Goal: Task Accomplishment & Management: Use online tool/utility

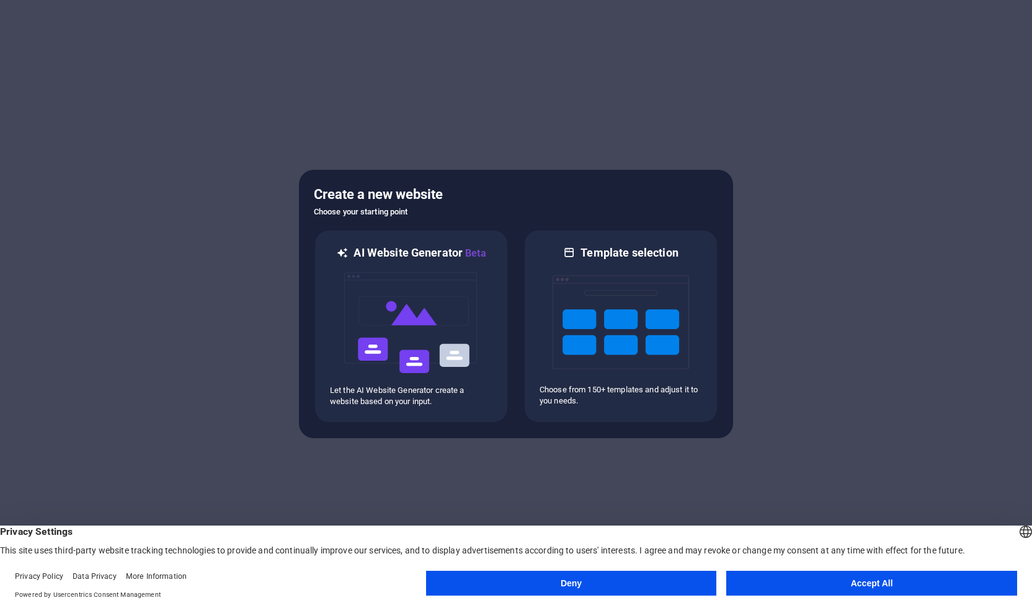
click at [842, 580] on button "Accept All" at bounding box center [871, 583] width 291 height 25
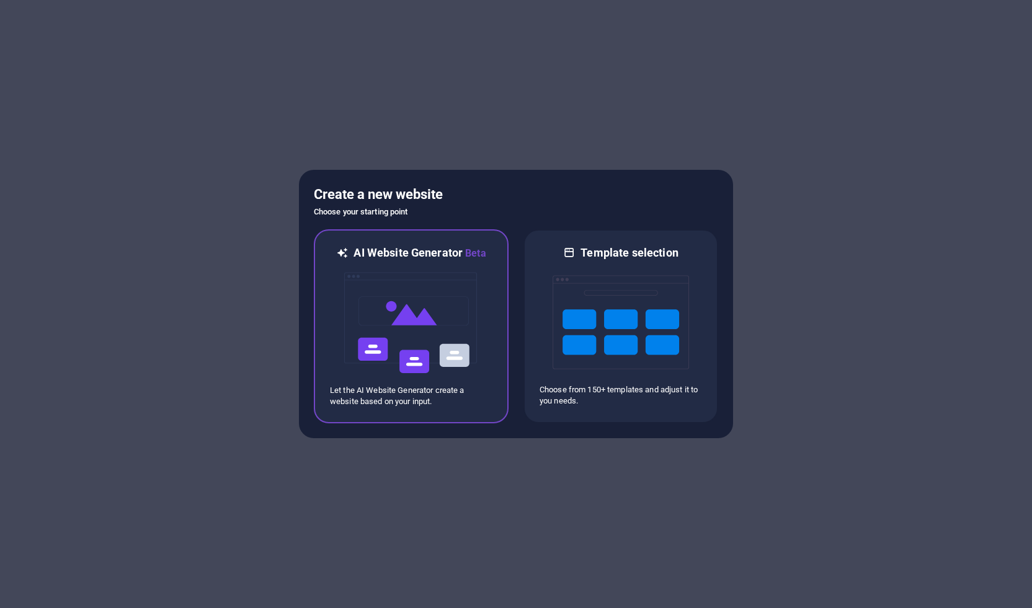
click at [401, 309] on img at bounding box center [411, 323] width 136 height 124
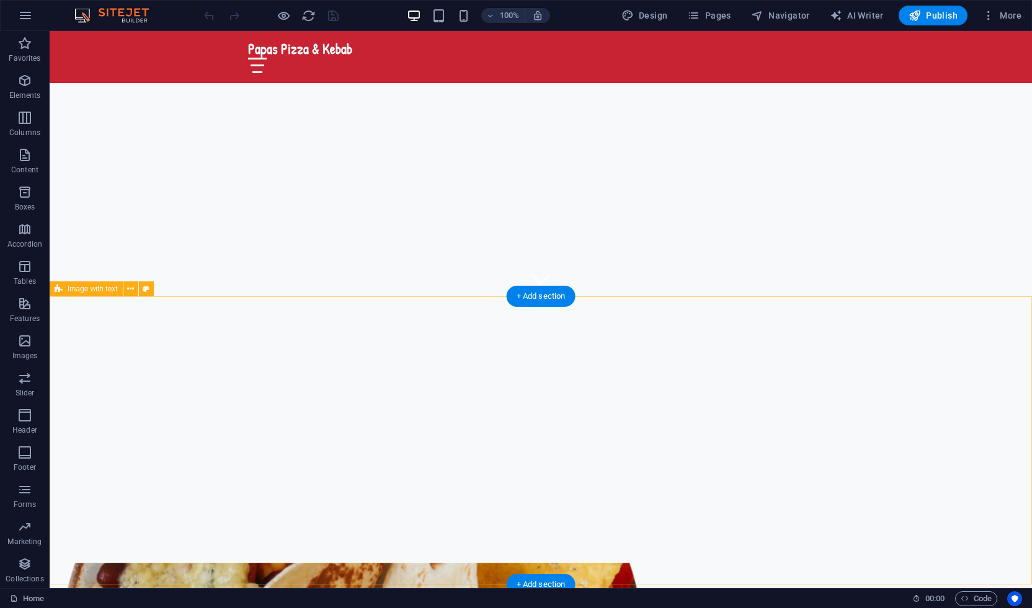
scroll to position [294, 0]
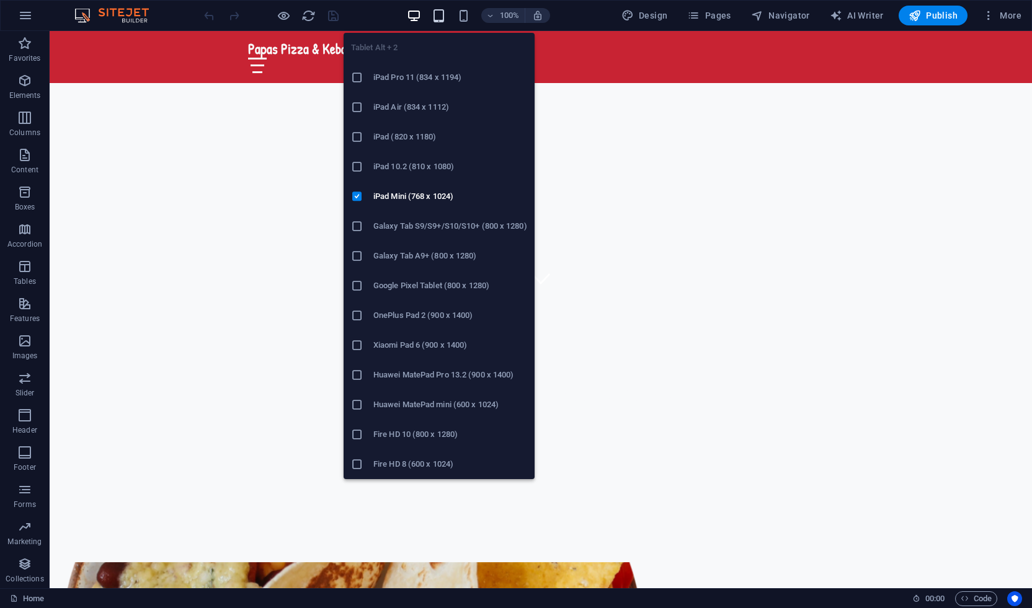
click at [439, 19] on icon "button" at bounding box center [439, 16] width 14 height 14
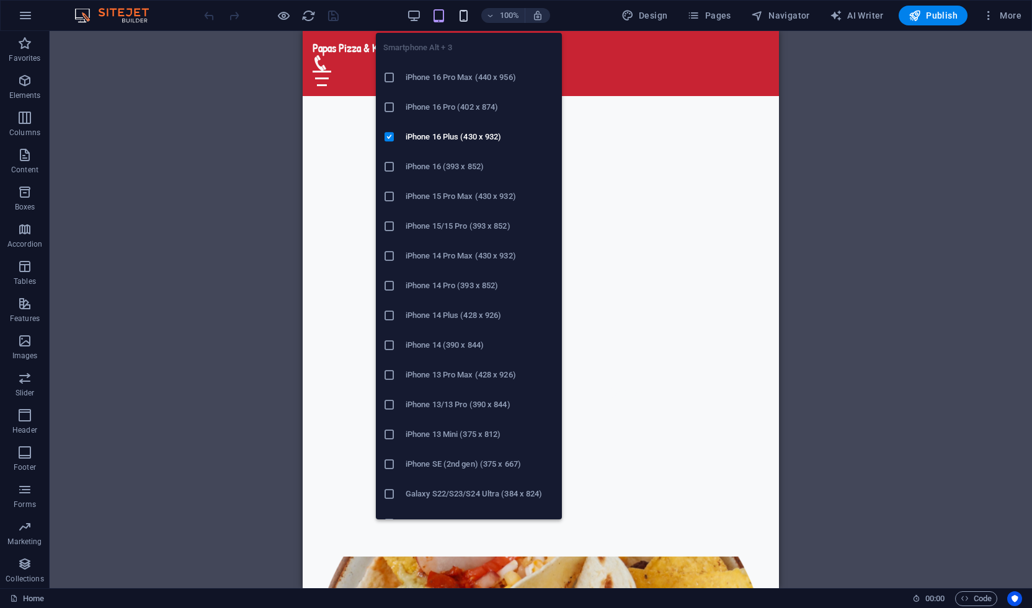
click at [469, 14] on icon "button" at bounding box center [463, 16] width 14 height 14
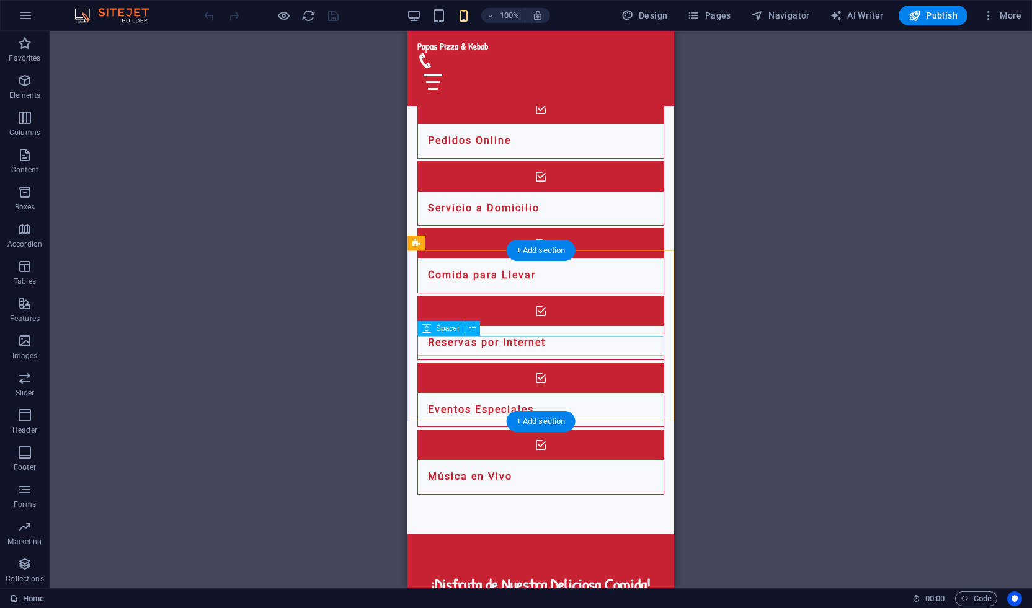
scroll to position [0, 0]
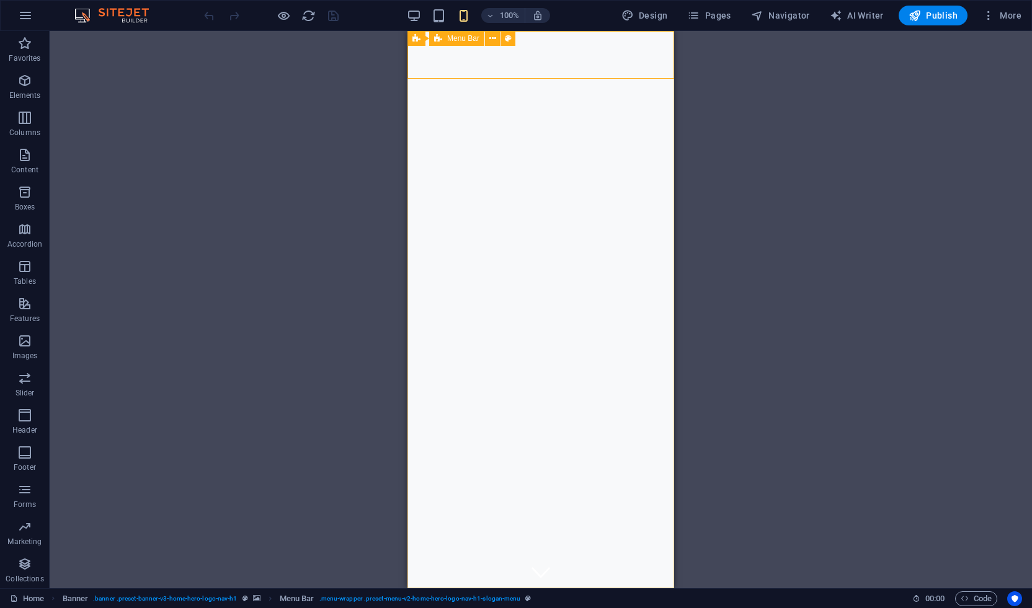
click at [465, 40] on span "Menu Bar" at bounding box center [463, 38] width 32 height 7
click at [491, 36] on icon at bounding box center [492, 38] width 7 height 13
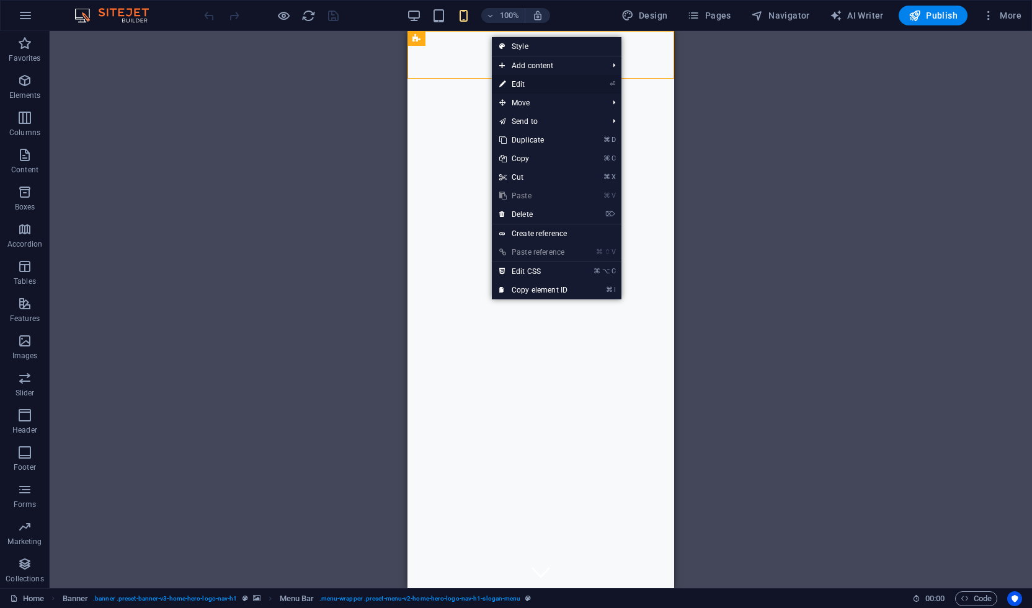
click at [522, 85] on link "⏎ Edit" at bounding box center [533, 84] width 83 height 19
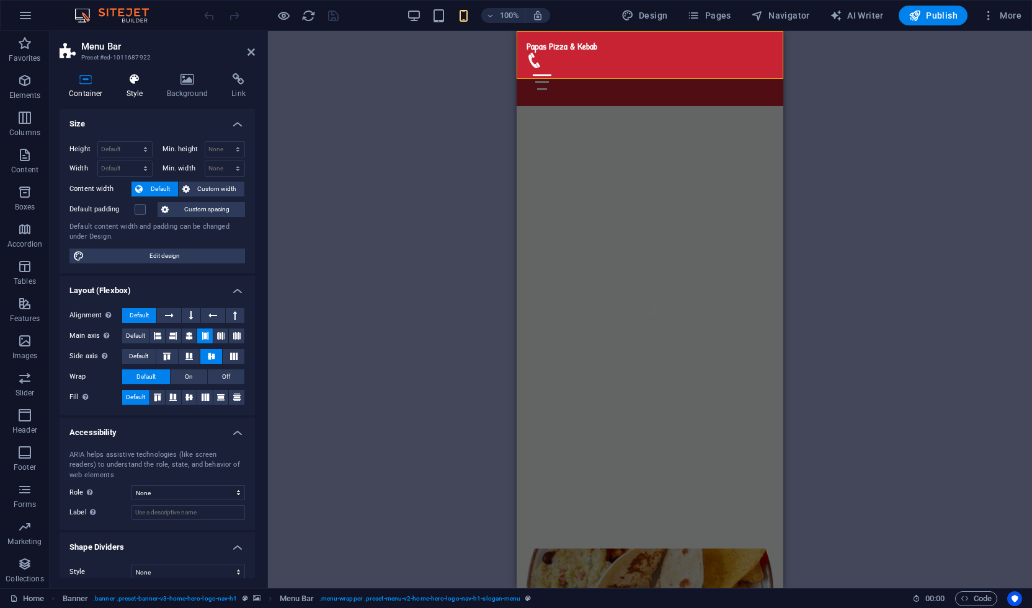
click at [140, 86] on h4 "Style" at bounding box center [137, 86] width 40 height 26
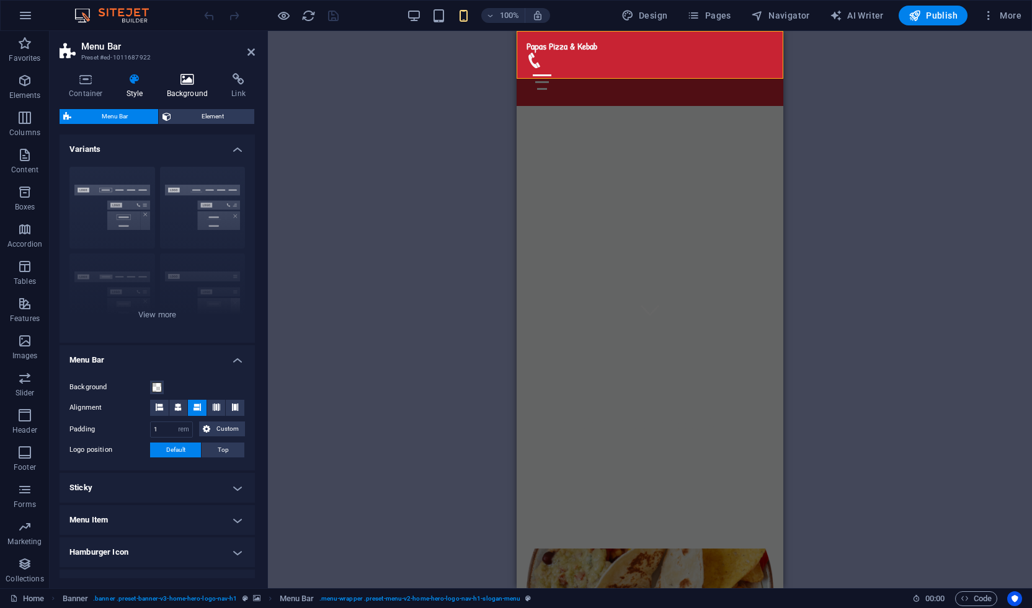
click at [182, 91] on h4 "Background" at bounding box center [190, 86] width 65 height 26
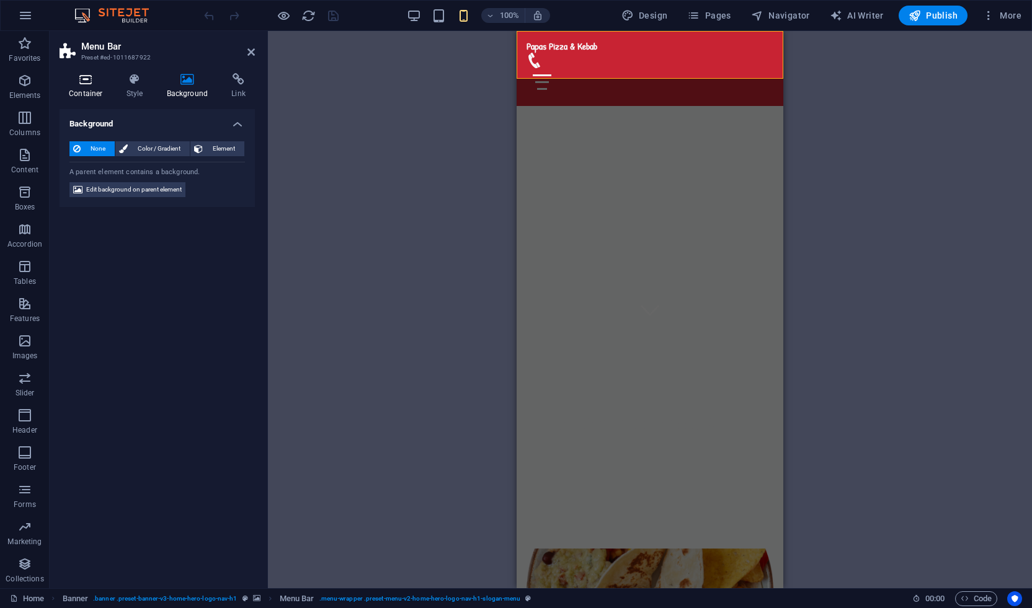
click at [85, 87] on h4 "Container" at bounding box center [89, 86] width 58 height 26
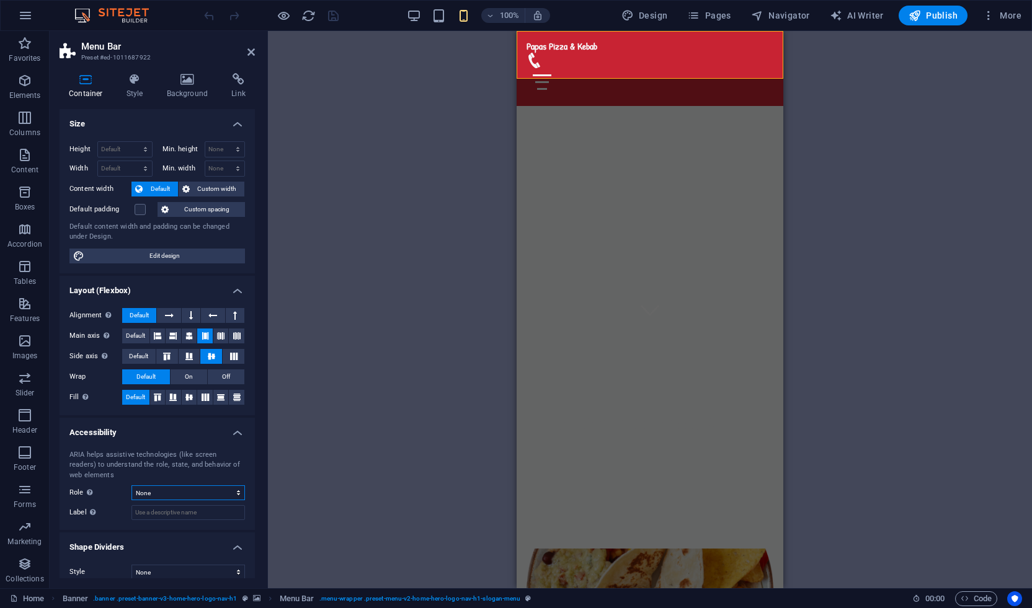
click at [227, 495] on select "None Alert Article Banner Comment Complementary Dialog Footer Header Marquee Pr…" at bounding box center [187, 493] width 113 height 15
click at [236, 85] on icon at bounding box center [238, 79] width 33 height 12
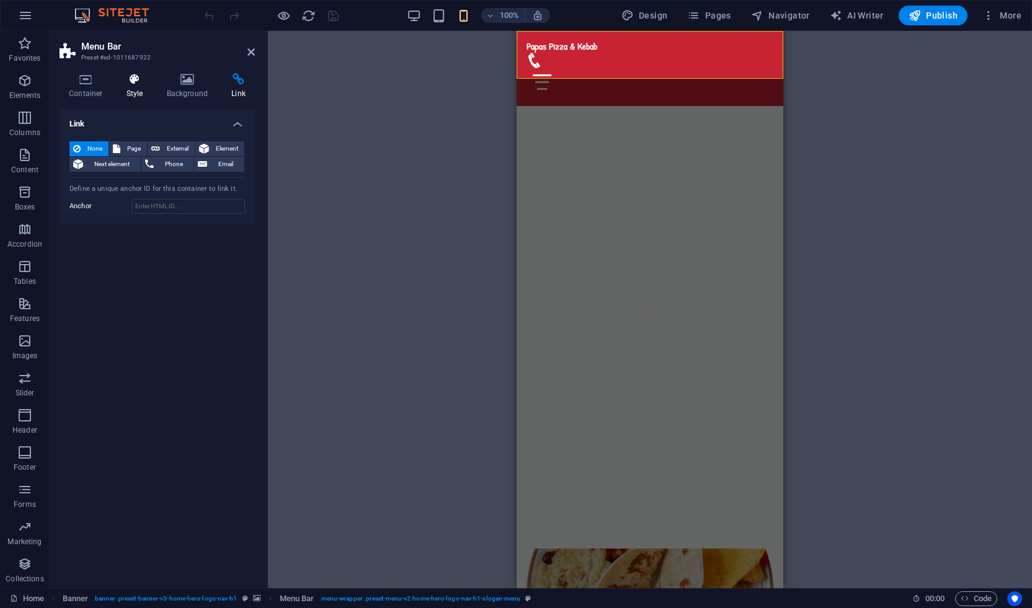
click at [143, 84] on icon at bounding box center [134, 79] width 35 height 12
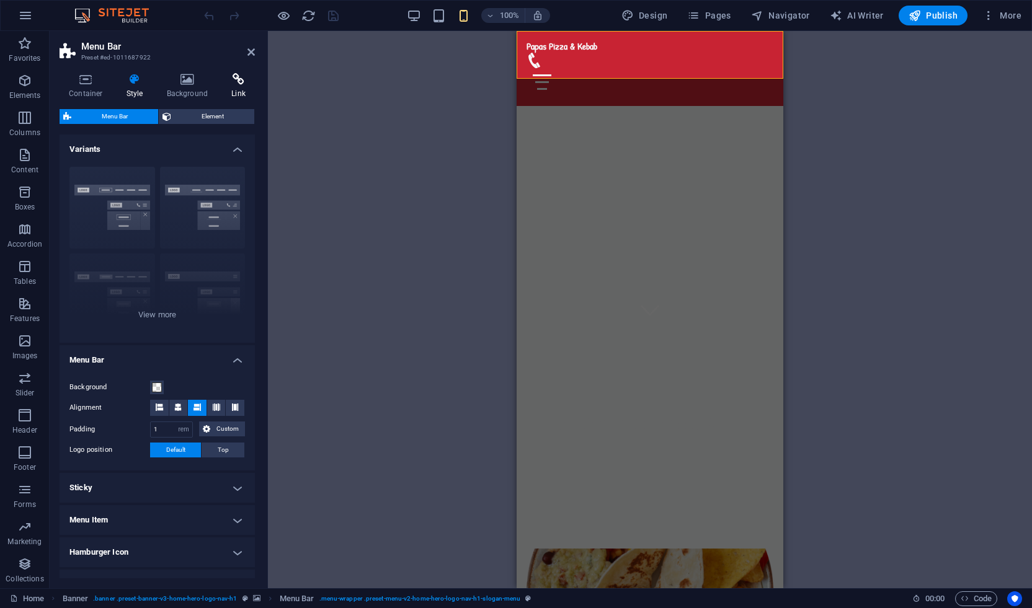
click at [251, 77] on icon at bounding box center [238, 79] width 33 height 12
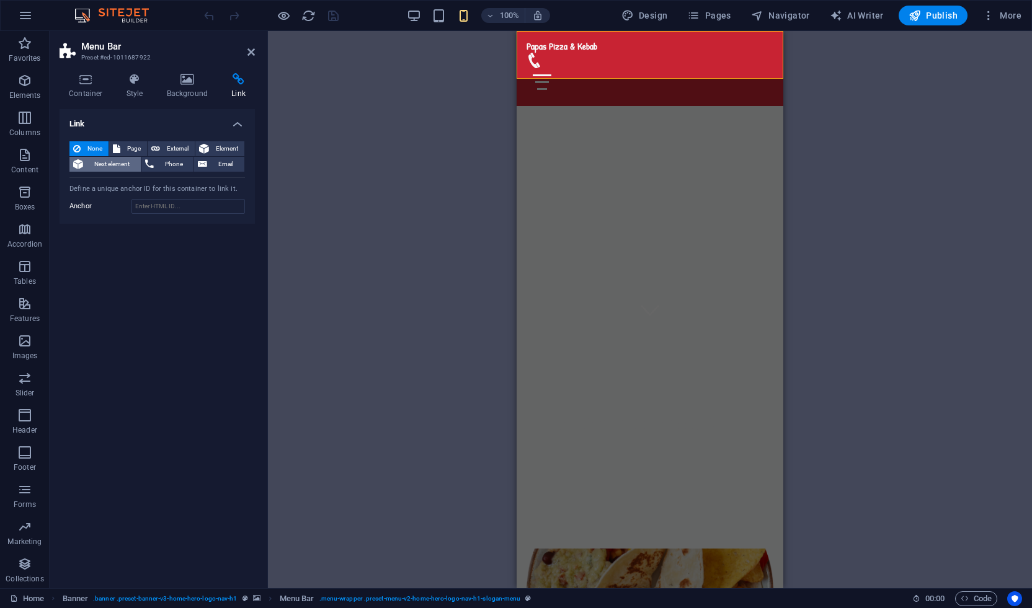
click at [115, 165] on span "Next element" at bounding box center [112, 164] width 50 height 15
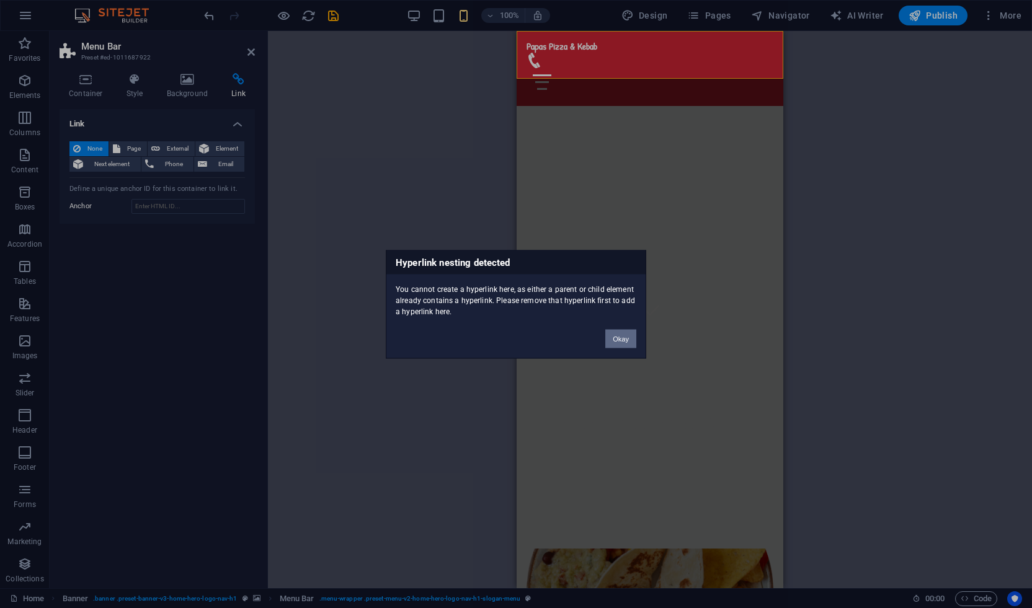
click at [623, 337] on button "Okay" at bounding box center [620, 338] width 31 height 19
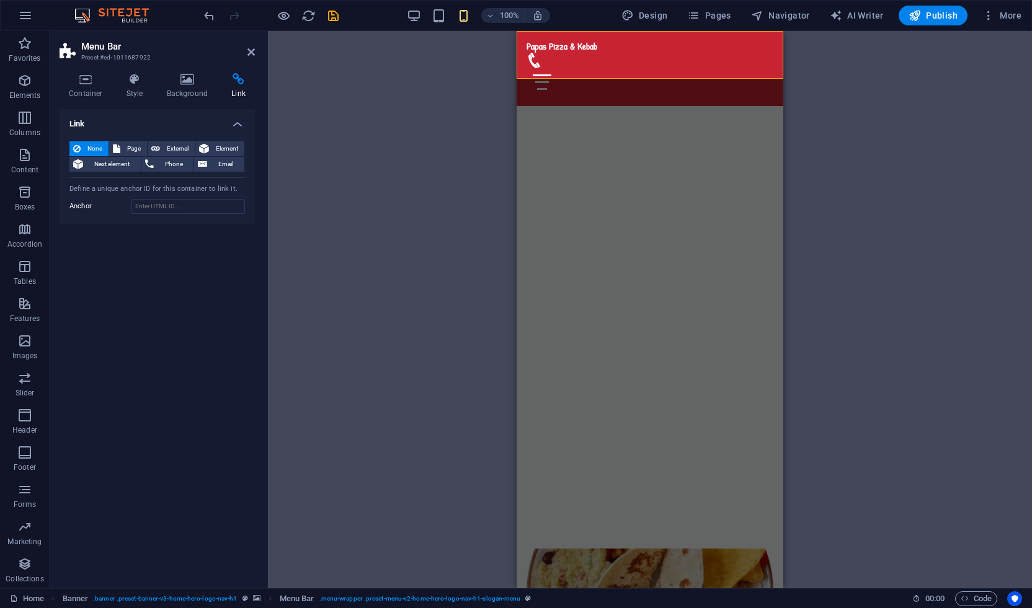
click at [347, 217] on div "H2 Banner Banner Container Menu Bar Spacer Image with text Container H2 Spacer …" at bounding box center [650, 310] width 764 height 558
click at [75, 82] on icon at bounding box center [86, 79] width 53 height 12
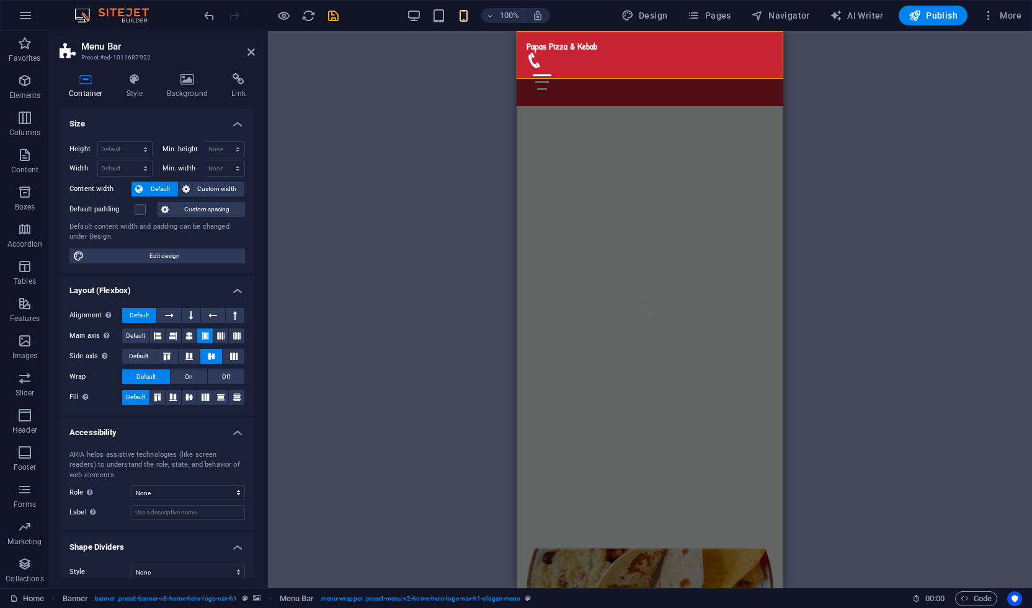
click at [471, 166] on div "H2 Banner Banner Container Menu Bar Spacer Image with text Container H2 Spacer …" at bounding box center [650, 310] width 764 height 558
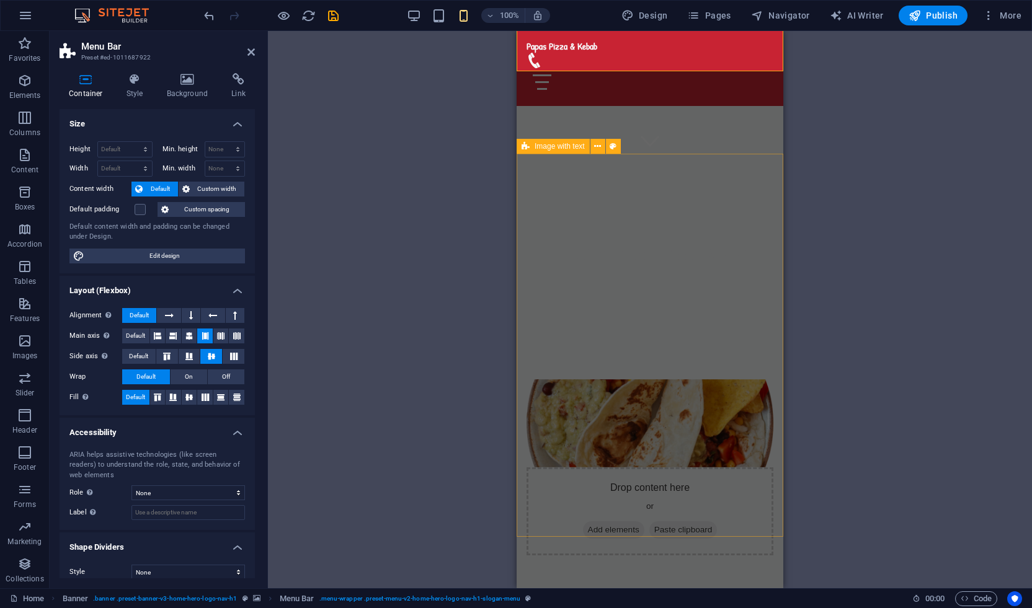
scroll to position [435, 0]
click at [948, 14] on span "Publish" at bounding box center [933, 15] width 49 height 12
checkbox input "false"
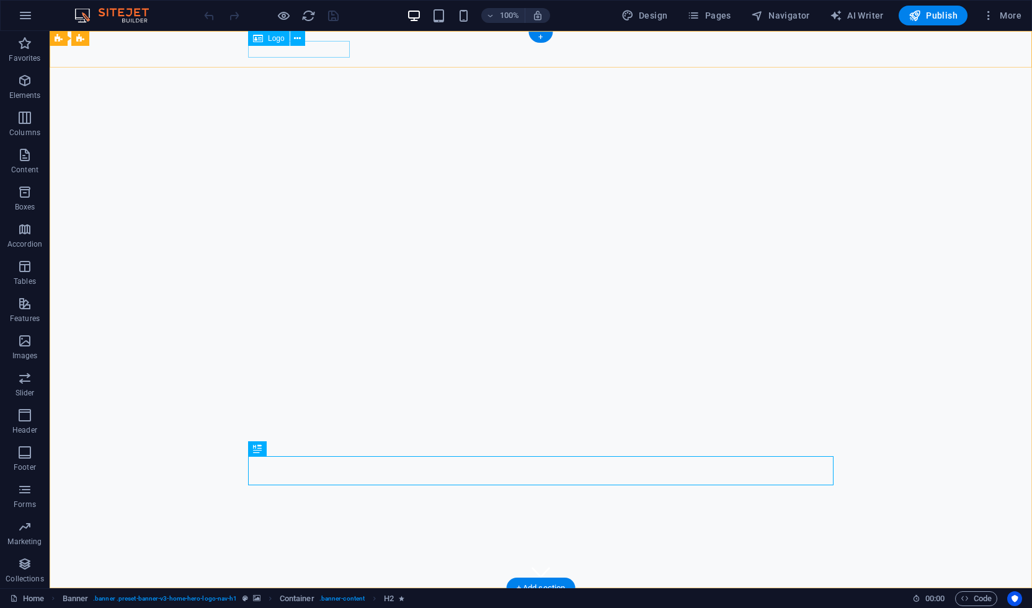
click at [314, 598] on div "Papas Pizza & Kebab" at bounding box center [540, 606] width 585 height 17
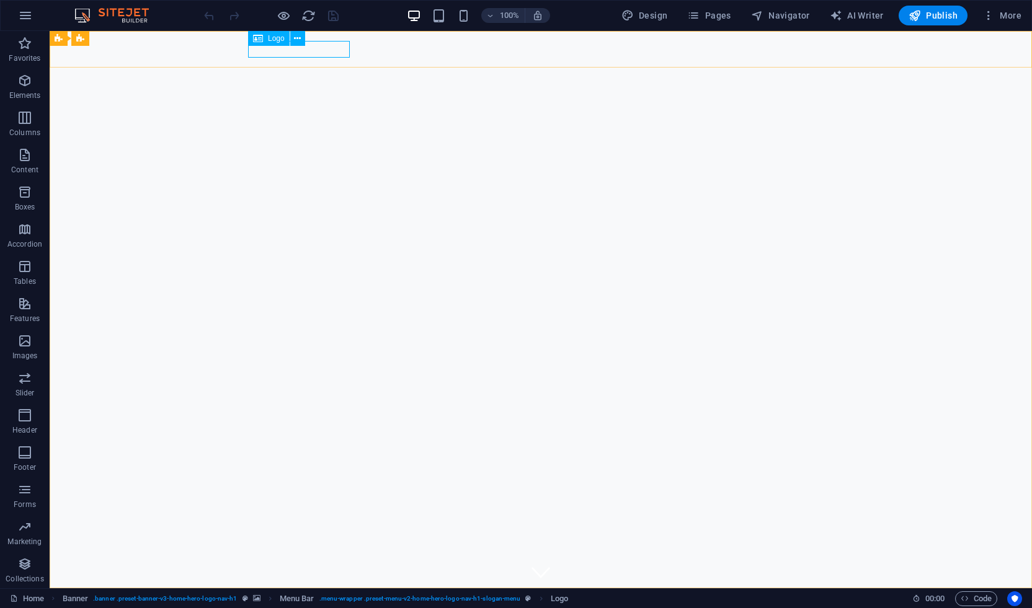
click at [275, 40] on span "Logo" at bounding box center [276, 38] width 17 height 7
click at [283, 41] on span "Logo" at bounding box center [276, 38] width 17 height 7
click at [299, 38] on icon at bounding box center [297, 38] width 7 height 13
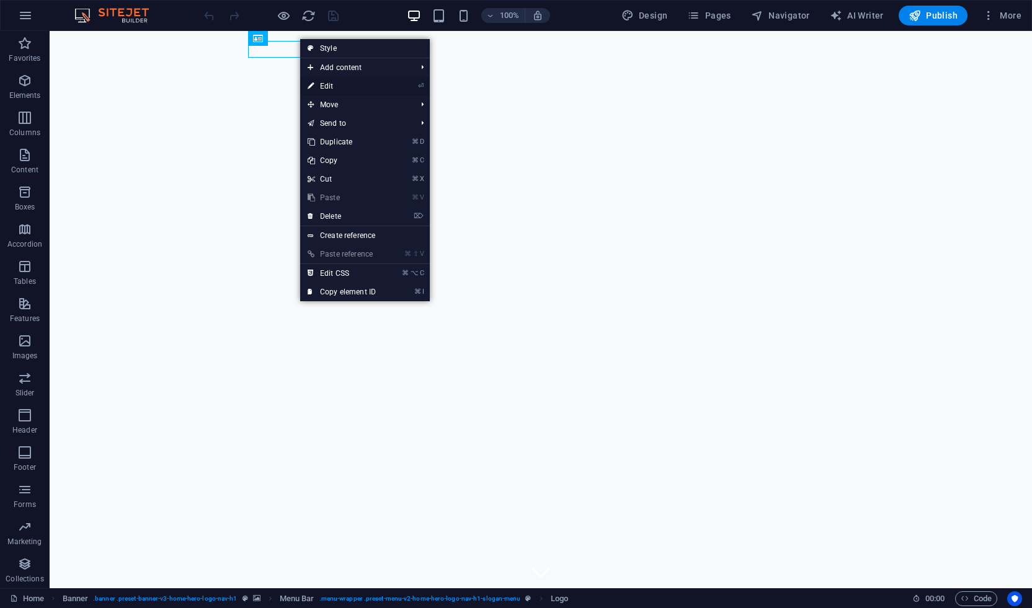
click at [336, 85] on link "⏎ Edit" at bounding box center [341, 86] width 83 height 19
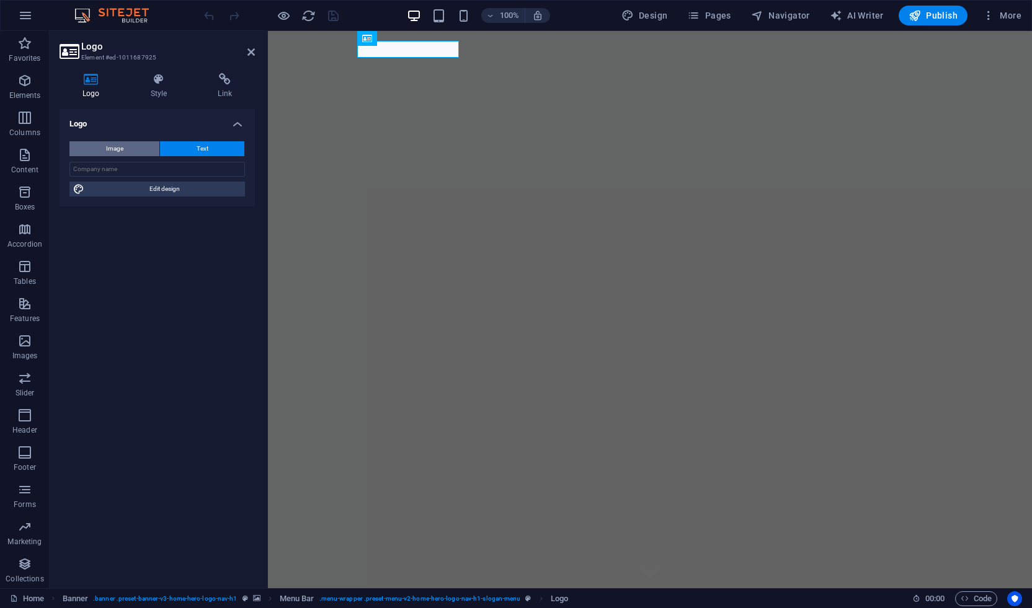
click at [123, 145] on button "Image" at bounding box center [114, 148] width 90 height 15
select select "DISABLED_OPTION_VALUE"
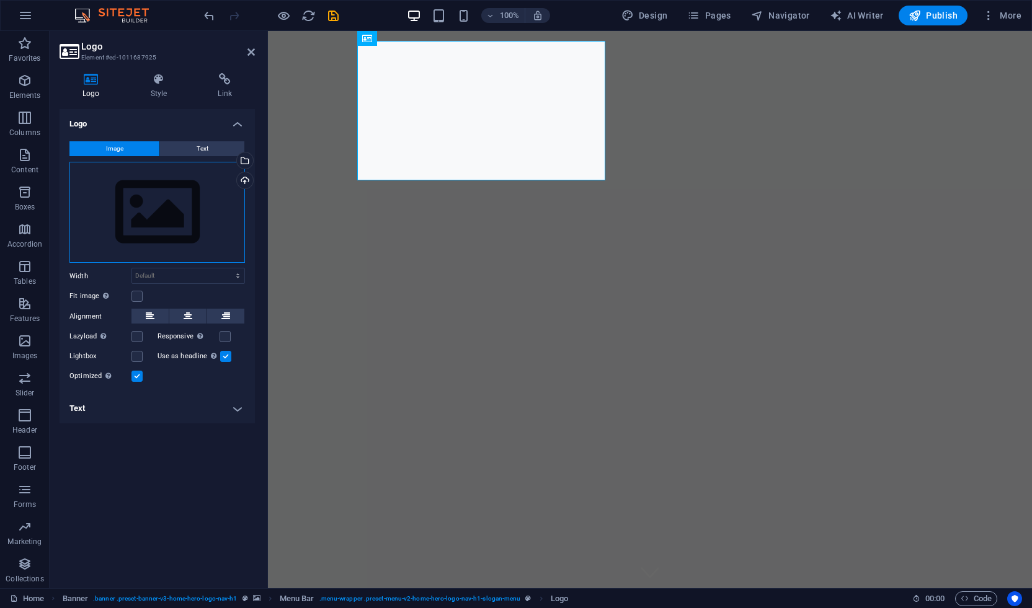
click at [174, 199] on div "Drag files here, click to choose files or select files from Files or our free s…" at bounding box center [157, 213] width 176 height 102
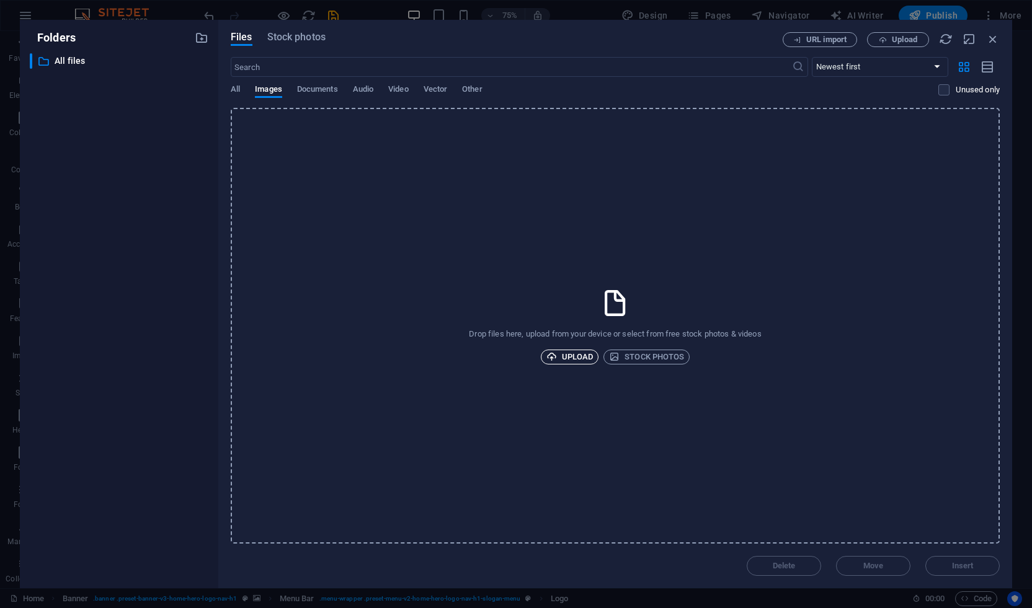
click at [569, 360] on span "Upload" at bounding box center [569, 357] width 47 height 15
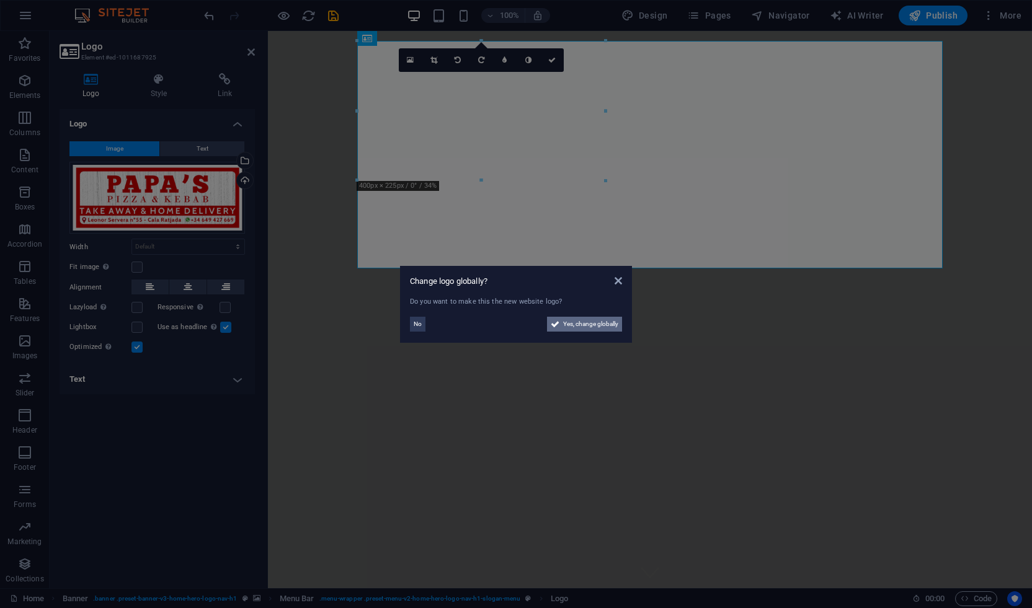
click at [597, 329] on span "Yes, change globally" at bounding box center [590, 324] width 55 height 15
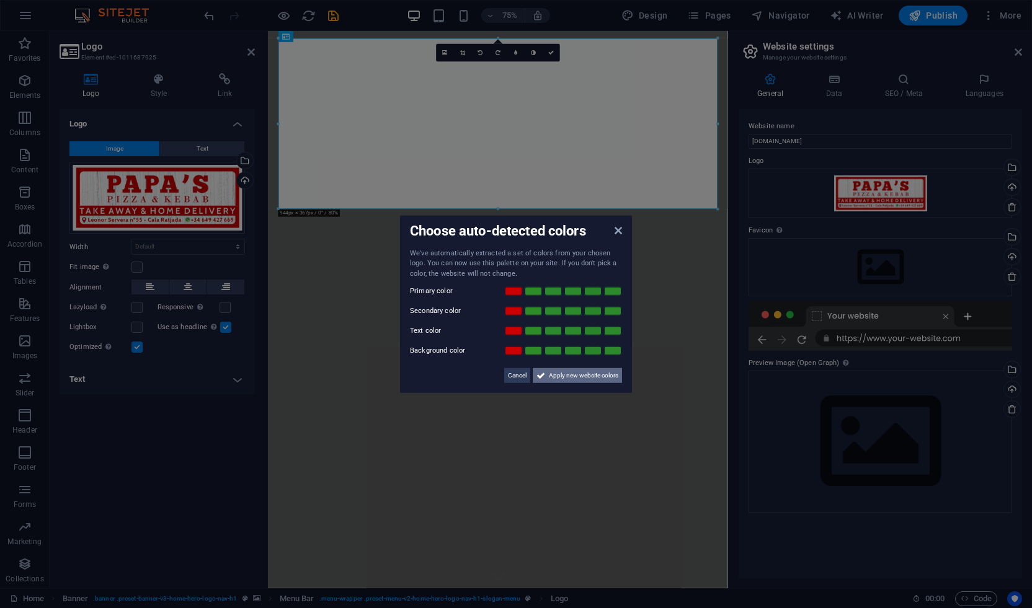
click at [594, 375] on span "Apply new website colors" at bounding box center [583, 375] width 69 height 15
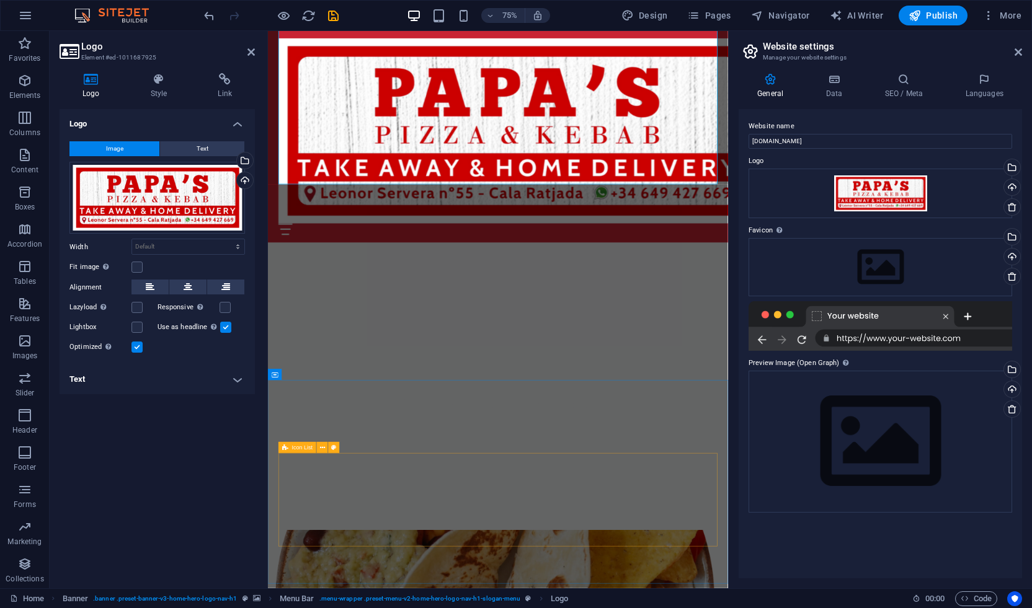
scroll to position [575, 0]
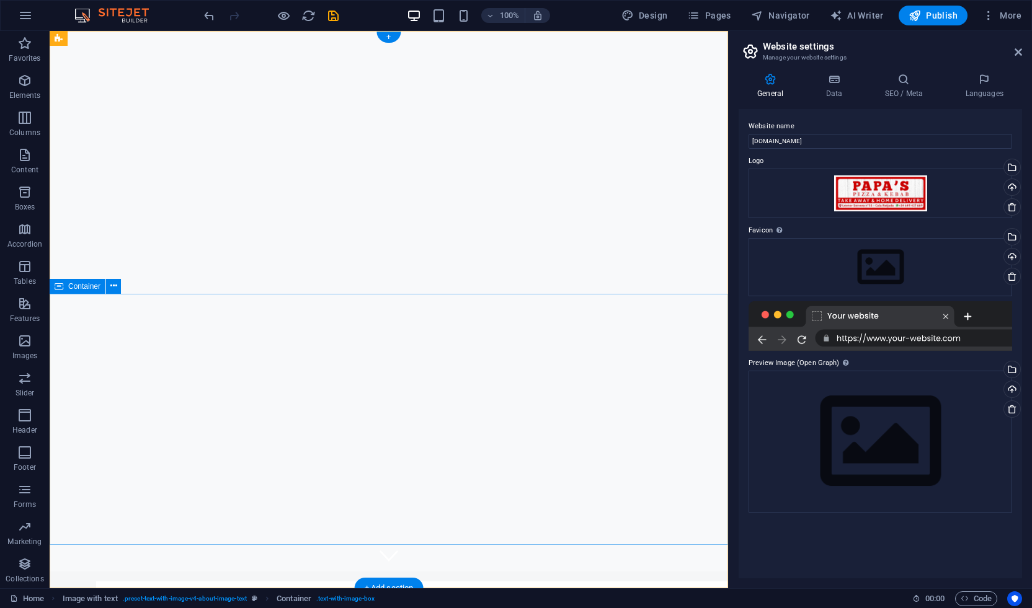
scroll to position [0, 0]
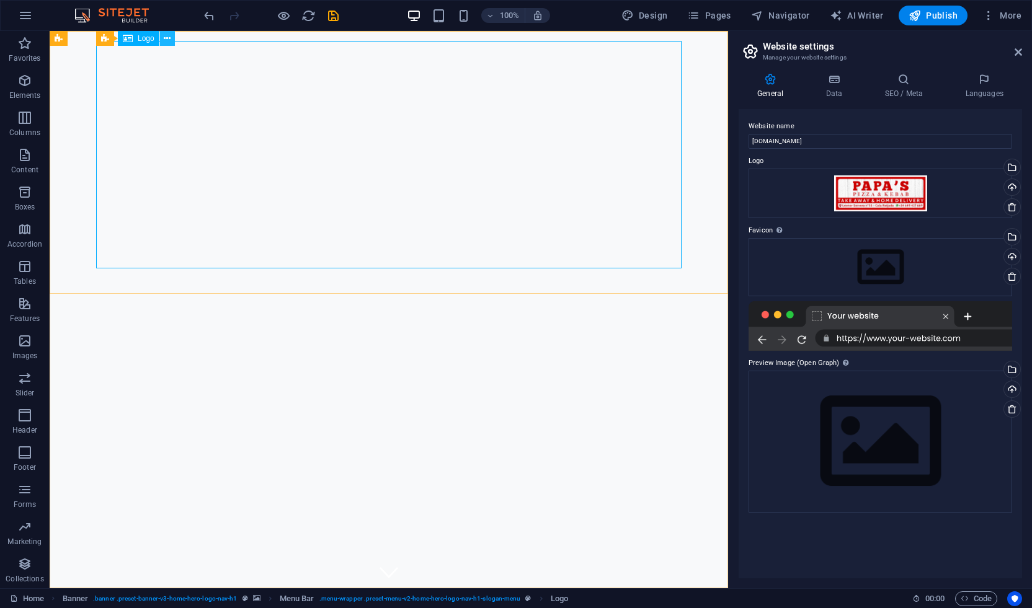
click at [169, 40] on icon at bounding box center [167, 38] width 7 height 13
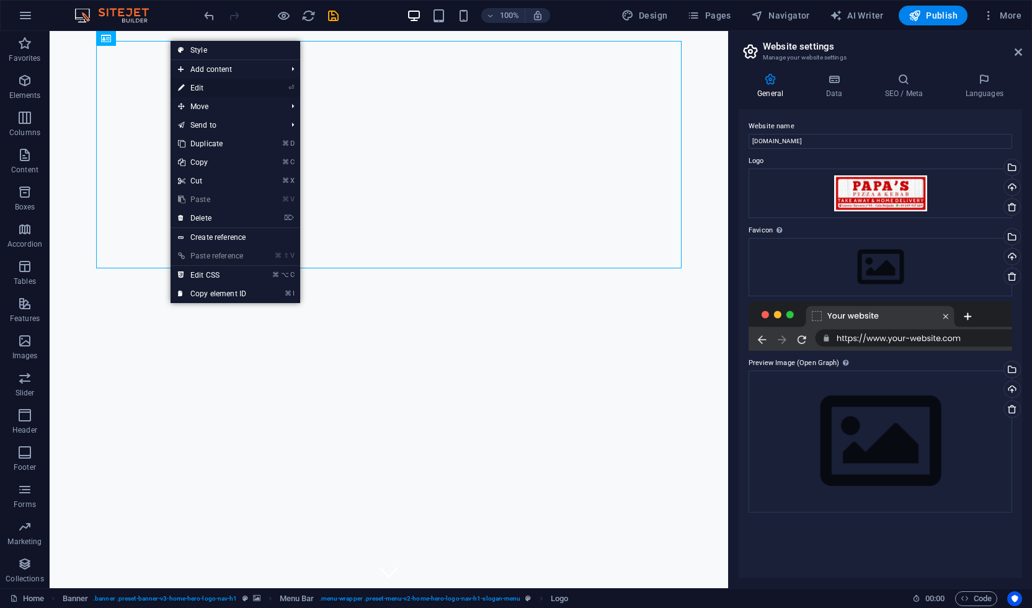
click at [207, 86] on link "⏎ Edit" at bounding box center [212, 88] width 83 height 19
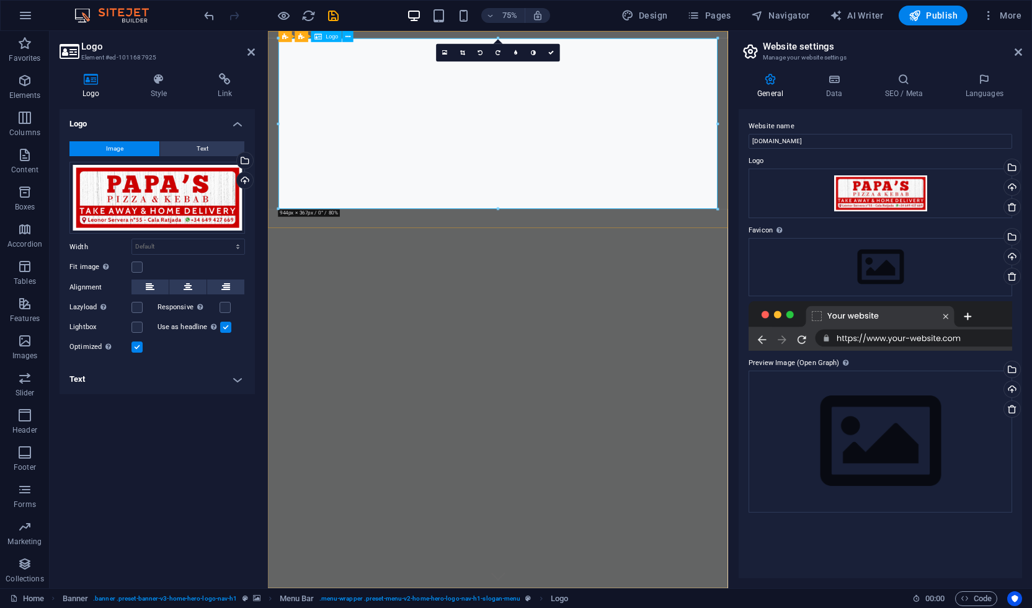
click at [191, 146] on button "Text" at bounding box center [202, 148] width 84 height 15
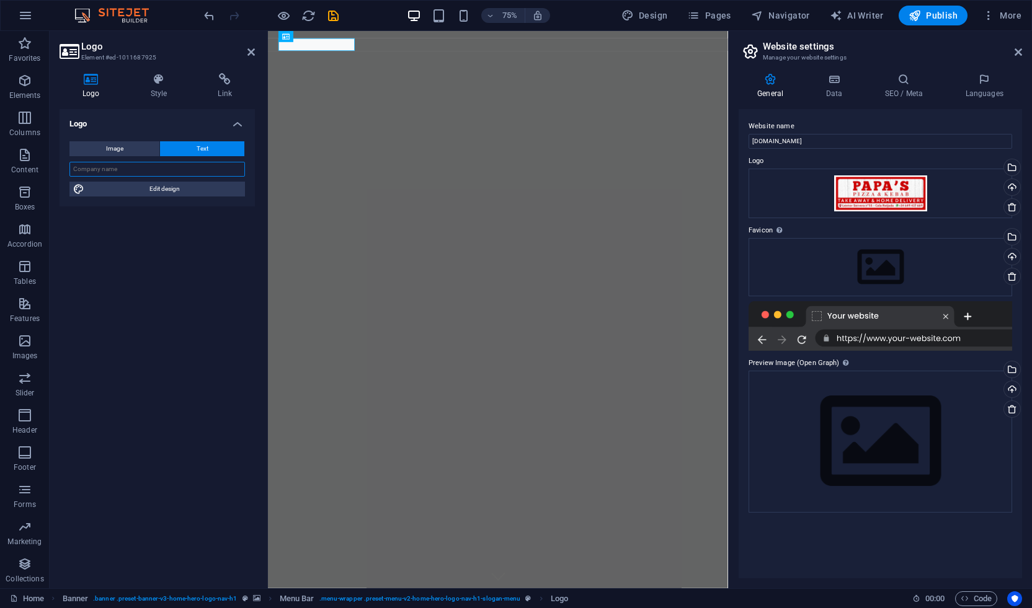
click at [124, 168] on input "text" at bounding box center [157, 169] width 176 height 15
type input "Papas Piza & Kebab"
click at [161, 189] on span "Edit design" at bounding box center [164, 189] width 153 height 15
select select "px"
select select "200"
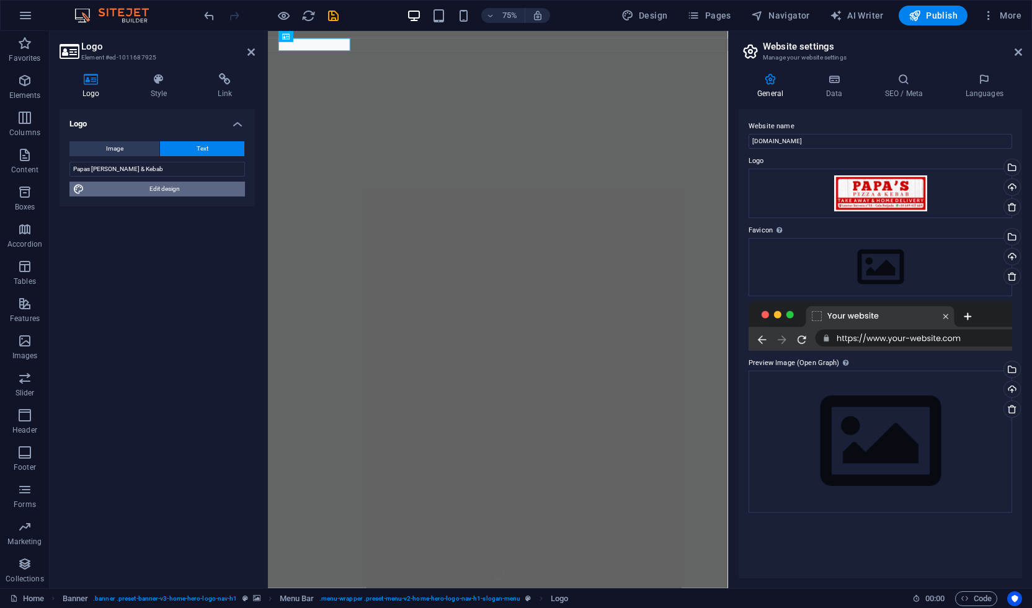
select select "px"
select select "rem"
select select "700"
select select "px"
select select "rem"
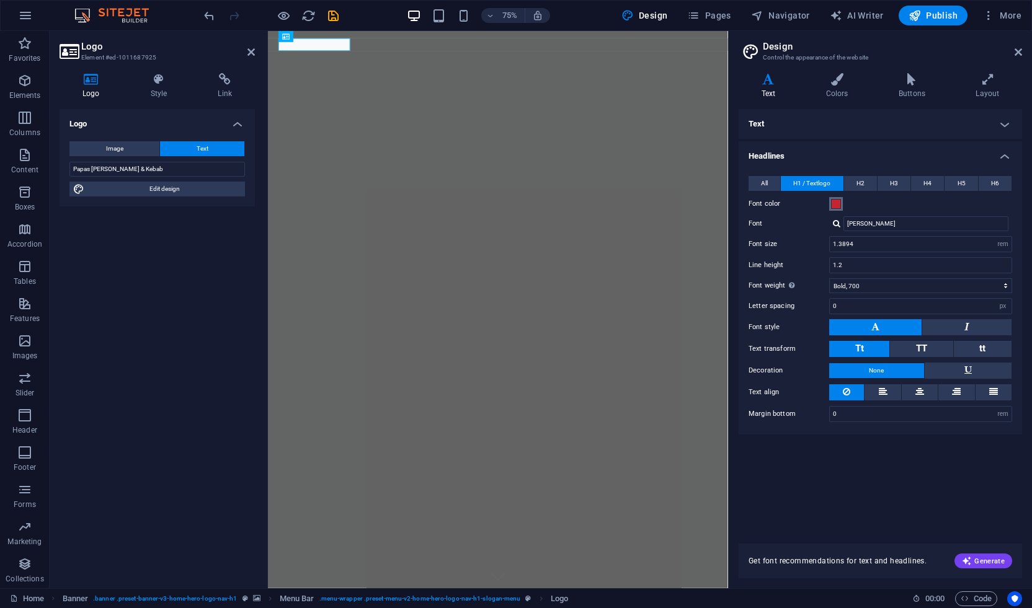
click at [835, 203] on span at bounding box center [836, 204] width 10 height 10
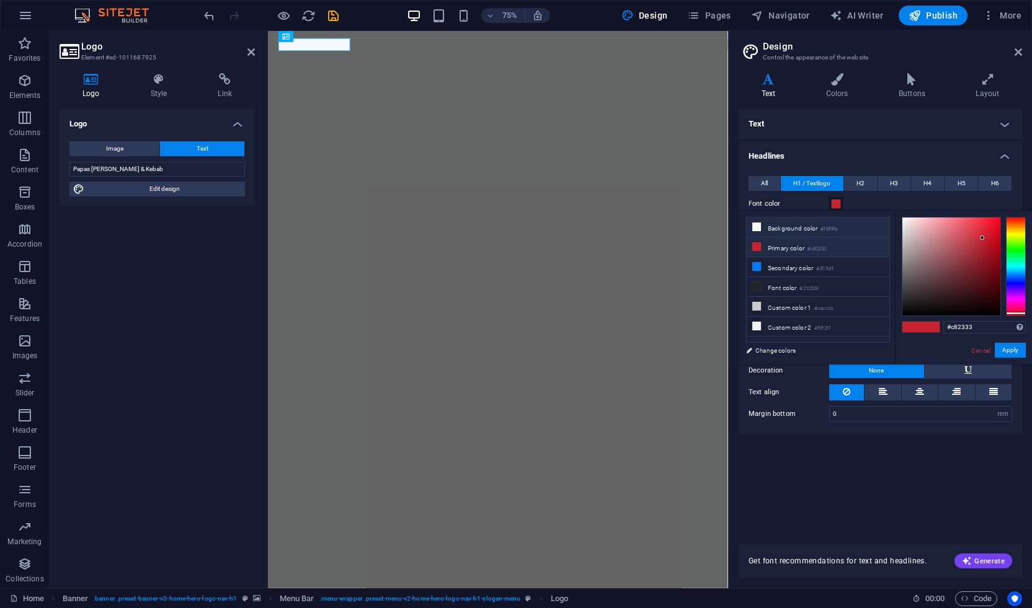
click at [755, 223] on icon at bounding box center [756, 227] width 9 height 9
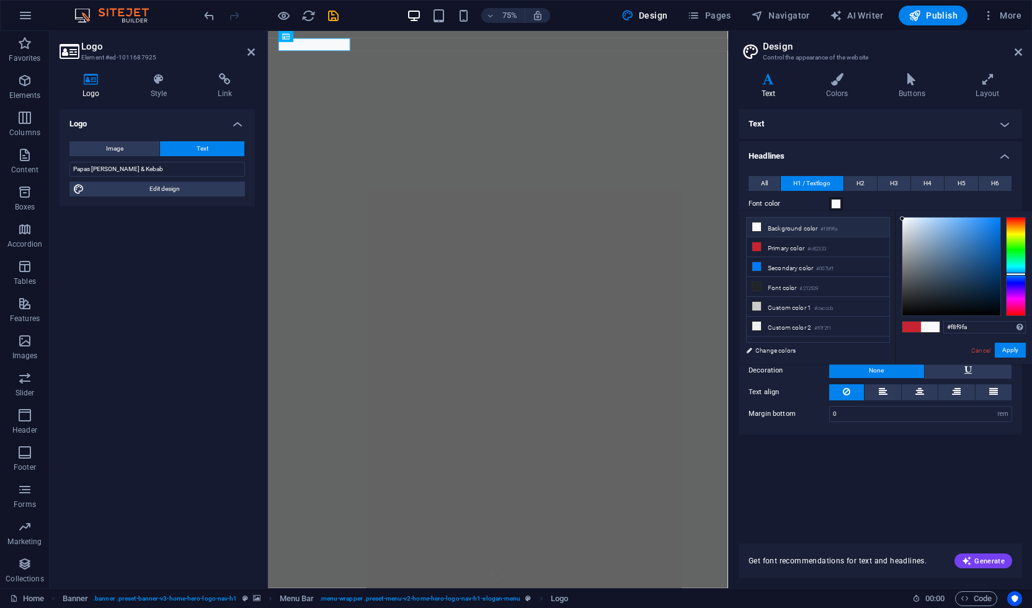
click at [755, 223] on icon at bounding box center [756, 227] width 9 height 9
click at [757, 224] on icon at bounding box center [756, 227] width 9 height 9
click at [765, 184] on span "All" at bounding box center [764, 183] width 7 height 15
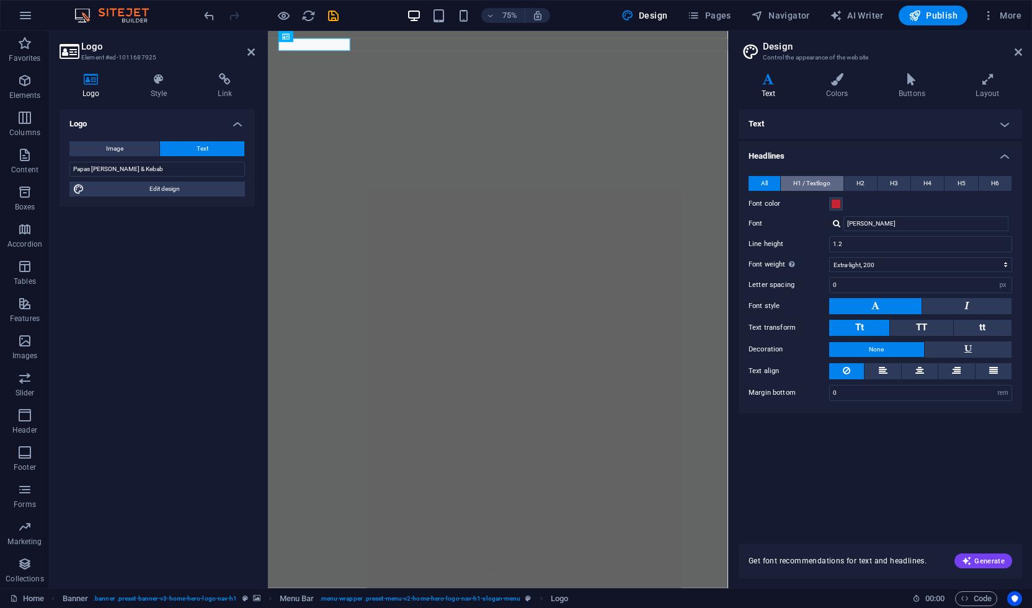
click at [813, 184] on span "H1 / Textlogo" at bounding box center [811, 183] width 37 height 15
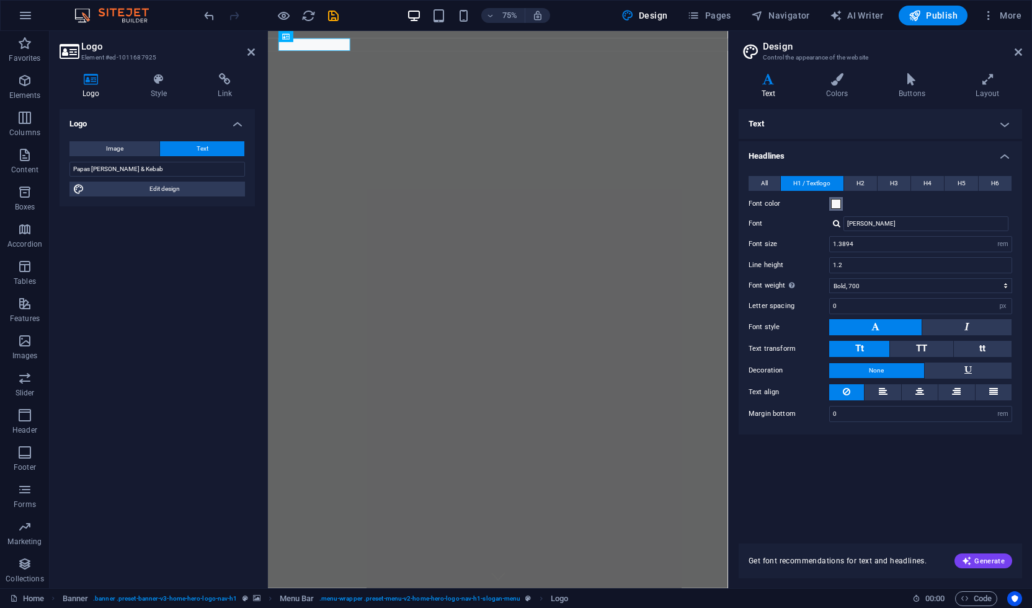
click at [837, 205] on span at bounding box center [836, 204] width 10 height 10
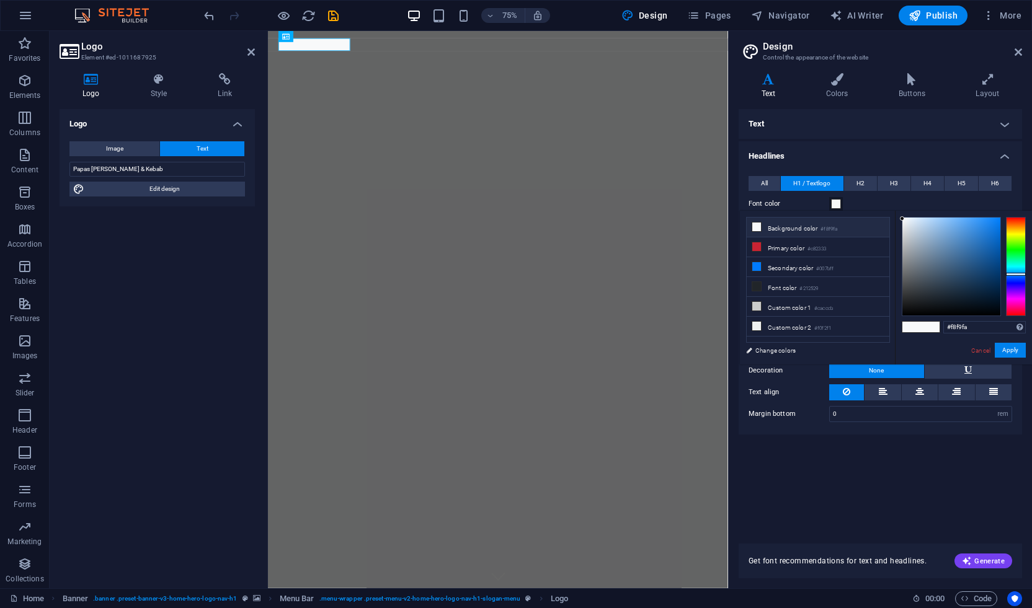
click at [801, 227] on li "Background color #f8f9fa" at bounding box center [818, 228] width 143 height 20
click at [1004, 324] on input "#f8f9fa" at bounding box center [984, 327] width 82 height 12
type input "#"
click at [856, 246] on li "Primary color #c82333" at bounding box center [818, 248] width 143 height 20
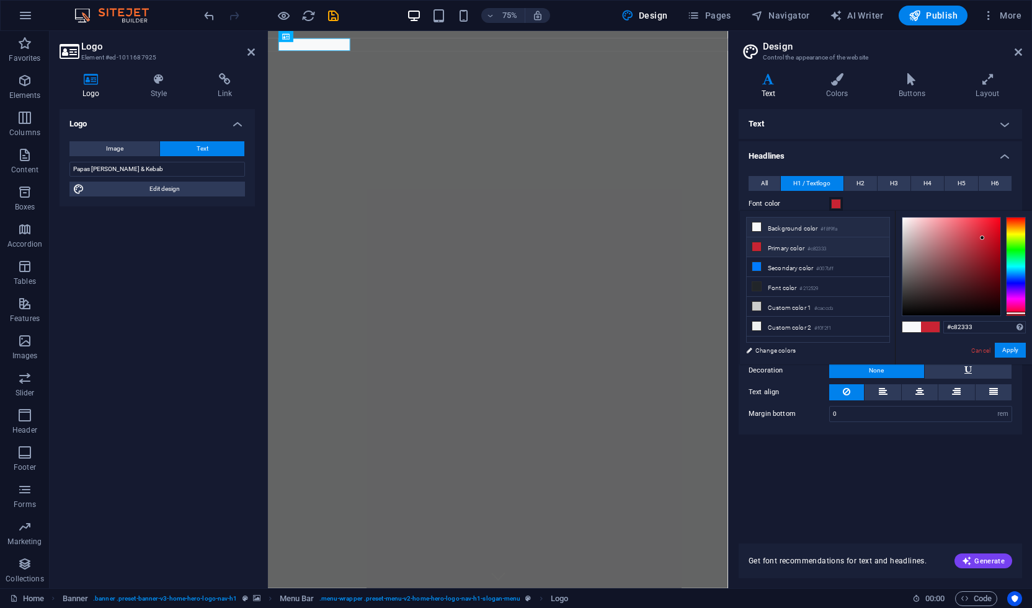
click at [866, 225] on li "Background color #f8f9fa" at bounding box center [818, 228] width 143 height 20
type input "#f8f9fa"
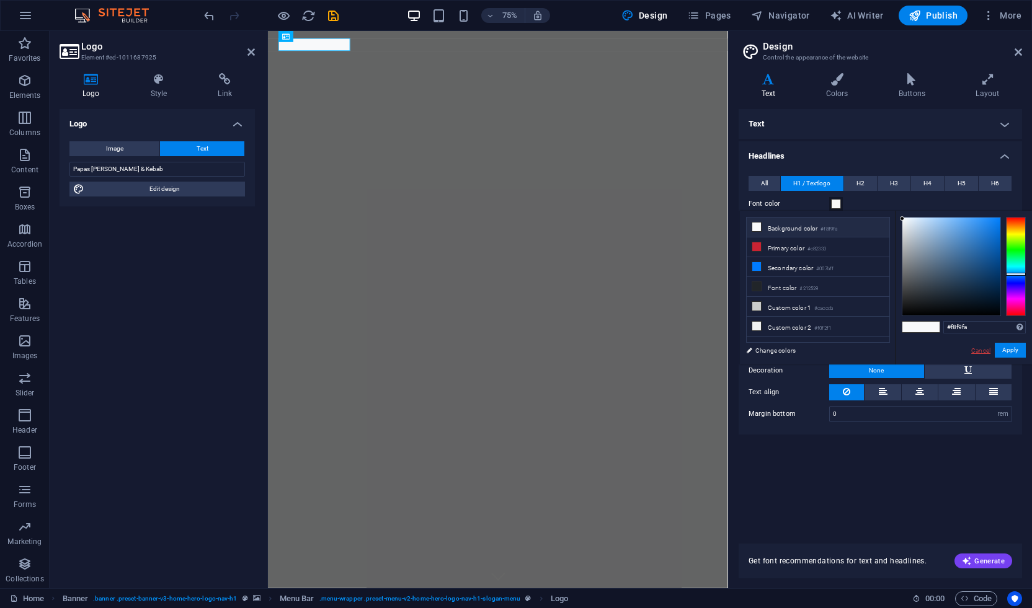
click at [984, 352] on link "Cancel" at bounding box center [981, 350] width 22 height 9
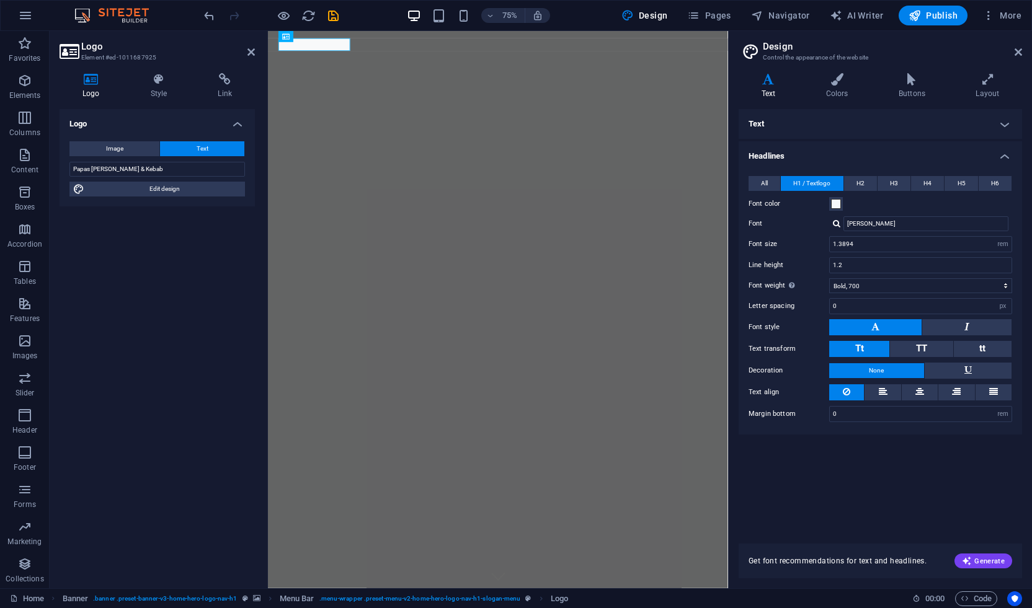
click at [817, 180] on span "H1 / Textlogo" at bounding box center [811, 183] width 37 height 15
click at [835, 203] on span at bounding box center [836, 204] width 10 height 10
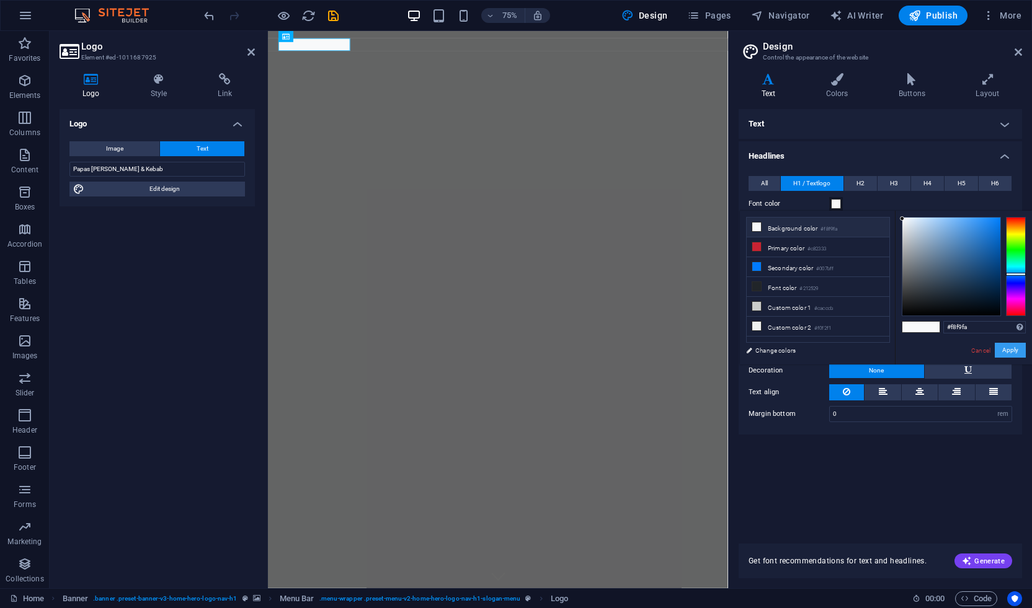
click at [1019, 347] on button "Apply" at bounding box center [1010, 350] width 31 height 15
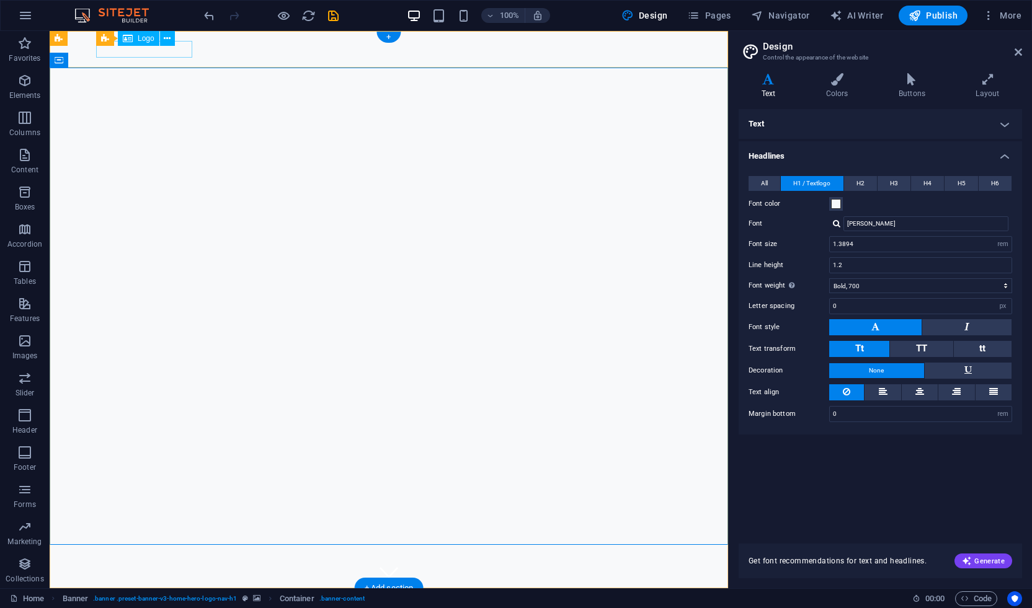
click at [174, 598] on div "Papas Piza & Kebab" at bounding box center [388, 606] width 585 height 17
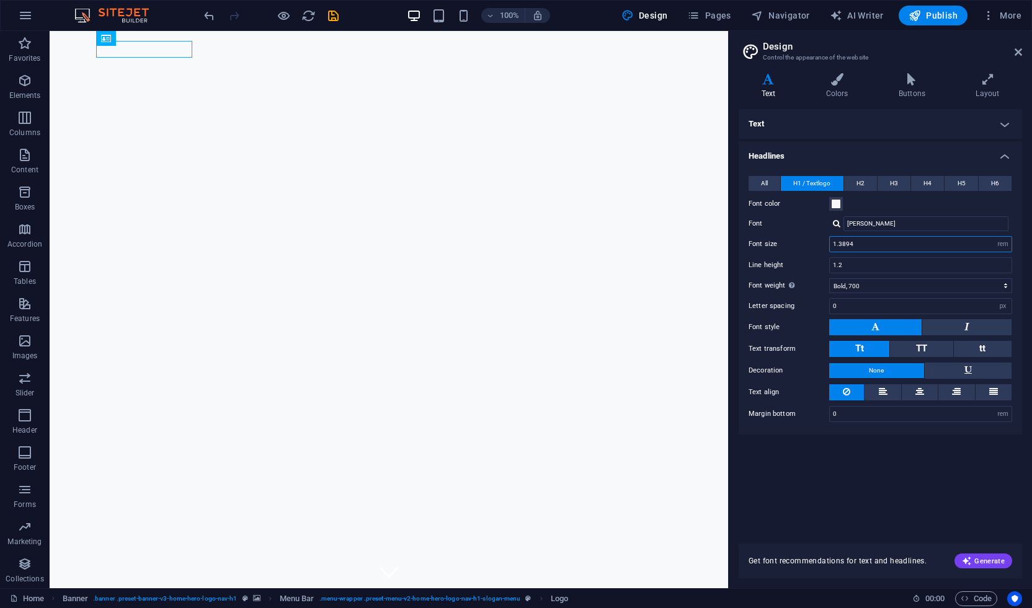
click at [948, 246] on input "1.3894" at bounding box center [921, 244] width 182 height 15
drag, startPoint x: 840, startPoint y: 246, endPoint x: 936, endPoint y: 247, distance: 96.1
click at [936, 247] on input "1.3894" at bounding box center [921, 244] width 182 height 15
type input "1.6"
click at [935, 455] on div "Text Standard Bold Links Font color Font Roboto Font size 16 rem px Line height…" at bounding box center [880, 319] width 283 height 420
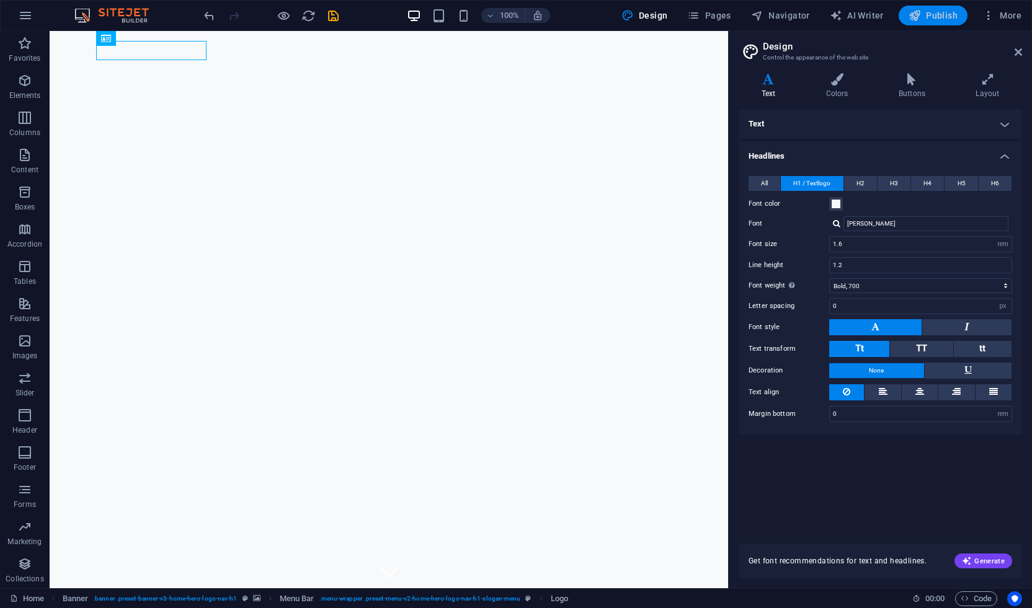
click at [932, 20] on span "Publish" at bounding box center [933, 15] width 49 height 12
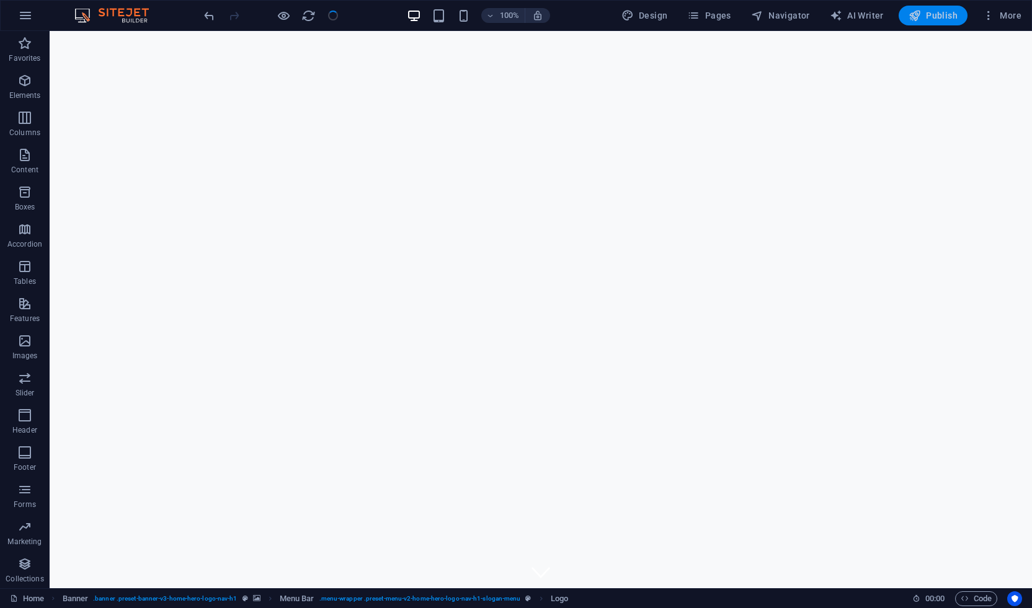
checkbox input "false"
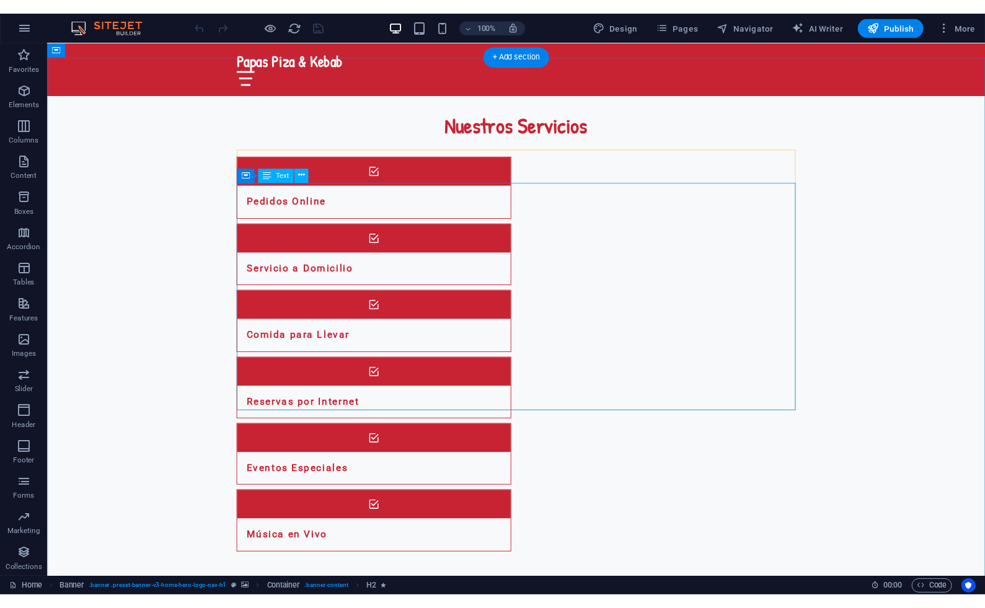
scroll to position [1312, 0]
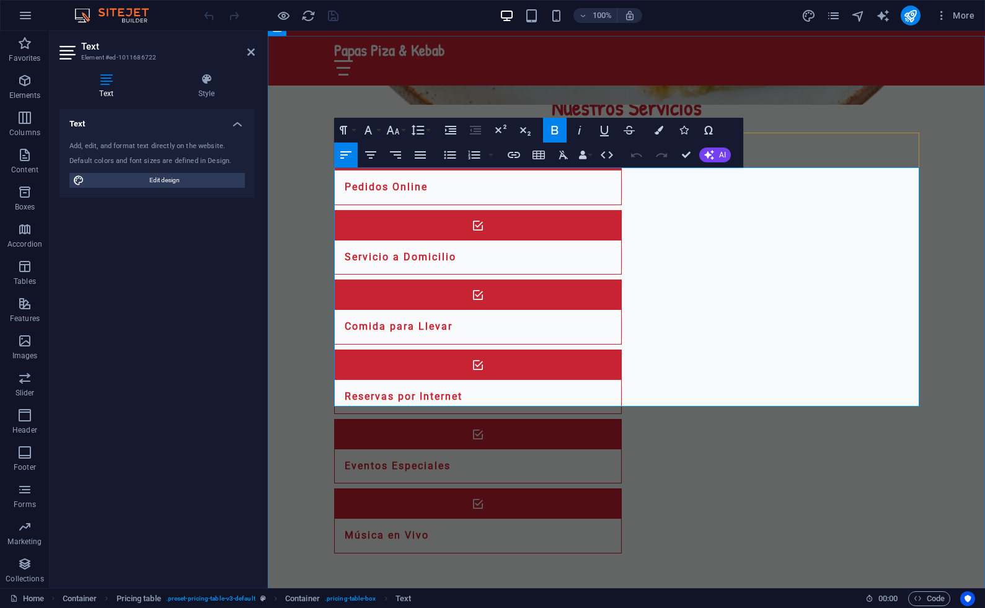
drag, startPoint x: 631, startPoint y: 193, endPoint x: 337, endPoint y: 194, distance: 294.0
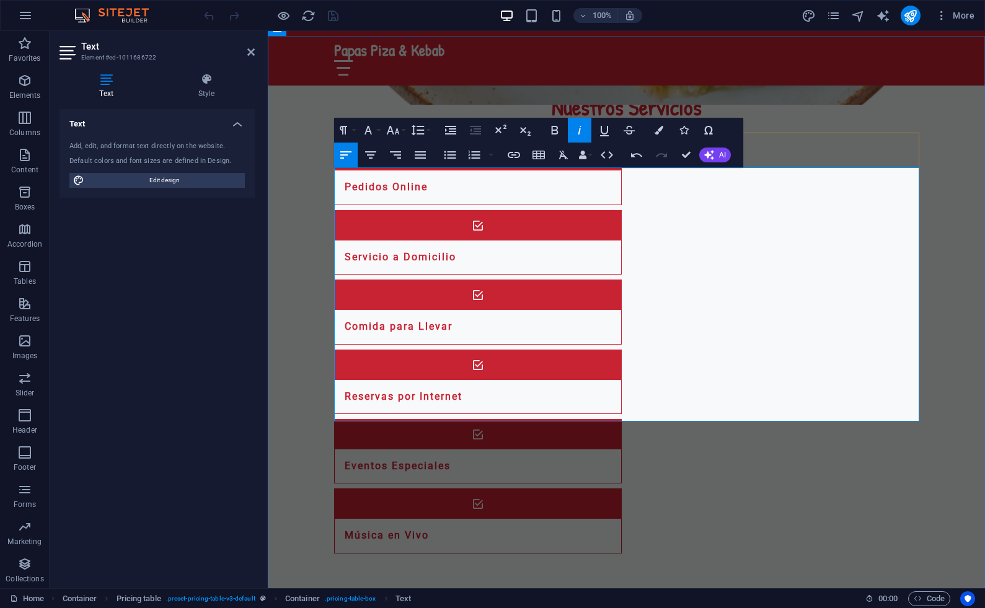
drag, startPoint x: 451, startPoint y: 207, endPoint x: 340, endPoint y: 191, distance: 112.2
click at [376, 130] on button "Font Family" at bounding box center [371, 130] width 24 height 25
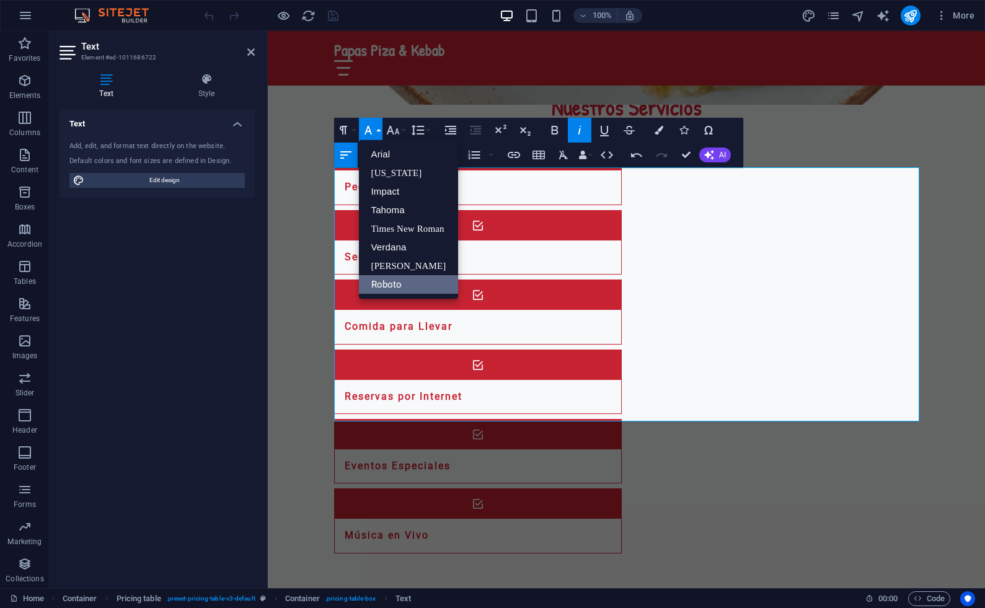
scroll to position [0, 0]
click at [376, 130] on button "Font Family" at bounding box center [371, 130] width 24 height 25
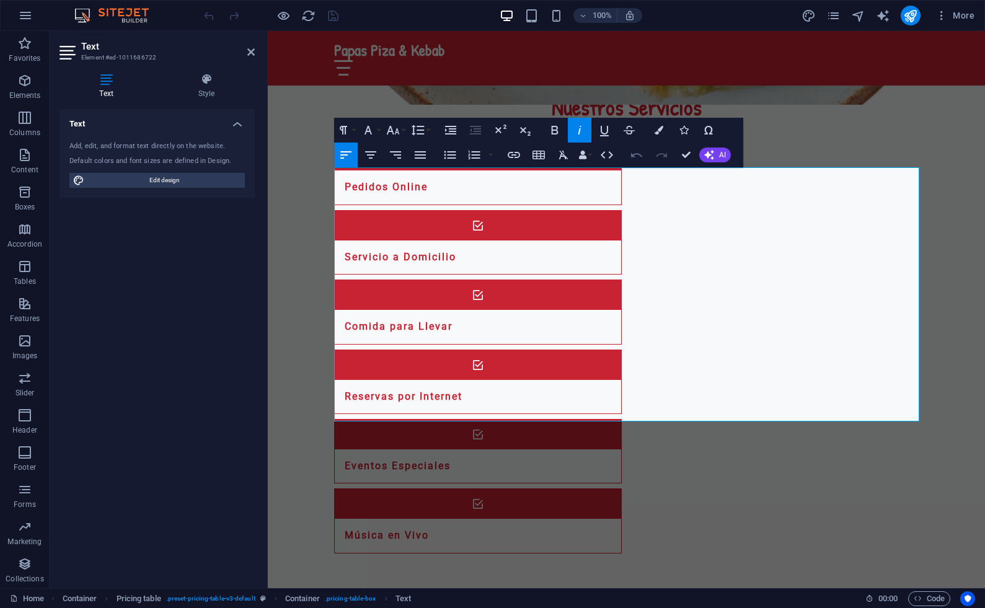
click at [638, 153] on icon "button" at bounding box center [636, 155] width 11 height 4
click at [639, 159] on icon "button" at bounding box center [636, 155] width 15 height 15
click at [636, 157] on icon "button" at bounding box center [636, 155] width 15 height 15
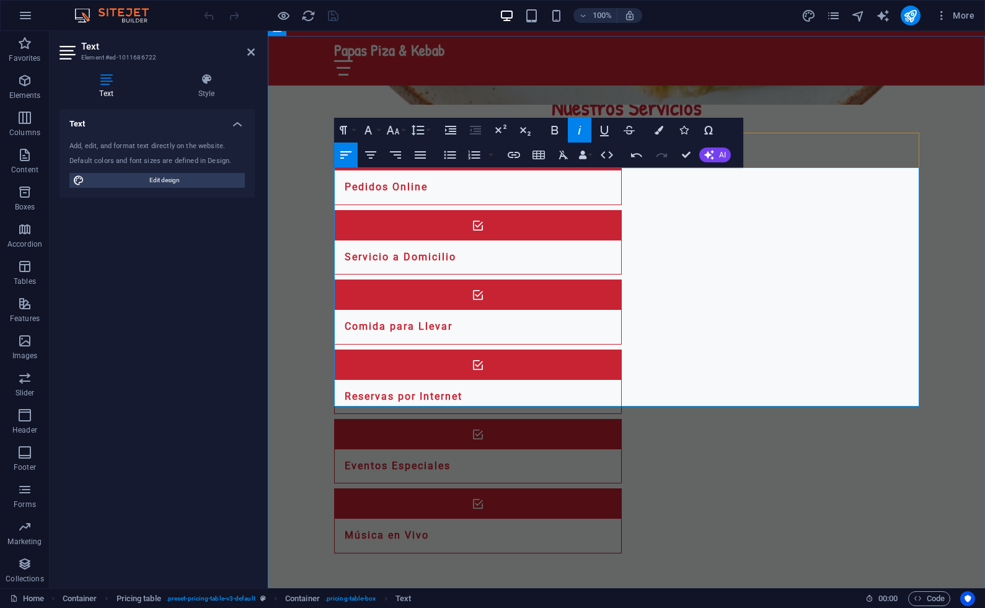
drag, startPoint x: 444, startPoint y: 196, endPoint x: 342, endPoint y: 191, distance: 101.8
drag, startPoint x: 378, startPoint y: 200, endPoint x: 332, endPoint y: 180, distance: 50.0
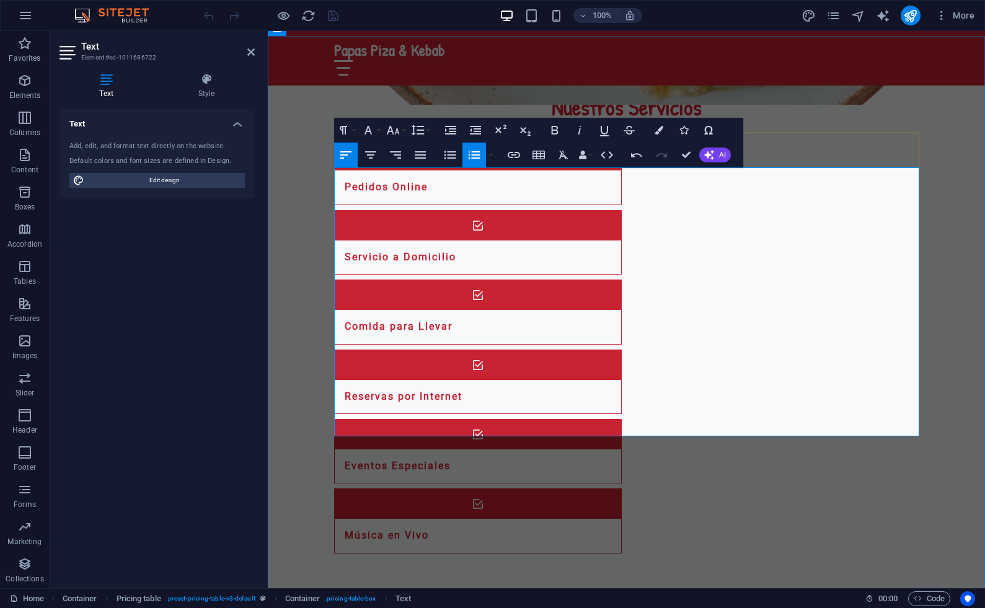
drag, startPoint x: 554, startPoint y: 196, endPoint x: 397, endPoint y: 193, distance: 156.9
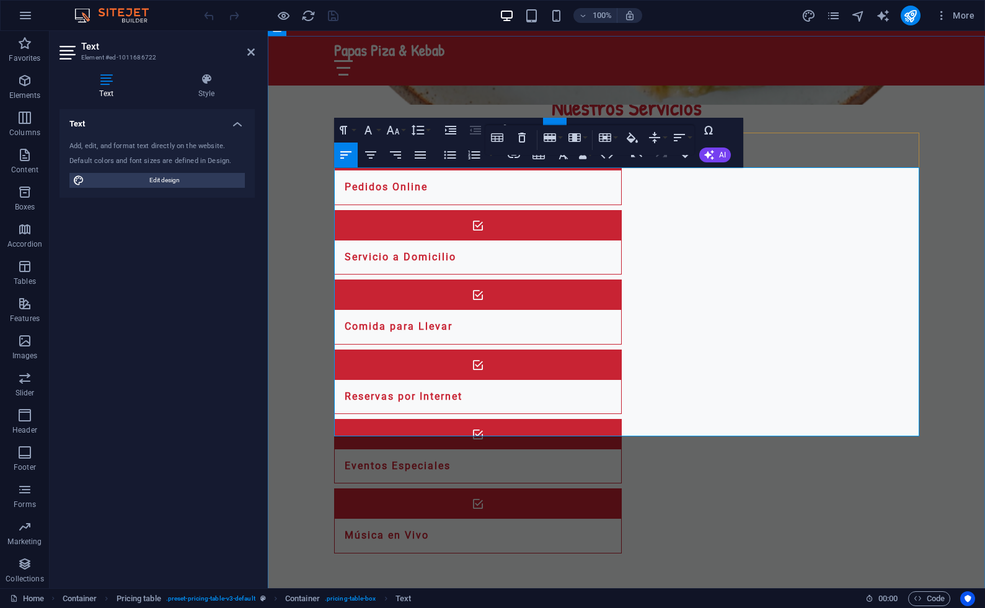
drag, startPoint x: 339, startPoint y: 245, endPoint x: 465, endPoint y: 246, distance: 125.9
drag, startPoint x: 342, startPoint y: 247, endPoint x: 374, endPoint y: 236, distance: 33.9
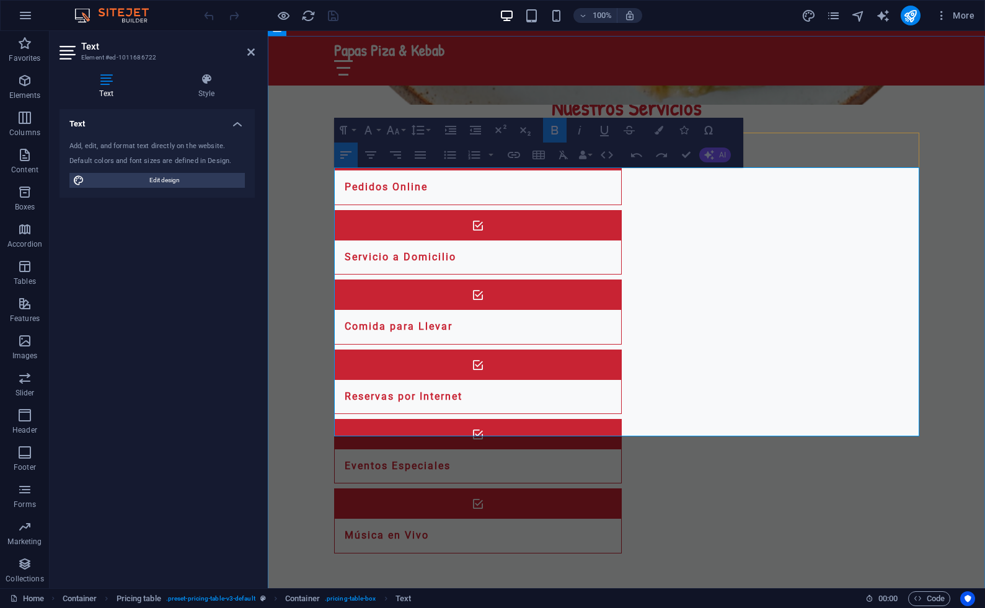
drag, startPoint x: 342, startPoint y: 246, endPoint x: 458, endPoint y: 290, distance: 124.4
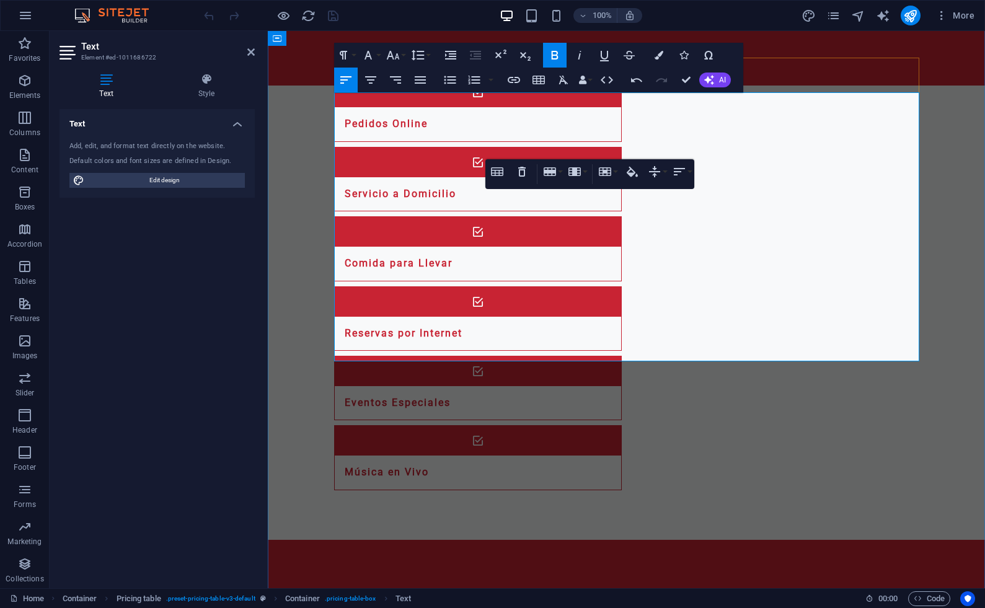
scroll to position [1371, 0]
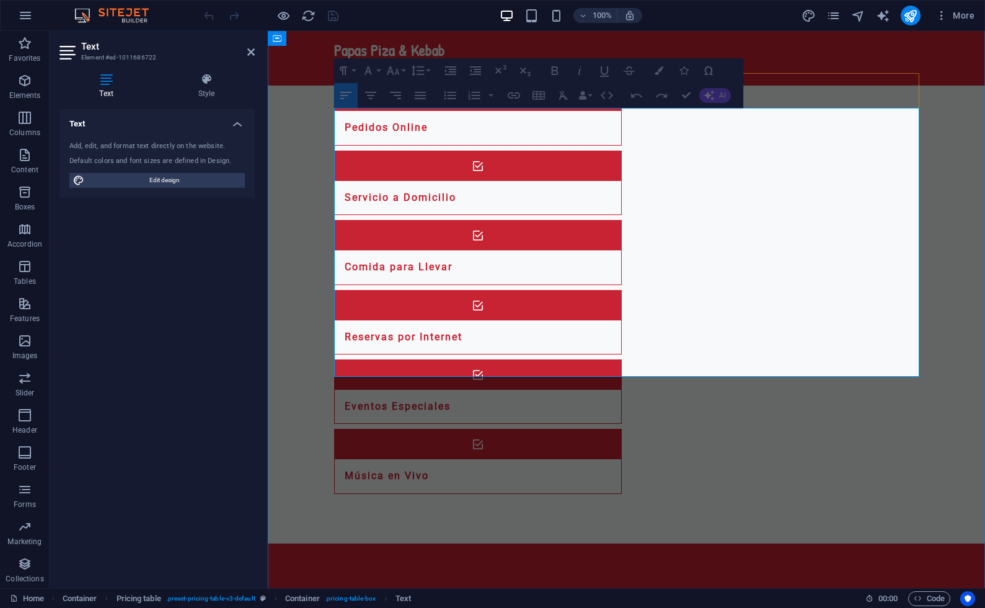
drag, startPoint x: 535, startPoint y: 365, endPoint x: 346, endPoint y: 185, distance: 260.6
drag, startPoint x: 340, startPoint y: 189, endPoint x: 406, endPoint y: 211, distance: 69.2
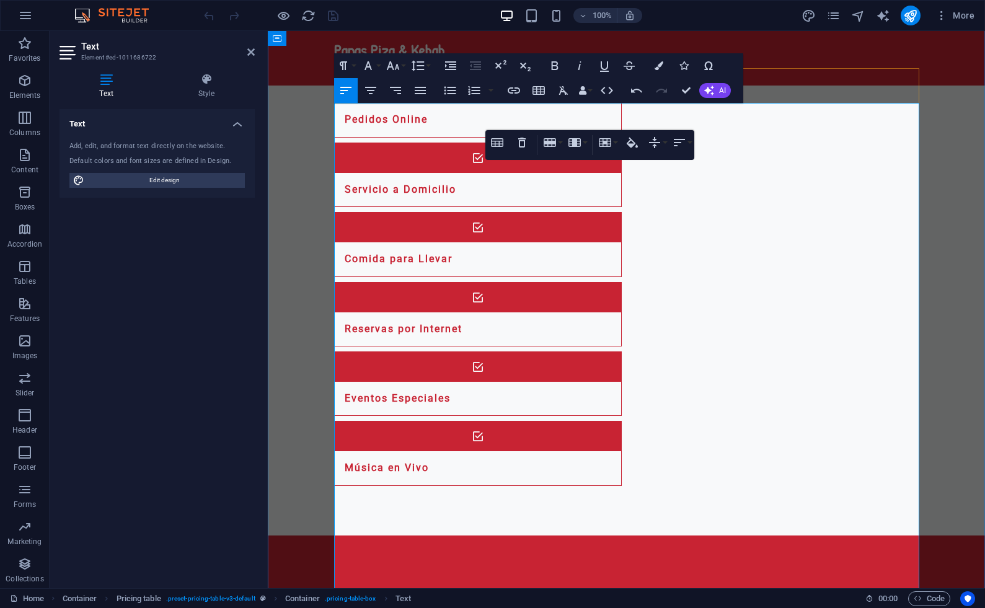
scroll to position [1375, 0]
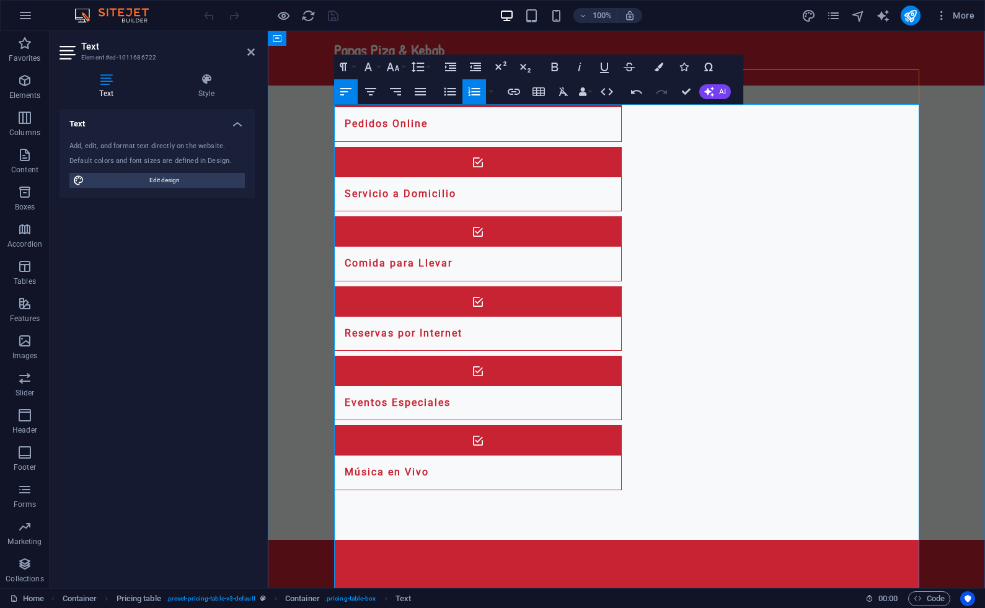
drag, startPoint x: 580, startPoint y: 243, endPoint x: 341, endPoint y: 210, distance: 241.6
copy li "QUESOS ……………………………………………….. 12,00€ Tomate, gorgonzola, roquefort, parmesano, mo…"
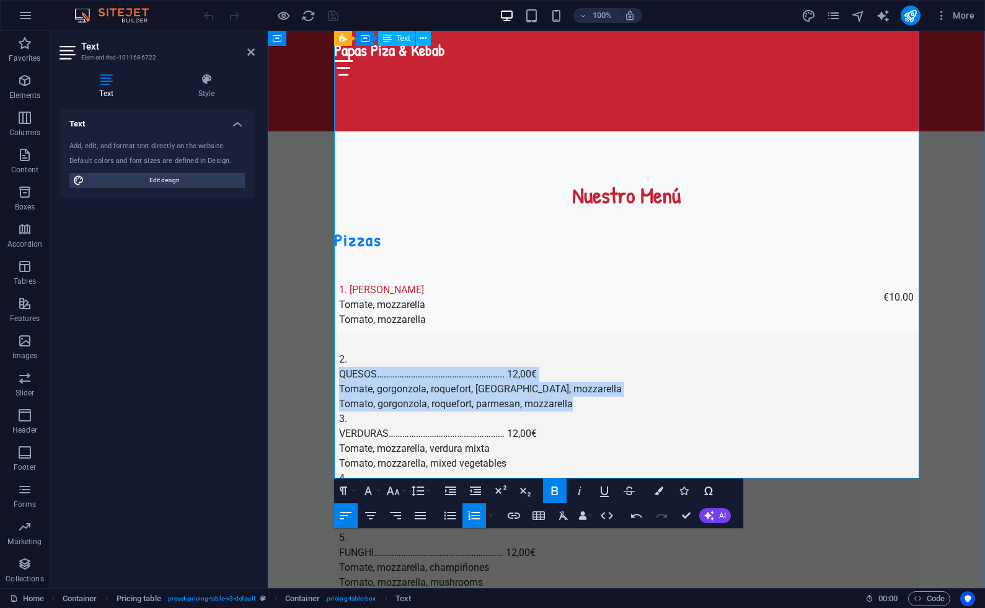
scroll to position [1984, 0]
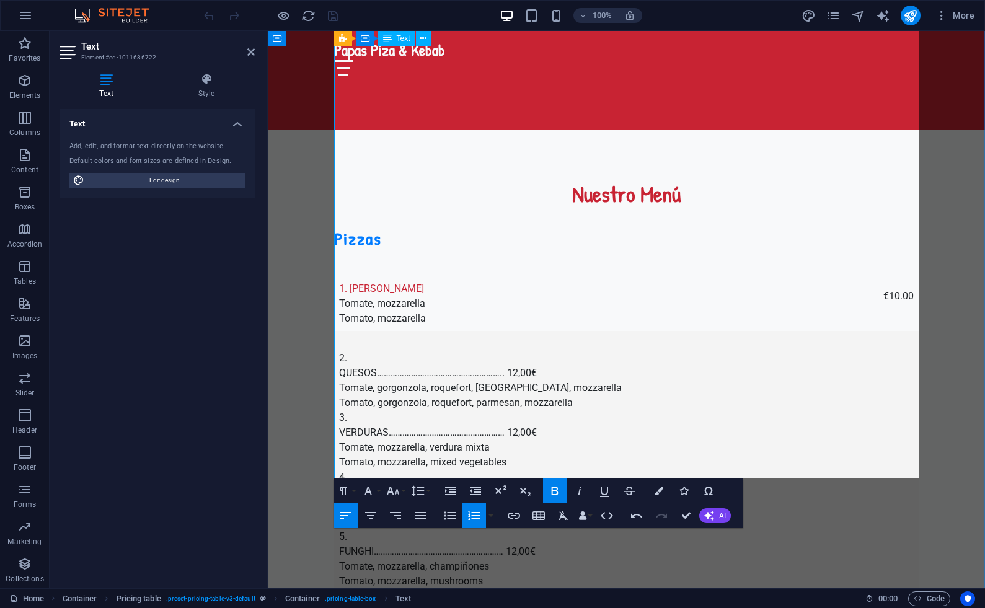
drag, startPoint x: 602, startPoint y: 306, endPoint x: 336, endPoint y: 293, distance: 266.4
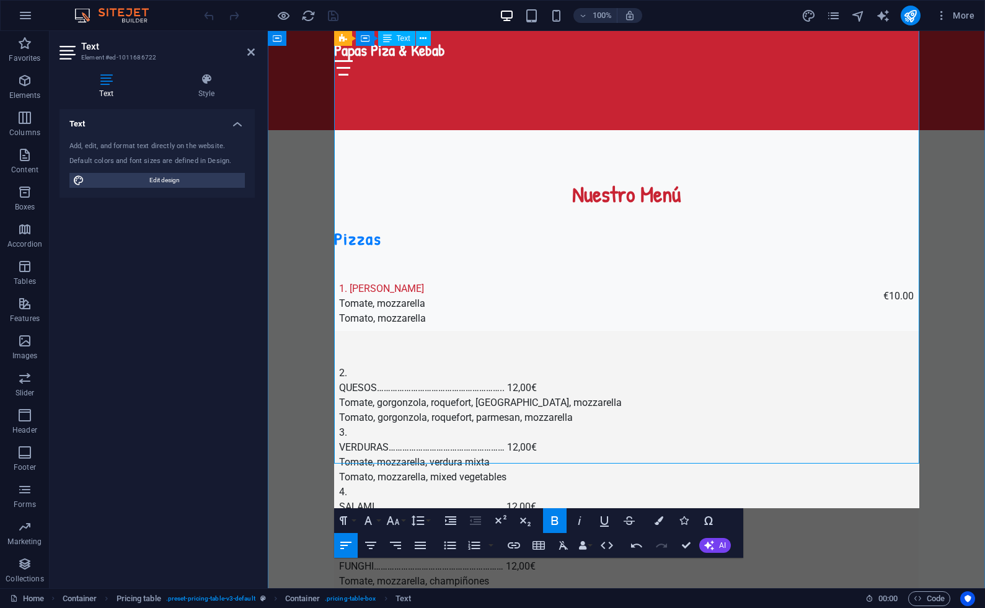
scroll to position [1999, 0]
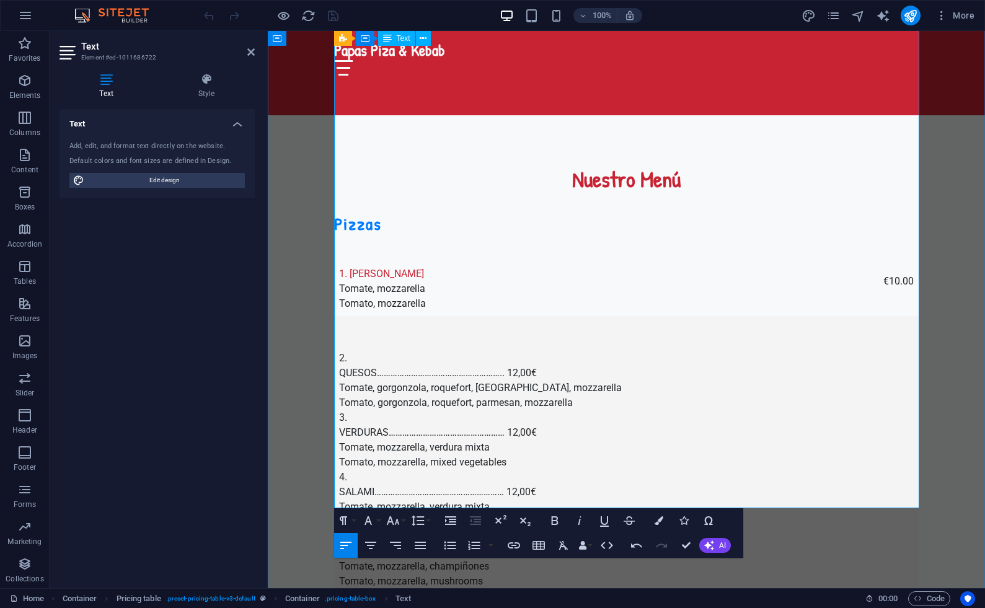
drag, startPoint x: 556, startPoint y: 304, endPoint x: 379, endPoint y: 305, distance: 176.8
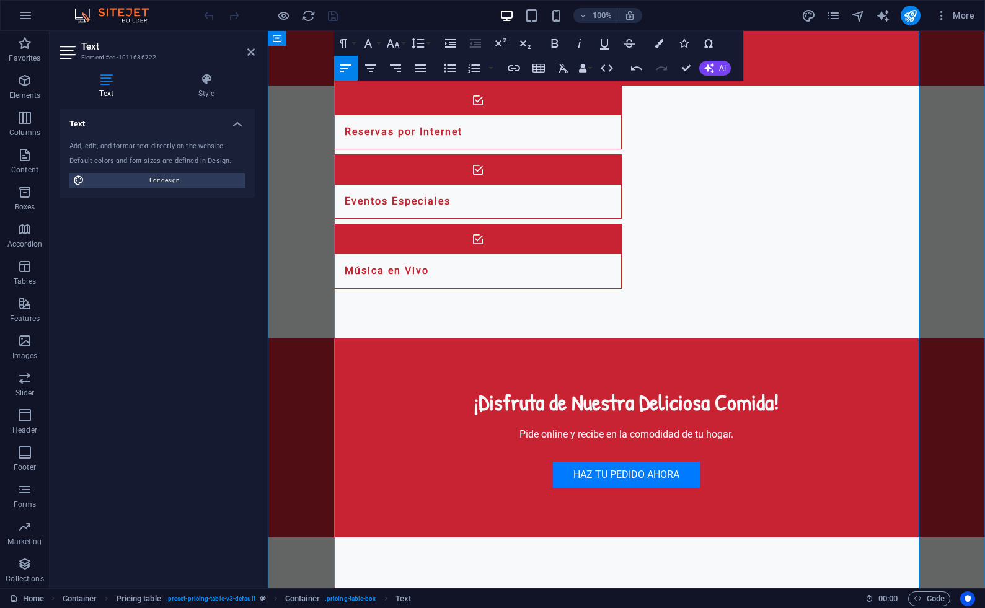
scroll to position [1613, 0]
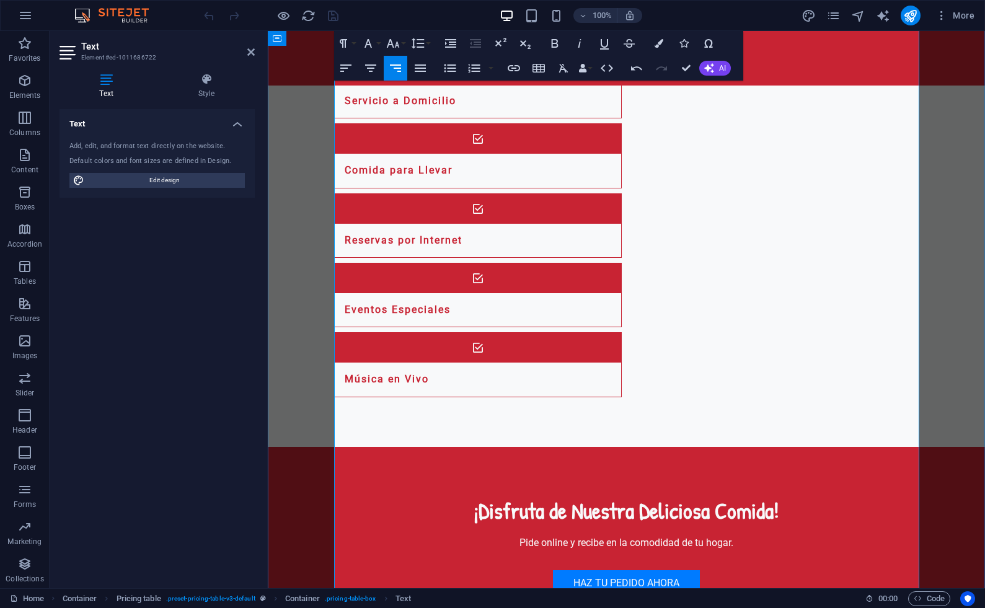
scroll to position [1472, 0]
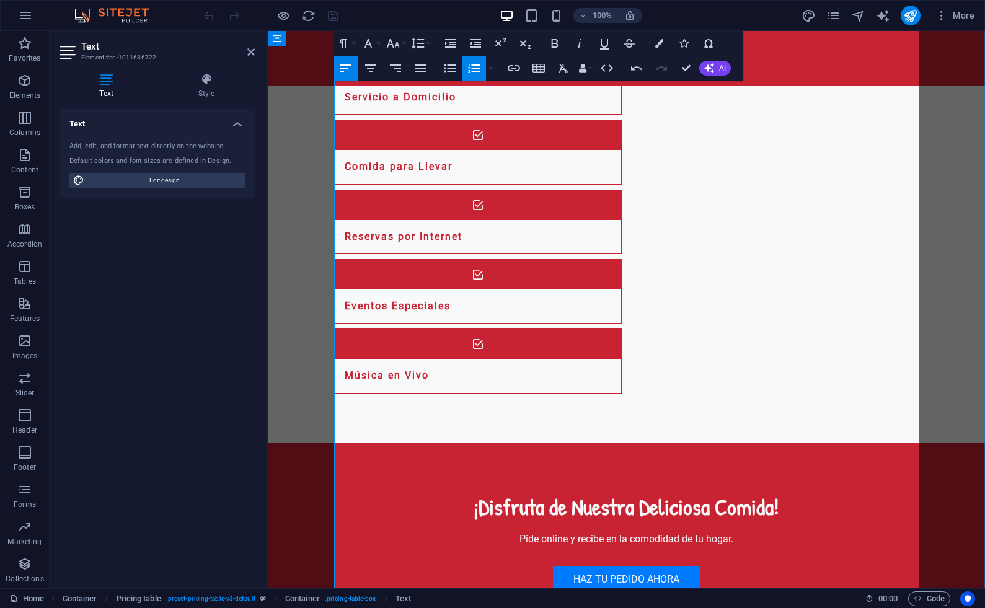
drag, startPoint x: 515, startPoint y: 223, endPoint x: 339, endPoint y: 194, distance: 177.8
copy li "VERDURAS …………………………………………… 12,00€ Tomate, mozzarella, verdura mixta Tomato, moz…"
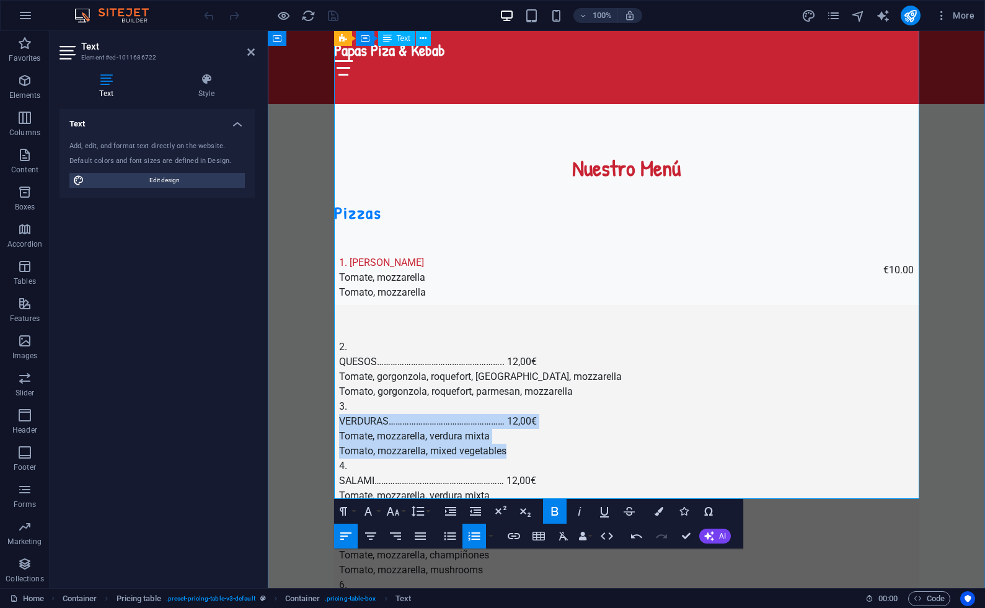
scroll to position [2020, 0]
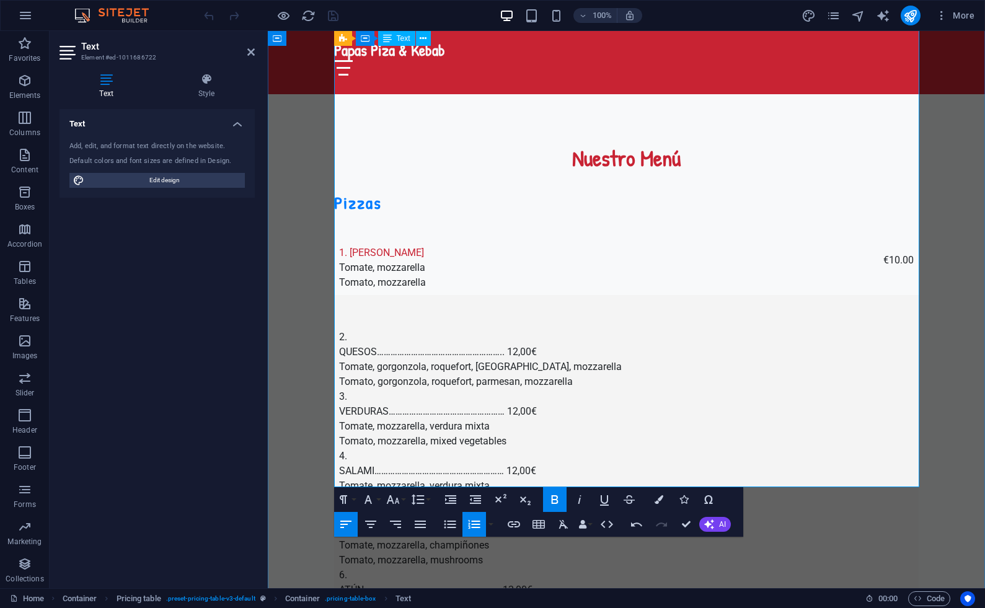
drag, startPoint x: 603, startPoint y: 356, endPoint x: 336, endPoint y: 342, distance: 267.7
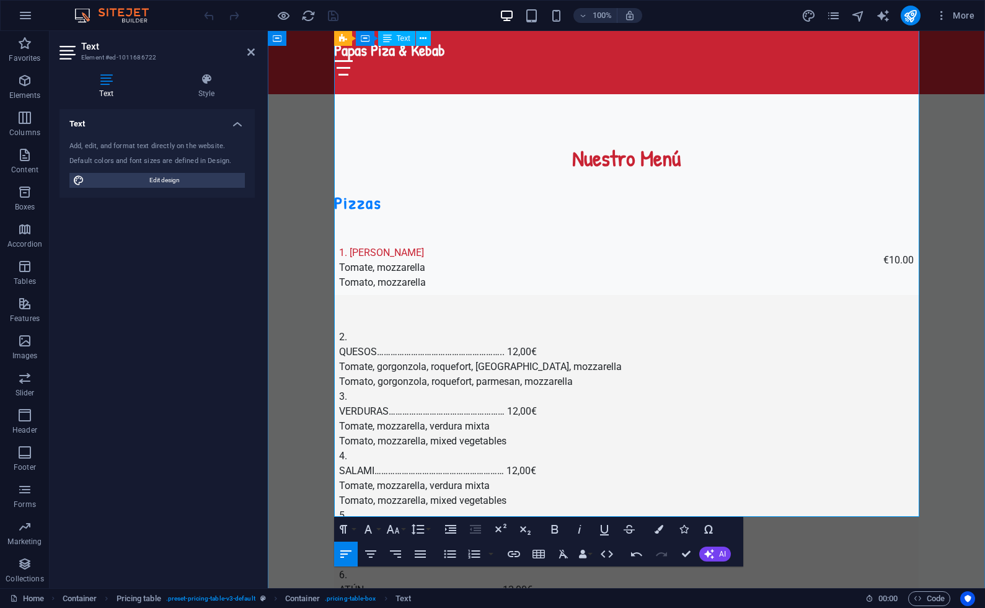
drag, startPoint x: 546, startPoint y: 339, endPoint x: 389, endPoint y: 344, distance: 157.0
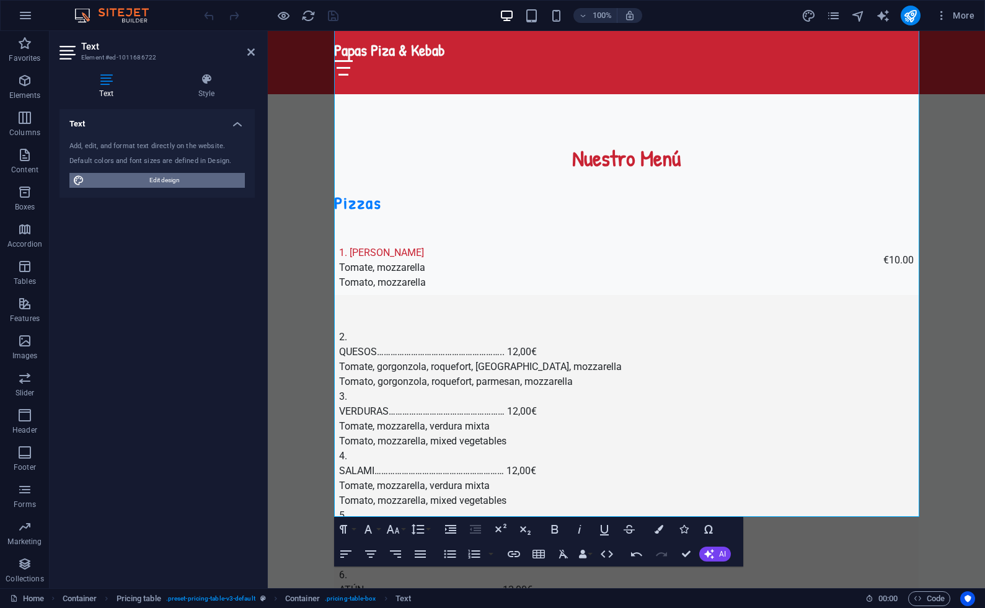
click at [160, 179] on span "Edit design" at bounding box center [164, 180] width 153 height 15
select select "px"
select select "200"
select select "px"
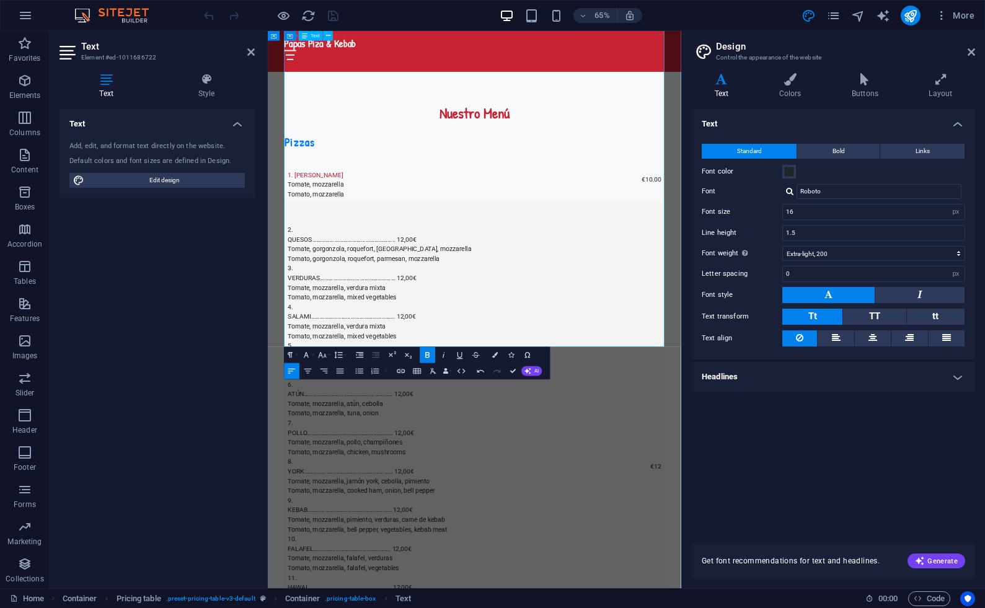
click at [789, 82] on icon at bounding box center [791, 79] width 68 height 12
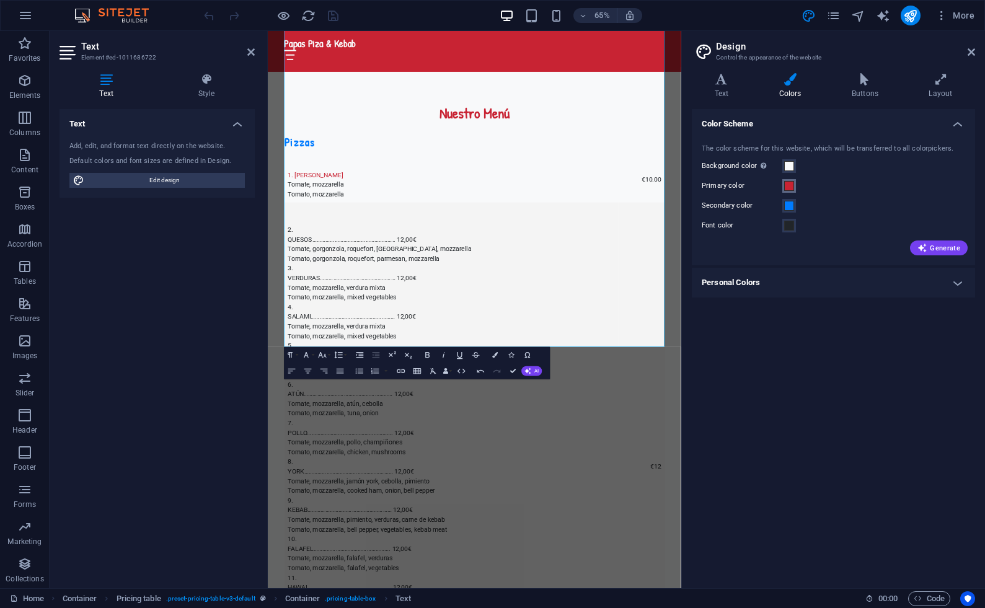
click at [793, 185] on span at bounding box center [790, 186] width 10 height 10
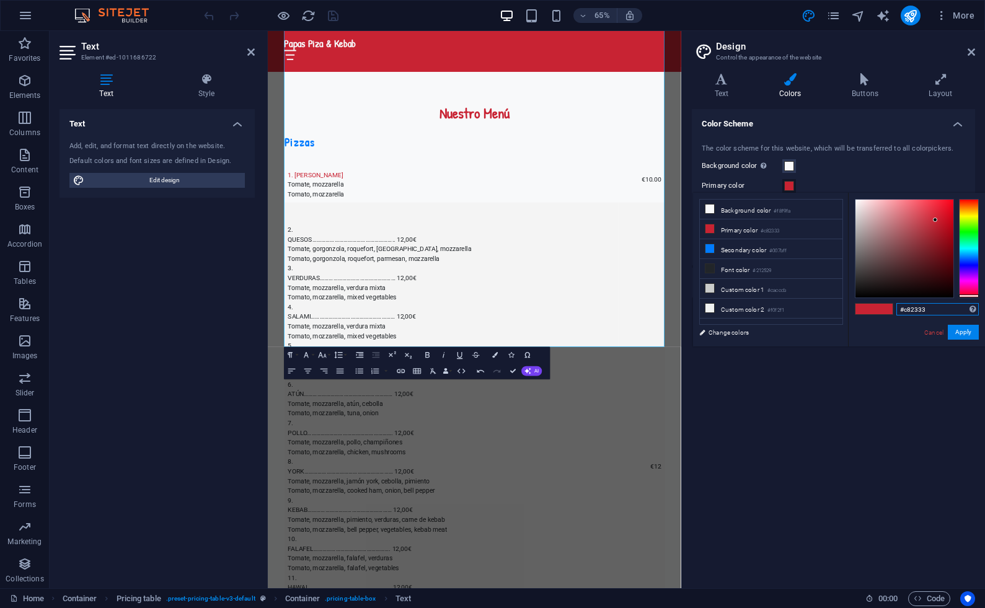
click at [919, 313] on input "#c82333" at bounding box center [938, 309] width 82 height 12
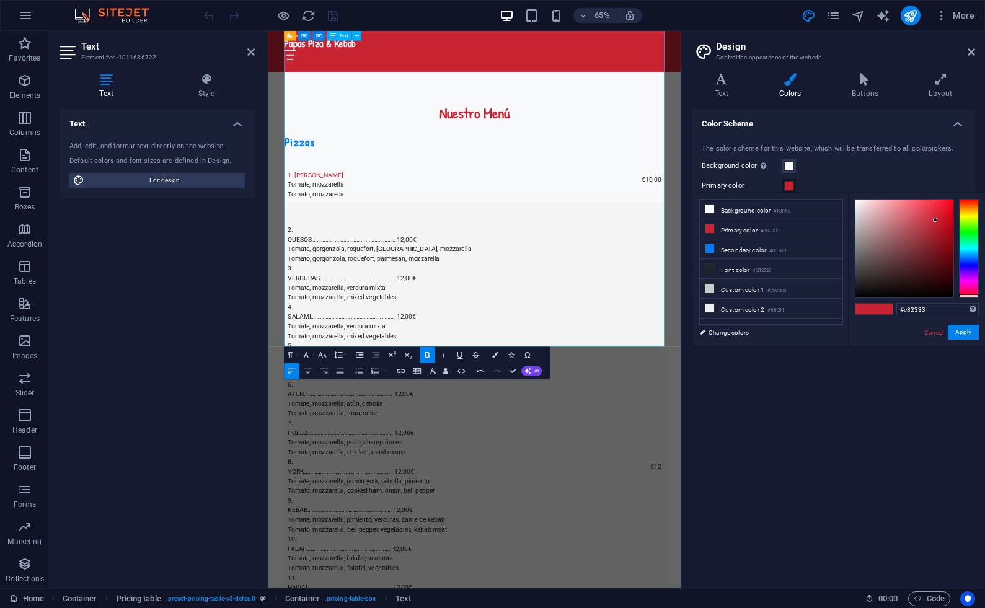
click at [306, 356] on icon "button" at bounding box center [307, 355] width 10 height 10
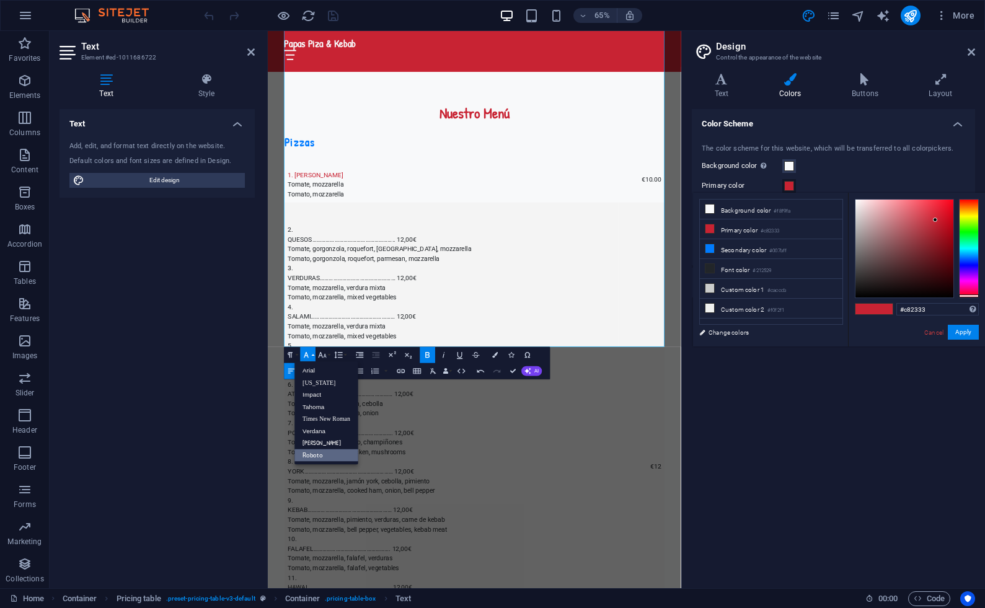
scroll to position [0, 0]
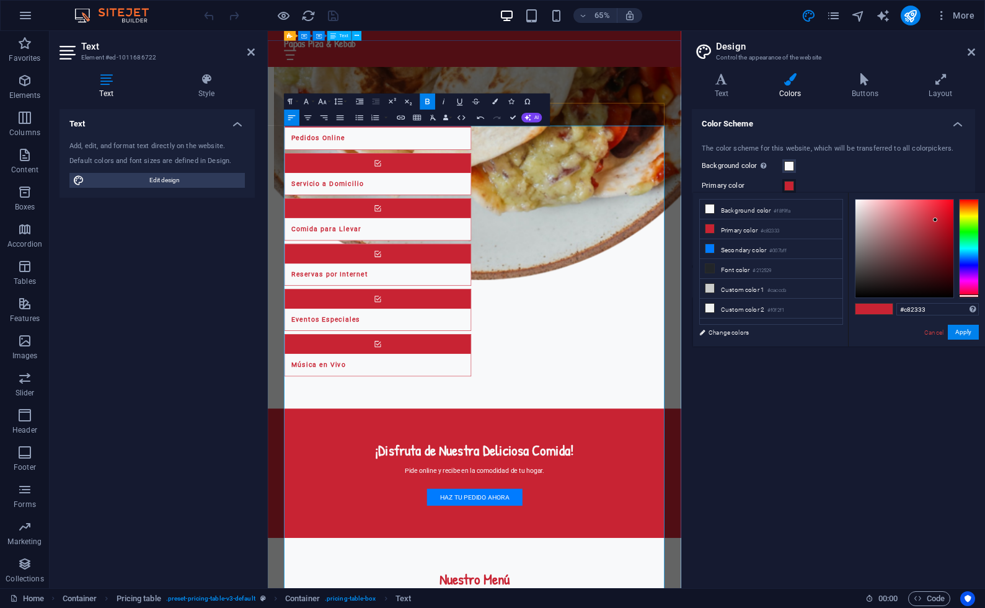
scroll to position [1598, 0]
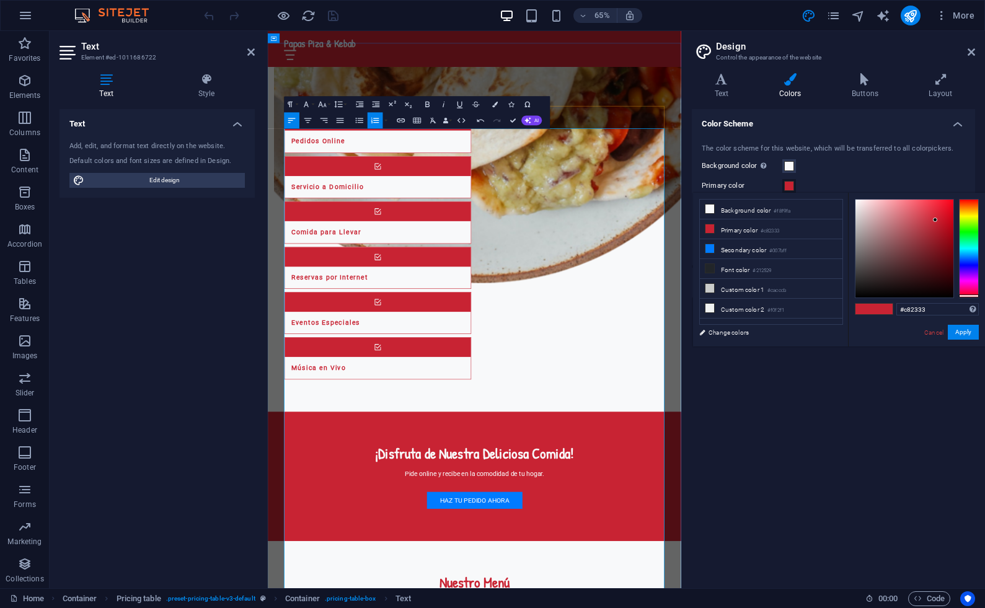
drag, startPoint x: 489, startPoint y: 396, endPoint x: 301, endPoint y: 284, distance: 218.9
click at [481, 122] on icon "button" at bounding box center [481, 120] width 10 height 10
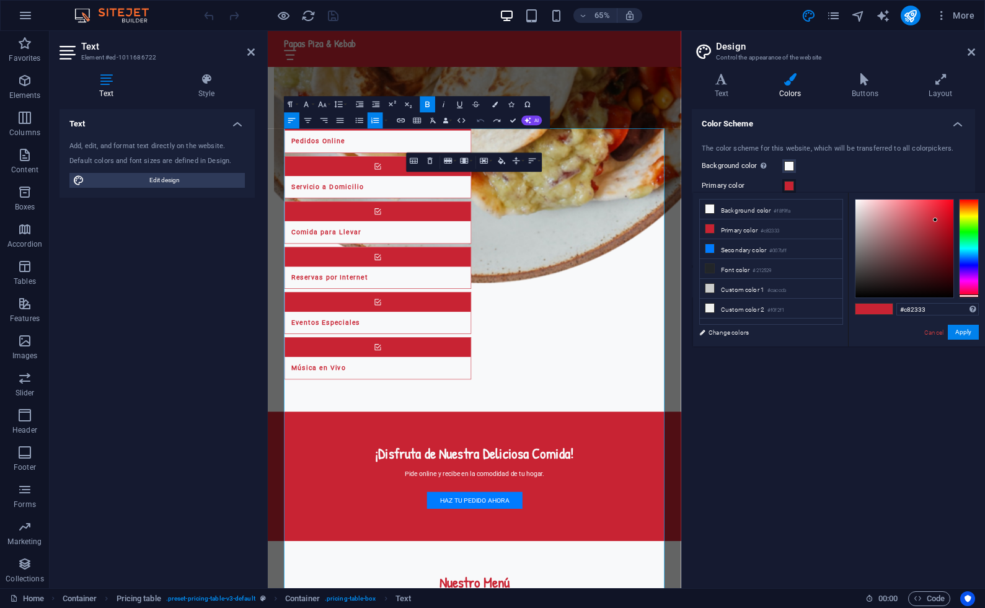
click at [481, 122] on icon "button" at bounding box center [481, 120] width 10 height 10
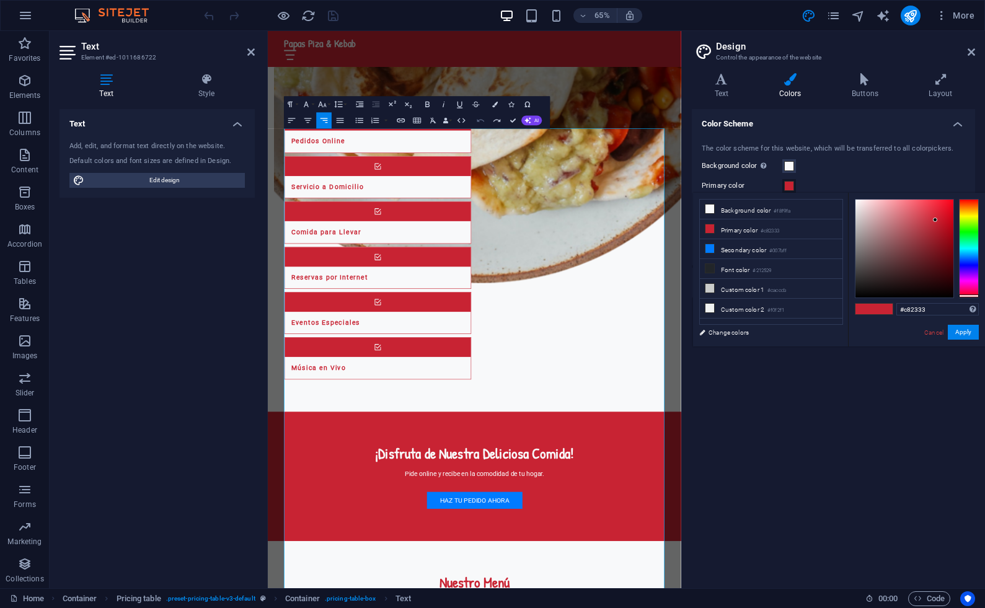
click at [481, 122] on icon "button" at bounding box center [481, 120] width 10 height 10
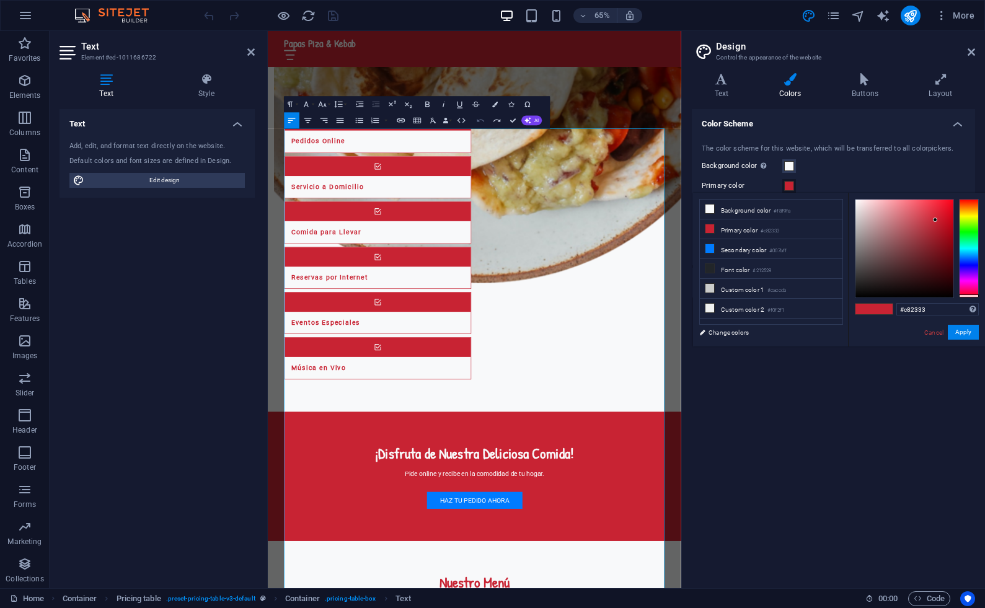
click at [481, 122] on icon "button" at bounding box center [481, 120] width 10 height 10
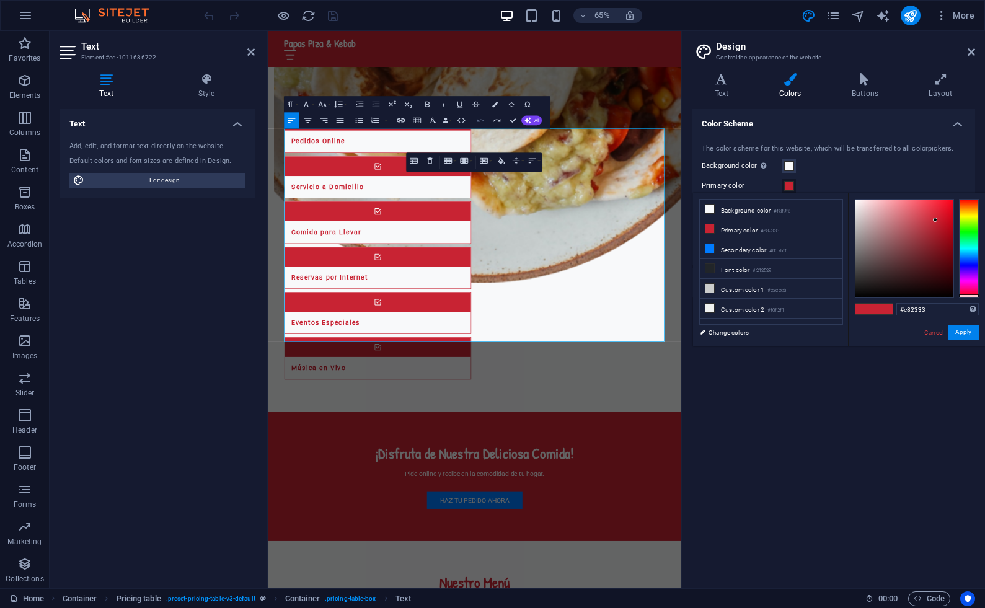
click at [481, 122] on icon "button" at bounding box center [481, 120] width 10 height 10
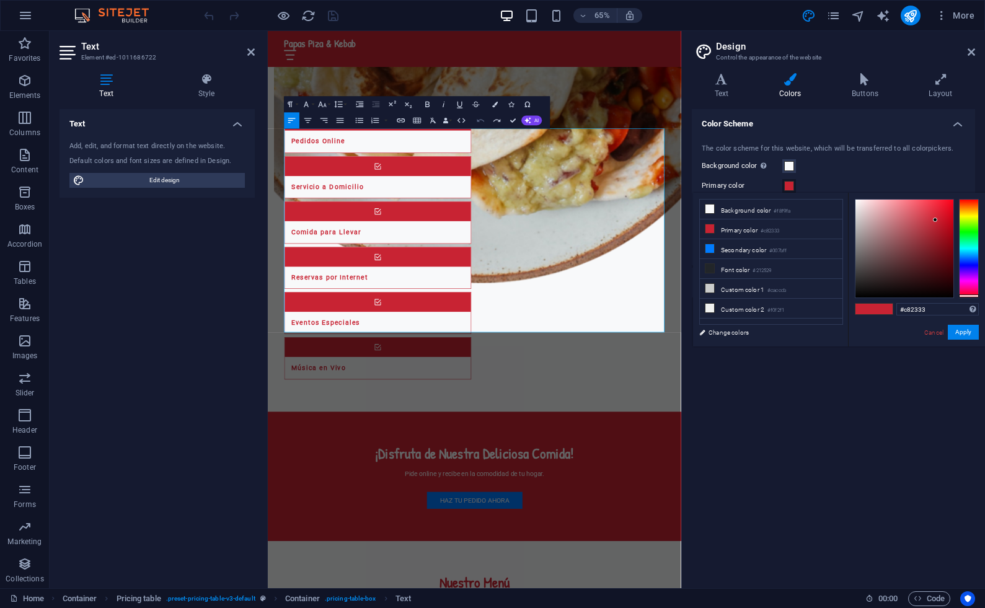
click at [481, 122] on icon "button" at bounding box center [481, 120] width 10 height 10
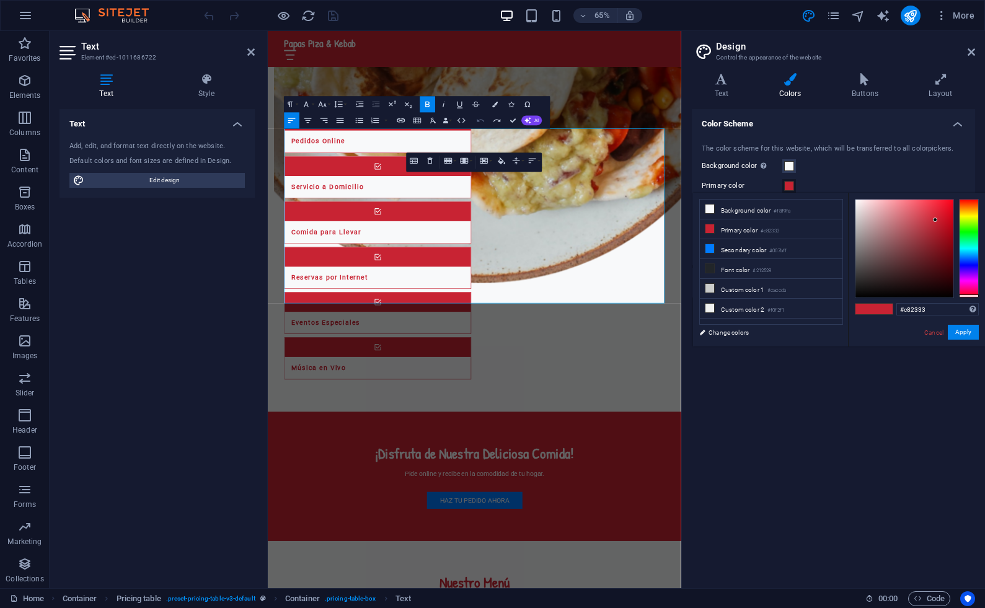
click at [481, 122] on icon "button" at bounding box center [481, 120] width 10 height 10
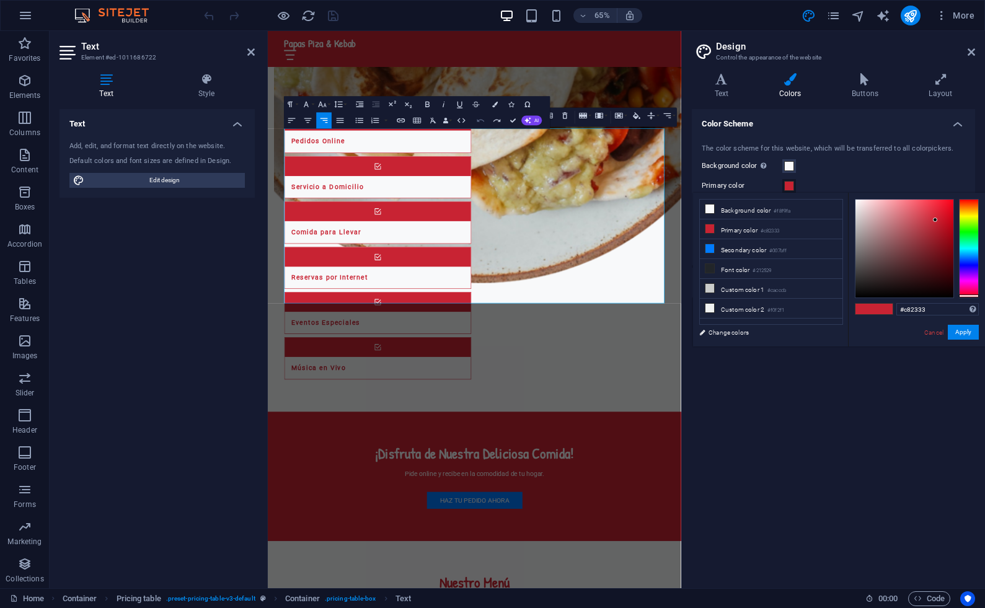
click at [481, 122] on icon "button" at bounding box center [481, 120] width 10 height 10
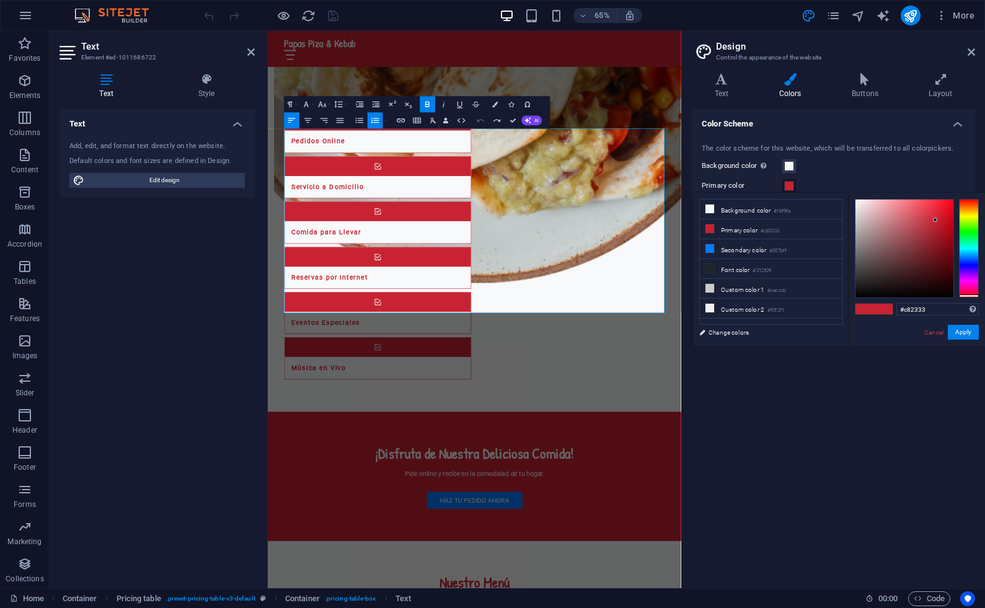
click at [481, 122] on icon "button" at bounding box center [481, 120] width 10 height 10
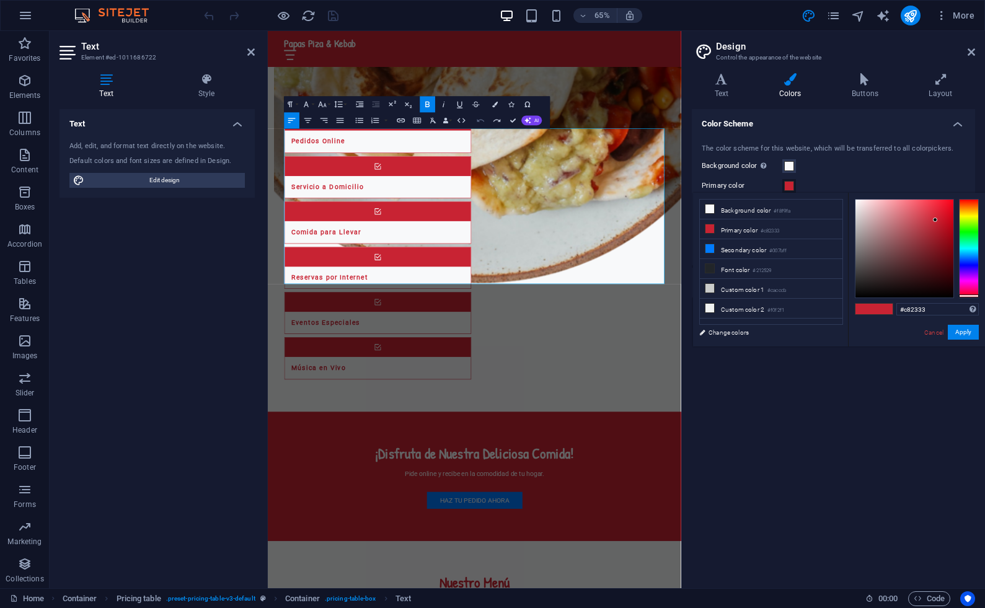
click at [481, 122] on icon "button" at bounding box center [481, 120] width 10 height 10
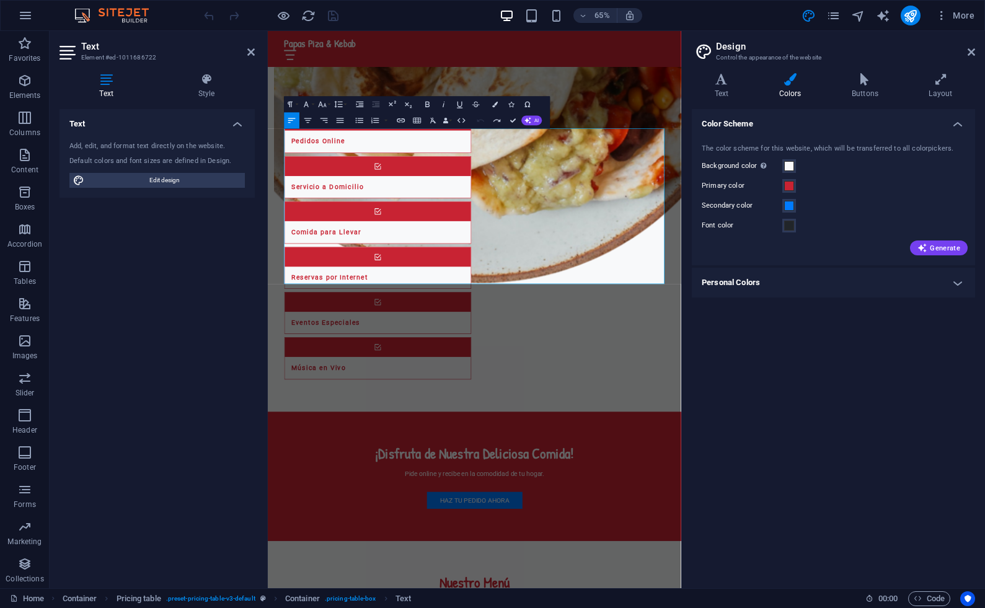
click at [481, 122] on icon "button" at bounding box center [481, 120] width 10 height 10
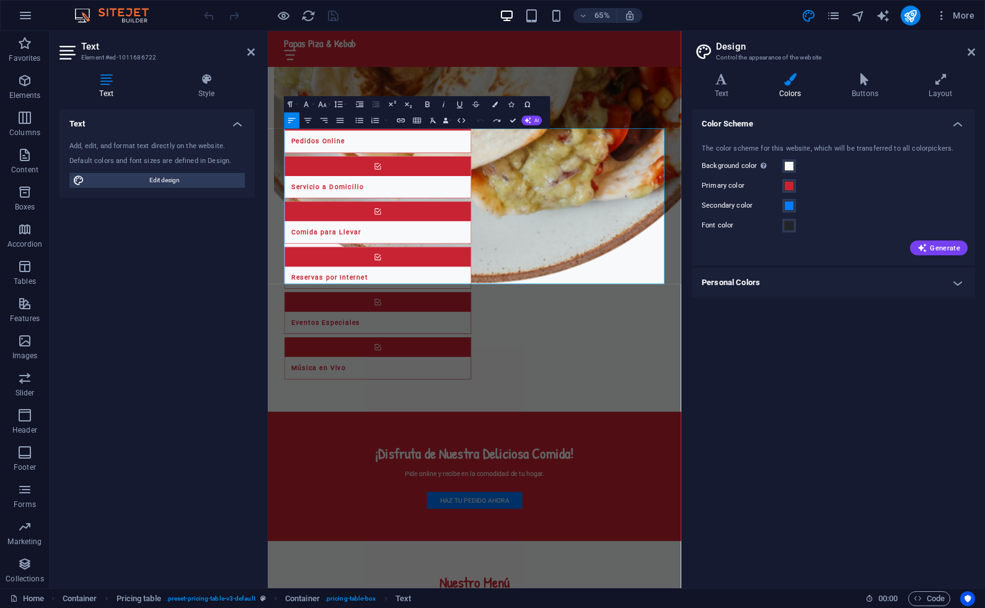
click at [481, 122] on icon "button" at bounding box center [481, 120] width 10 height 10
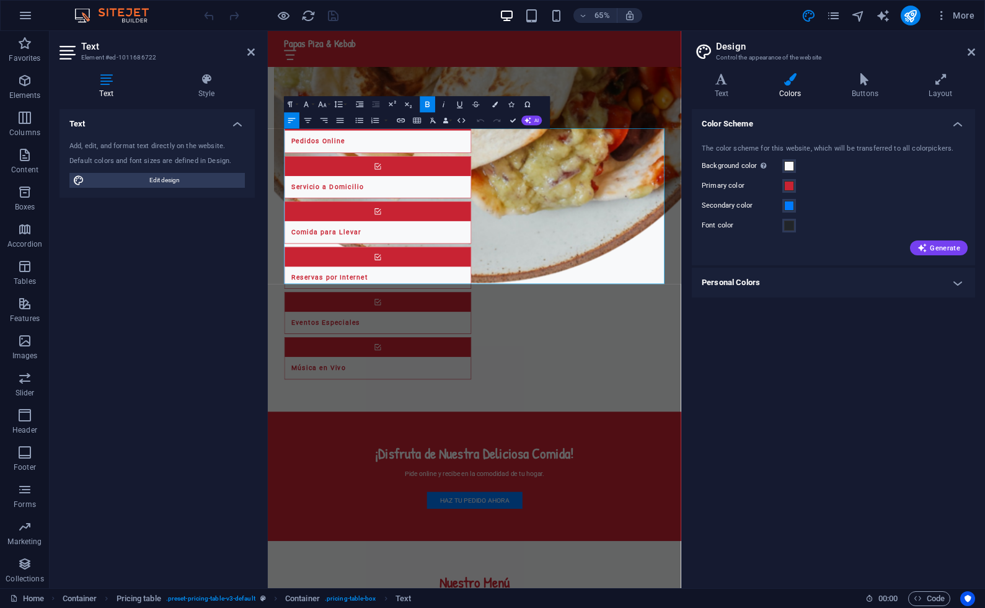
click at [138, 231] on div "Text Add, edit, and format text directly on the website. Default colors and fon…" at bounding box center [157, 343] width 195 height 469
click at [871, 87] on h4 "Buttons" at bounding box center [867, 86] width 77 height 26
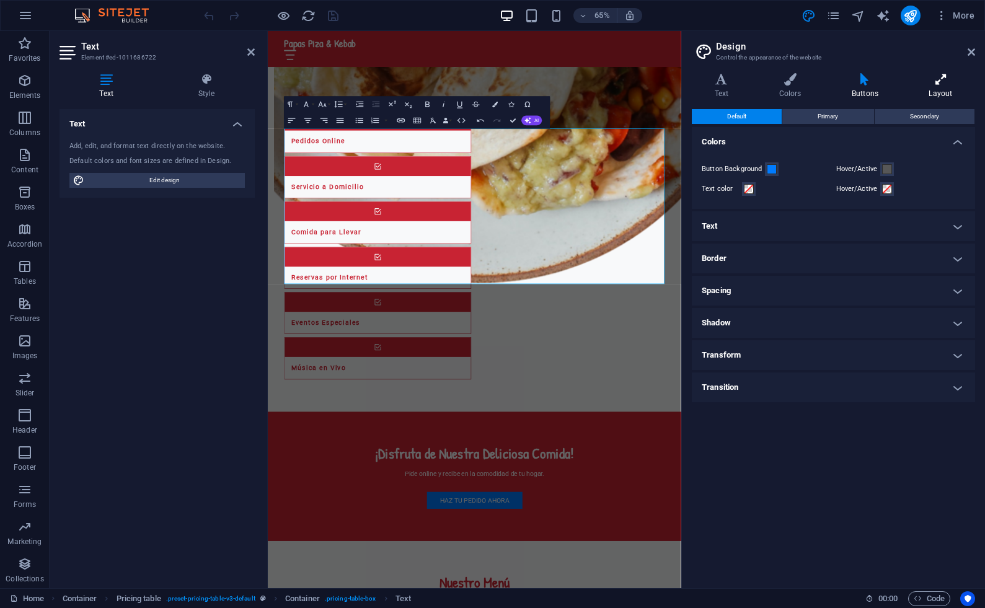
click at [943, 82] on icon at bounding box center [941, 79] width 69 height 12
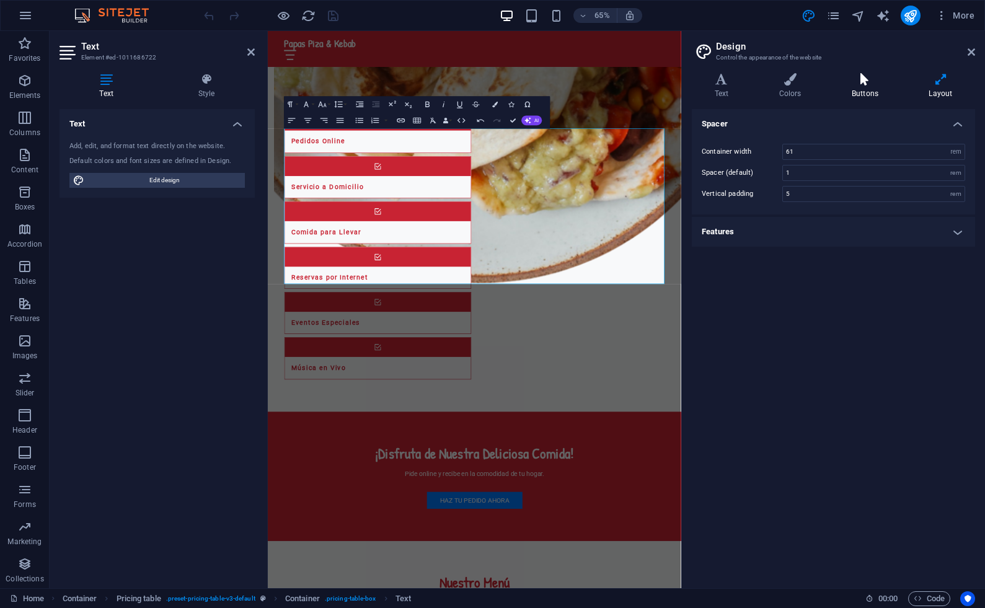
click at [869, 86] on h4 "Buttons" at bounding box center [867, 86] width 77 height 26
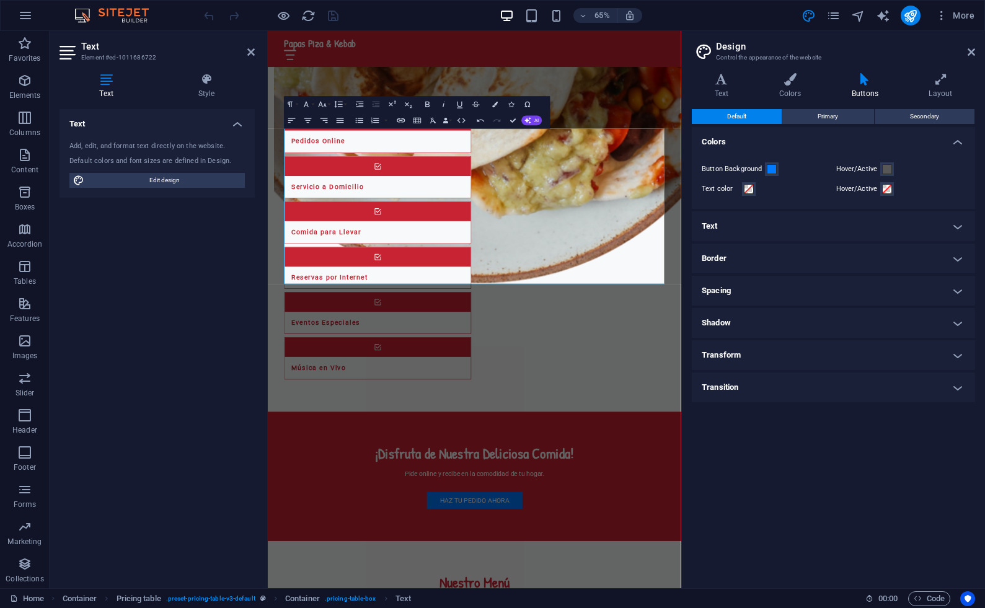
click at [961, 221] on h4 "Text" at bounding box center [833, 226] width 283 height 30
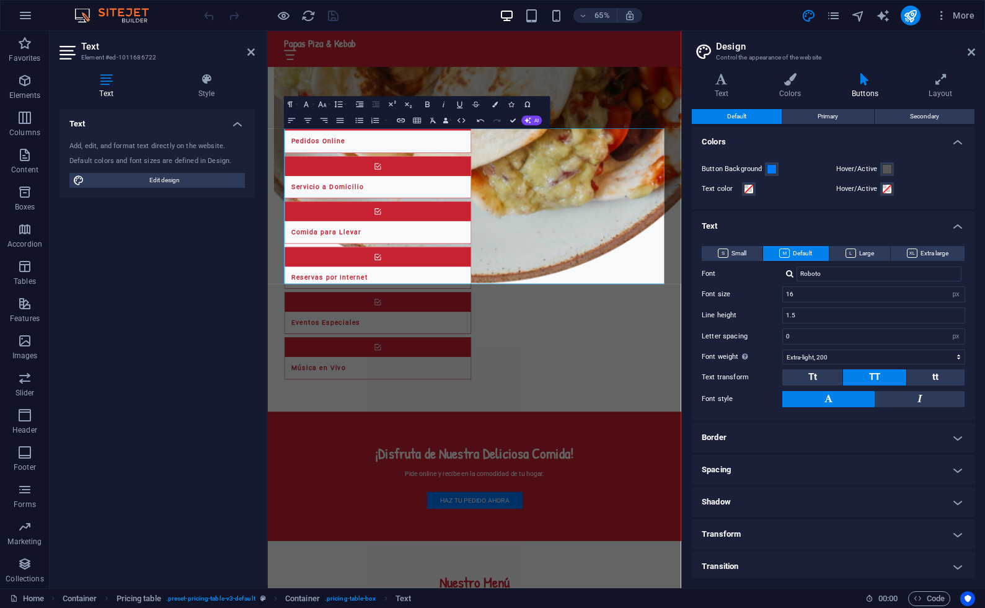
click at [961, 221] on h4 "Text" at bounding box center [833, 222] width 283 height 22
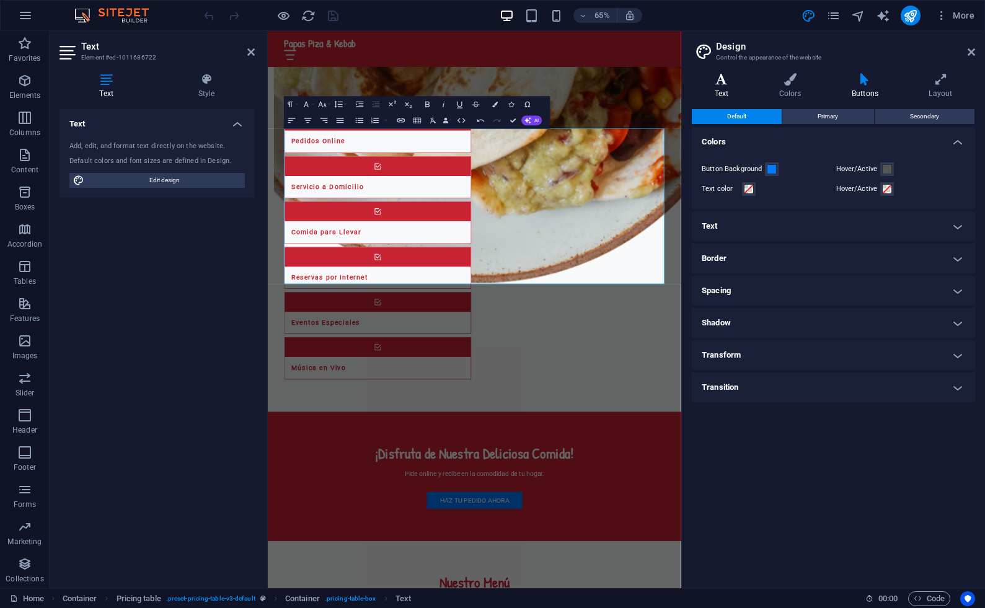
click at [720, 86] on h4 "Text" at bounding box center [724, 86] width 64 height 26
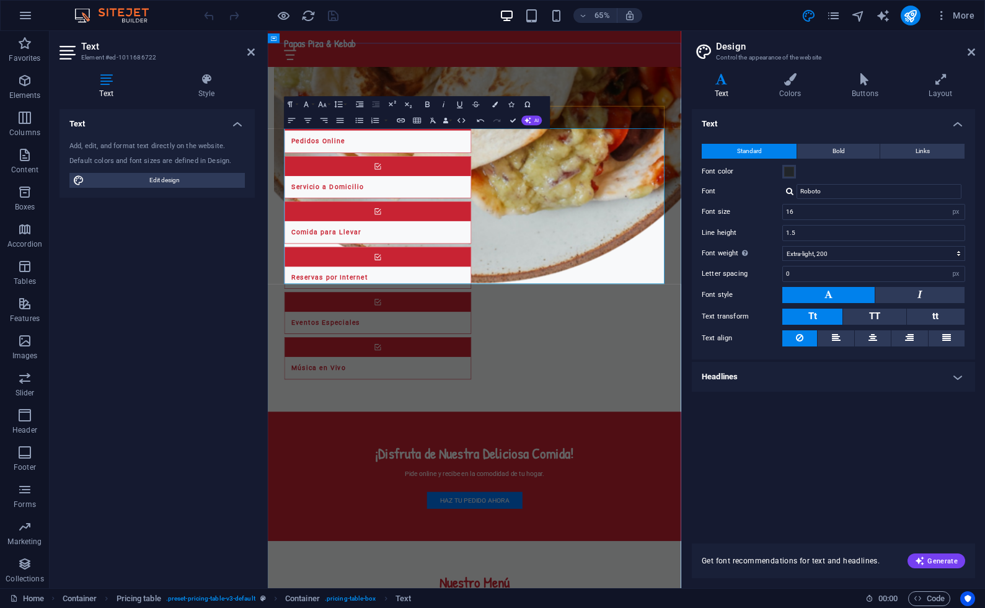
drag, startPoint x: 300, startPoint y: 192, endPoint x: 598, endPoint y: 207, distance: 298.7
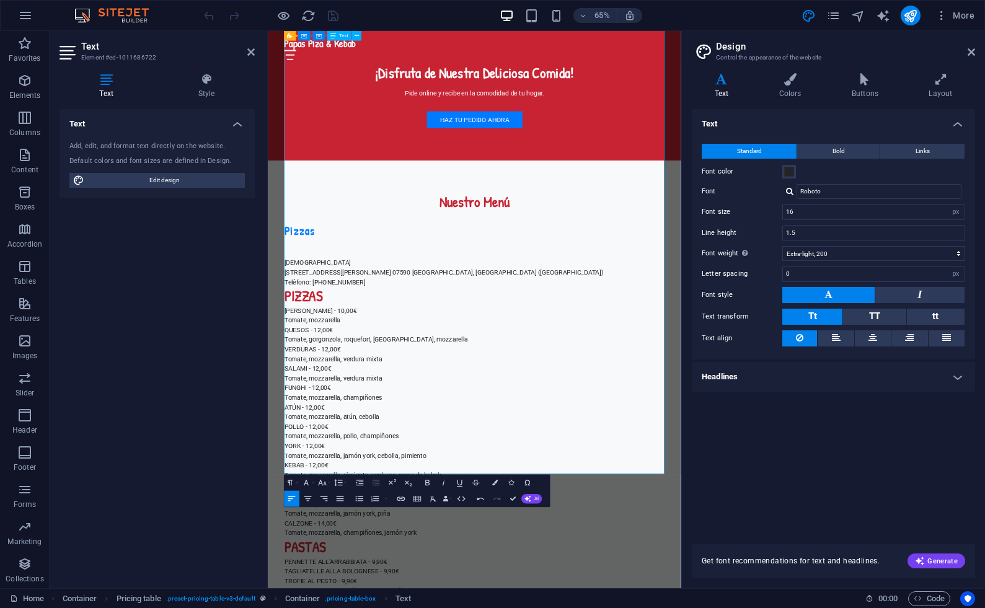
scroll to position [2186, 0]
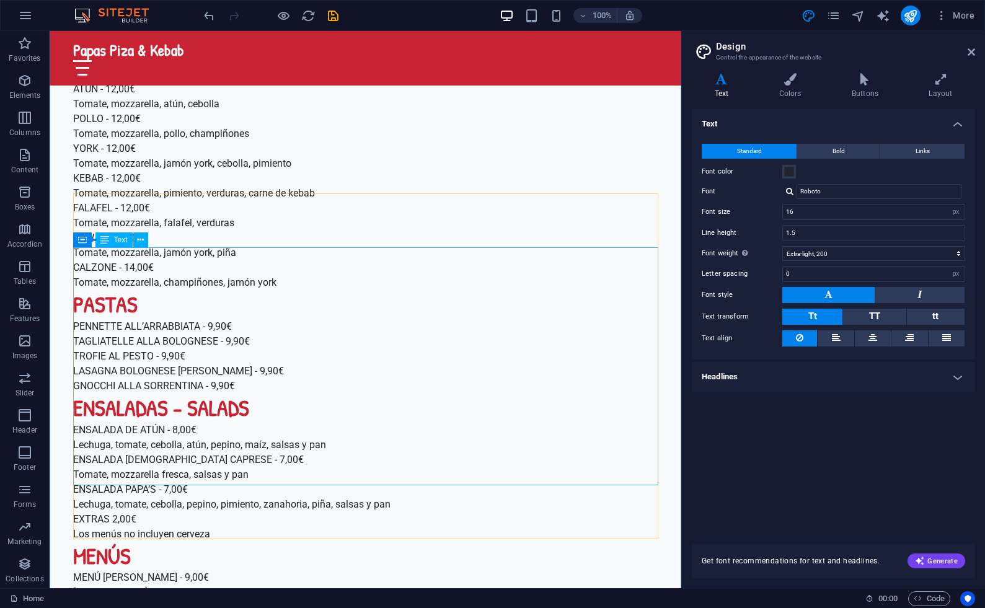
scroll to position [2406, 0]
click at [115, 203] on icon at bounding box center [113, 201] width 7 height 13
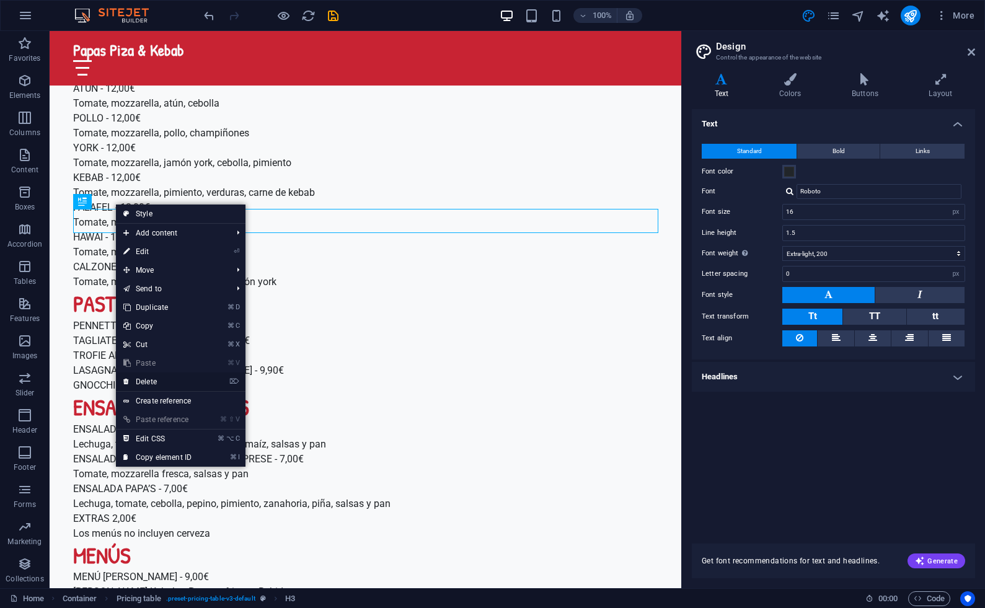
click at [153, 383] on link "⌦ Delete" at bounding box center [157, 382] width 83 height 19
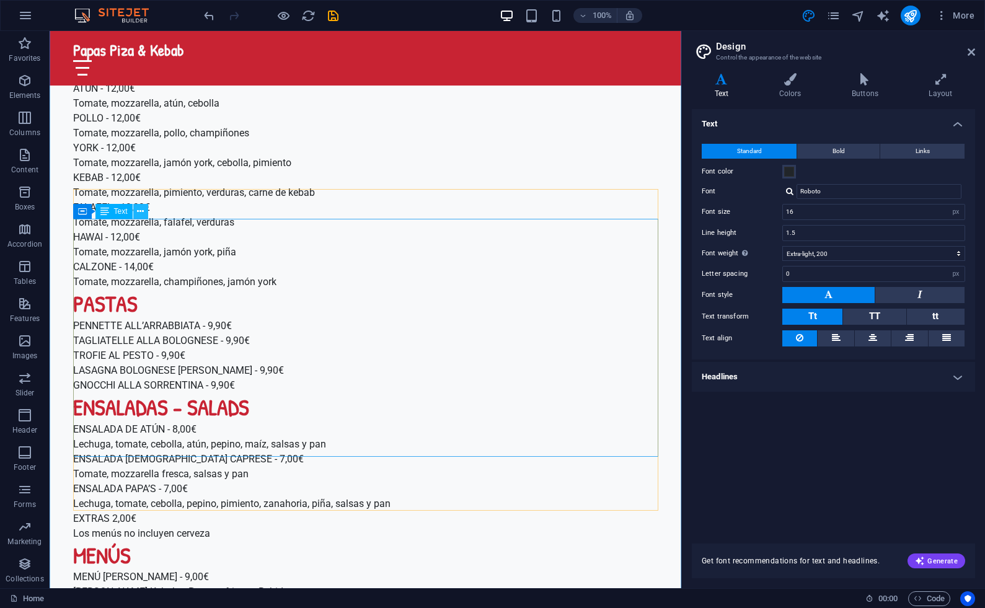
click at [141, 212] on icon at bounding box center [140, 211] width 7 height 13
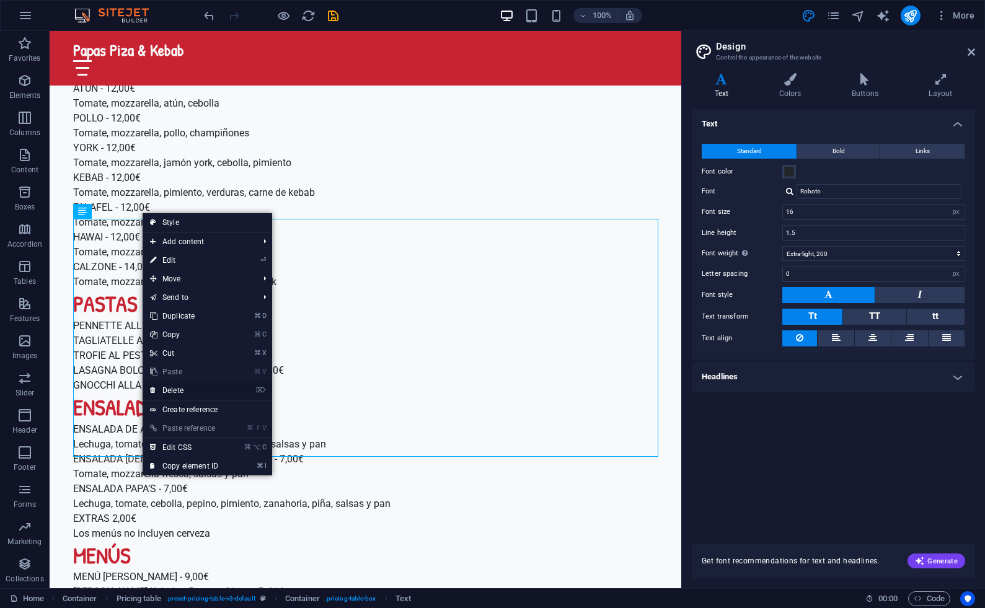
click at [176, 392] on link "⌦ Delete" at bounding box center [184, 390] width 83 height 19
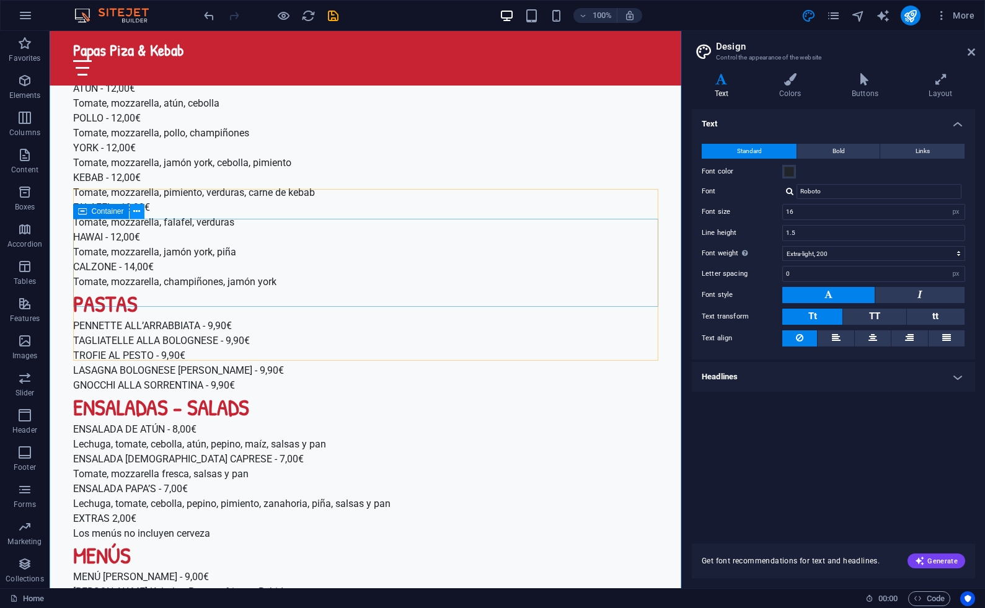
click at [138, 209] on icon at bounding box center [136, 211] width 7 height 13
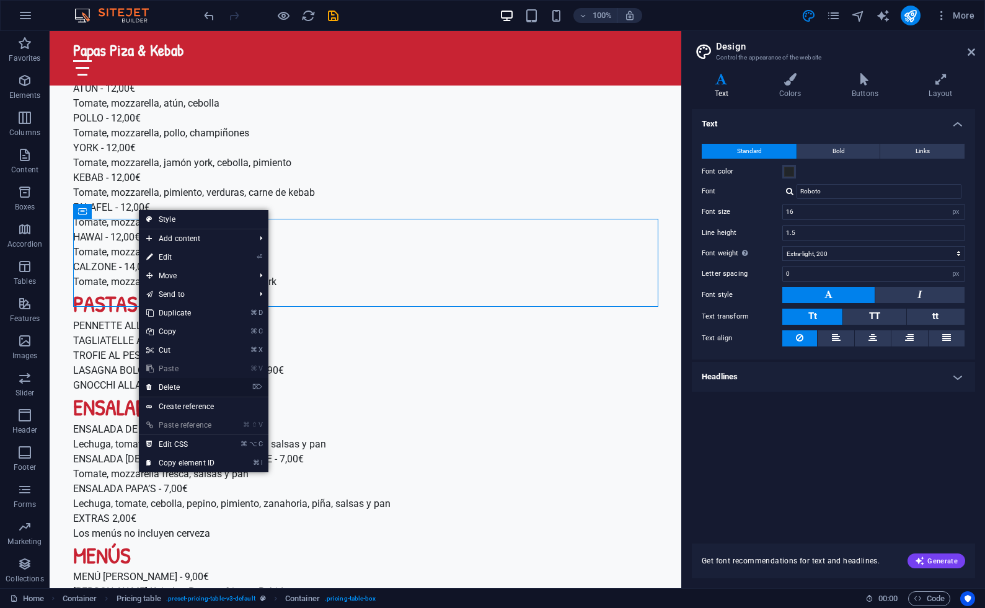
click at [176, 386] on link "⌦ Delete" at bounding box center [180, 387] width 83 height 19
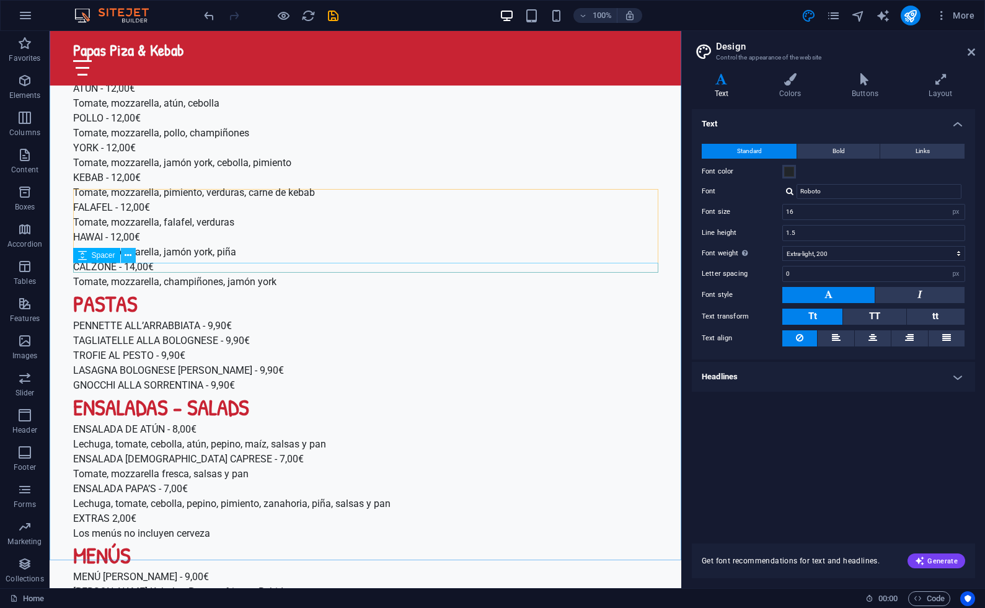
click at [129, 254] on icon at bounding box center [128, 255] width 7 height 13
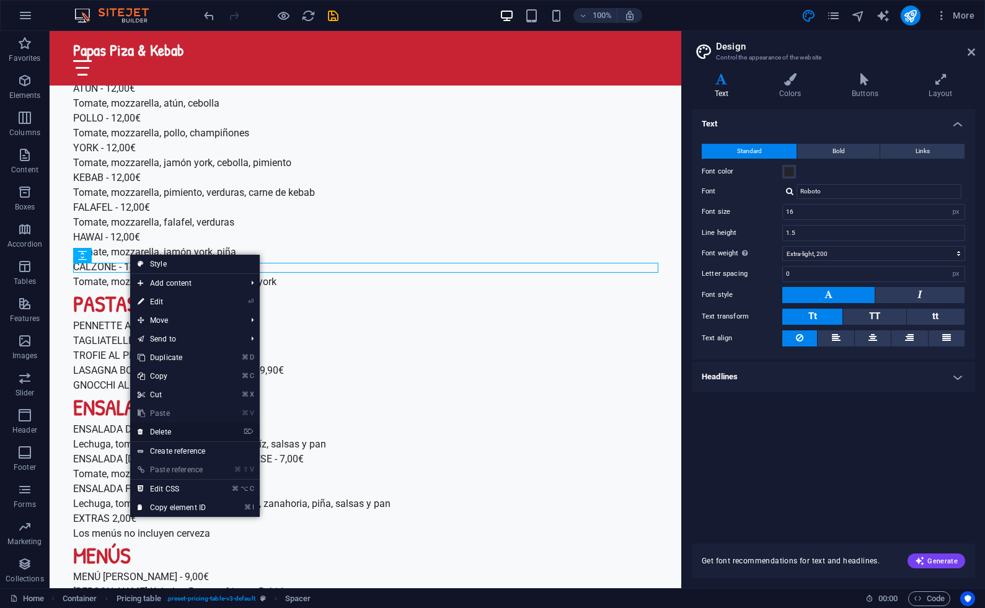
click at [172, 434] on link "⌦ Delete" at bounding box center [171, 432] width 83 height 19
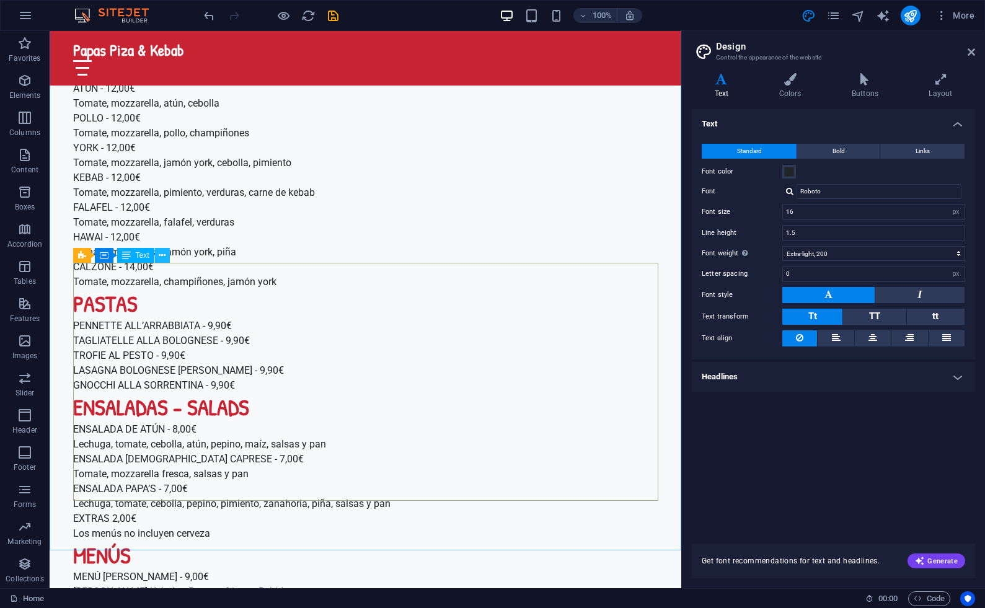
click at [163, 254] on icon at bounding box center [162, 255] width 7 height 13
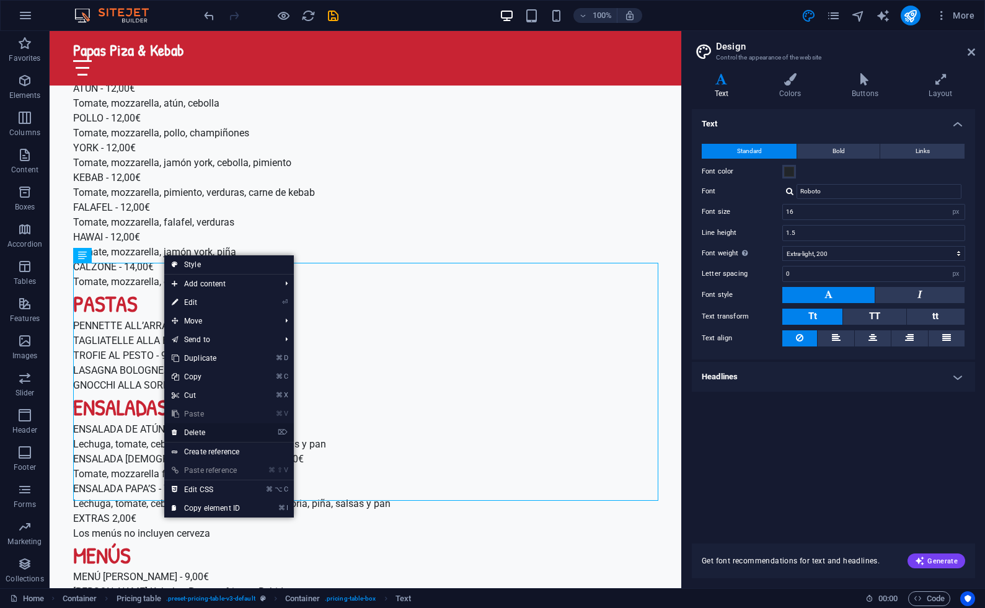
click at [192, 429] on link "⌦ Delete" at bounding box center [205, 433] width 83 height 19
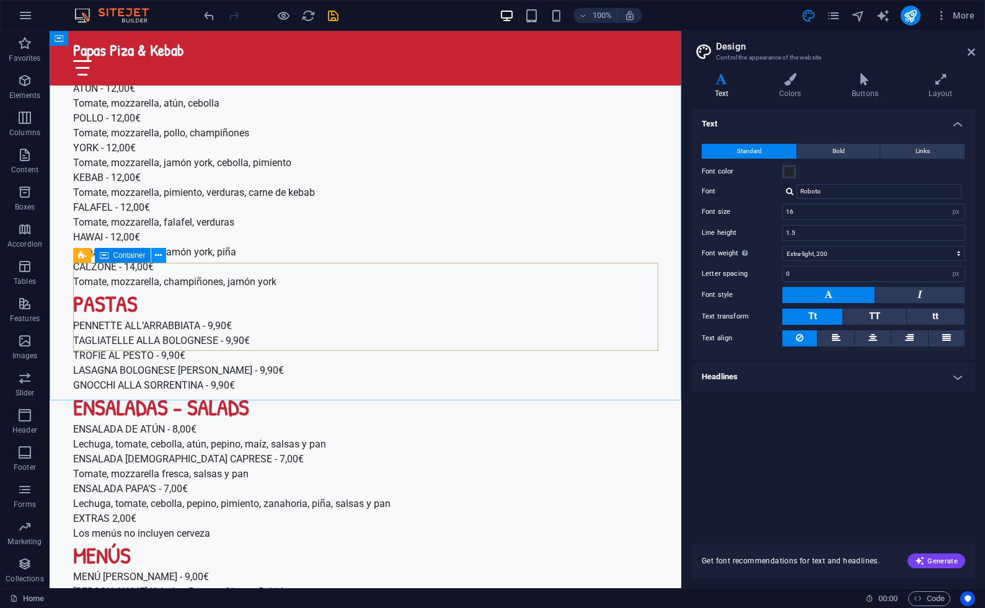
click at [157, 259] on icon at bounding box center [158, 255] width 7 height 13
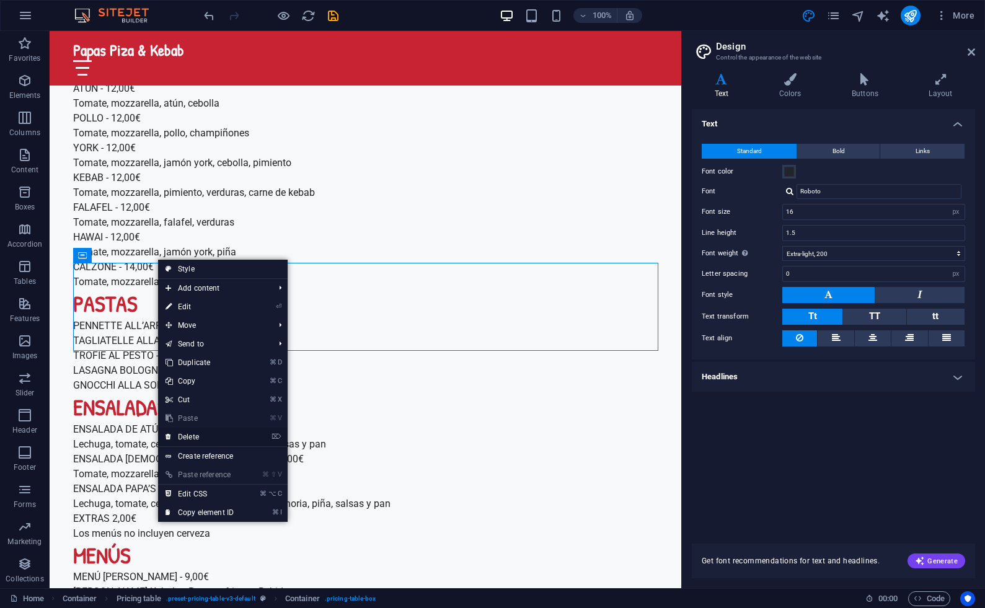
click at [198, 432] on link "⌦ Delete" at bounding box center [199, 437] width 83 height 19
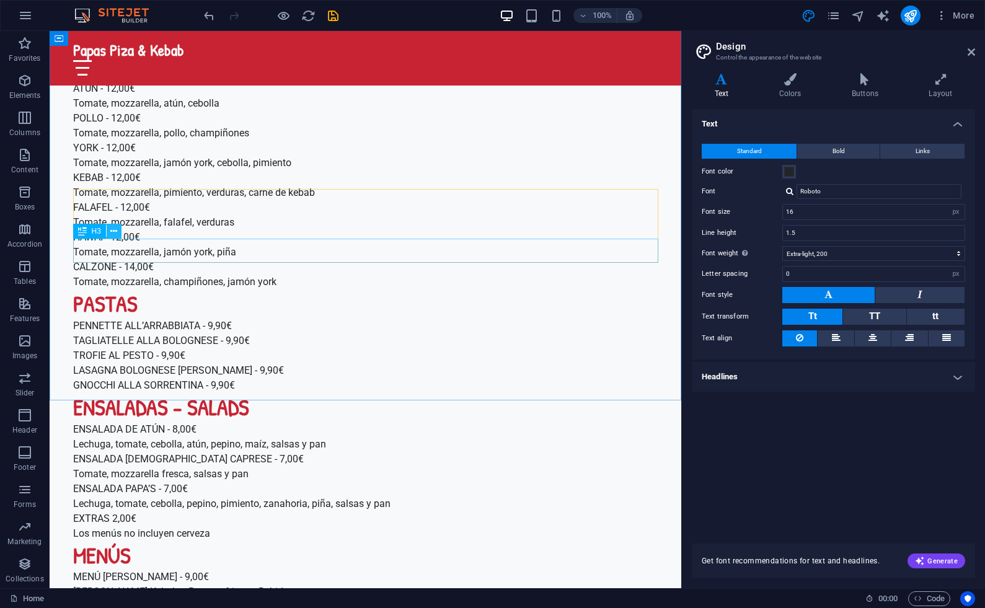
click at [115, 231] on icon at bounding box center [113, 231] width 7 height 13
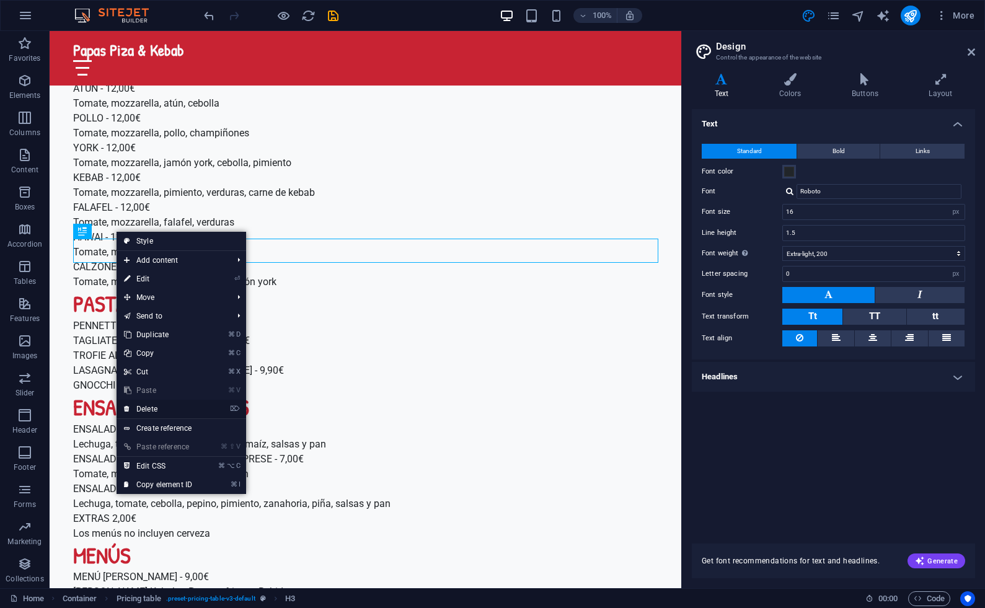
click at [161, 406] on link "⌦ Delete" at bounding box center [158, 409] width 83 height 19
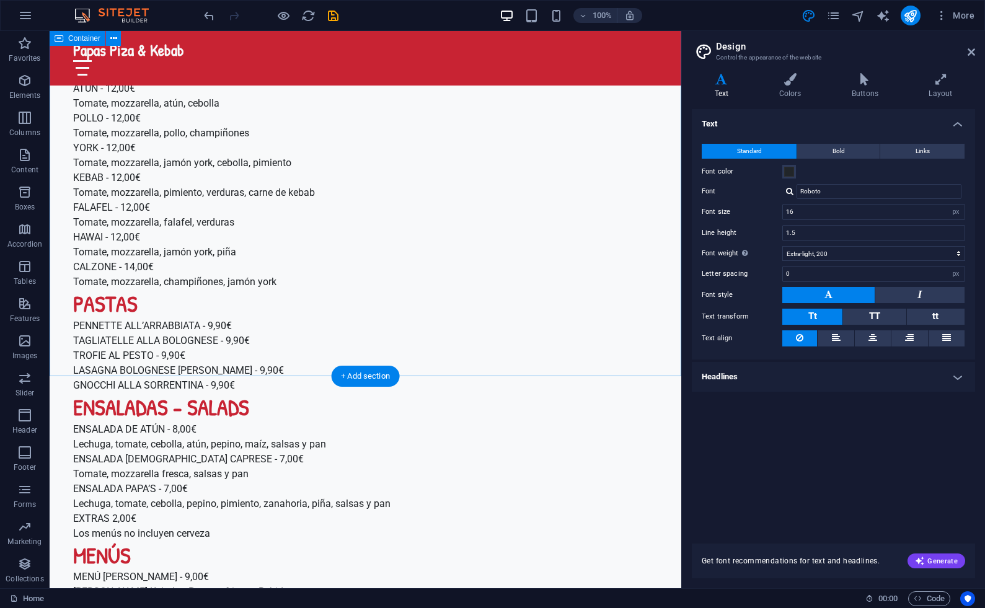
click at [661, 306] on div "Nuestro Menú Pizzas PAPA’S PIZZA & KEBAB Halal Calle Leonor Servera N-55, CP. 0…" at bounding box center [366, 426] width 632 height 1434
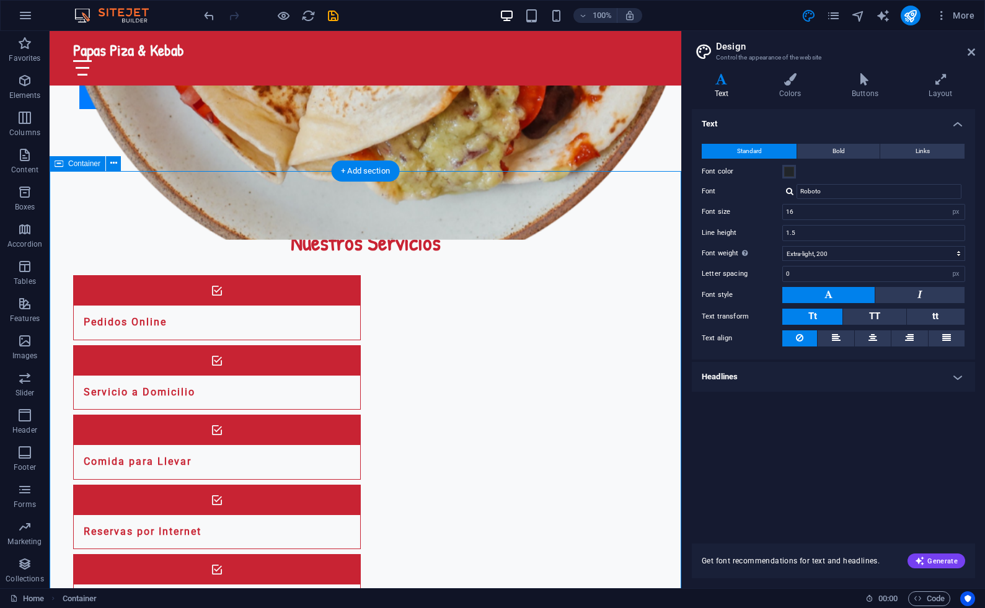
scroll to position [1190, 0]
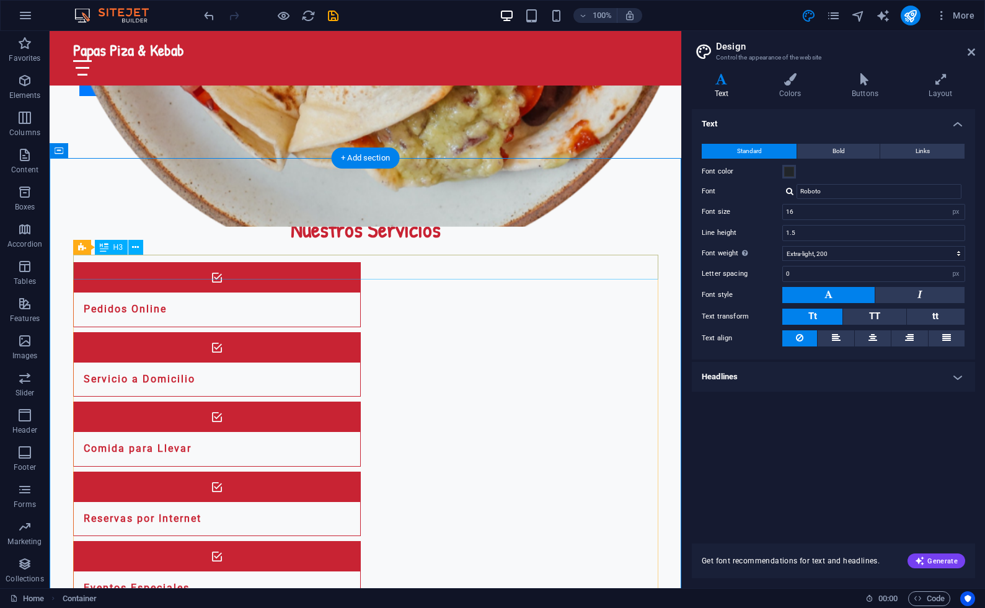
click at [135, 246] on icon at bounding box center [135, 247] width 7 height 13
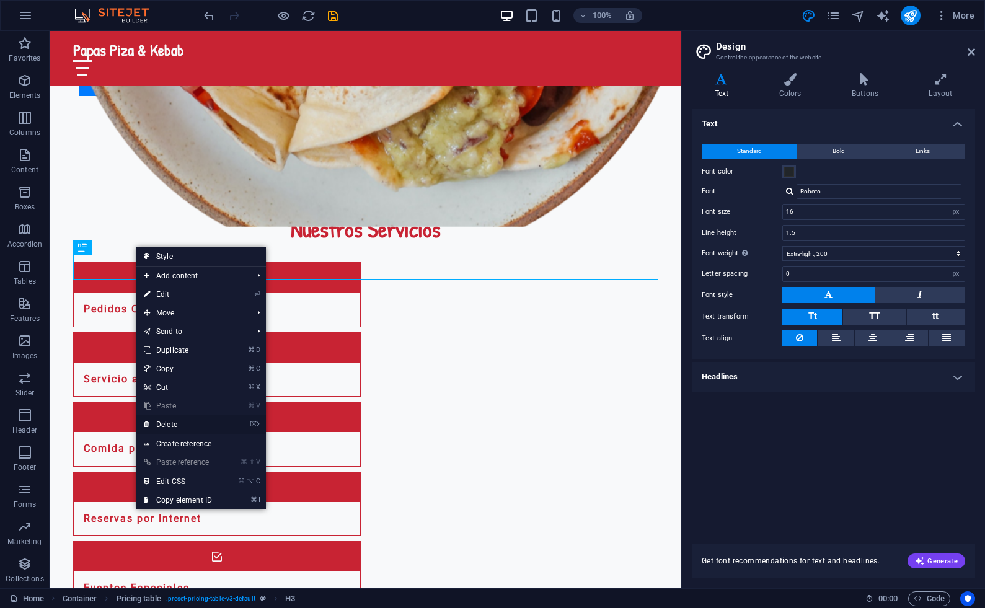
click at [185, 422] on link "⌦ Delete" at bounding box center [177, 425] width 83 height 19
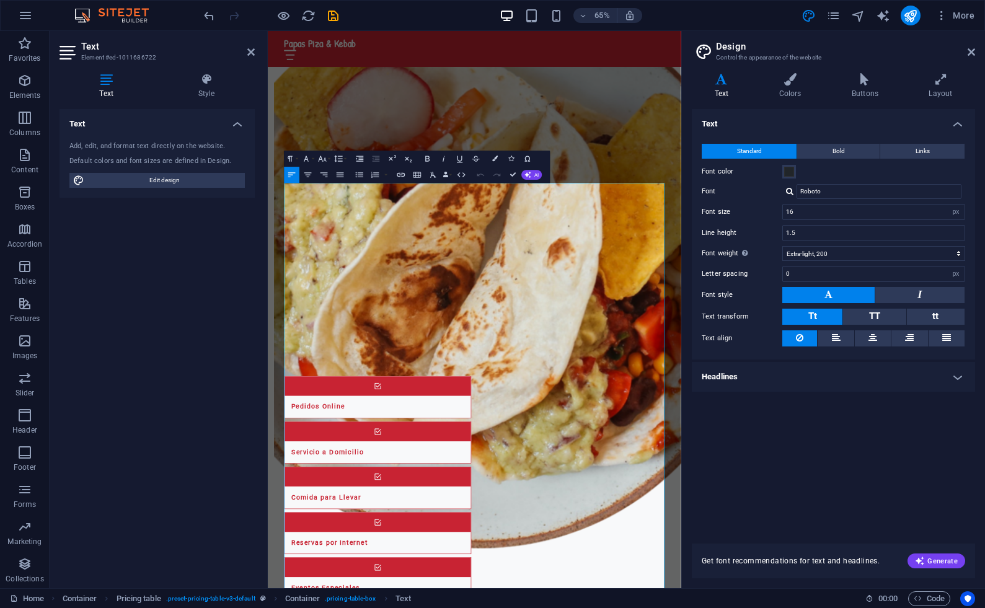
scroll to position [1490, 0]
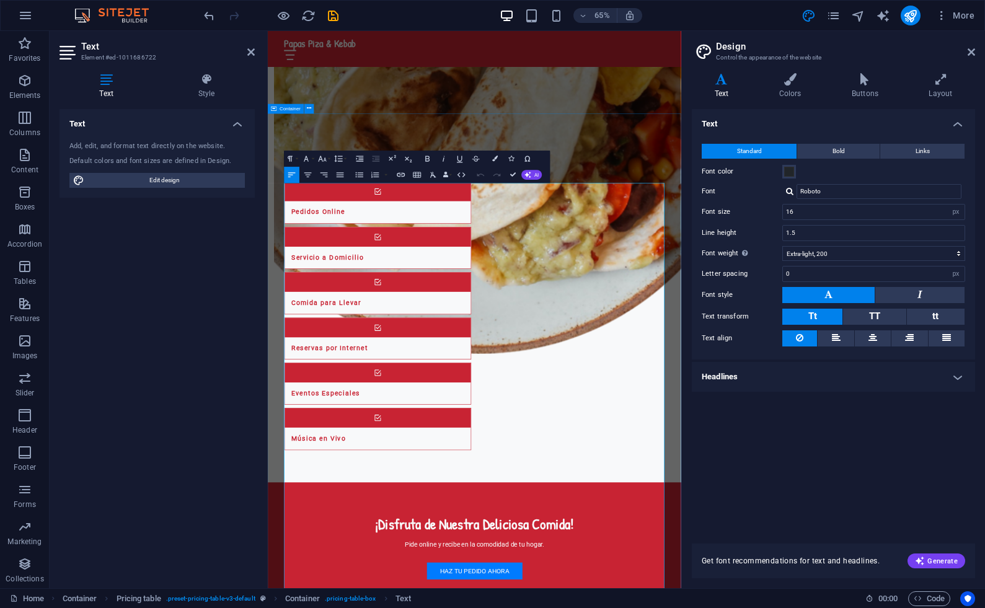
drag, startPoint x: 399, startPoint y: 321, endPoint x: 291, endPoint y: 288, distance: 112.2
click at [484, 176] on icon "button" at bounding box center [481, 175] width 7 height 3
click at [974, 54] on icon at bounding box center [971, 52] width 7 height 10
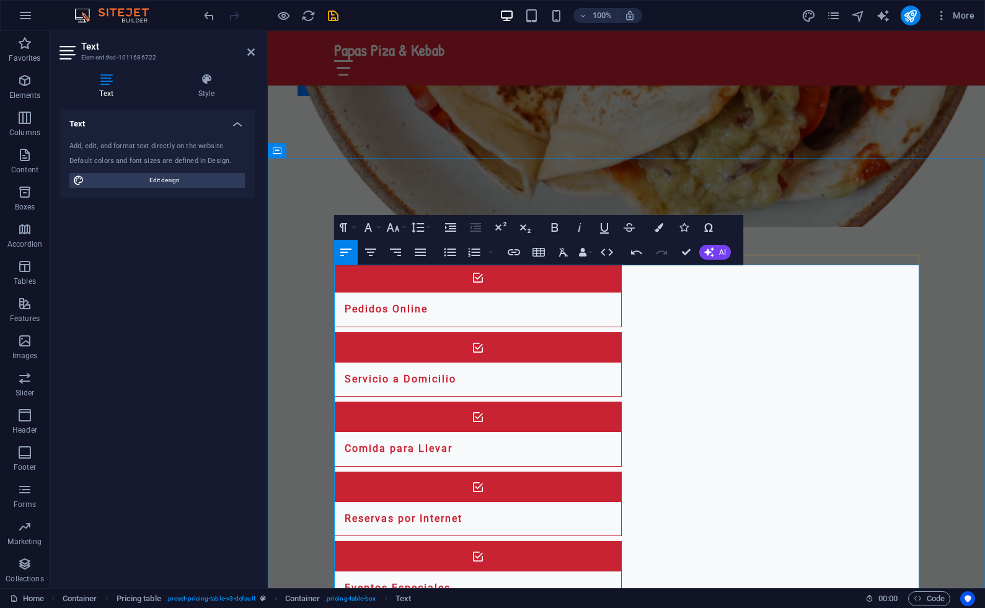
drag, startPoint x: 624, startPoint y: 321, endPoint x: 396, endPoint y: 321, distance: 227.6
copy p "...............................................................................…"
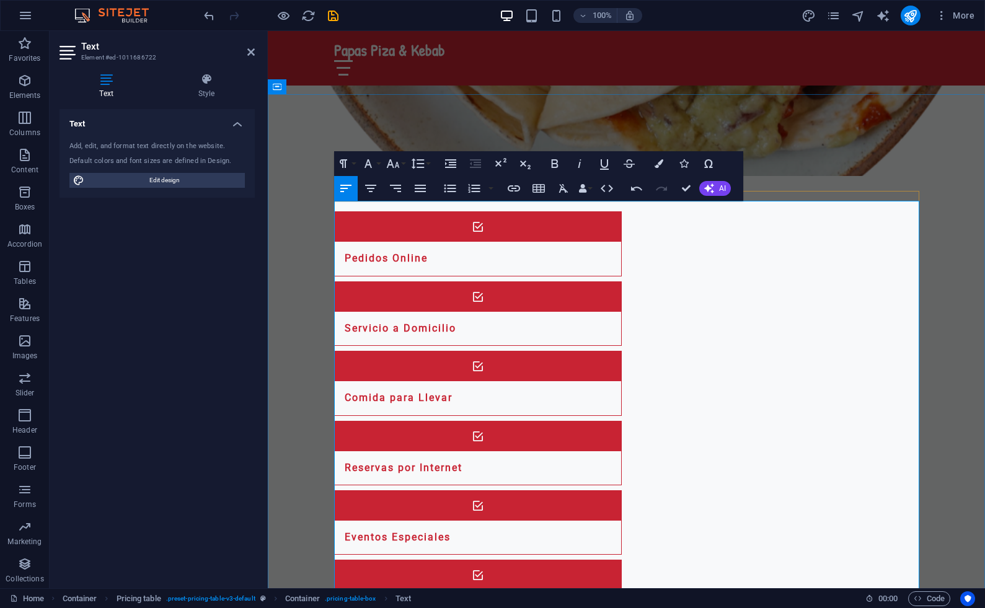
scroll to position [1271, 0]
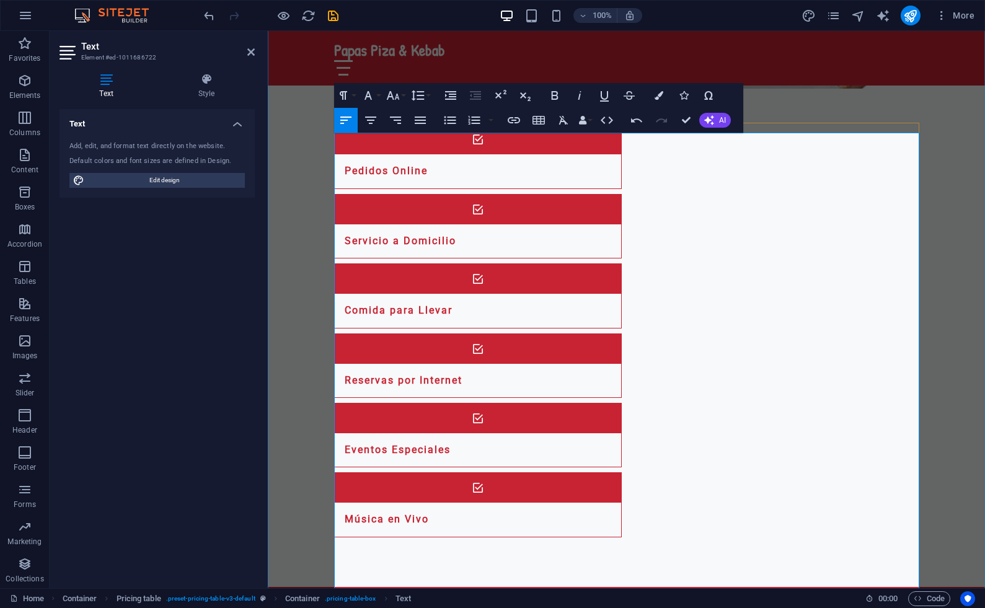
scroll to position [1344, 0]
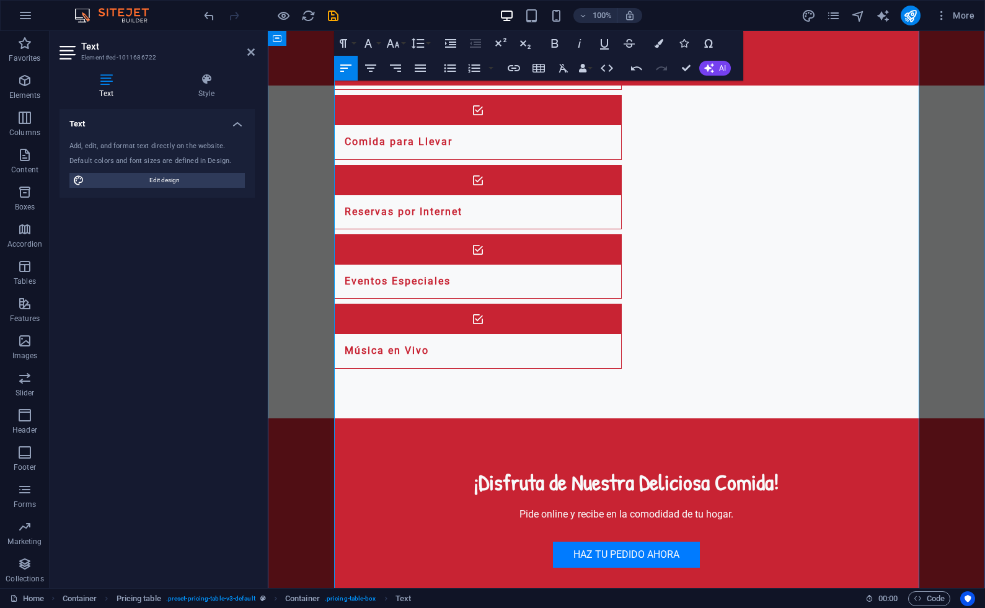
scroll to position [1502, 0]
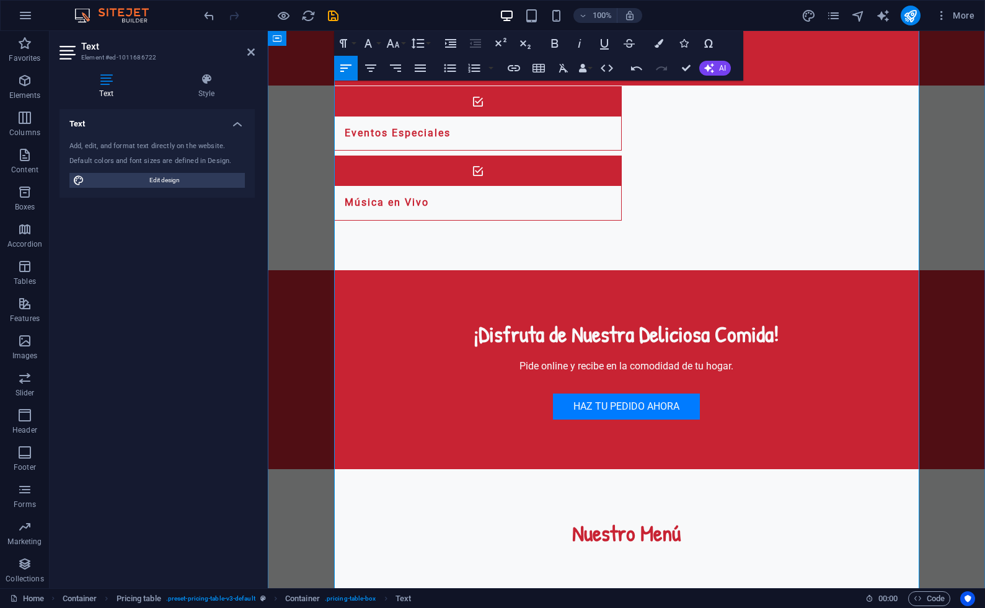
scroll to position [1648, 0]
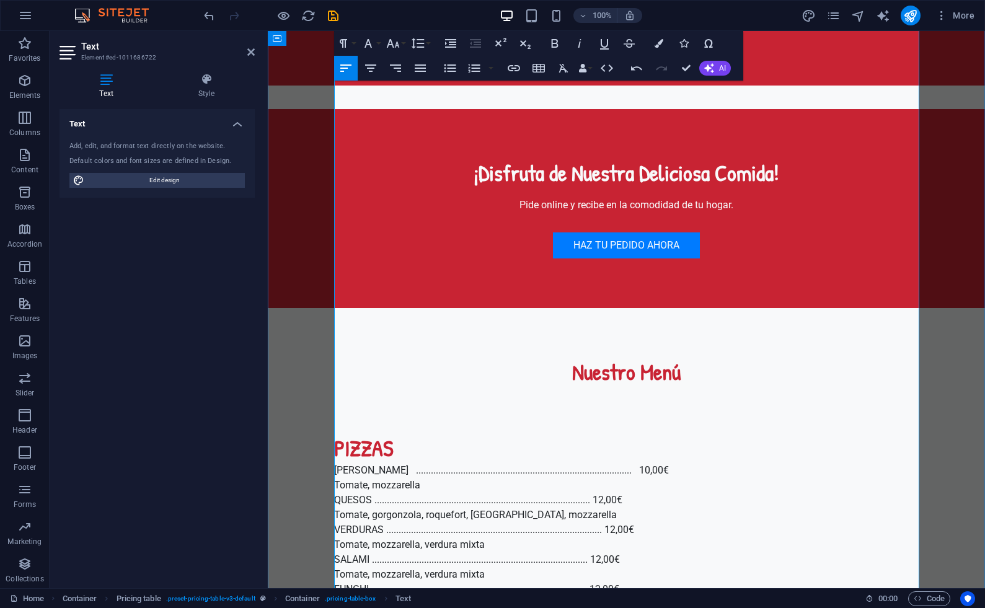
scroll to position [1807, 0]
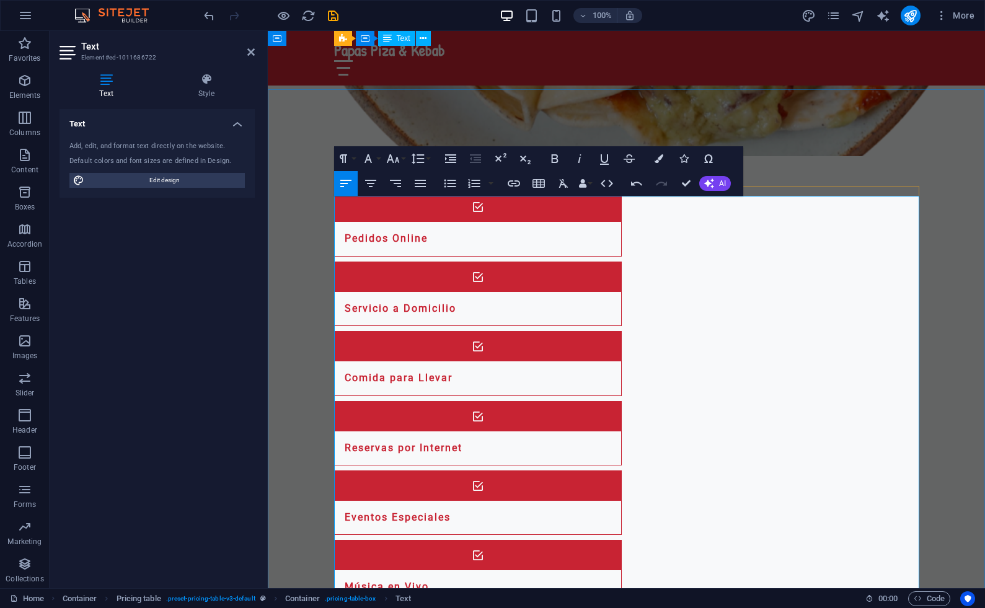
scroll to position [1258, 0]
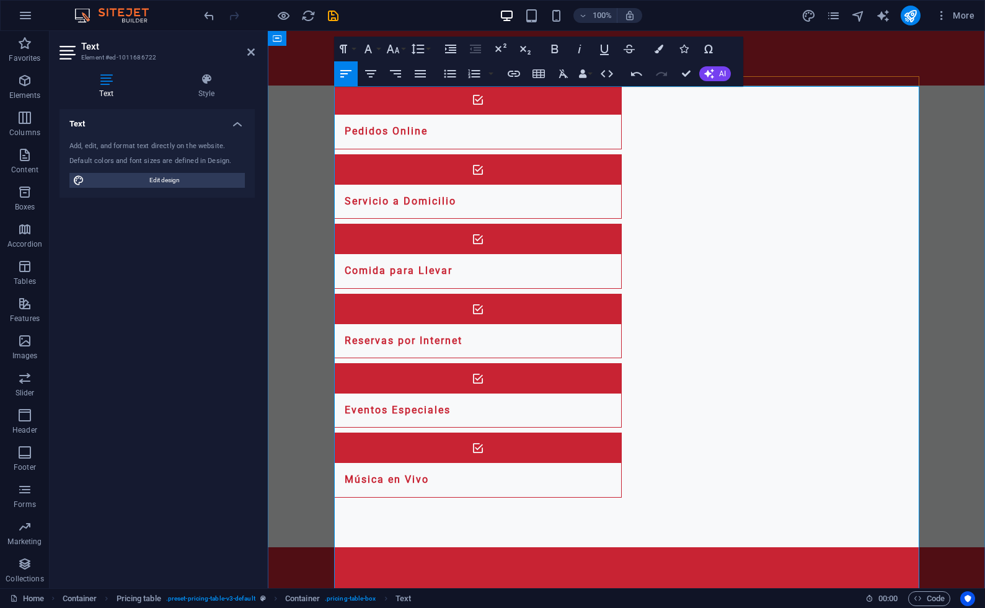
scroll to position [1368, 0]
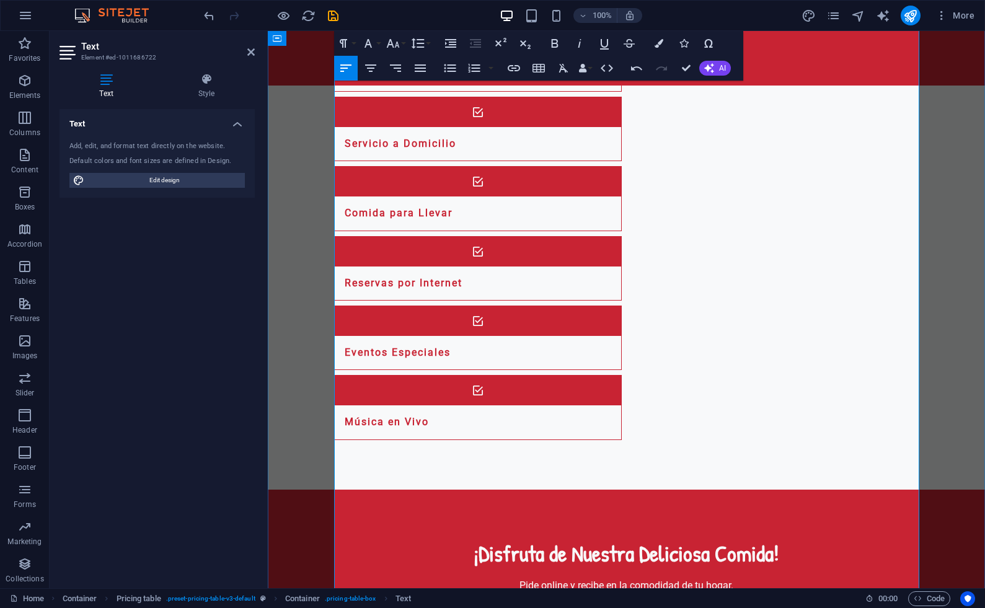
scroll to position [1472, 0]
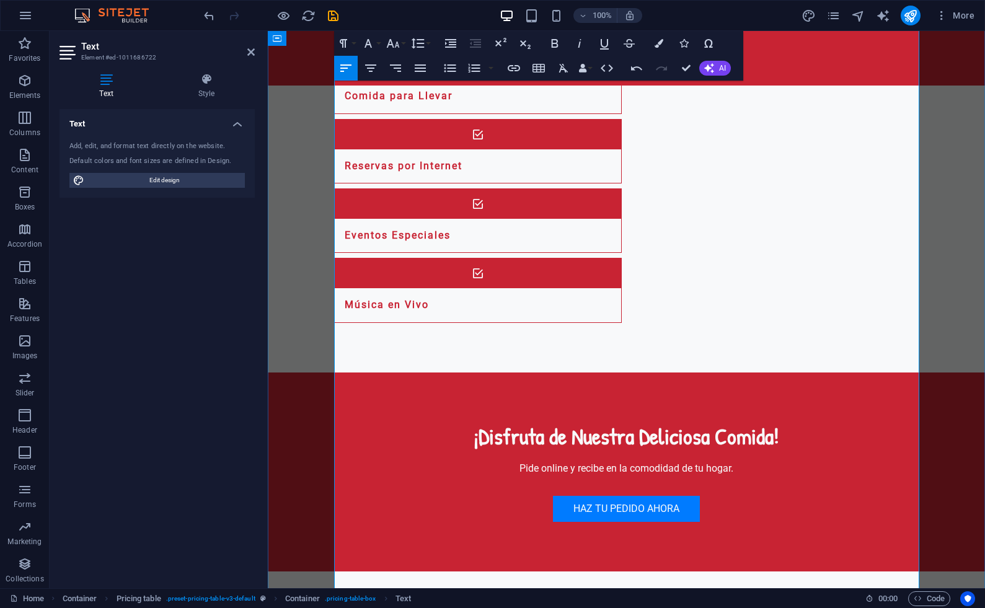
scroll to position [1543, 0]
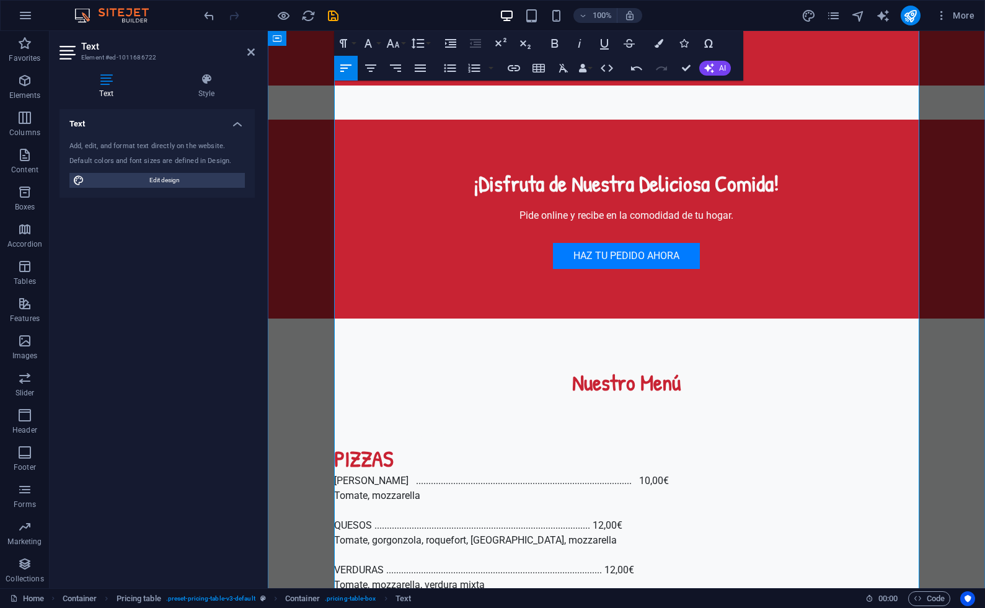
scroll to position [1819, 0]
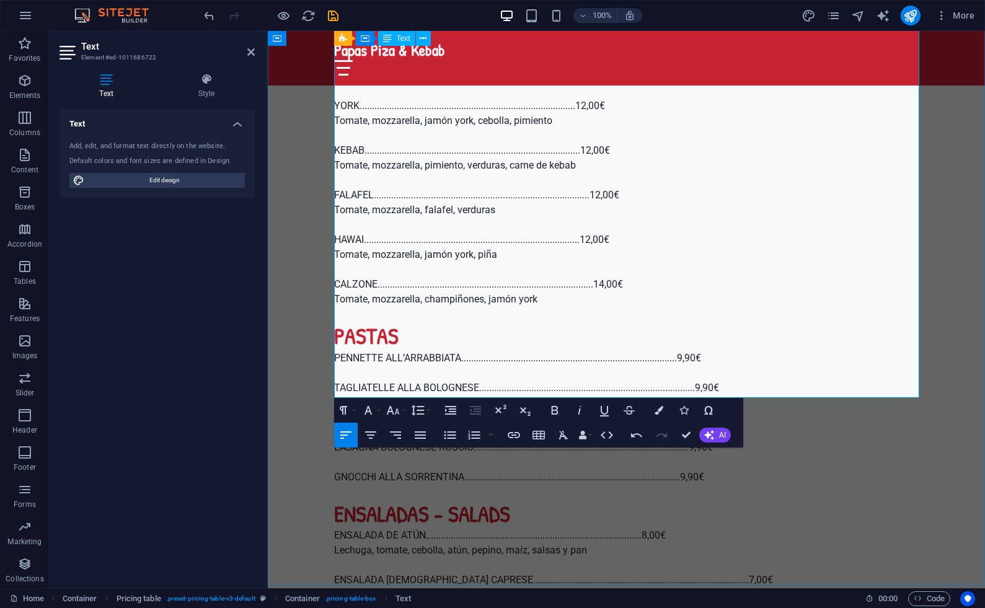
scroll to position [2487, 0]
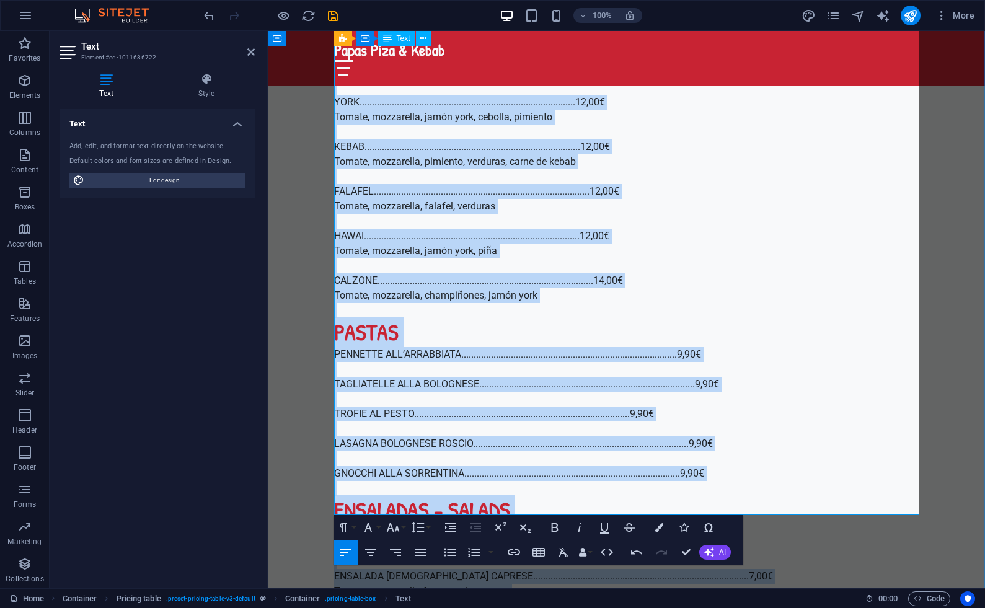
copy div "PAPA’S PIZZA & KEBAB PIZZAS MARGARITA .........................................…"
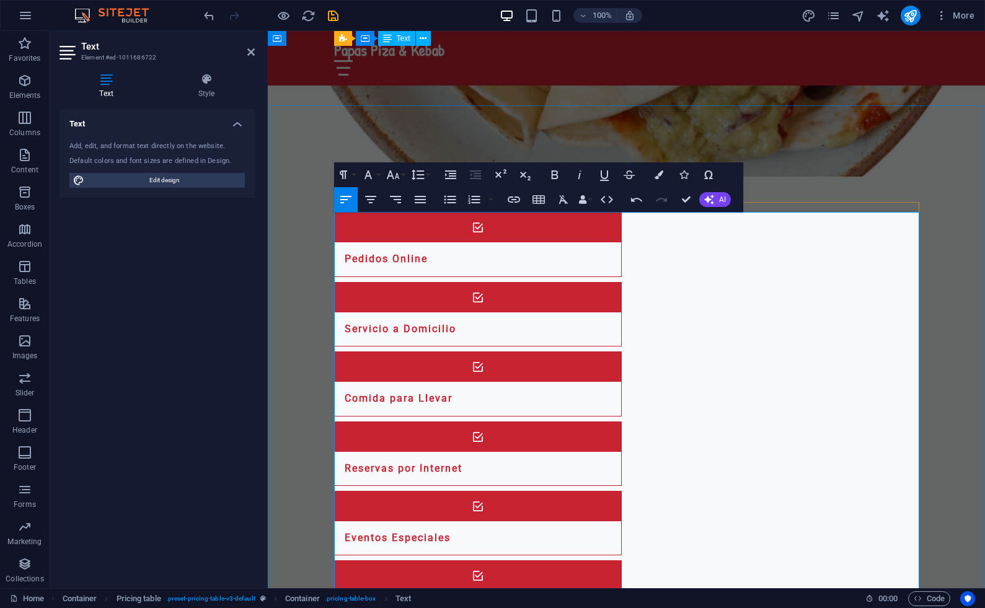
scroll to position [1225, 0]
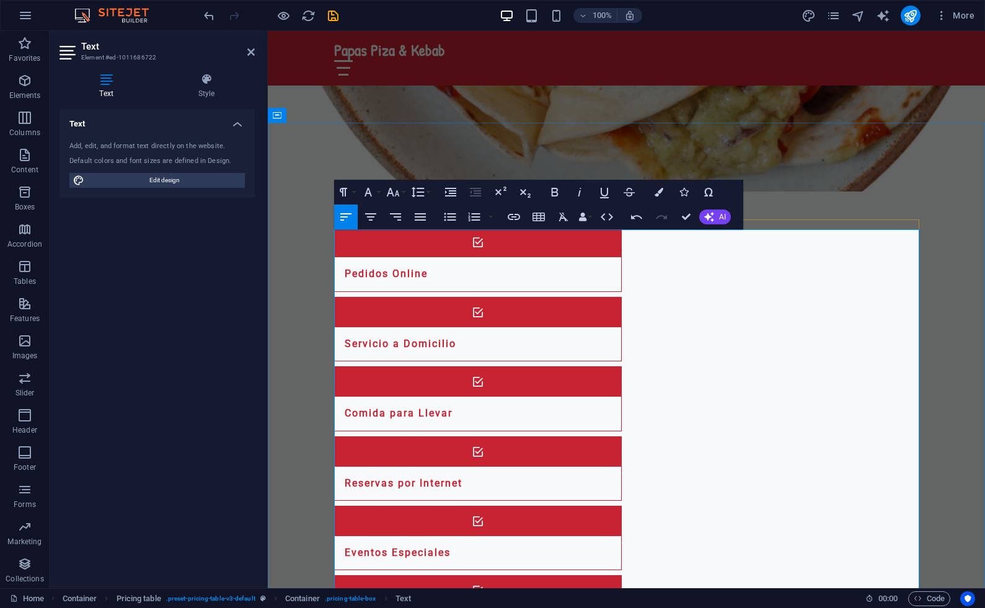
drag, startPoint x: 494, startPoint y: 242, endPoint x: 336, endPoint y: 240, distance: 158.8
copy div "PIZZAS MARGARITA ..............................................................…"
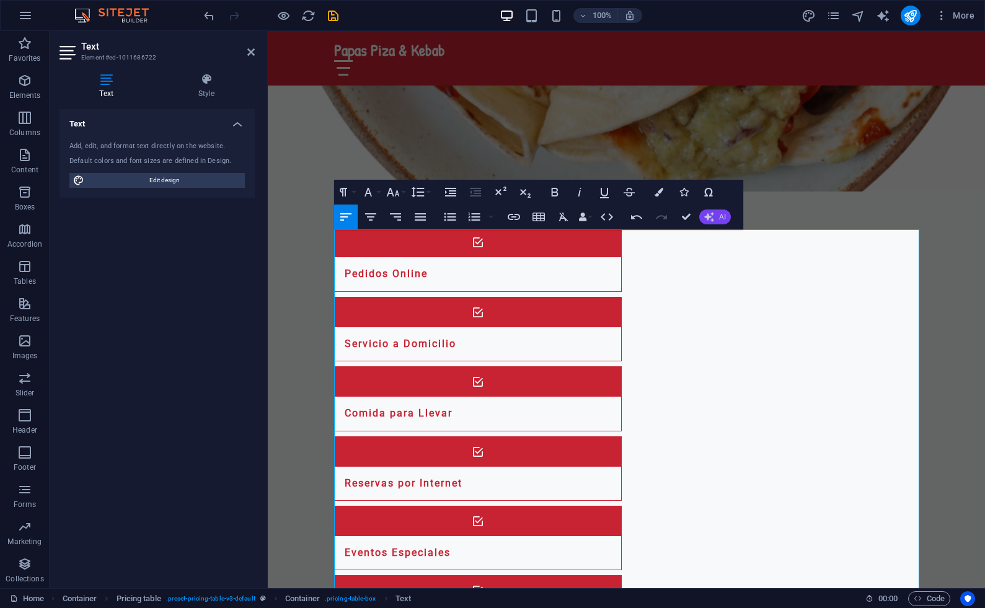
click at [719, 221] on span "AI" at bounding box center [722, 216] width 7 height 7
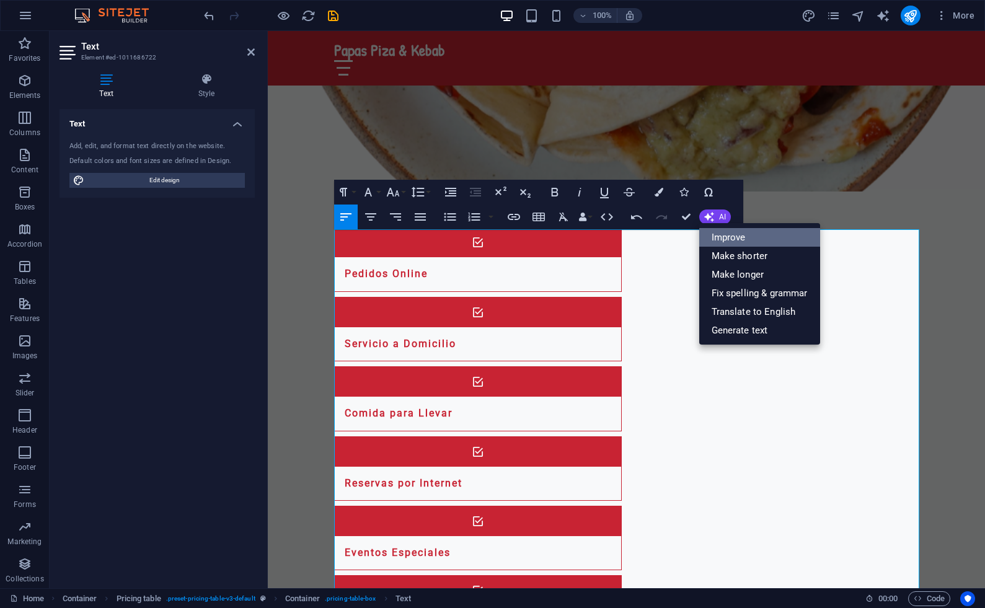
click at [716, 241] on link "Improve" at bounding box center [760, 237] width 121 height 19
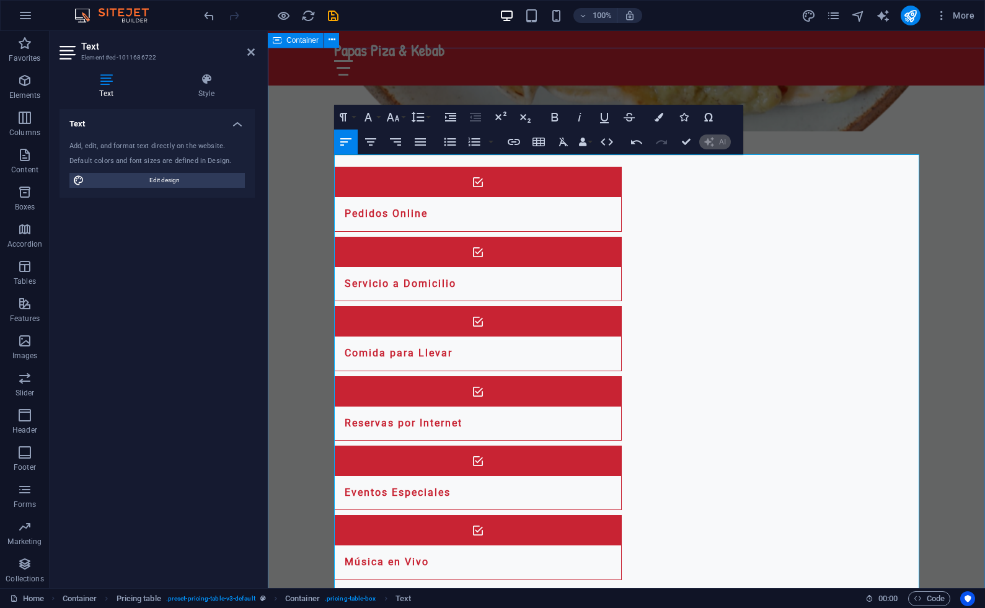
scroll to position [1300, 0]
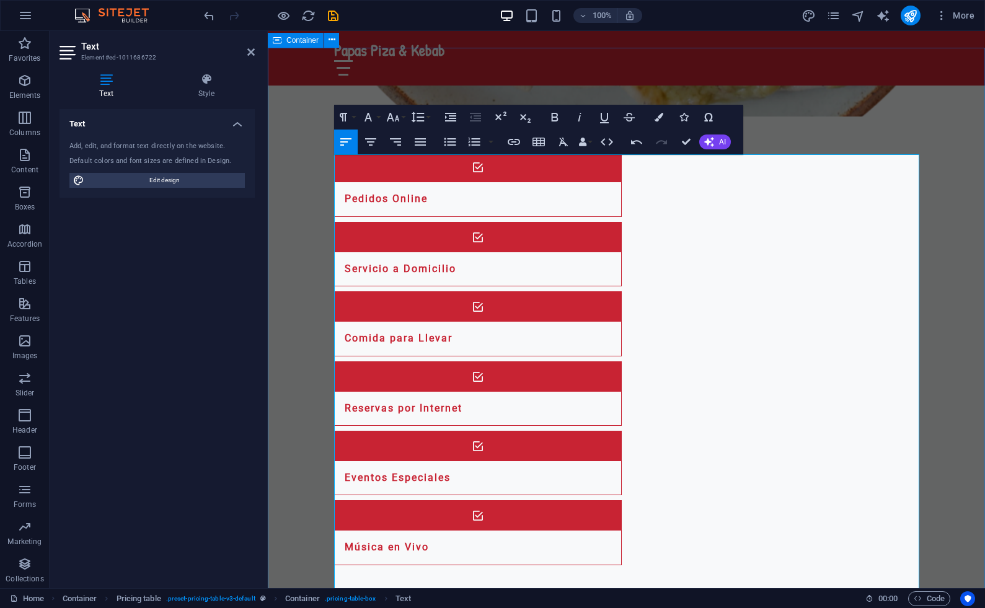
drag, startPoint x: 665, startPoint y: 308, endPoint x: 280, endPoint y: 131, distance: 423.5
click at [157, 179] on span "Edit design" at bounding box center [164, 180] width 153 height 15
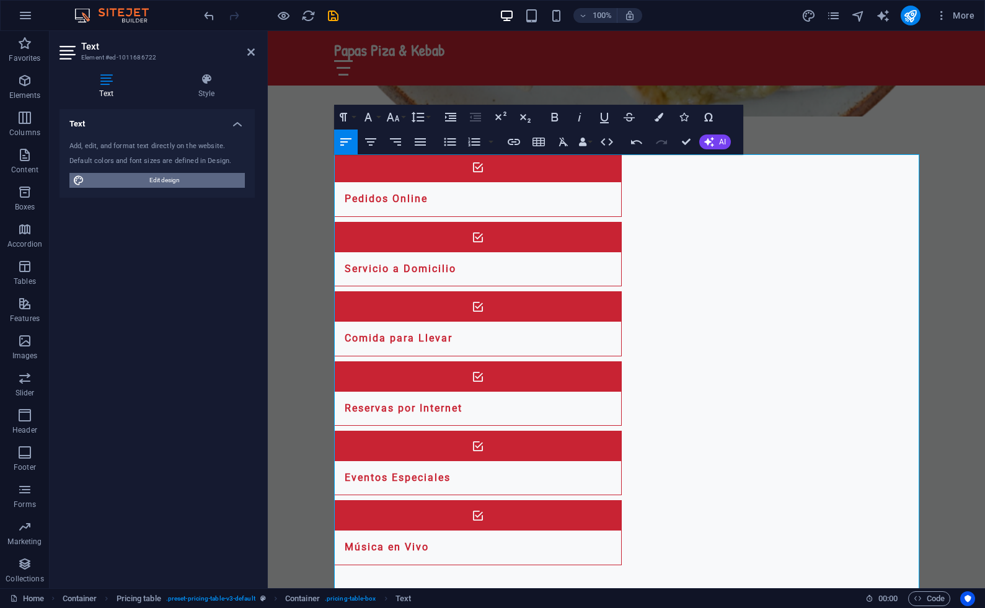
select select "px"
select select "200"
select select "px"
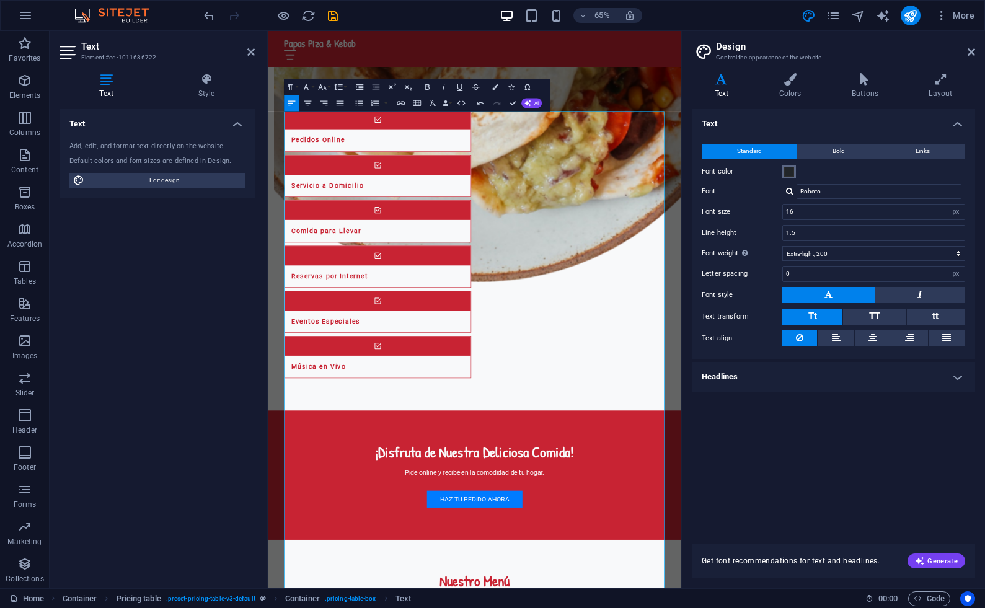
click at [790, 169] on span at bounding box center [790, 172] width 10 height 10
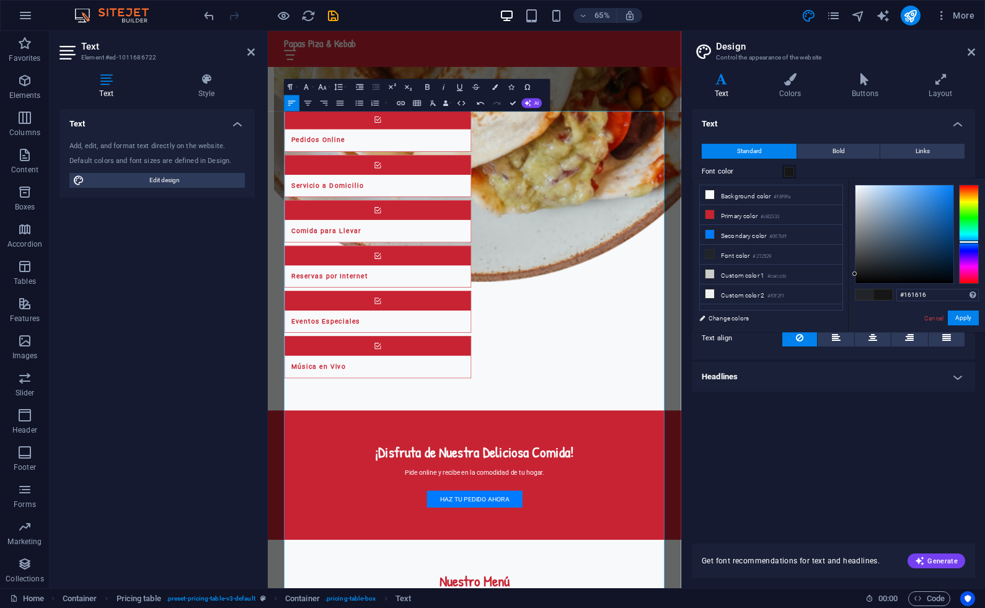
type input "#141414"
drag, startPoint x: 883, startPoint y: 241, endPoint x: 852, endPoint y: 275, distance: 46.1
click at [851, 275] on div "#141414 Supported formats #0852ed rgb(8, 82, 237) rgba(8, 82, 237, 90%) hsv(221…" at bounding box center [916, 346] width 137 height 334
click at [801, 434] on div "Text Standard Bold Links Font color Font Roboto Font size 16 rem px Line height…" at bounding box center [833, 319] width 283 height 420
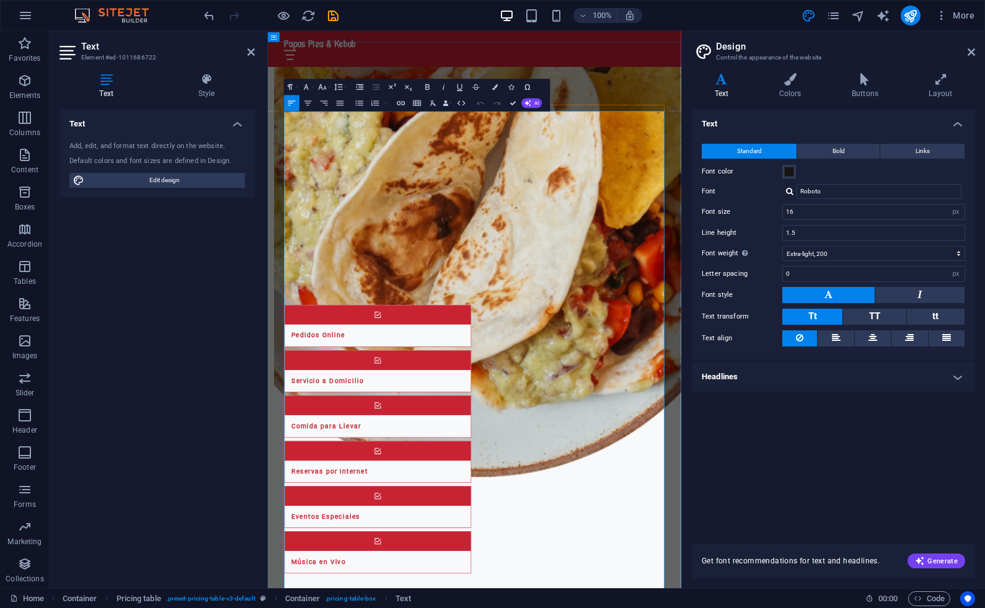
scroll to position [1600, 0]
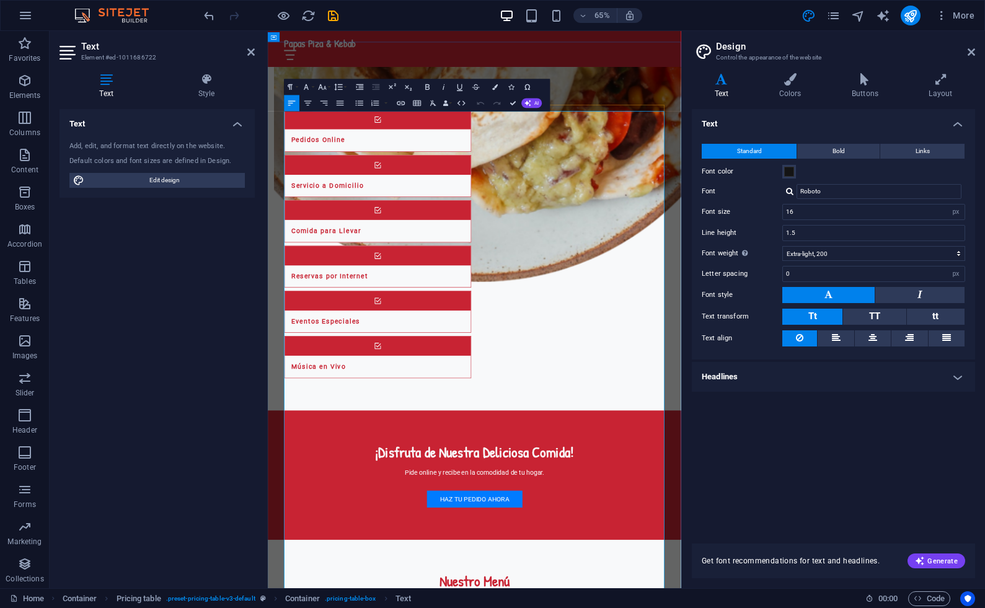
drag, startPoint x: 535, startPoint y: 318, endPoint x: 392, endPoint y: 270, distance: 150.2
click at [789, 90] on h4 "Colors" at bounding box center [793, 86] width 73 height 26
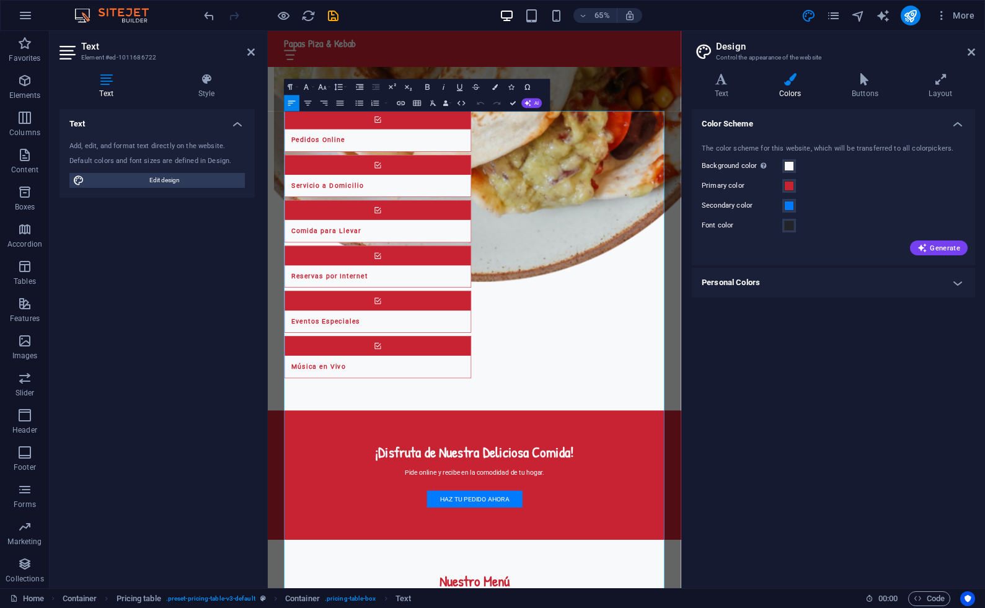
click at [789, 90] on h4 "Colors" at bounding box center [793, 86] width 73 height 26
click at [791, 168] on span at bounding box center [790, 166] width 10 height 10
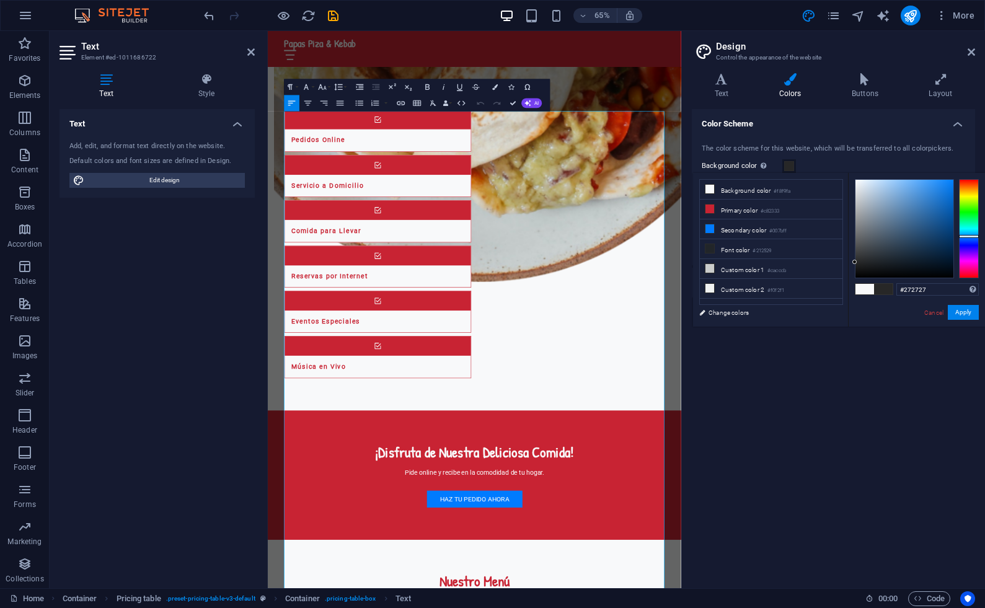
drag, startPoint x: 883, startPoint y: 243, endPoint x: 843, endPoint y: 262, distance: 43.8
click at [842, 262] on div "less Background color #f8f9fa Primary color #c82333 Secondary color #007bff Fon…" at bounding box center [839, 250] width 292 height 154
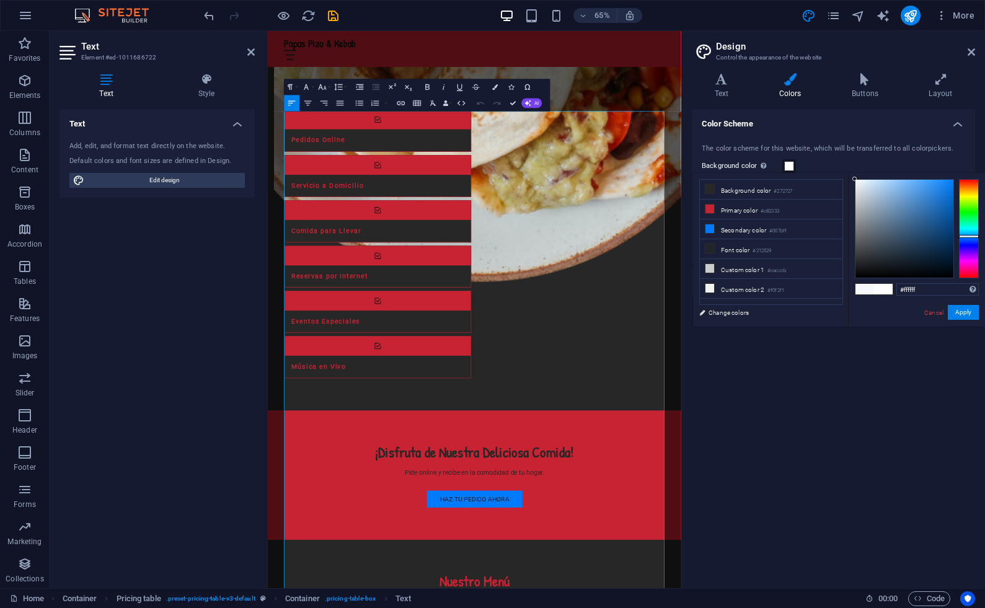
drag, startPoint x: 883, startPoint y: 235, endPoint x: 836, endPoint y: 164, distance: 85.0
click at [836, 164] on body "Papas Pizza & Kebab Home Favorites Elements Columns Content Boxes Accordion Tab…" at bounding box center [492, 304] width 985 height 608
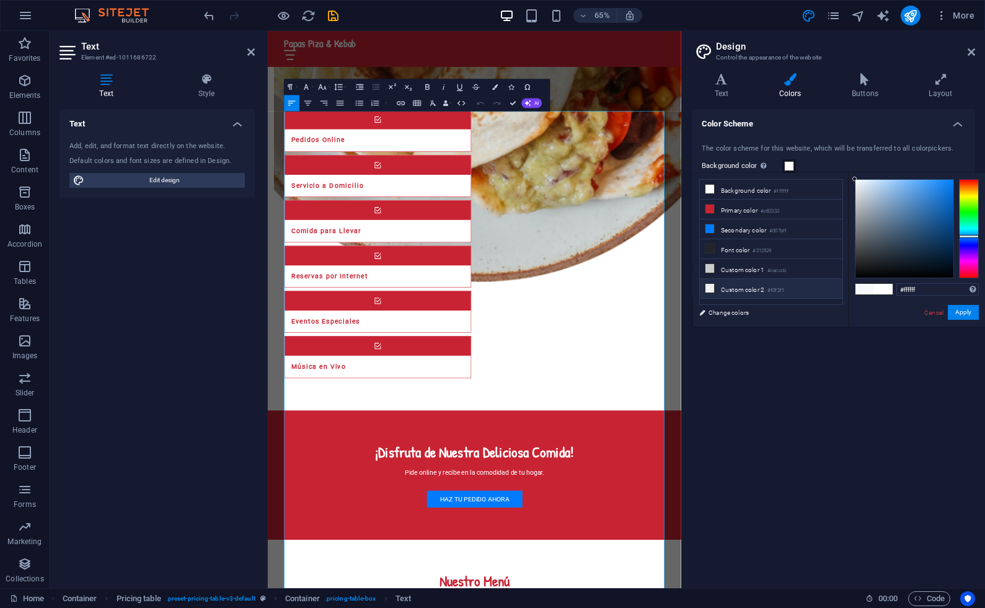
click at [709, 287] on icon at bounding box center [710, 288] width 9 height 9
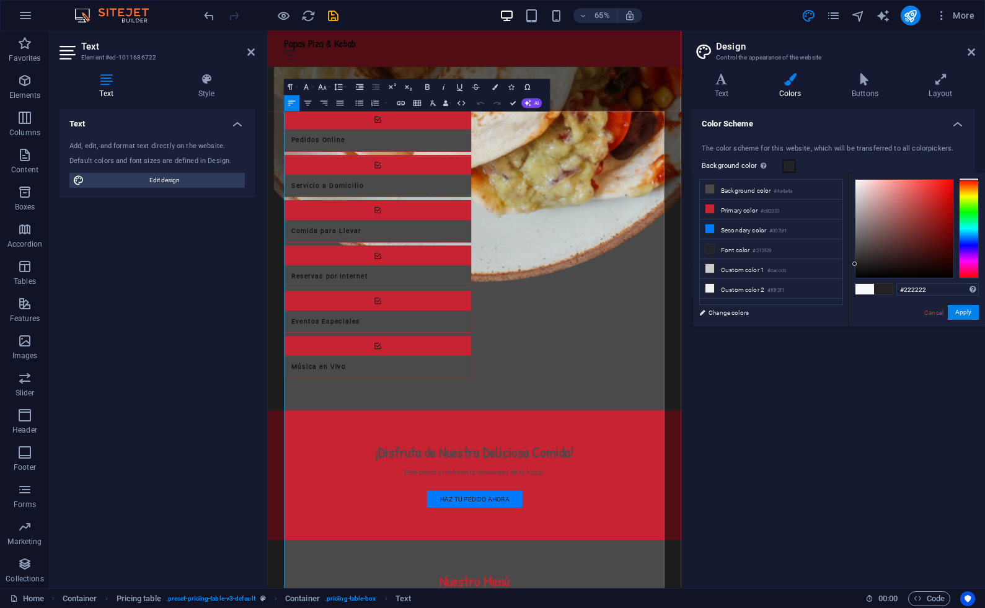
drag, startPoint x: 890, startPoint y: 218, endPoint x: 849, endPoint y: 264, distance: 62.0
click at [849, 264] on div "#222222 Supported formats #0852ed rgb(8, 82, 237) rgba(8, 82, 237, 90%) hsv(221…" at bounding box center [916, 340] width 137 height 334
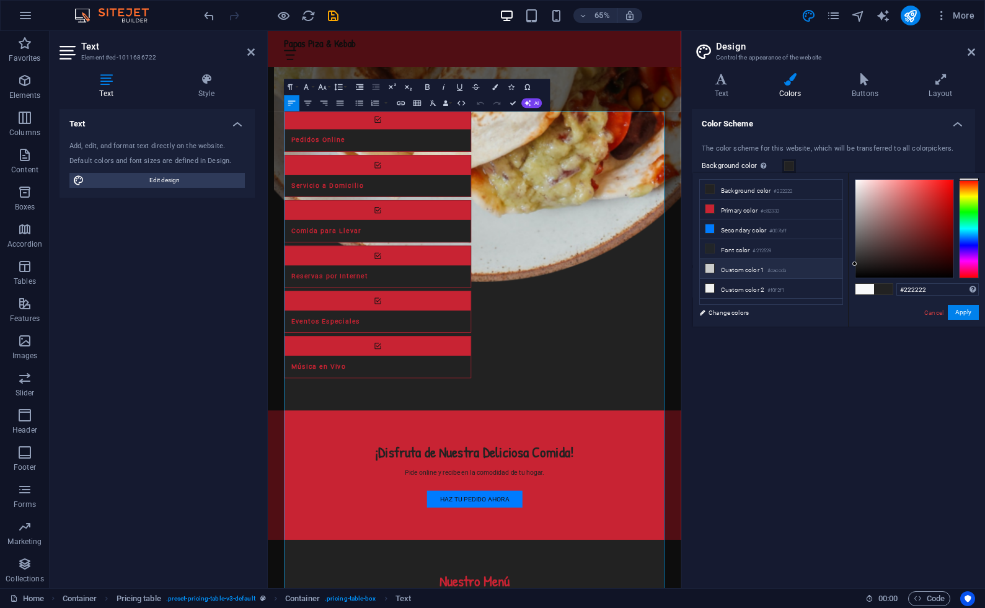
click at [711, 266] on icon at bounding box center [710, 268] width 9 height 9
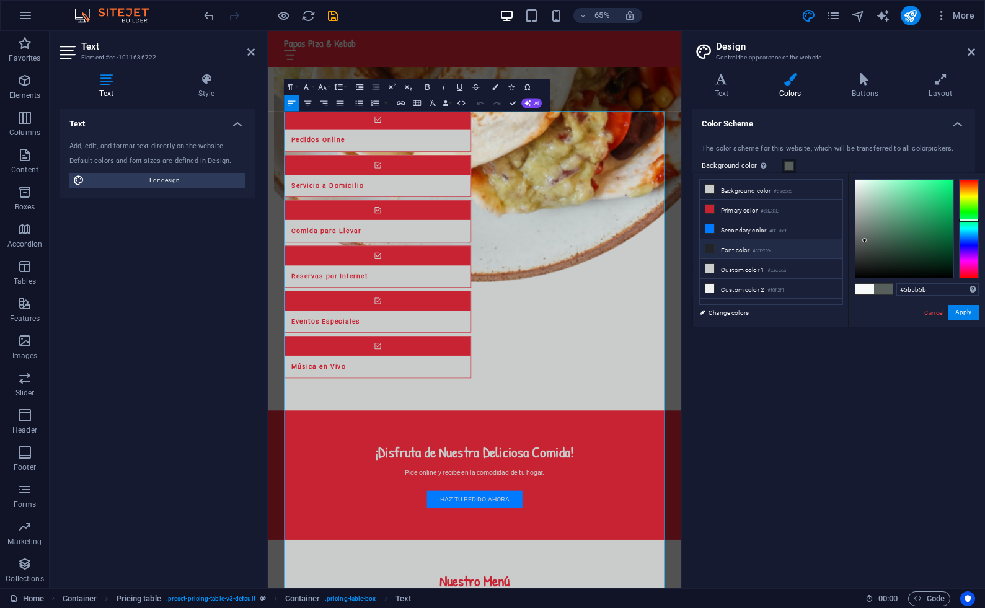
drag, startPoint x: 897, startPoint y: 234, endPoint x: 837, endPoint y: 242, distance: 60.8
click at [837, 242] on div "less Background color #cacccb Primary color #c82333 Secondary color #007bff Fon…" at bounding box center [839, 250] width 292 height 154
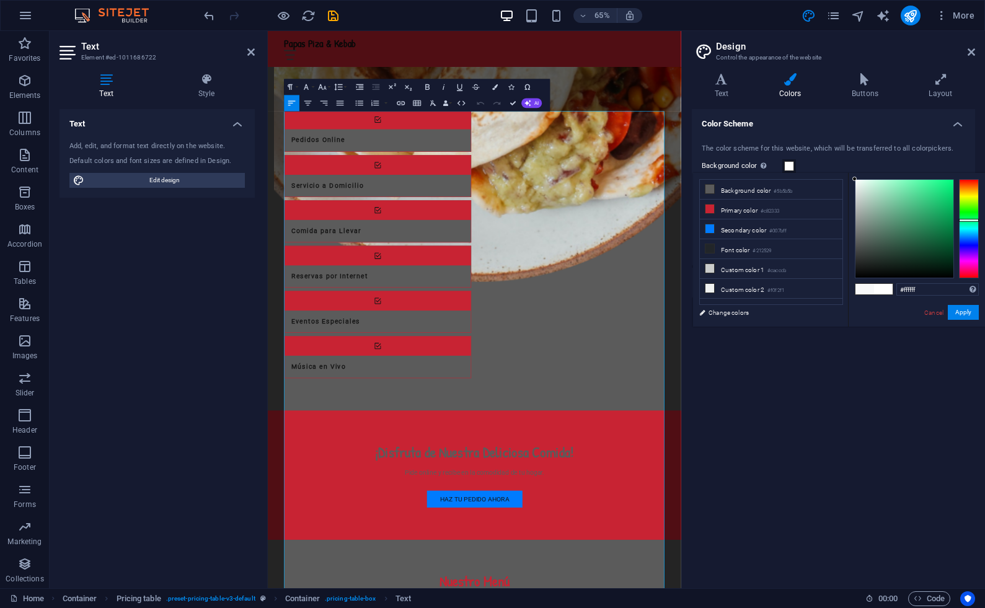
drag, startPoint x: 869, startPoint y: 237, endPoint x: 846, endPoint y: 162, distance: 77.9
click at [846, 162] on body "Papas Pizza & Kebab Home Favorites Elements Columns Content Boxes Accordion Tab…" at bounding box center [492, 304] width 985 height 608
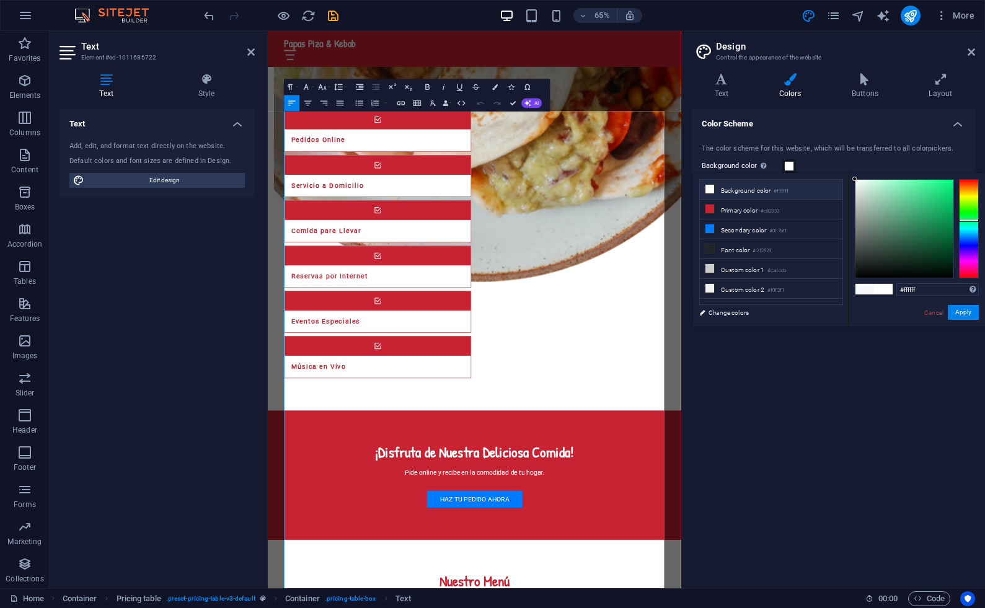
click at [715, 189] on li "Background color #ffffff" at bounding box center [771, 190] width 143 height 20
click at [708, 187] on icon at bounding box center [710, 189] width 9 height 9
type input "#0b0f0d"
drag, startPoint x: 885, startPoint y: 213, endPoint x: 882, endPoint y: 272, distance: 58.4
click at [882, 272] on div at bounding box center [905, 229] width 98 height 98
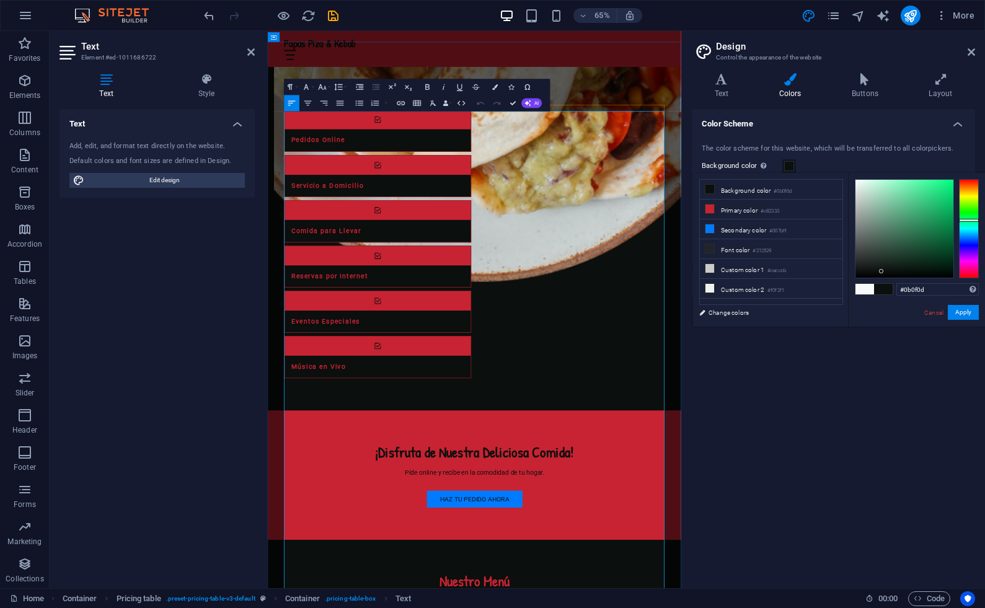
drag, startPoint x: 729, startPoint y: 213, endPoint x: 377, endPoint y: 211, distance: 352.3
click at [937, 312] on link "Cancel" at bounding box center [934, 312] width 22 height 9
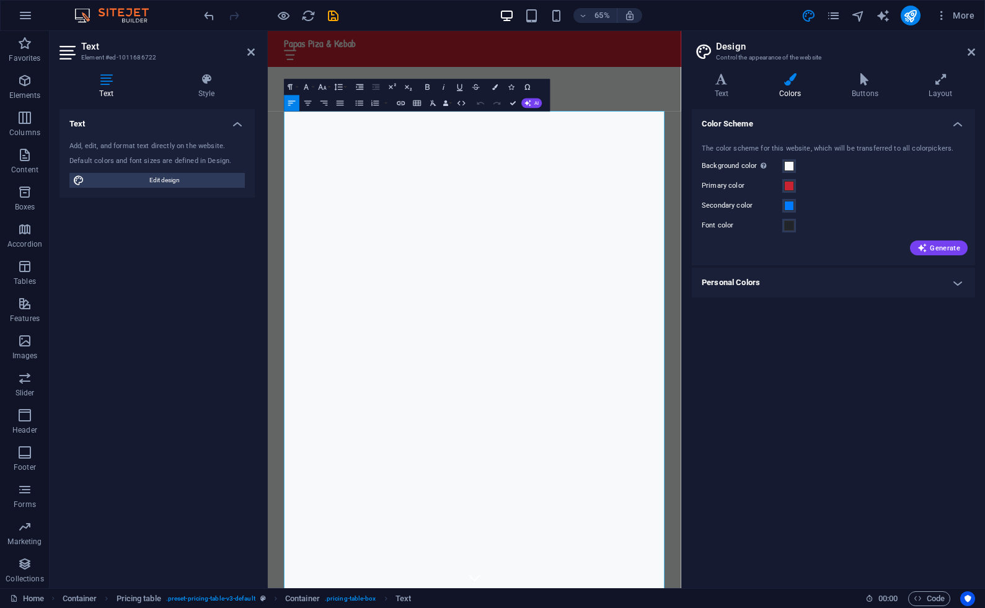
scroll to position [1600, 0]
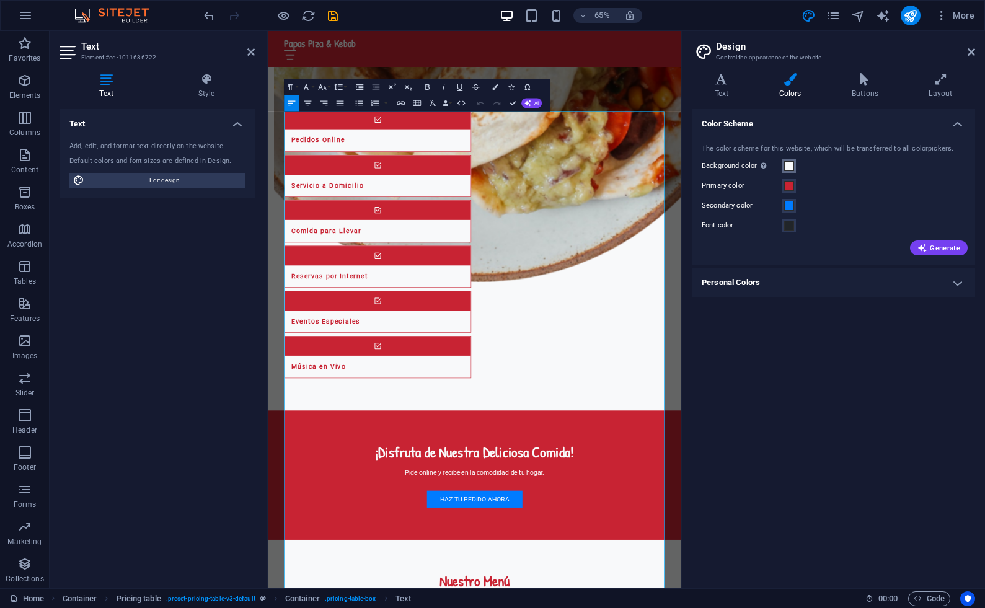
click at [791, 165] on span at bounding box center [790, 166] width 10 height 10
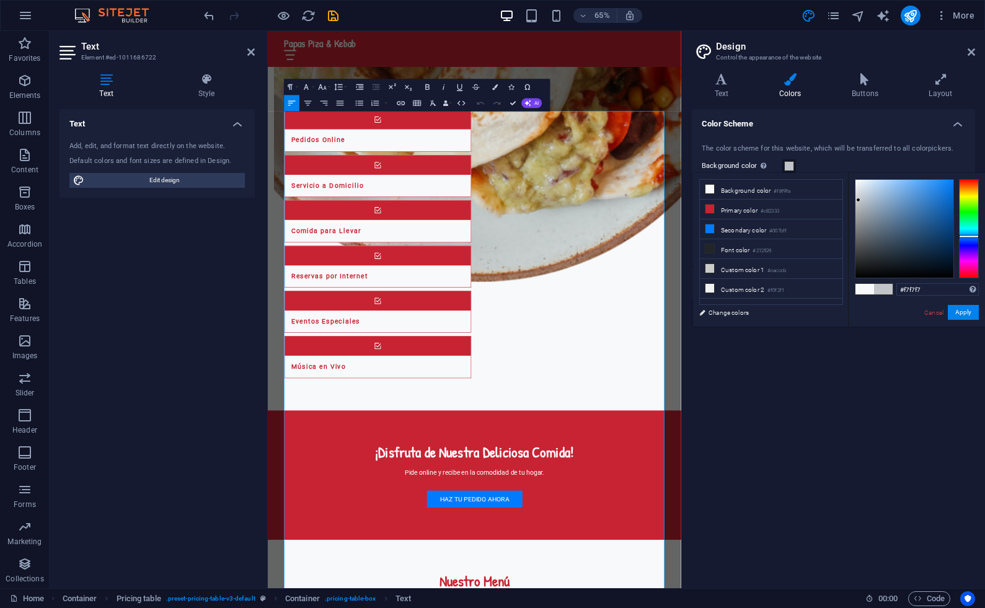
type input "#ffffff"
drag, startPoint x: 894, startPoint y: 253, endPoint x: 809, endPoint y: 141, distance: 140.8
click at [809, 141] on body "Papas Pizza & Kebab Home Favorites Elements Columns Content Boxes Accordion Tab…" at bounding box center [492, 304] width 985 height 608
click at [964, 316] on button "Apply" at bounding box center [963, 312] width 31 height 15
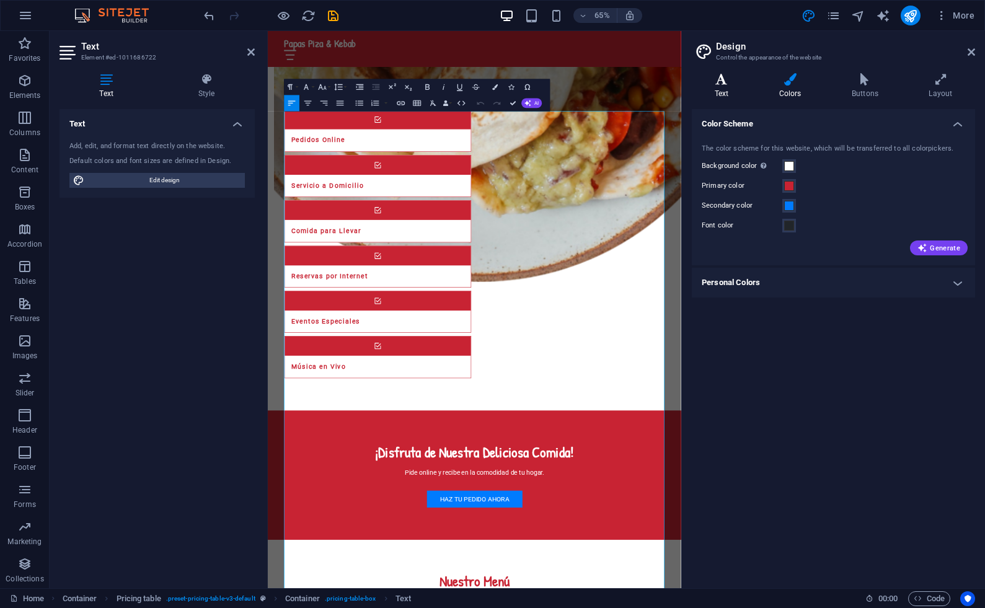
click at [727, 86] on h4 "Text" at bounding box center [724, 86] width 64 height 26
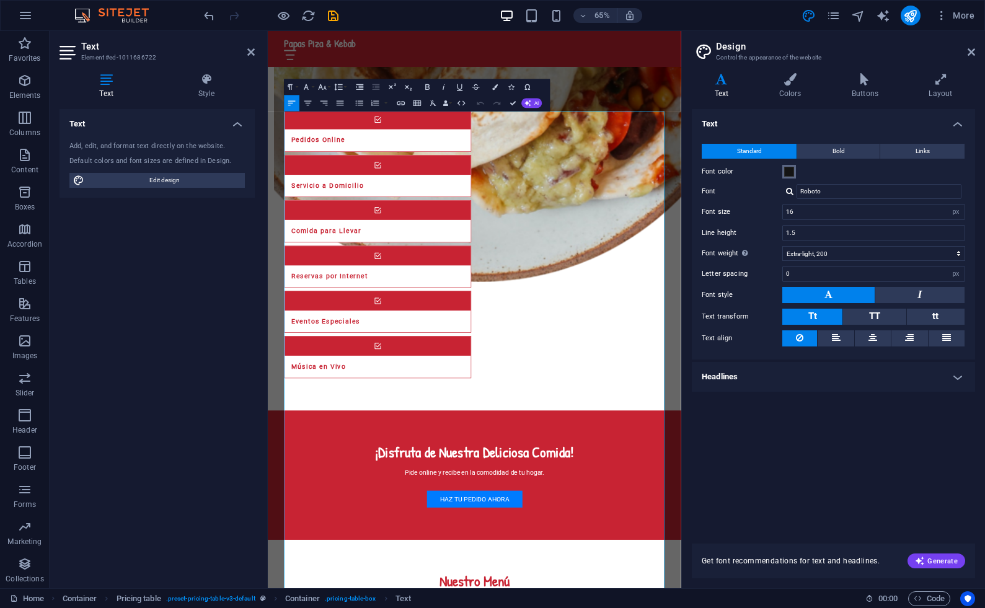
click at [792, 171] on span at bounding box center [790, 172] width 10 height 10
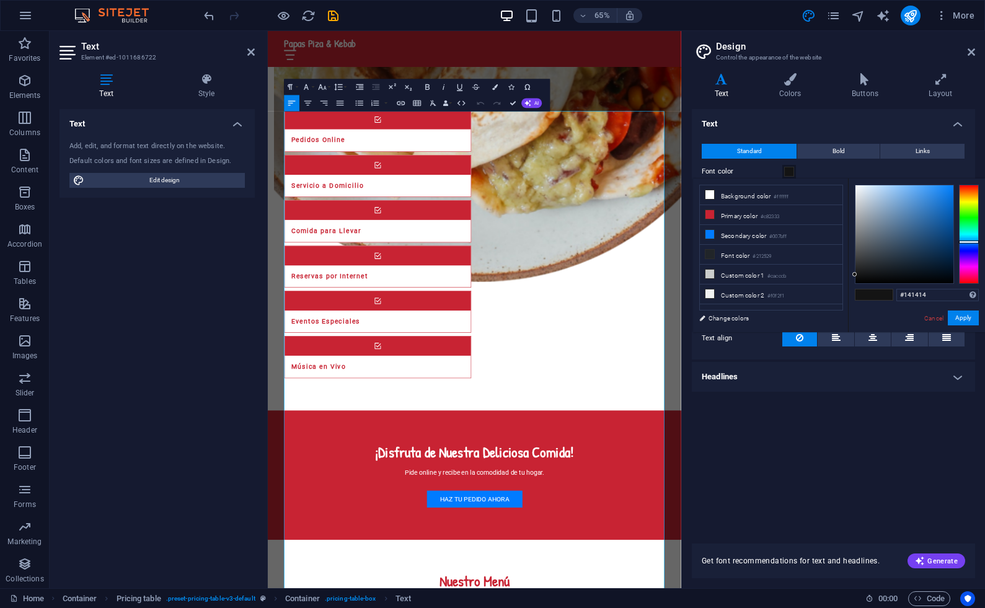
click at [792, 171] on span at bounding box center [790, 172] width 10 height 10
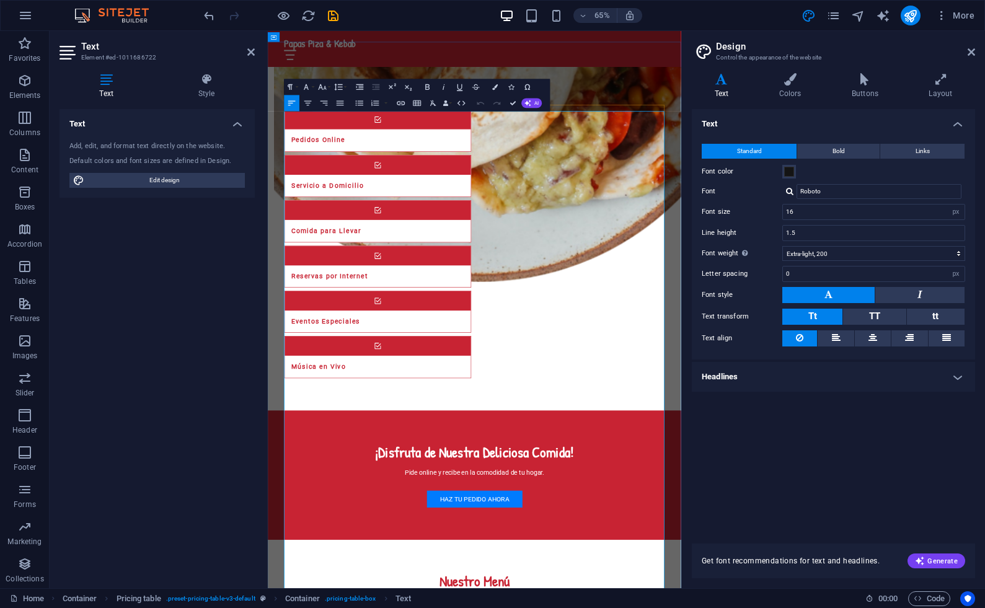
click at [311, 87] on icon "button" at bounding box center [307, 87] width 10 height 10
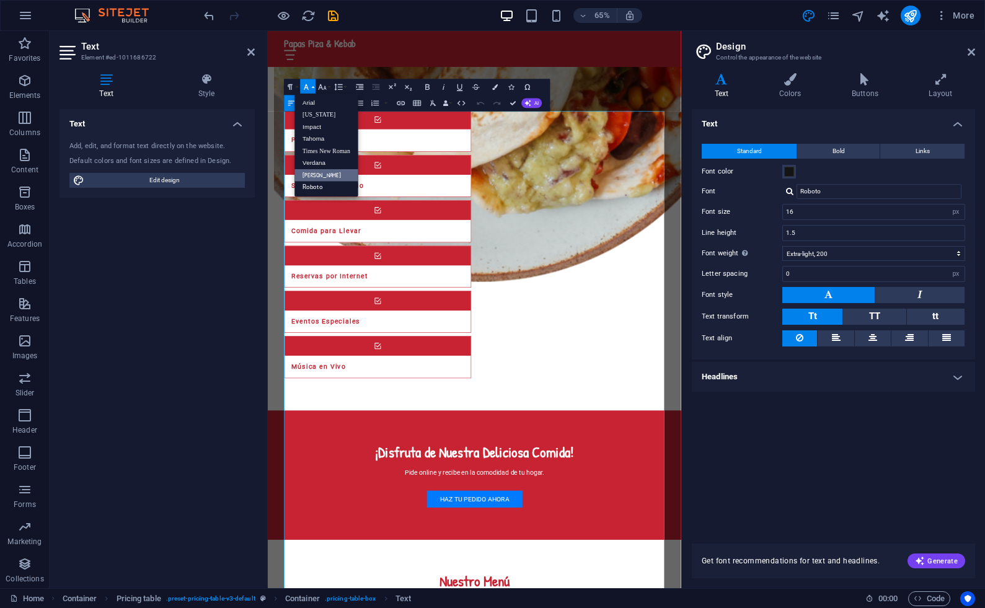
scroll to position [0, 0]
click at [322, 87] on icon "button" at bounding box center [323, 87] width 8 height 6
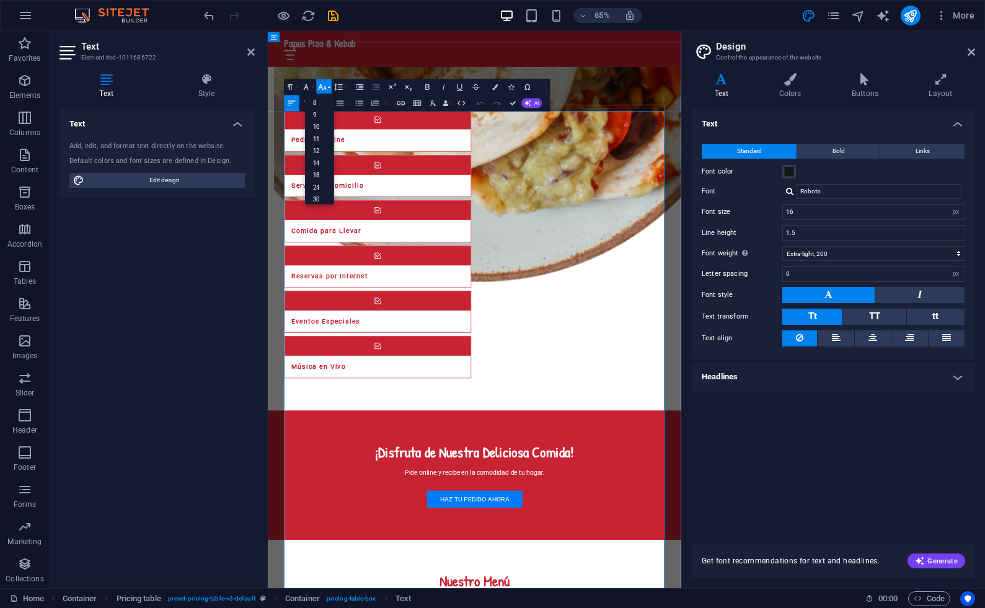
click at [324, 86] on icon "button" at bounding box center [323, 87] width 10 height 10
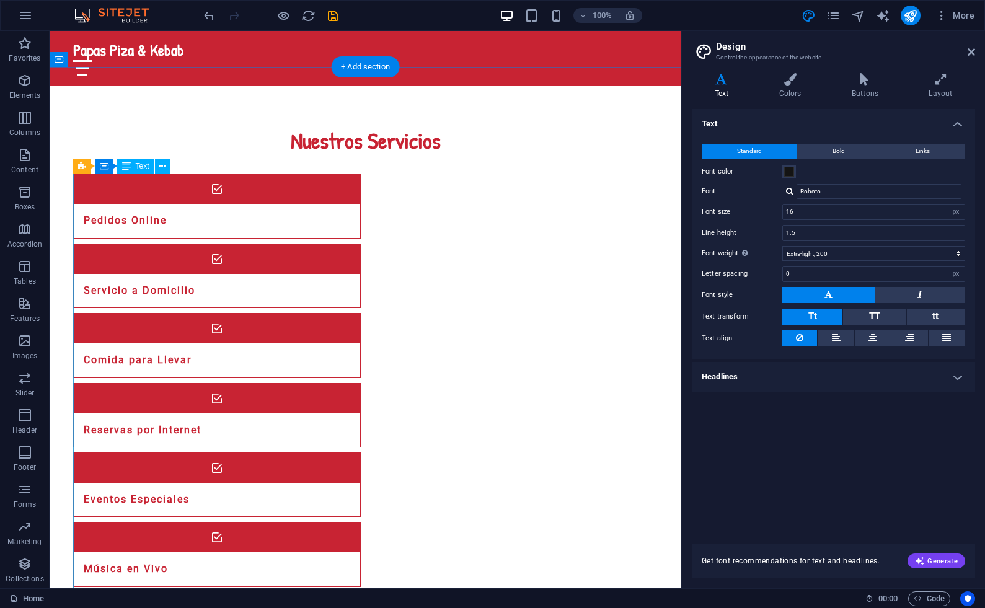
scroll to position [1283, 0]
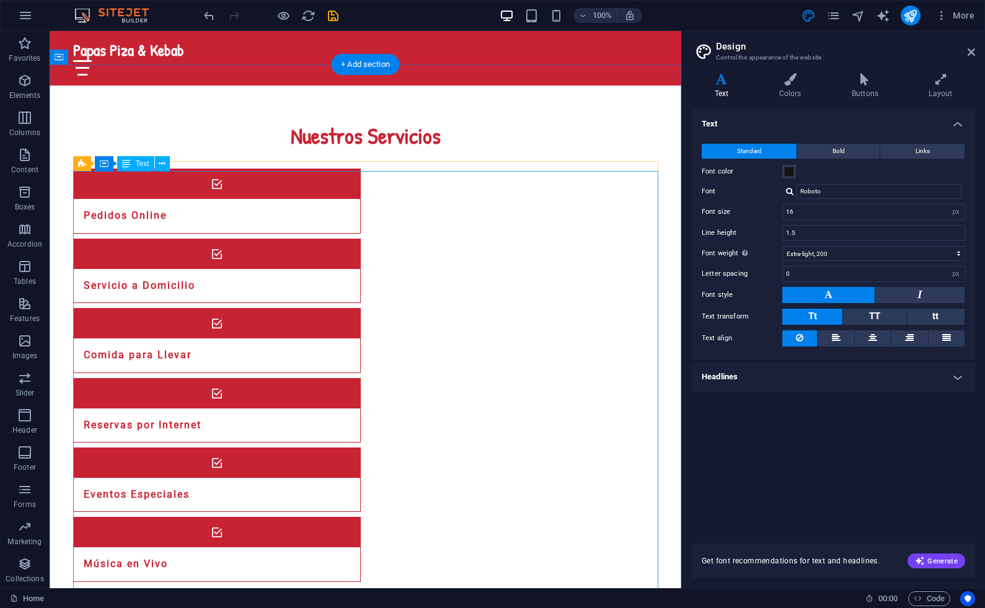
click at [137, 164] on span "Text" at bounding box center [143, 163] width 14 height 7
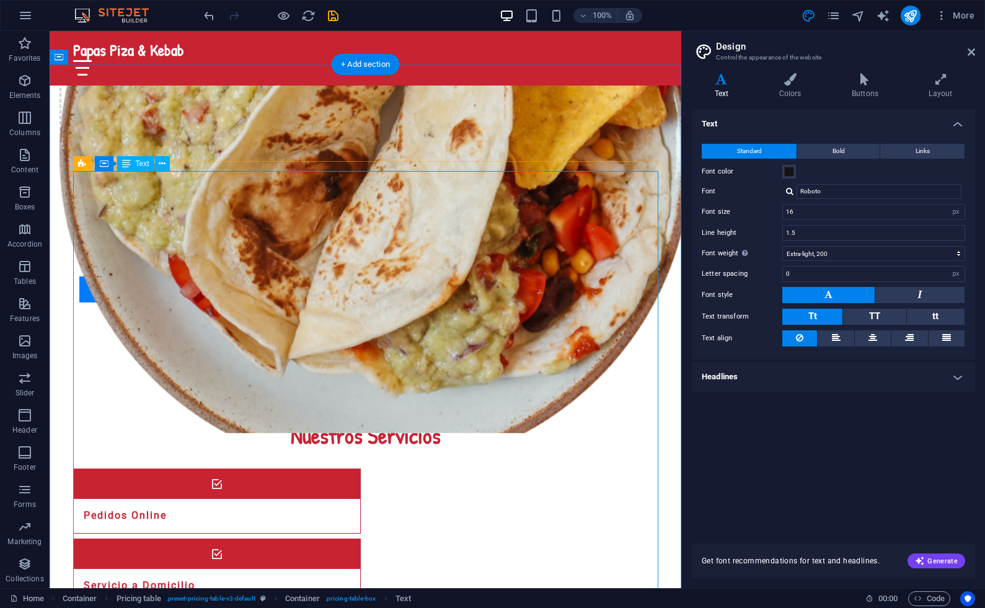
scroll to position [1583, 0]
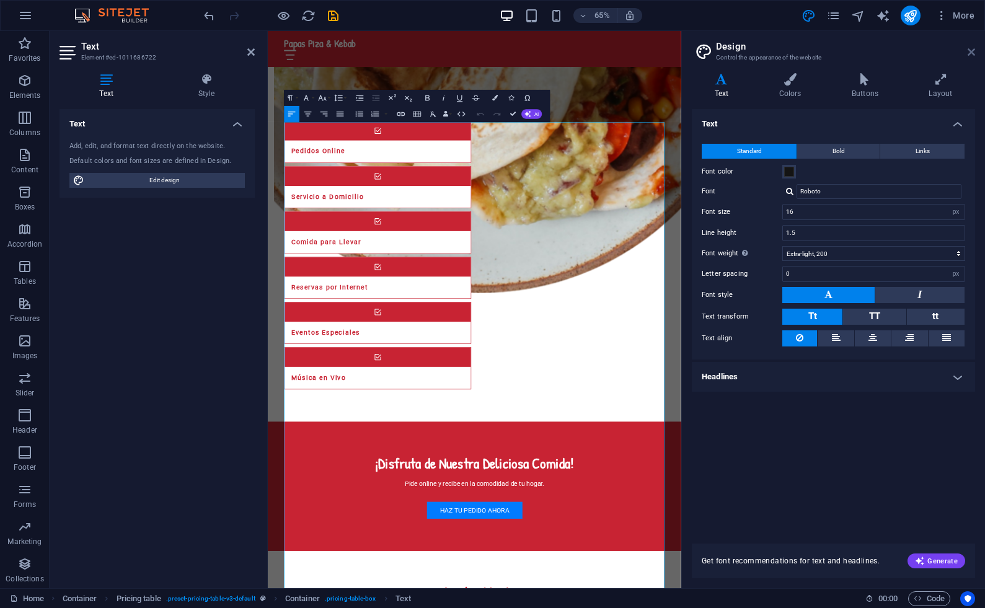
click at [971, 51] on icon at bounding box center [971, 52] width 7 height 10
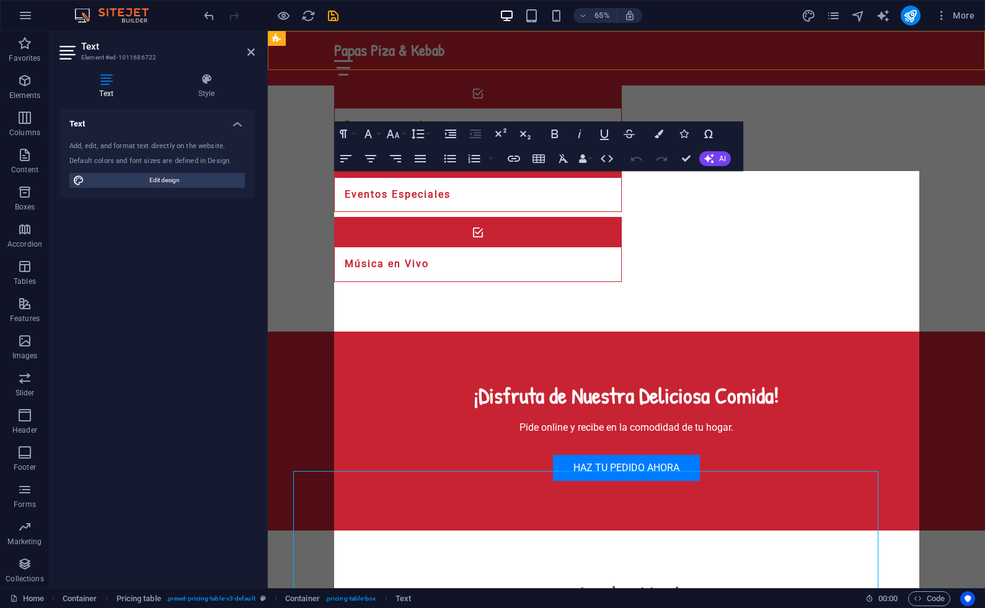
scroll to position [1283, 0]
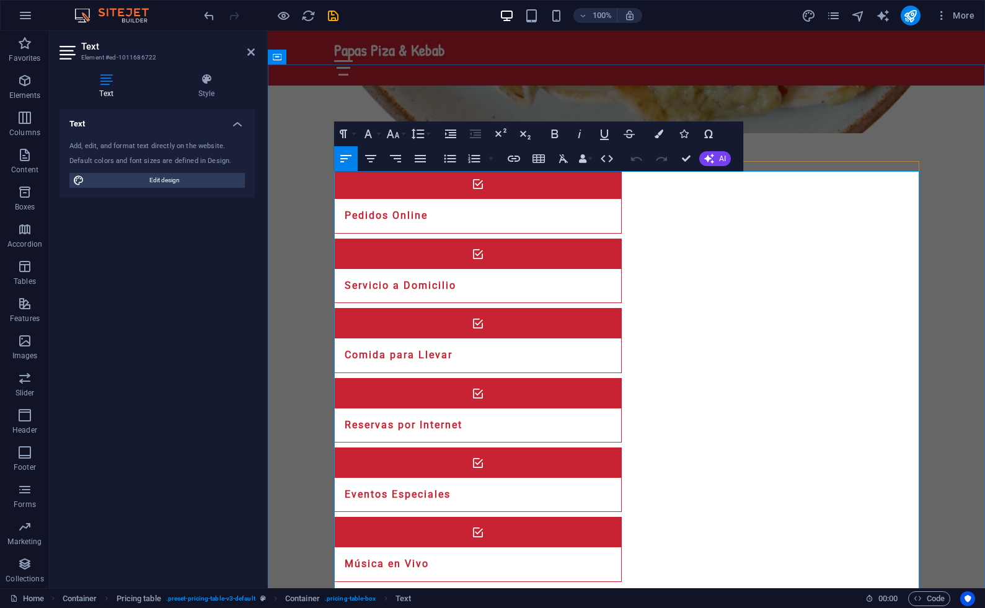
drag, startPoint x: 507, startPoint y: 230, endPoint x: 360, endPoint y: 192, distance: 151.9
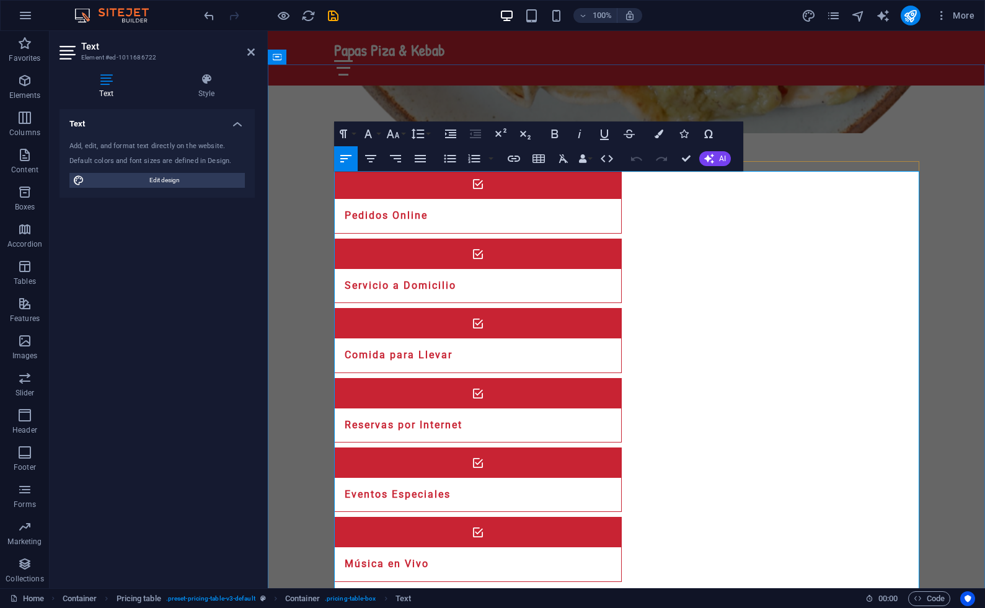
click at [716, 156] on button "AI" at bounding box center [716, 158] width 32 height 15
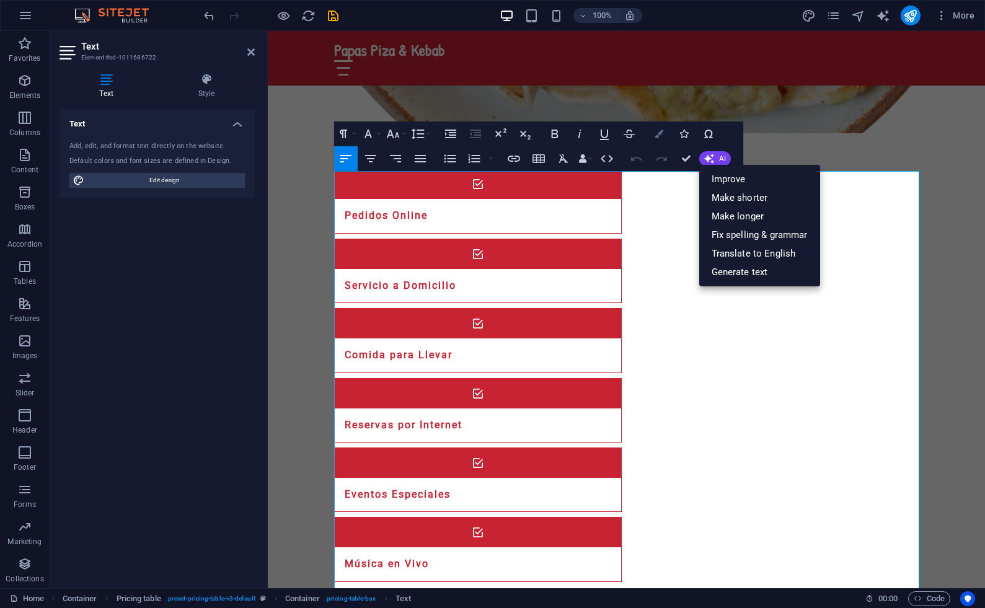
click at [661, 133] on icon "button" at bounding box center [659, 134] width 9 height 9
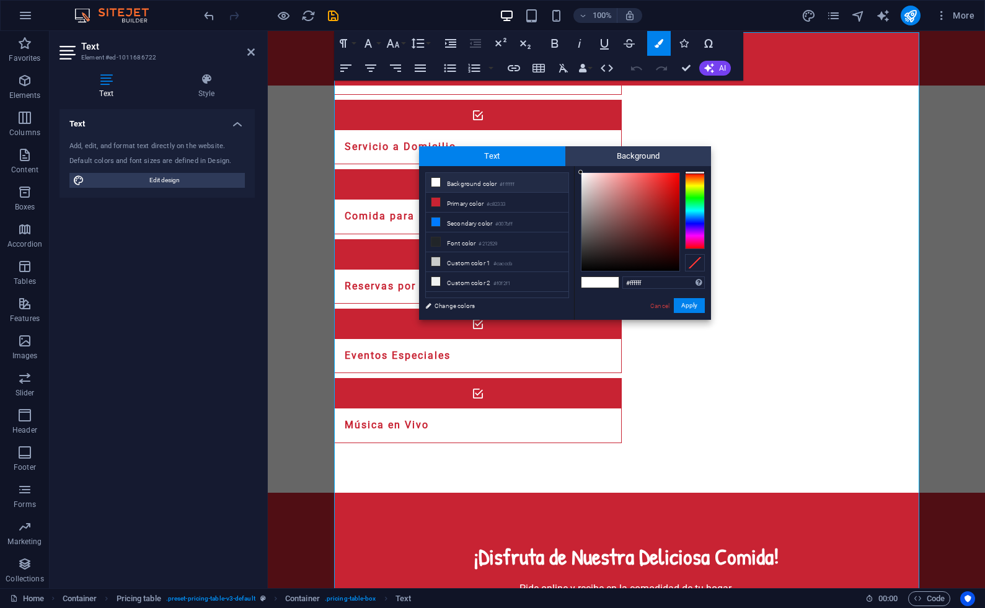
click at [606, 284] on span at bounding box center [609, 282] width 19 height 11
drag, startPoint x: 667, startPoint y: 285, endPoint x: 630, endPoint y: 285, distance: 37.2
click at [630, 285] on input "#ffffff" at bounding box center [664, 283] width 82 height 12
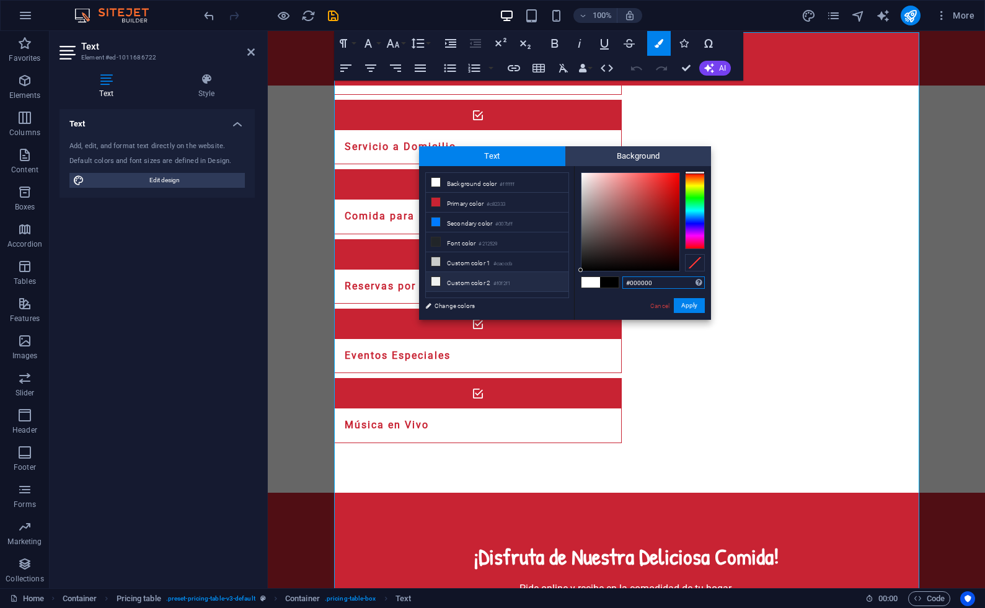
drag, startPoint x: 619, startPoint y: 182, endPoint x: 561, endPoint y: 279, distance: 112.6
click at [561, 279] on div "less Background color #ffffff Primary color #c82333 Secondary color #007bff Fon…" at bounding box center [565, 243] width 292 height 154
click at [629, 156] on span "Background" at bounding box center [639, 156] width 146 height 20
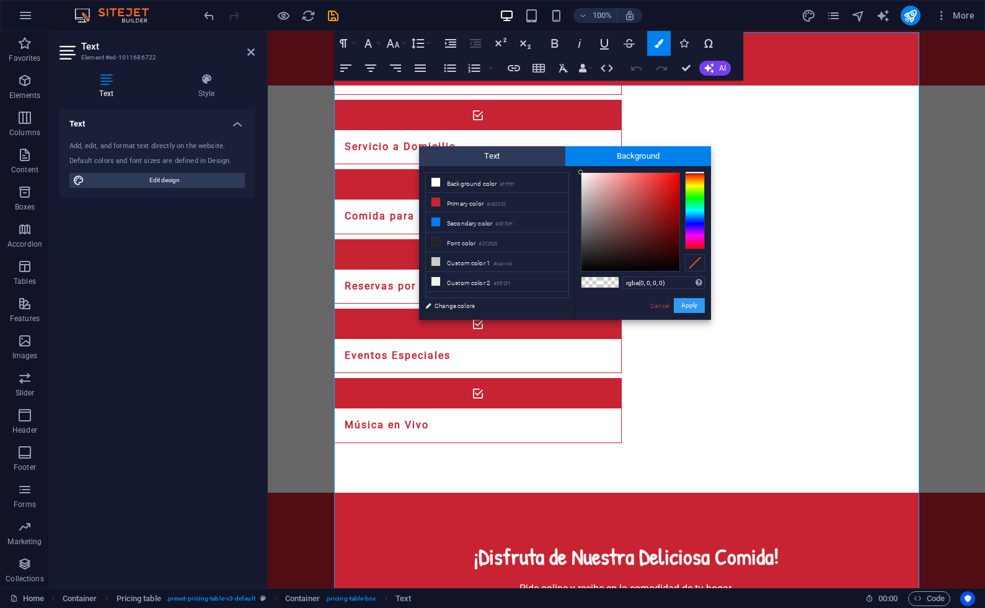
click at [690, 303] on button "Apply" at bounding box center [689, 305] width 31 height 15
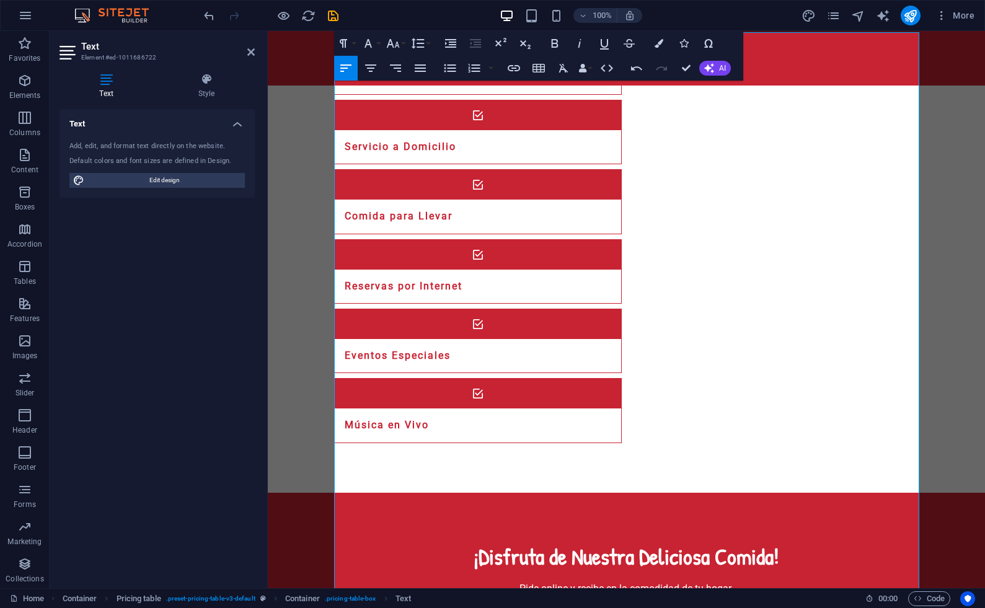
click at [688, 296] on div "Drag here to replace the existing content. Press “Ctrl” if you want to create a…" at bounding box center [627, 310] width 718 height 558
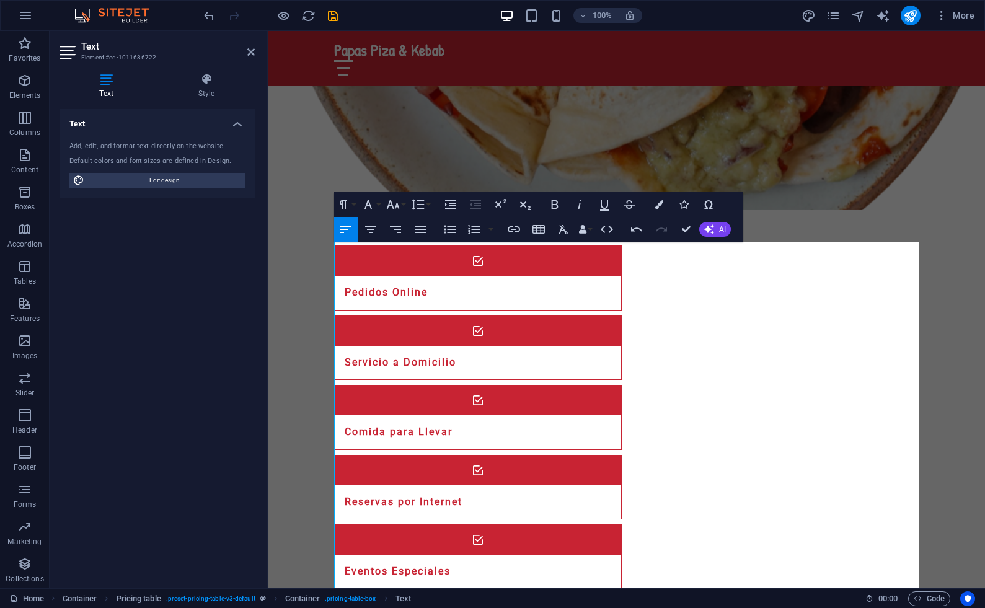
scroll to position [1217, 0]
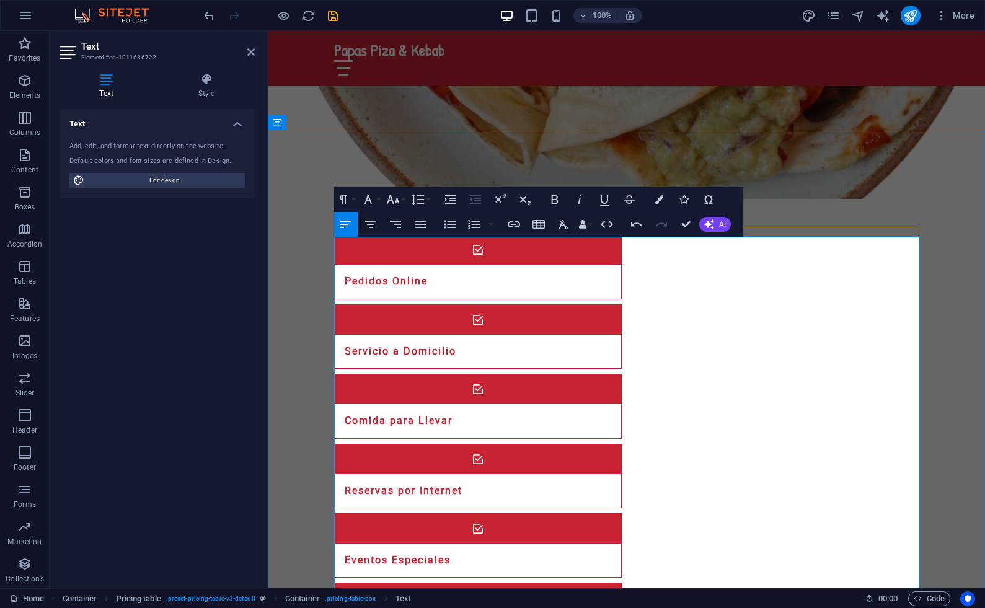
click at [662, 198] on icon "button" at bounding box center [659, 199] width 9 height 9
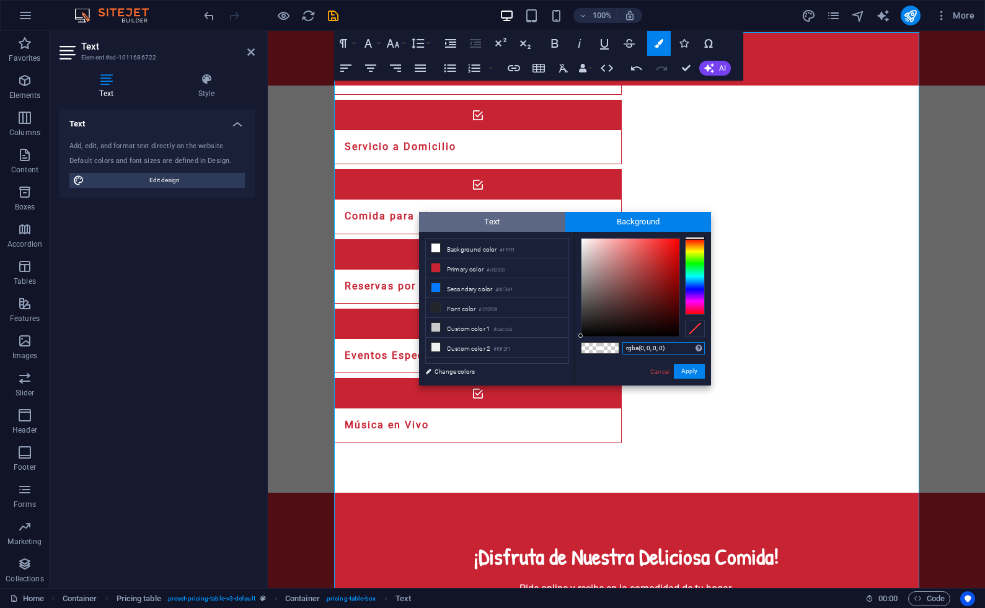
click at [509, 216] on span "Text" at bounding box center [492, 222] width 146 height 20
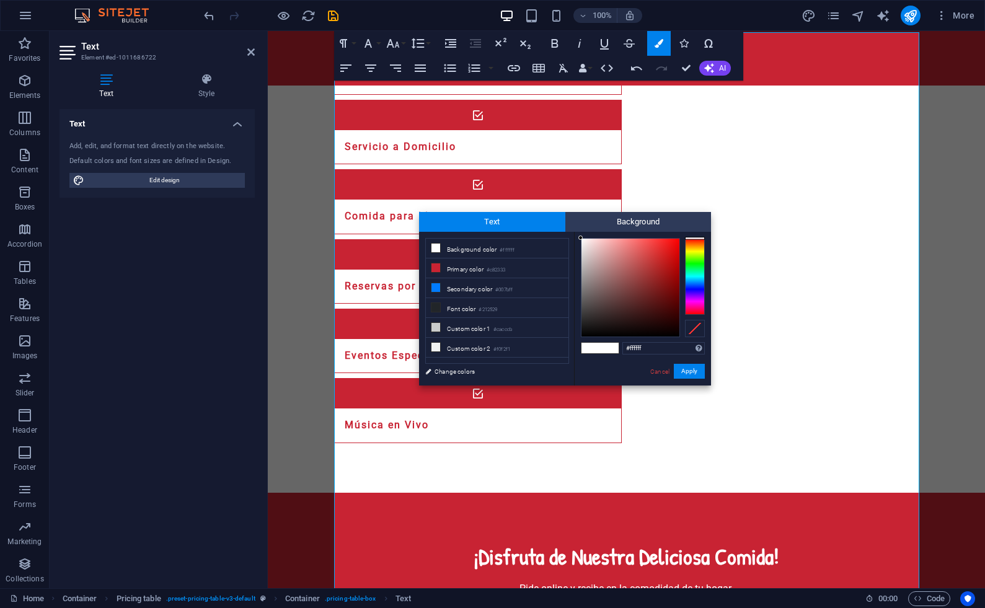
click at [607, 347] on span at bounding box center [609, 348] width 19 height 11
drag, startPoint x: 607, startPoint y: 279, endPoint x: 561, endPoint y: 225, distance: 71.3
click at [561, 224] on div "Text Background less Background color #ffffff Primary color #c82333 Secondary c…" at bounding box center [565, 299] width 292 height 174
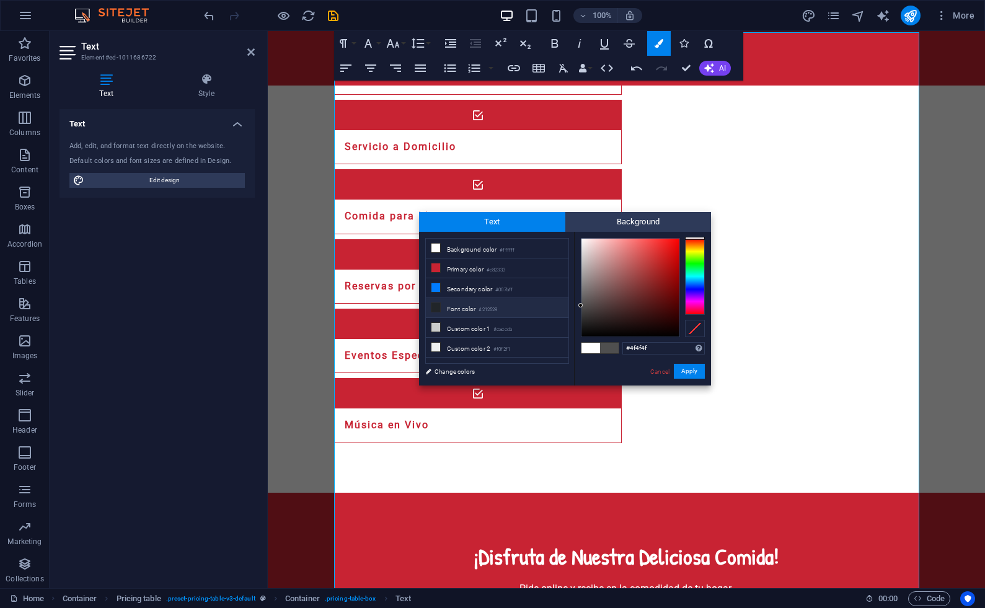
click at [437, 306] on icon at bounding box center [436, 307] width 9 height 9
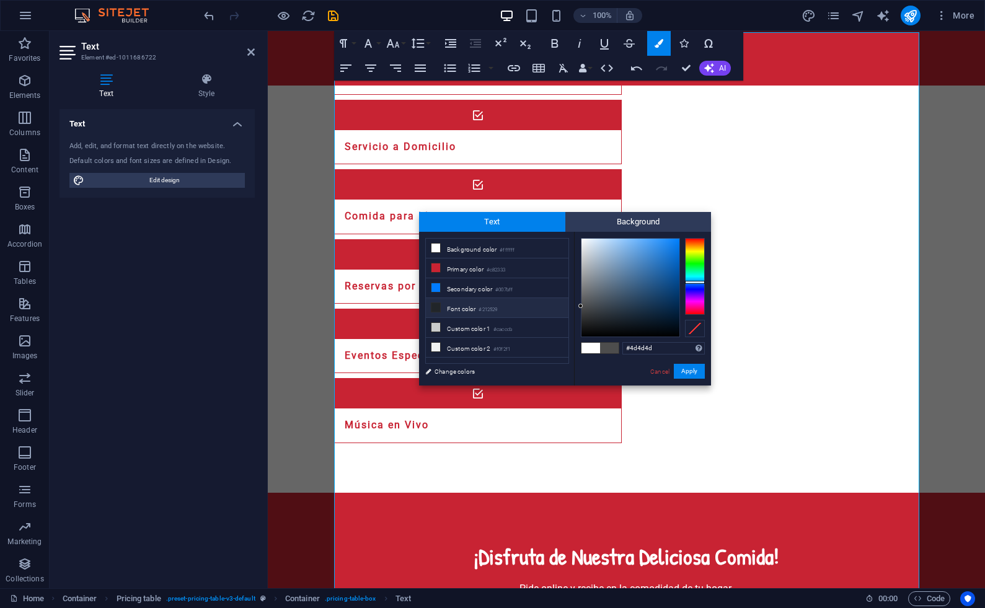
click at [441, 306] on li "Font color #212529" at bounding box center [497, 308] width 143 height 20
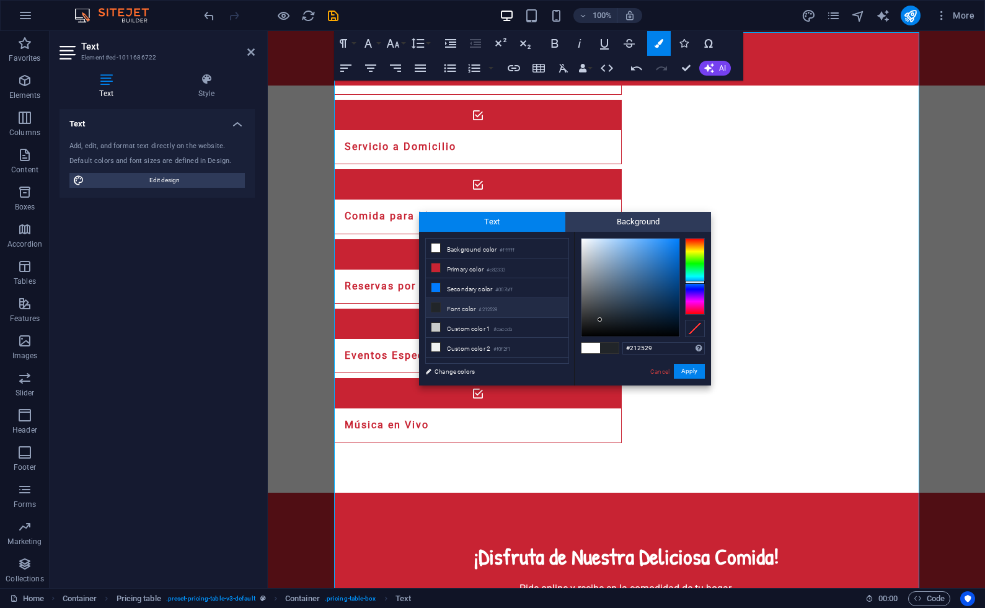
click at [441, 306] on li "Font color #212529" at bounding box center [497, 308] width 143 height 20
drag, startPoint x: 621, startPoint y: 309, endPoint x: 572, endPoint y: 329, distance: 53.4
click at [572, 329] on div "less Background color #ffffff Primary color #c82333 Secondary color #007bff Fon…" at bounding box center [565, 309] width 292 height 154
click at [439, 308] on icon at bounding box center [436, 307] width 9 height 9
drag, startPoint x: 605, startPoint y: 321, endPoint x: 585, endPoint y: 323, distance: 19.3
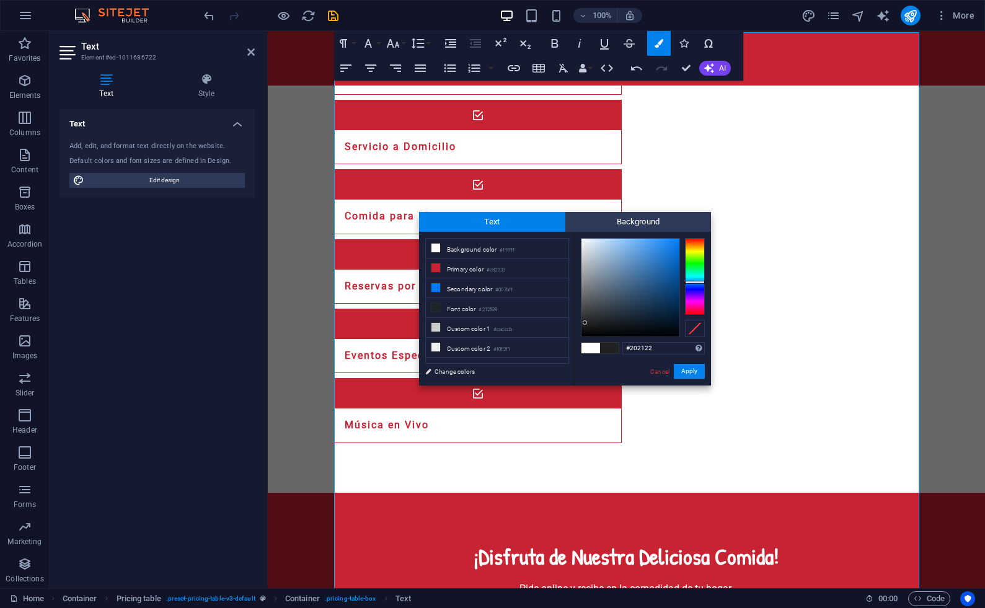
click at [585, 323] on div at bounding box center [585, 323] width 4 height 4
click at [595, 346] on span at bounding box center [591, 348] width 19 height 11
type input "#ffffff"
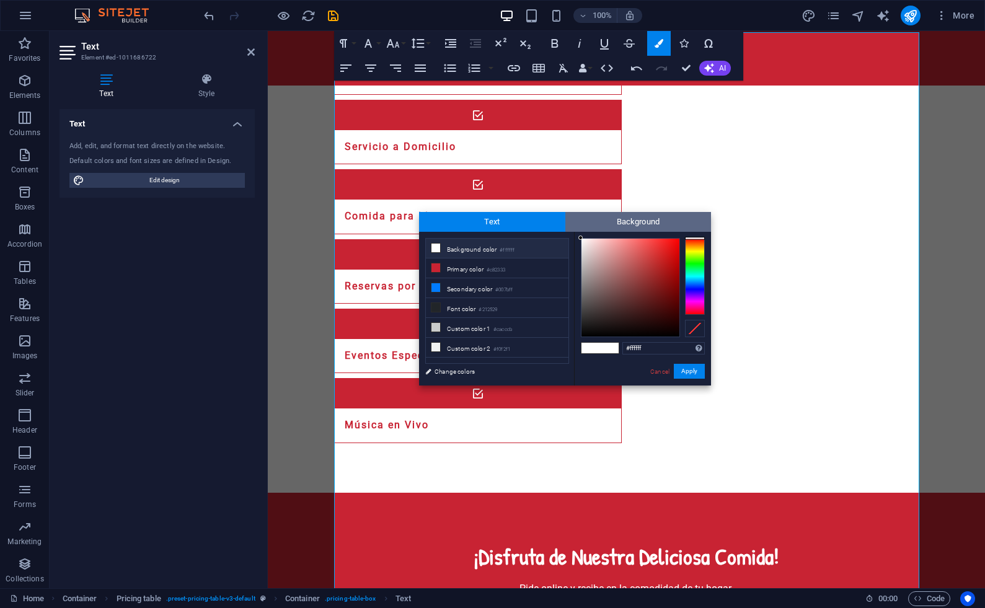
click at [604, 217] on span "Background" at bounding box center [639, 222] width 146 height 20
type input "#000000"
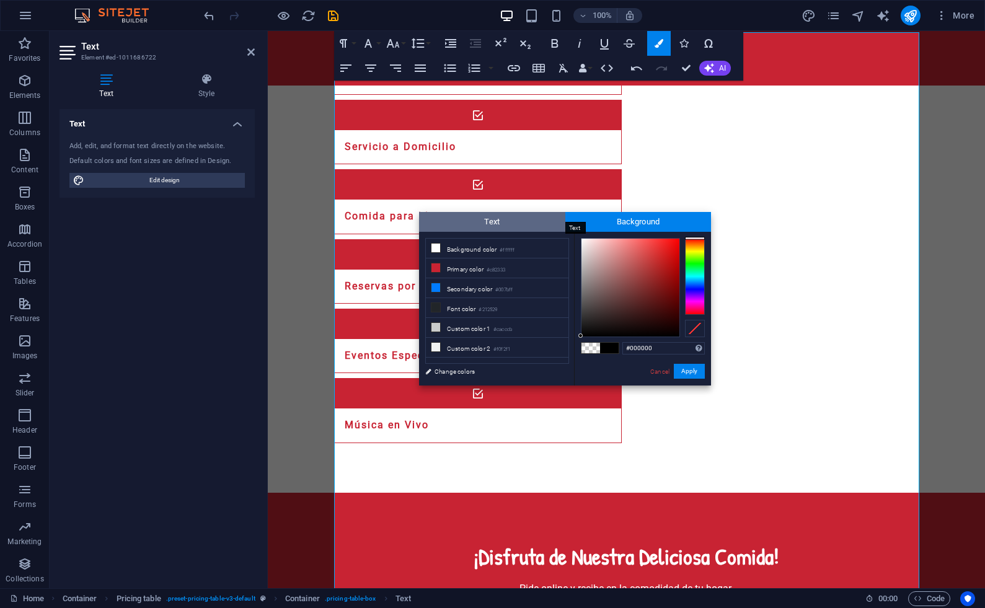
click at [524, 220] on span "Text" at bounding box center [492, 222] width 146 height 20
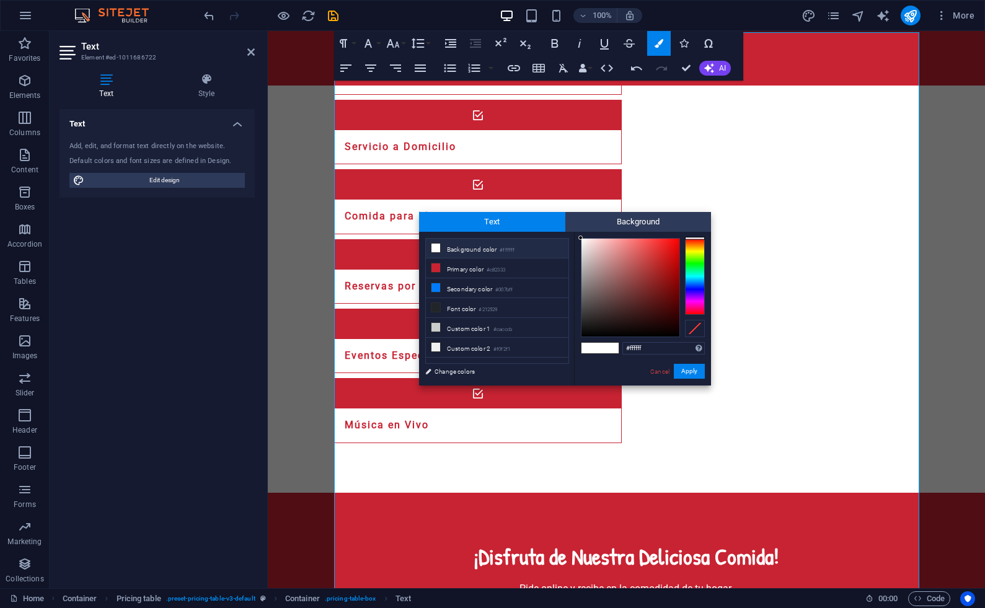
click at [489, 248] on li "Background color #ffffff" at bounding box center [497, 249] width 143 height 20
click at [475, 269] on li "Primary color #c82333" at bounding box center [497, 269] width 143 height 20
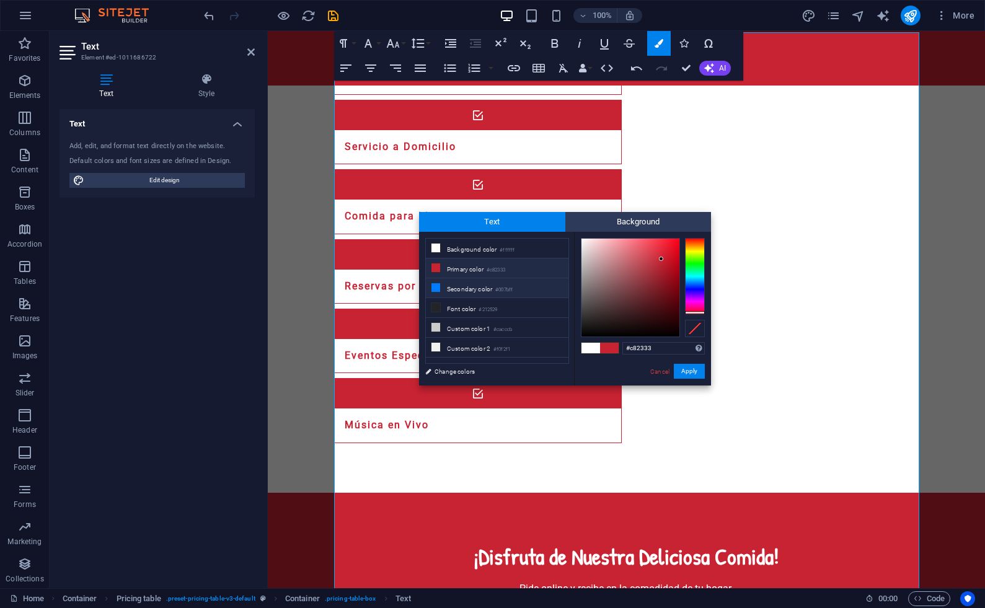
click at [473, 287] on li "Secondary color #007bff" at bounding box center [497, 288] width 143 height 20
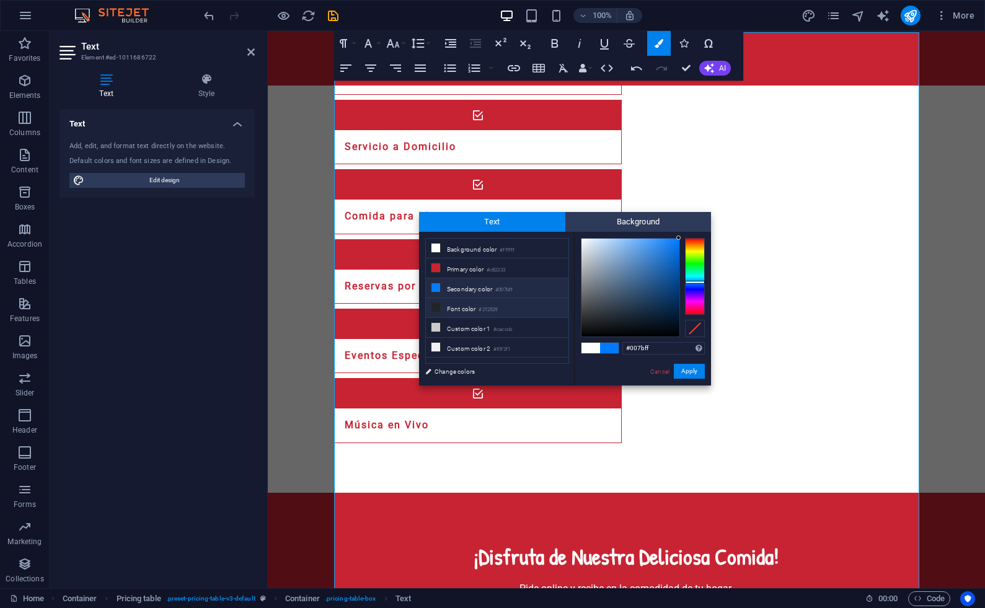
click at [470, 304] on li "Font color #212529" at bounding box center [497, 308] width 143 height 20
click at [474, 326] on li "Custom color 1 #cacccb" at bounding box center [497, 328] width 143 height 20
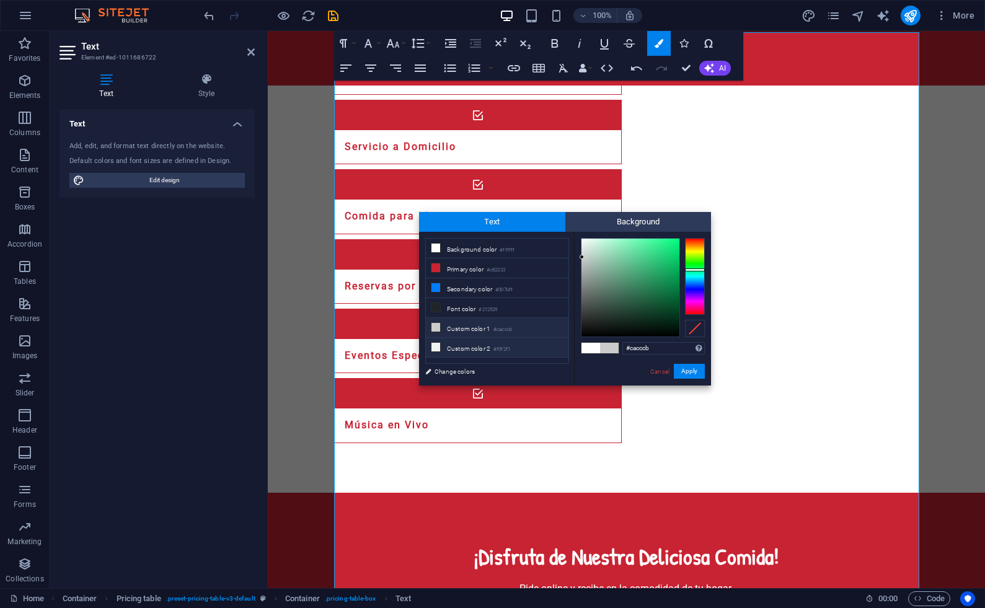
click at [509, 345] on small "#f0f2f1" at bounding box center [502, 349] width 17 height 9
click at [445, 373] on link "Change colors" at bounding box center [491, 372] width 144 height 16
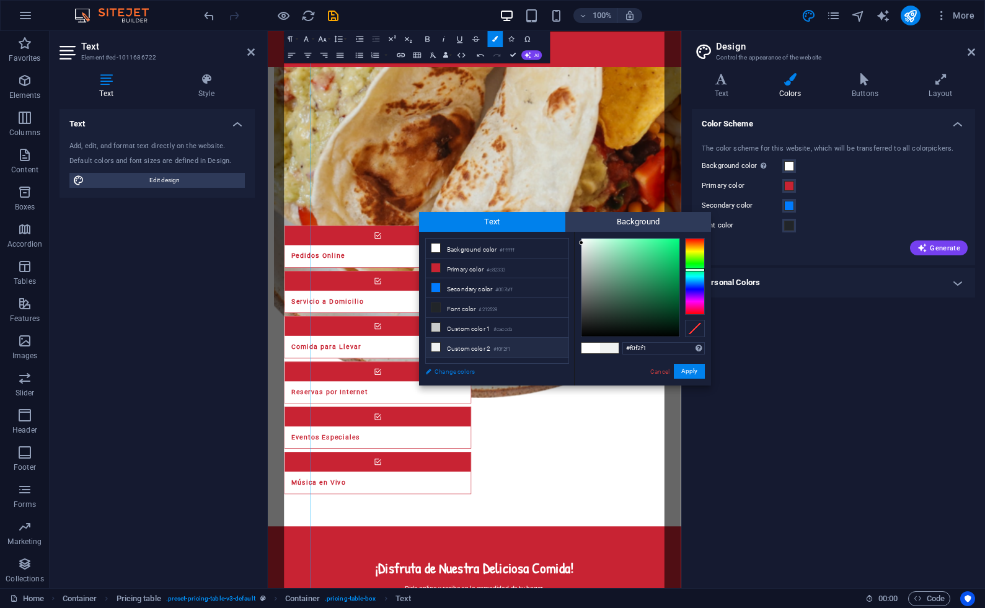
scroll to position [1722, 0]
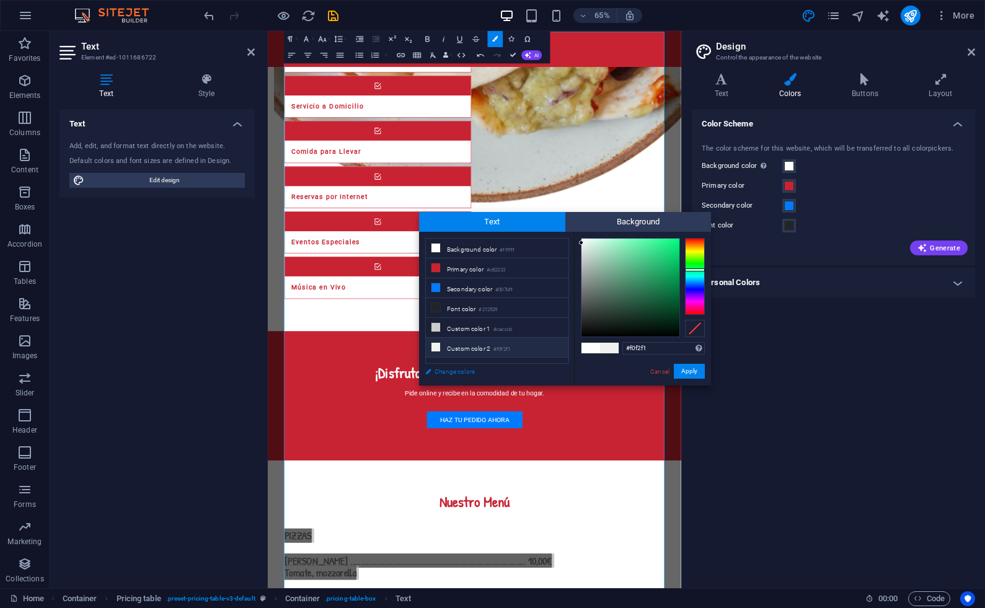
click at [463, 371] on link "Change colors" at bounding box center [491, 372] width 144 height 16
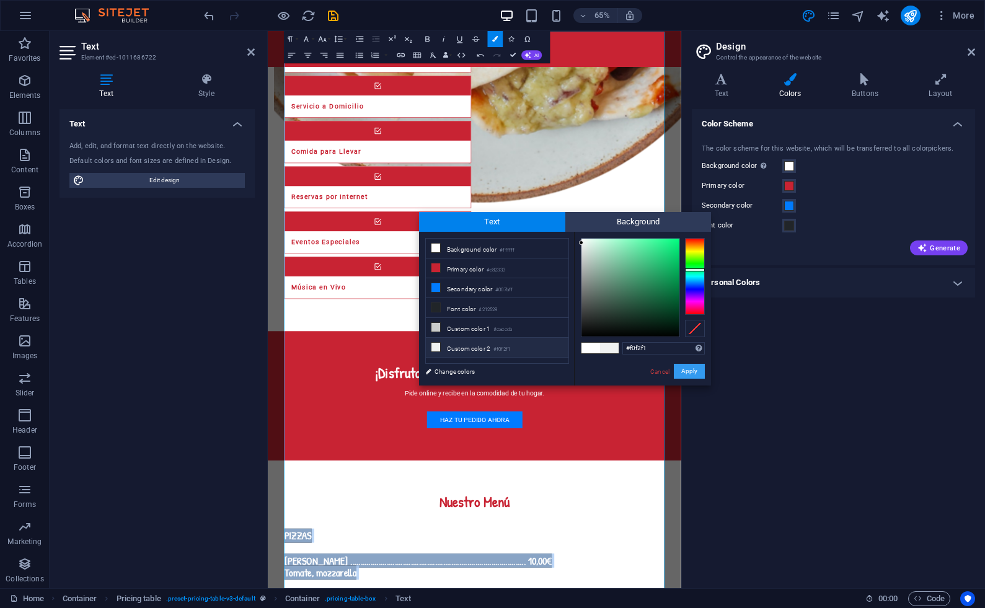
click at [695, 369] on button "Apply" at bounding box center [689, 371] width 31 height 15
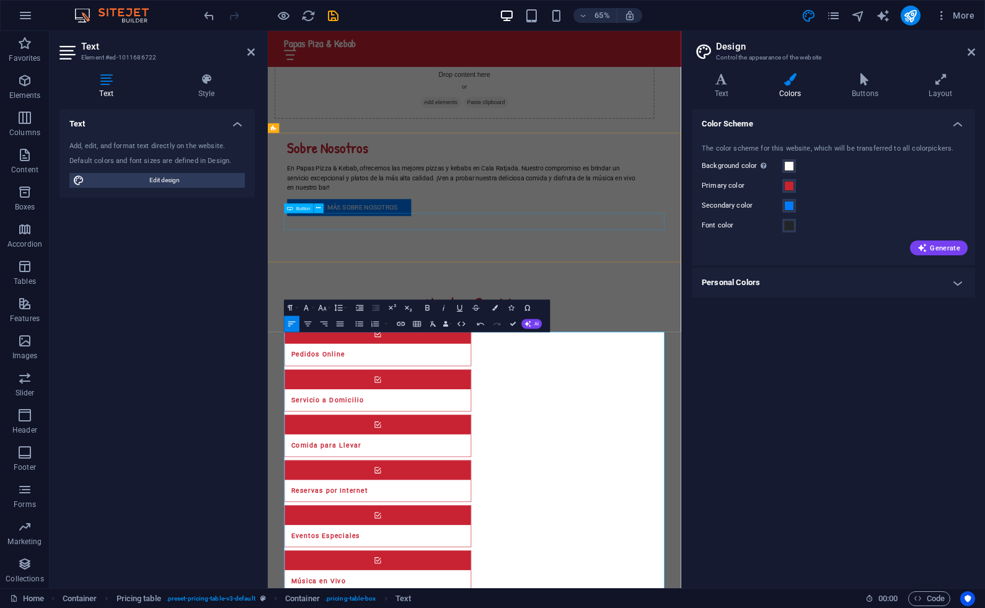
scroll to position [1291, 0]
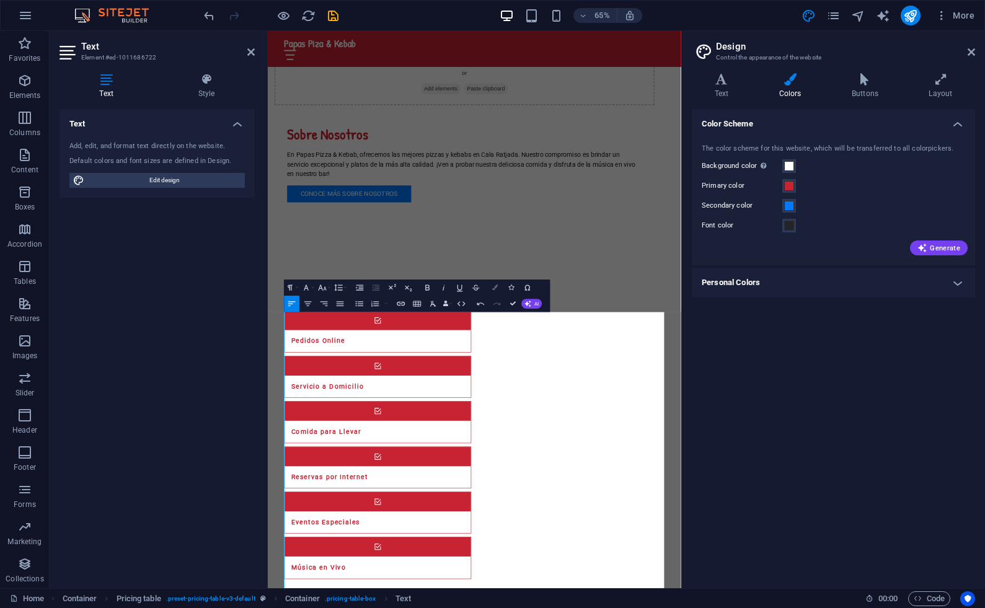
click at [497, 290] on icon "button" at bounding box center [496, 288] width 6 height 6
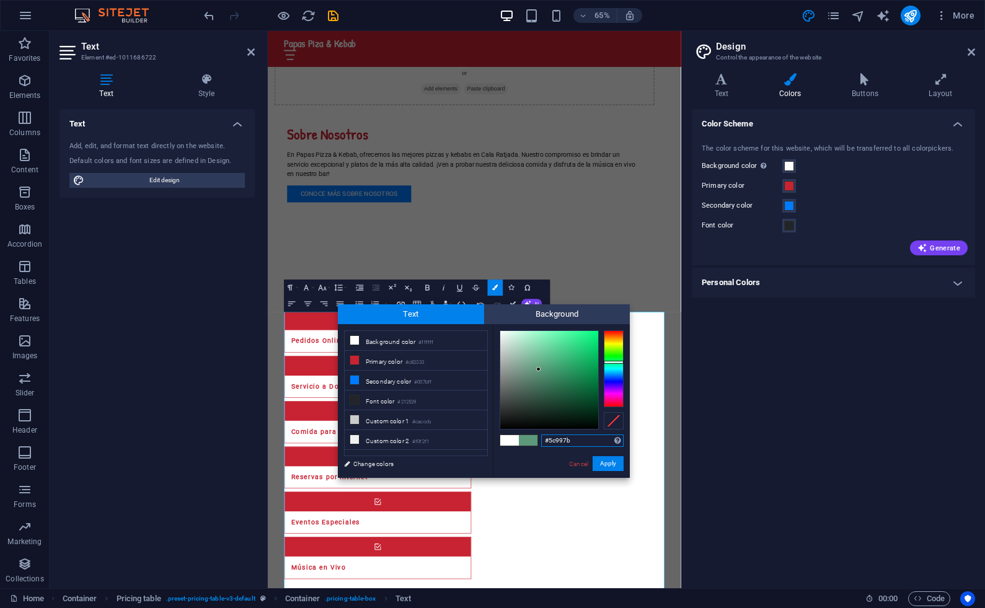
click at [539, 370] on div at bounding box center [549, 380] width 98 height 98
drag, startPoint x: 515, startPoint y: 371, endPoint x: 487, endPoint y: 324, distance: 54.8
click at [487, 324] on div "less Background color #ffffff Primary color #c82333 Secondary color #007bff Fon…" at bounding box center [484, 401] width 292 height 154
drag, startPoint x: 527, startPoint y: 345, endPoint x: 476, endPoint y: 321, distance: 56.6
click at [476, 321] on div "Text Background less Background color #ffffff Primary color #c82333 Secondary c…" at bounding box center [484, 392] width 292 height 174
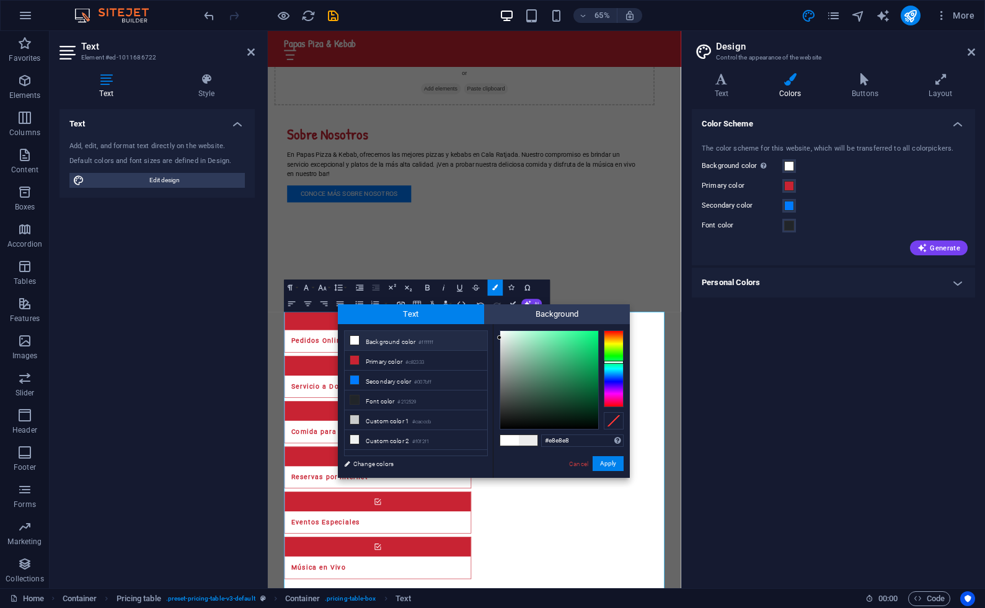
click at [355, 339] on icon at bounding box center [354, 340] width 9 height 9
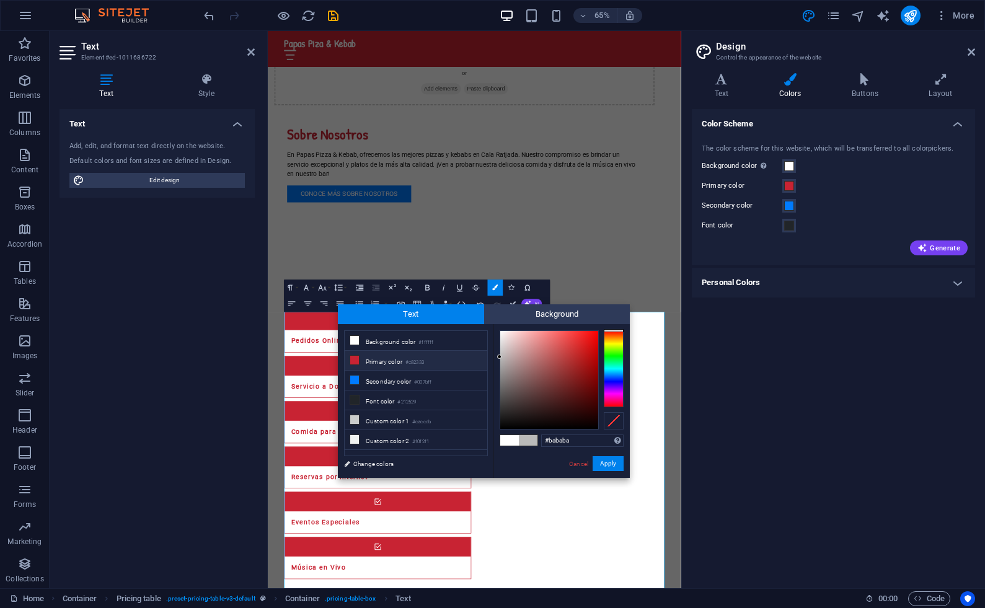
click at [355, 357] on icon at bounding box center [354, 360] width 9 height 9
click at [357, 380] on icon at bounding box center [354, 380] width 9 height 9
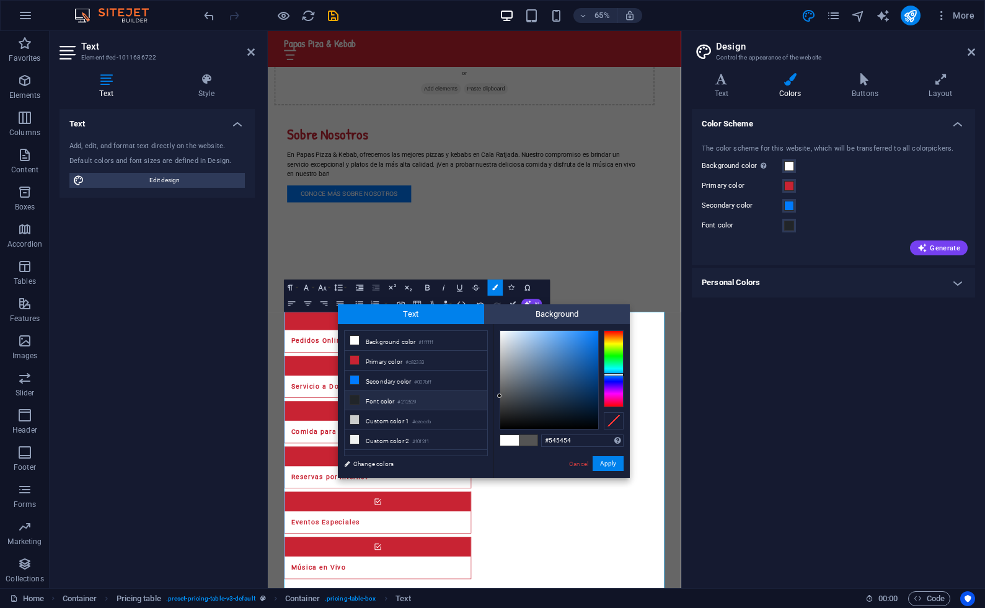
click at [354, 396] on icon at bounding box center [354, 400] width 9 height 9
click at [531, 440] on span at bounding box center [528, 440] width 19 height 11
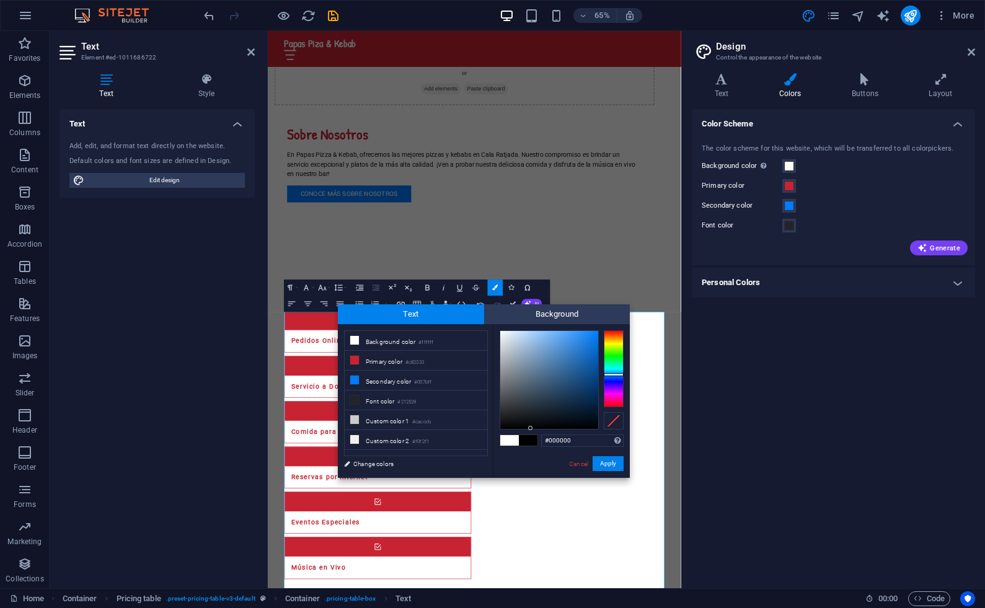
click at [531, 440] on span at bounding box center [528, 440] width 19 height 11
click at [359, 399] on span at bounding box center [355, 400] width 10 height 10
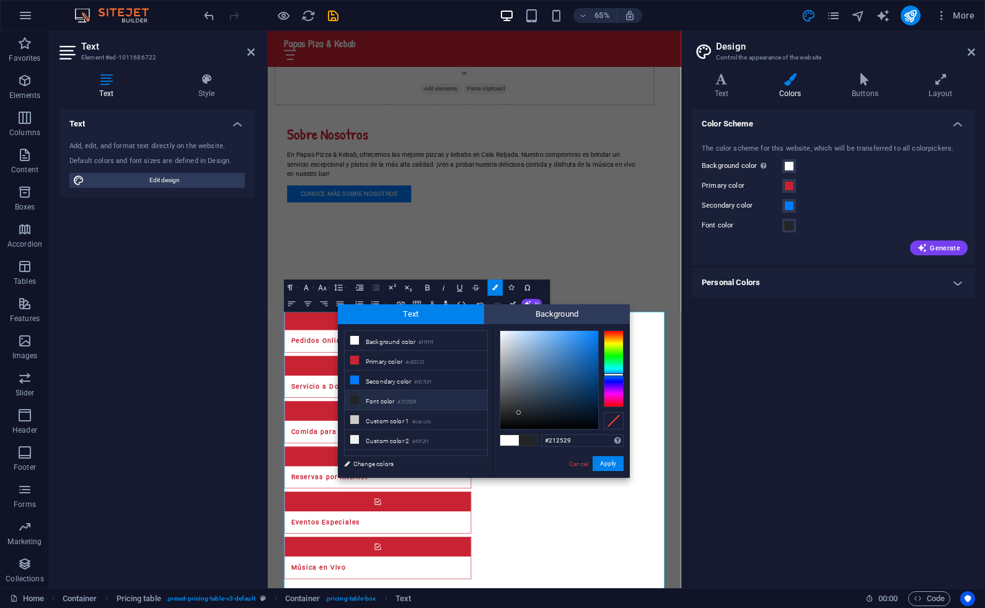
click at [359, 399] on span at bounding box center [355, 400] width 10 height 10
click at [612, 463] on button "Apply" at bounding box center [608, 463] width 31 height 15
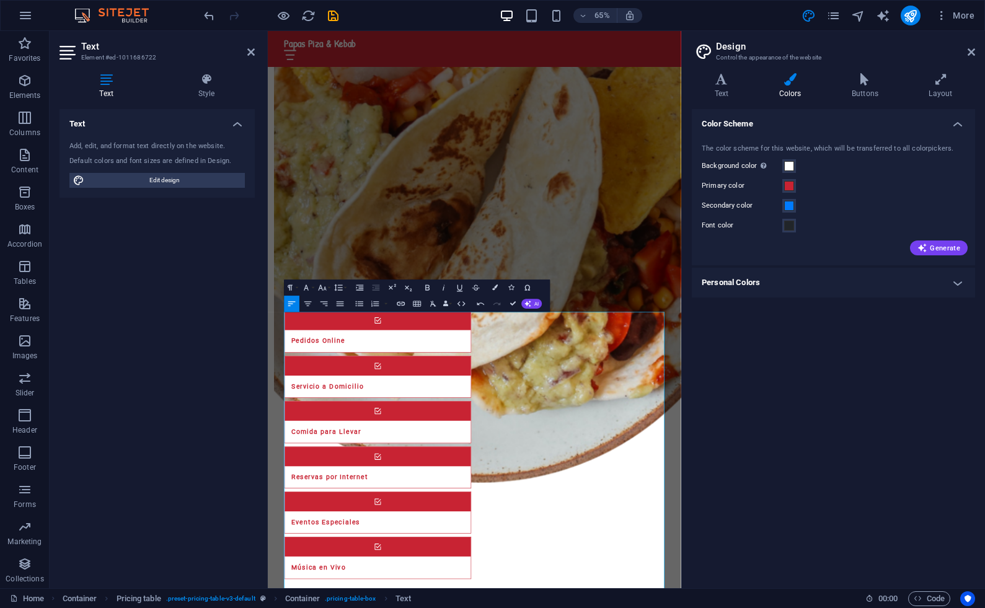
click at [594, 381] on div "Drag here to replace the existing content. Press “Ctrl” if you want to create a…" at bounding box center [475, 310] width 414 height 558
click at [496, 288] on icon "button" at bounding box center [496, 288] width 6 height 6
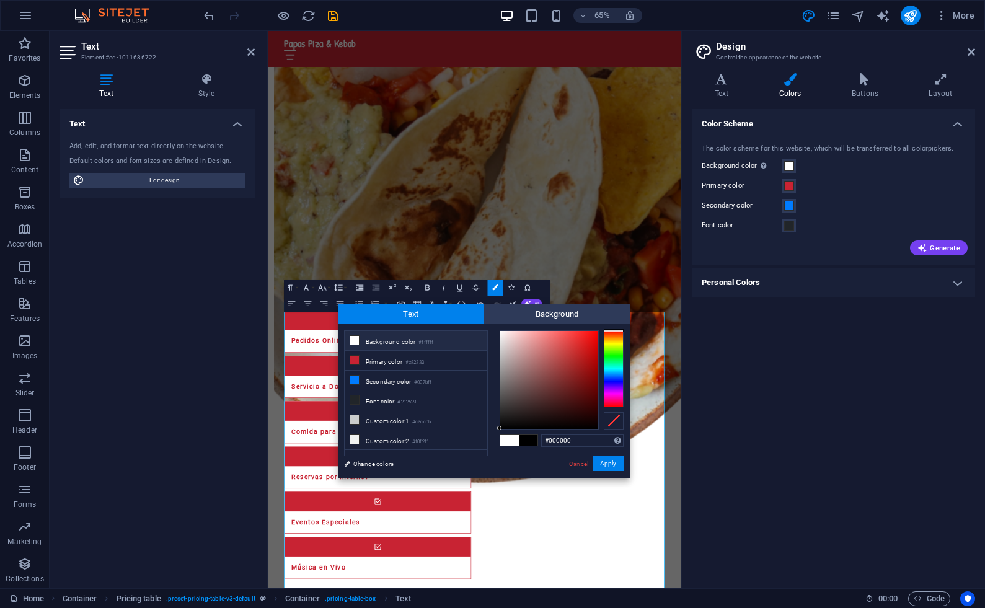
click at [375, 337] on li "Background color #ffffff" at bounding box center [416, 341] width 143 height 20
drag, startPoint x: 545, startPoint y: 358, endPoint x: 493, endPoint y: 303, distance: 75.9
click at [493, 303] on body "Papas Pizza & Kebab Home Favorites Elements Columns Content Boxes Accordion Tab…" at bounding box center [492, 304] width 985 height 608
click at [489, 327] on div "less Background color #ffffff Primary color #c82333 Secondary color #007bff Fon…" at bounding box center [484, 401] width 292 height 154
click at [443, 340] on li "Background color #ffffff" at bounding box center [416, 341] width 143 height 20
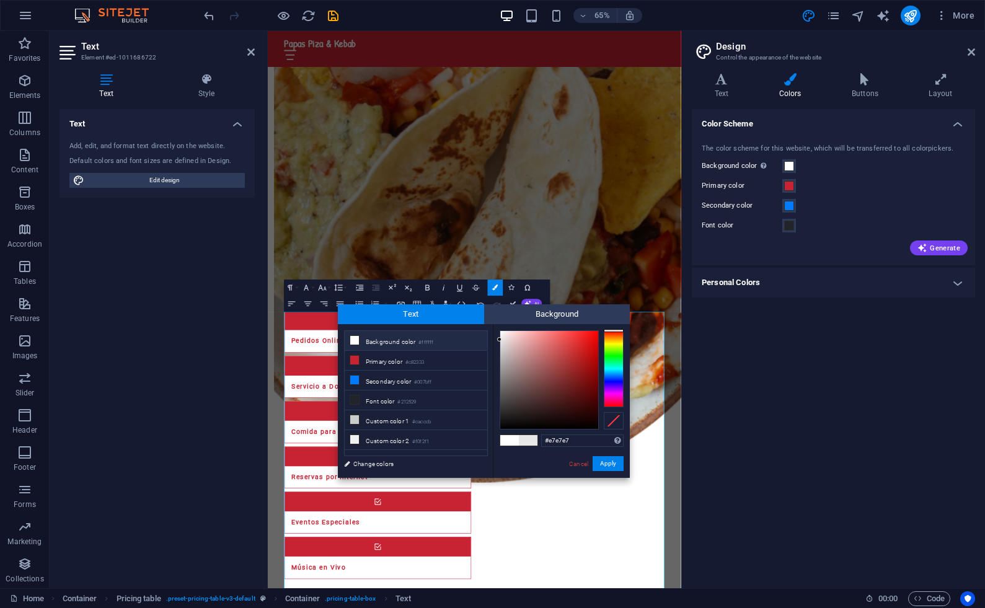
click at [450, 340] on li "Background color #ffffff" at bounding box center [416, 341] width 143 height 20
type input "#fdfdfd"
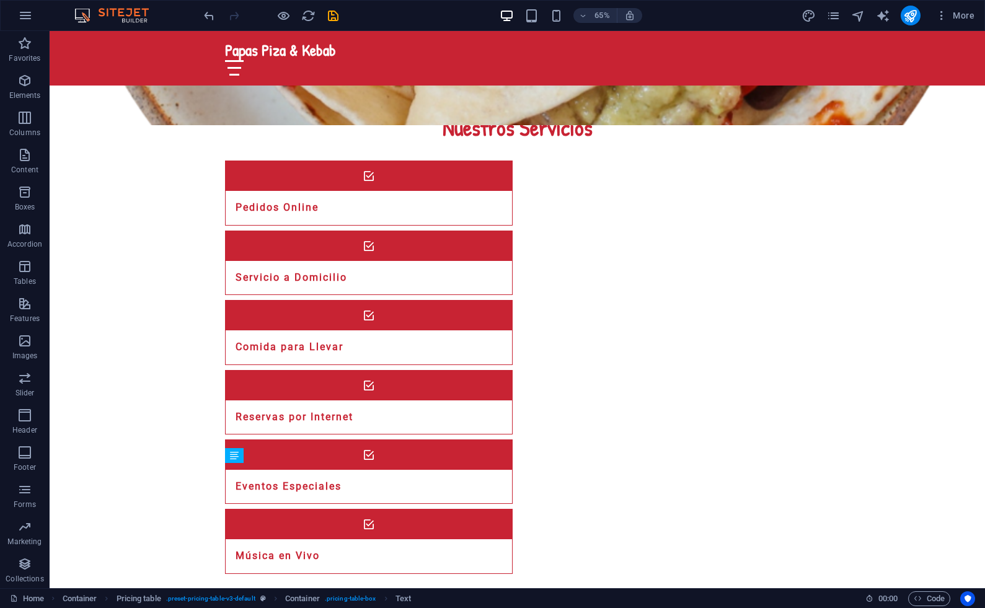
scroll to position [991, 0]
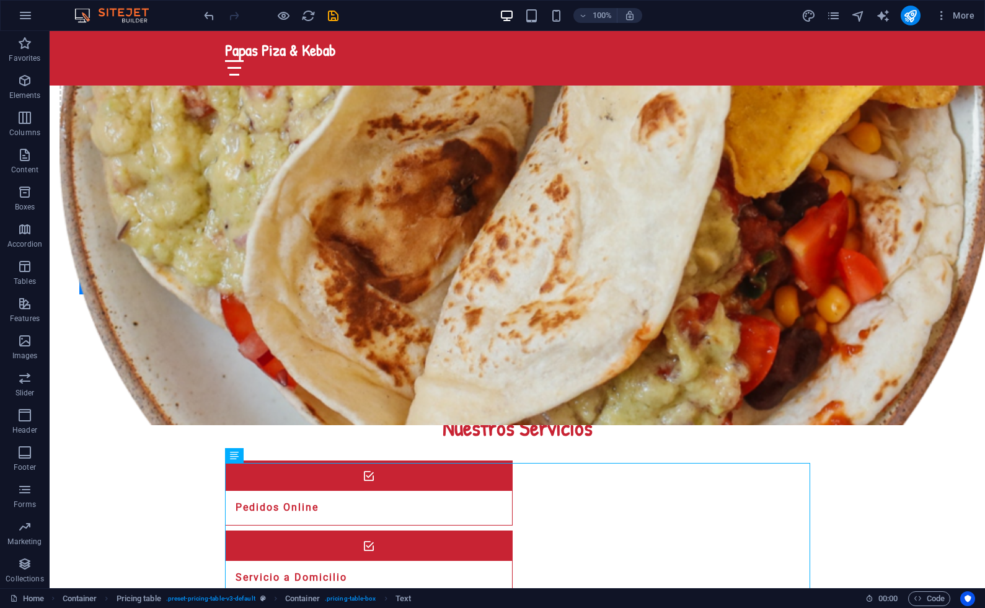
click at [393, 416] on div "Drag here to replace the existing content. Press “Ctrl” if you want to create a…" at bounding box center [518, 310] width 936 height 558
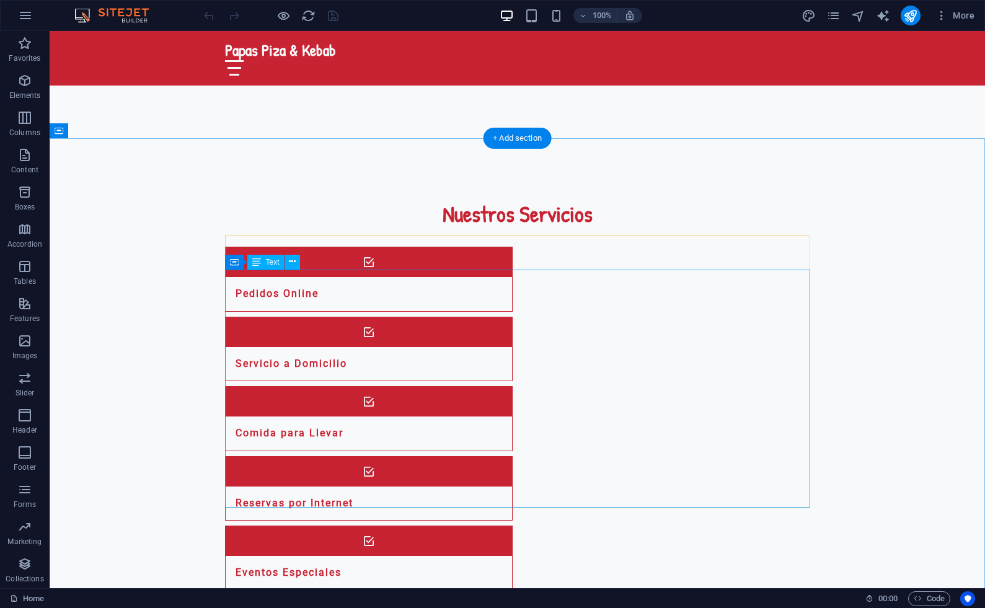
scroll to position [1210, 0]
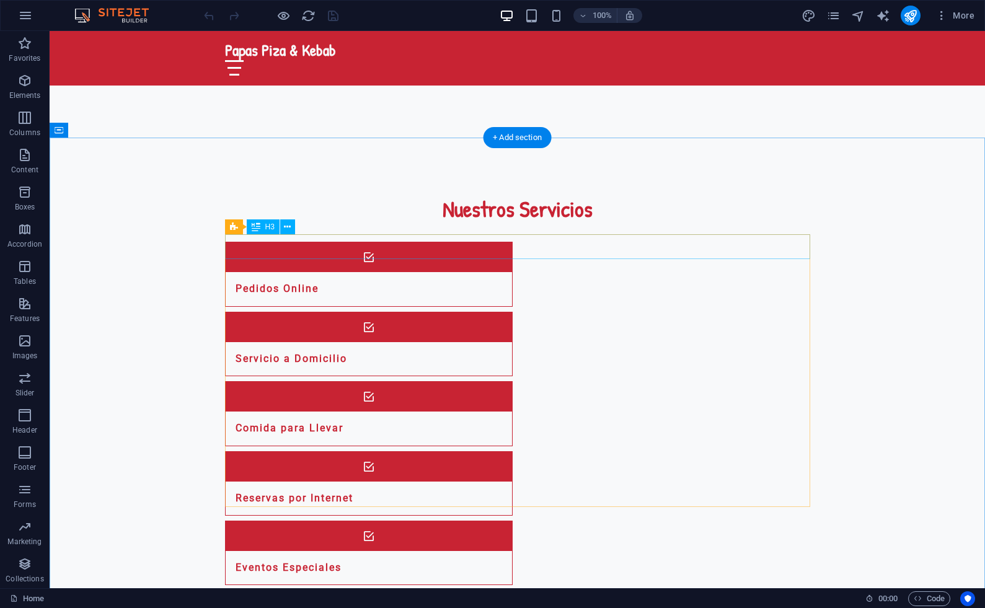
click at [288, 228] on icon at bounding box center [287, 227] width 7 height 13
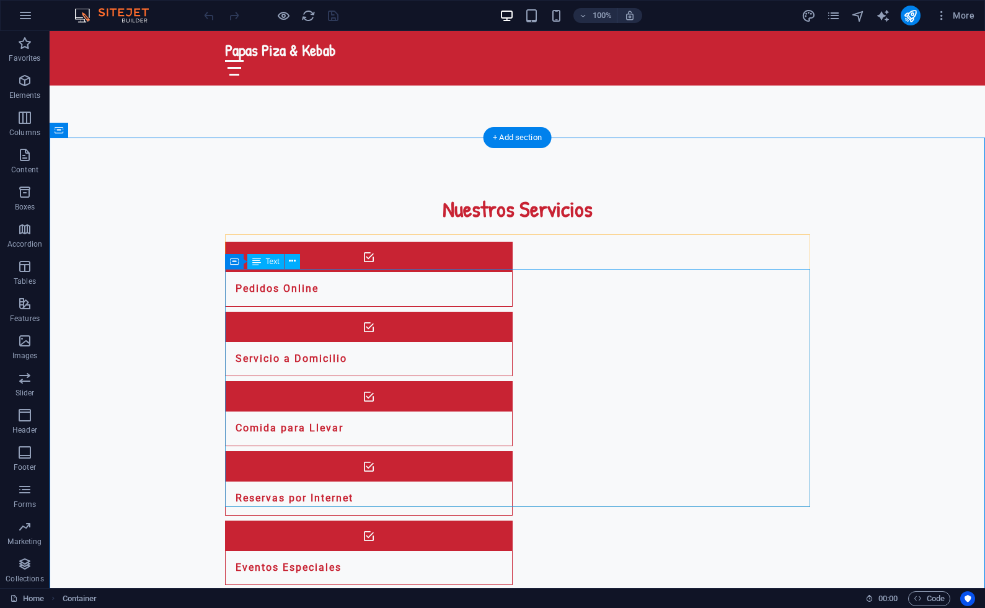
click at [291, 259] on icon at bounding box center [292, 261] width 7 height 13
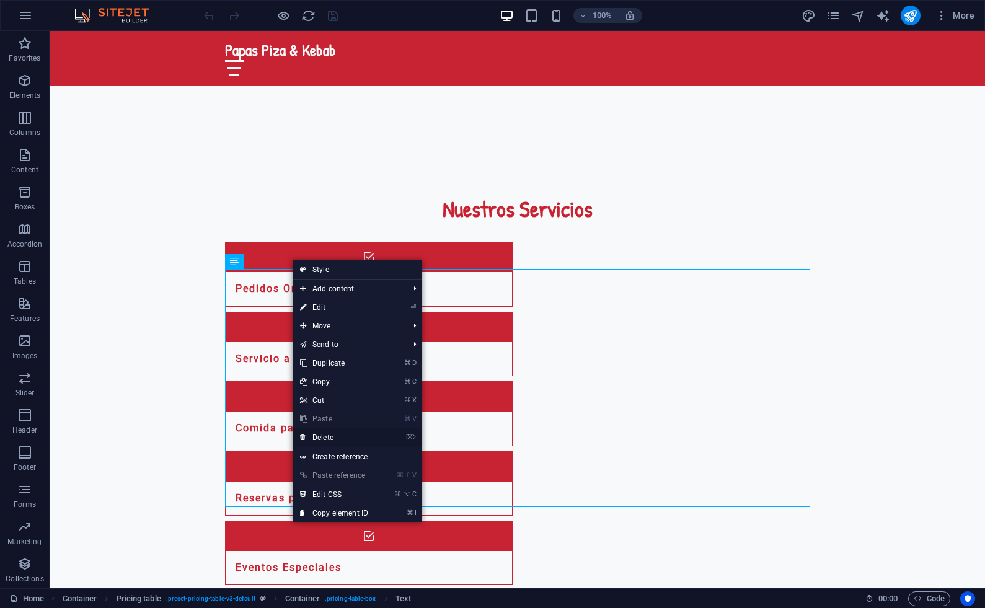
click at [337, 435] on link "⌦ Delete" at bounding box center [334, 438] width 83 height 19
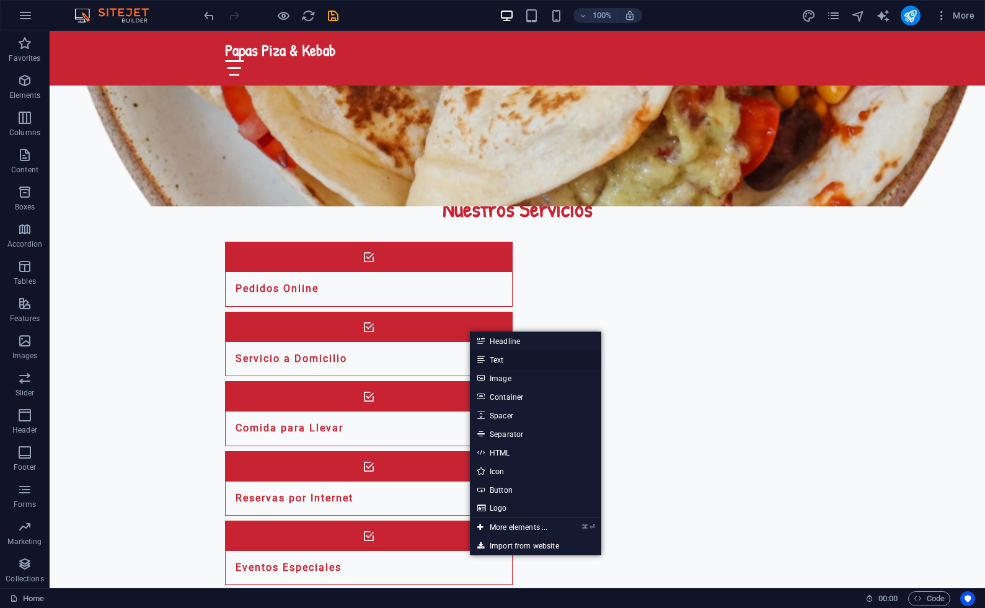
click at [503, 359] on link "Text" at bounding box center [535, 359] width 131 height 19
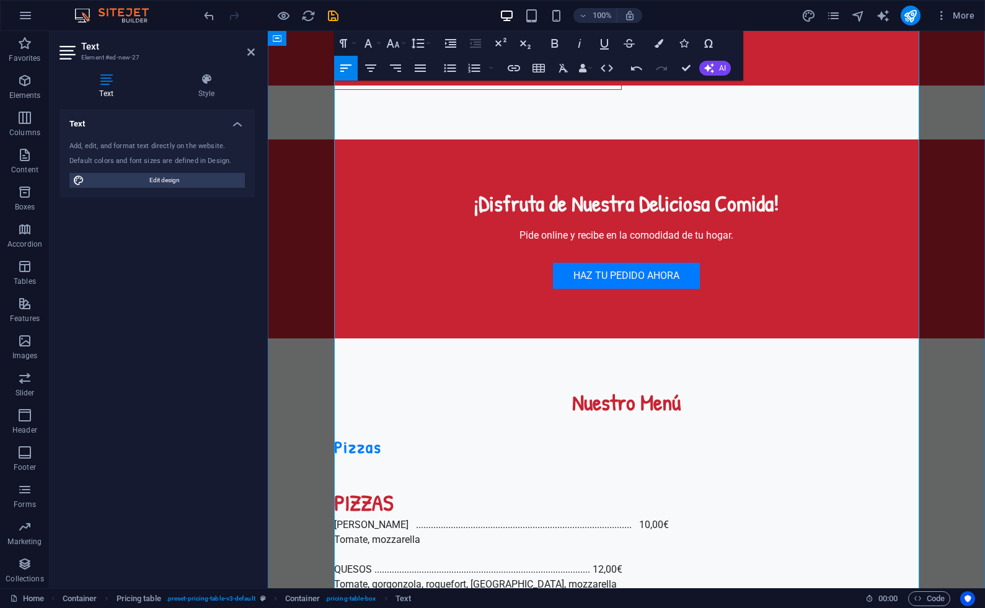
scroll to position [1782, 0]
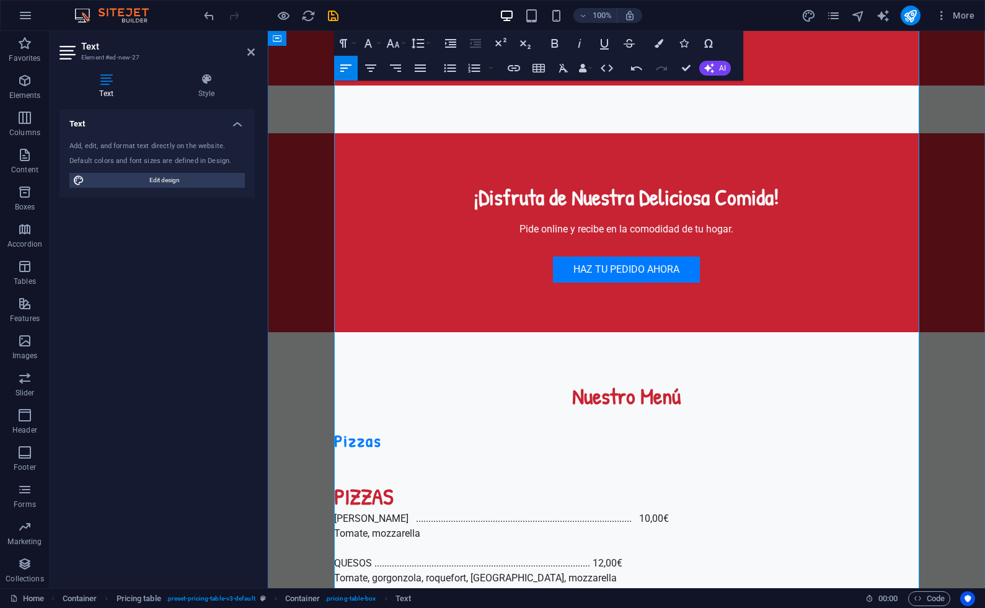
drag, startPoint x: 744, startPoint y: 438, endPoint x: 336, endPoint y: 290, distance: 434.0
copy div "PASTAS PENNETTE ALL’ARRABBIATA ................................................…"
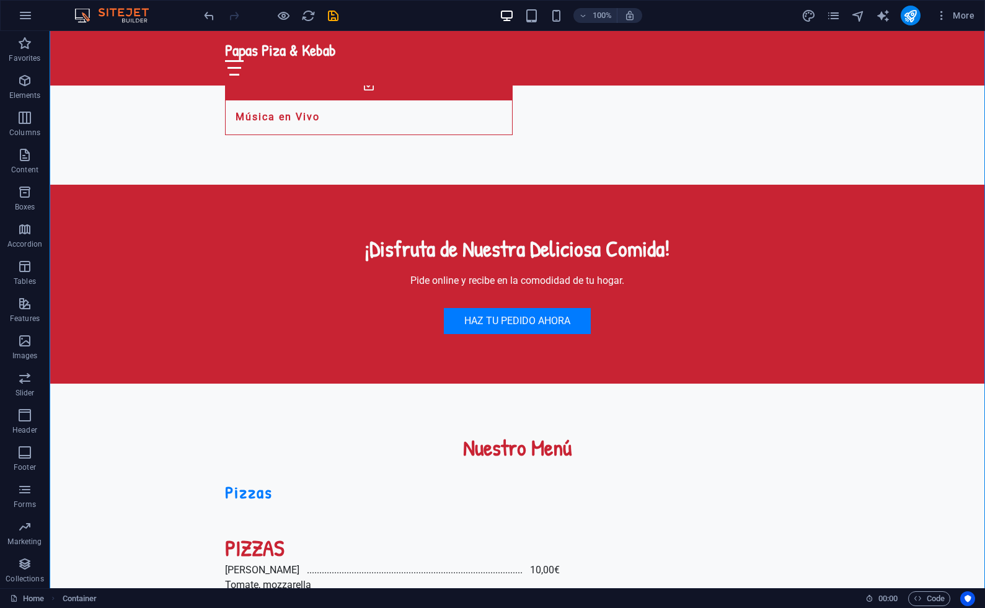
scroll to position [1733, 0]
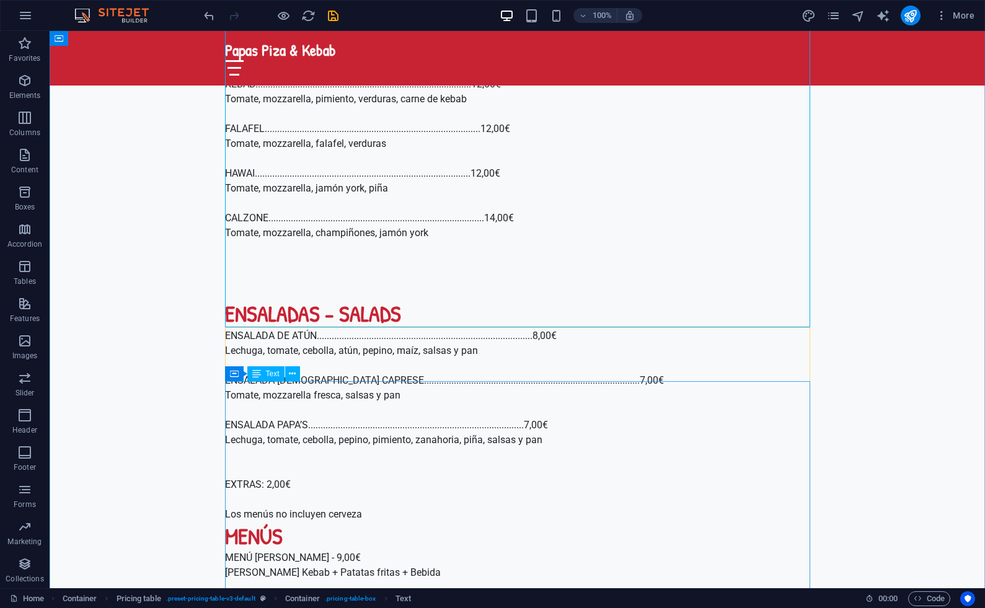
scroll to position [2574, 0]
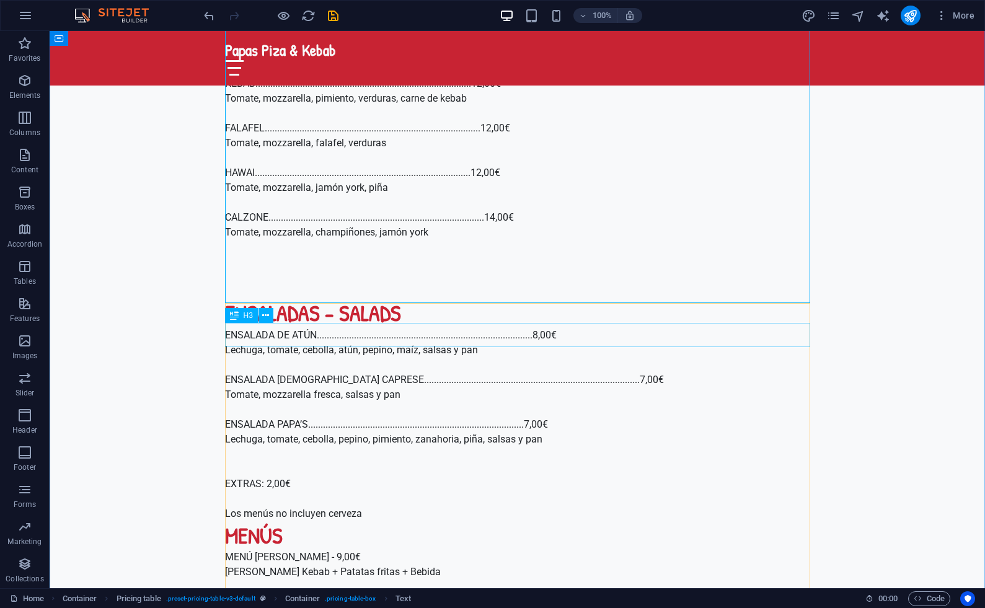
click at [267, 314] on icon at bounding box center [265, 315] width 7 height 13
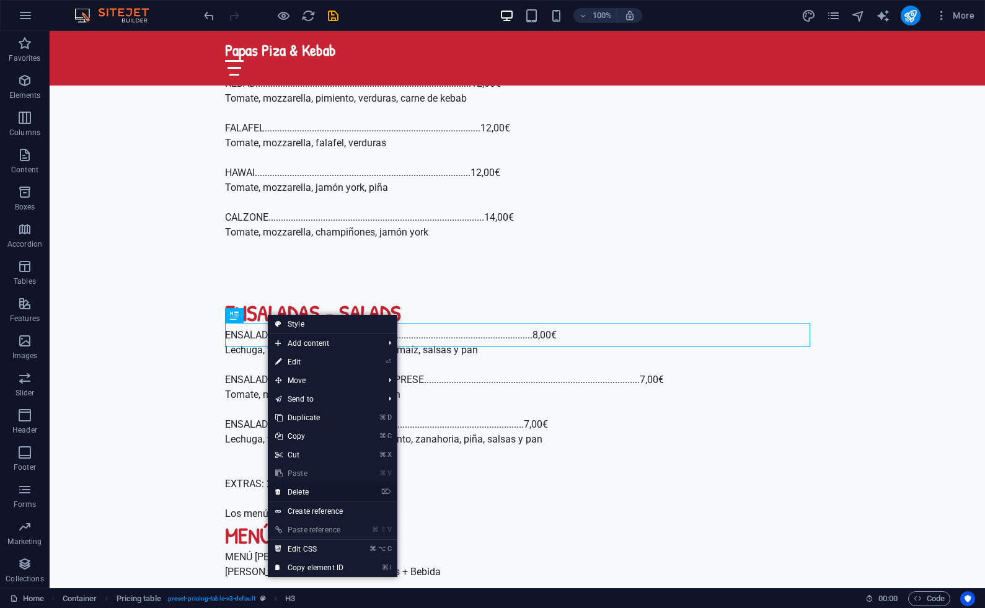
click at [311, 496] on link "⌦ Delete" at bounding box center [309, 492] width 83 height 19
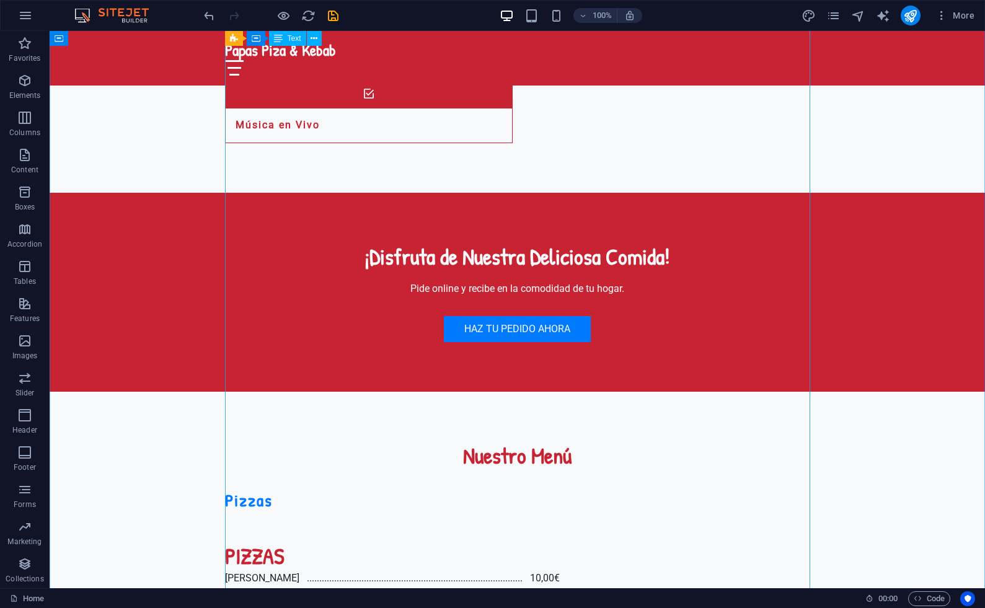
scroll to position [1721, 0]
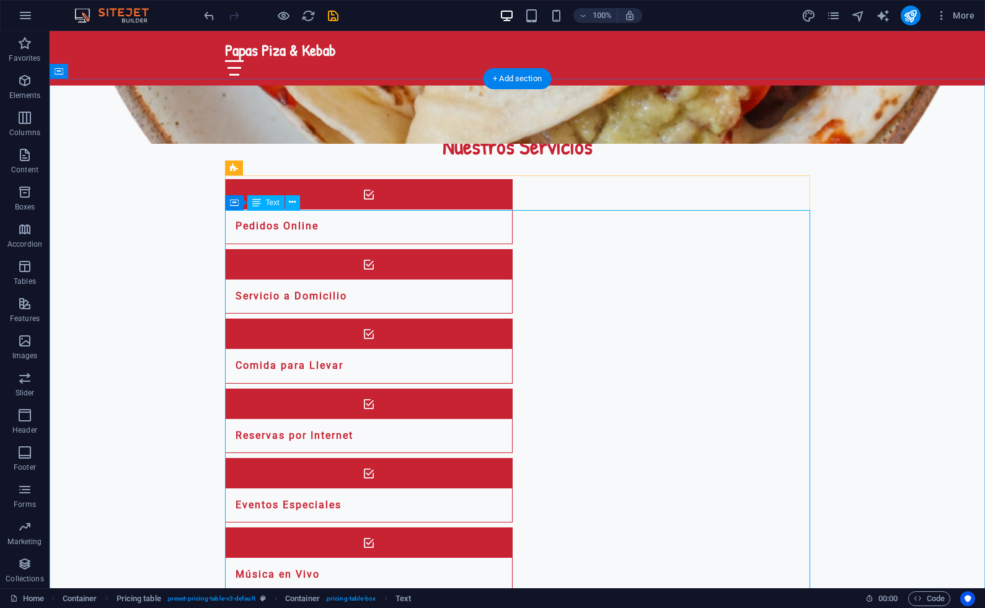
scroll to position [1276, 0]
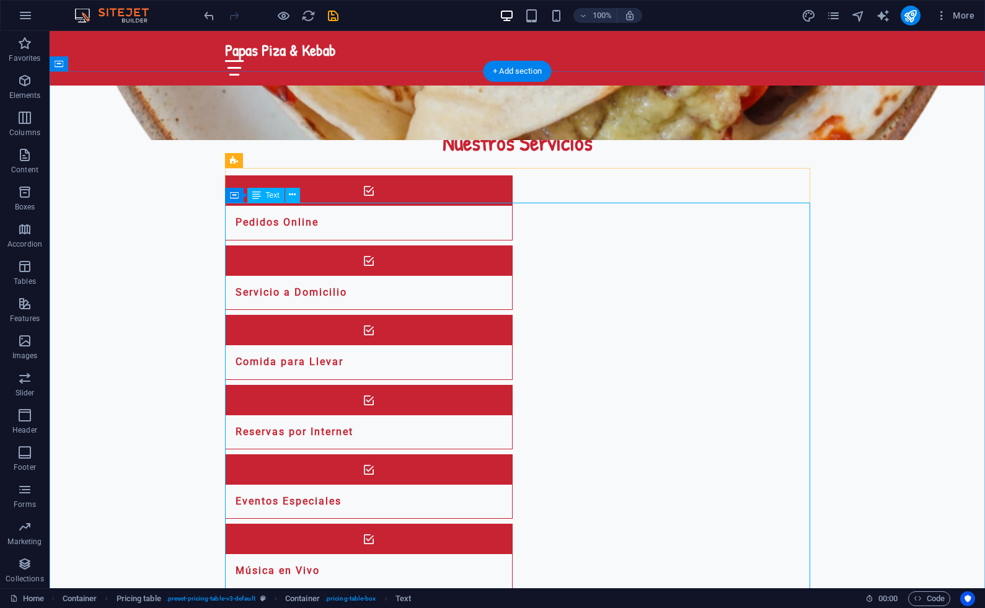
click at [291, 194] on icon at bounding box center [292, 195] width 7 height 13
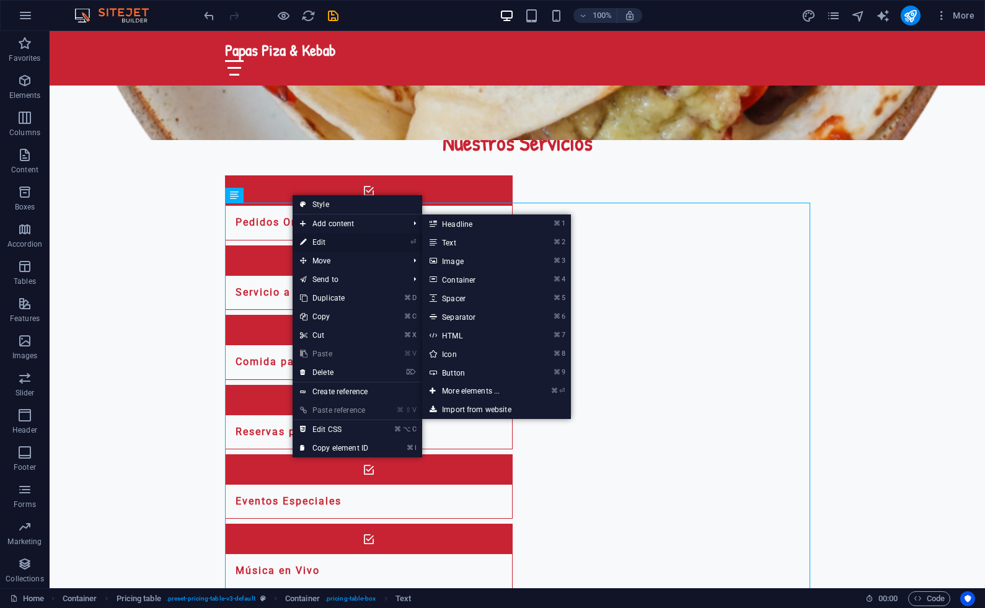
click at [324, 241] on link "⏎ Edit" at bounding box center [334, 242] width 83 height 19
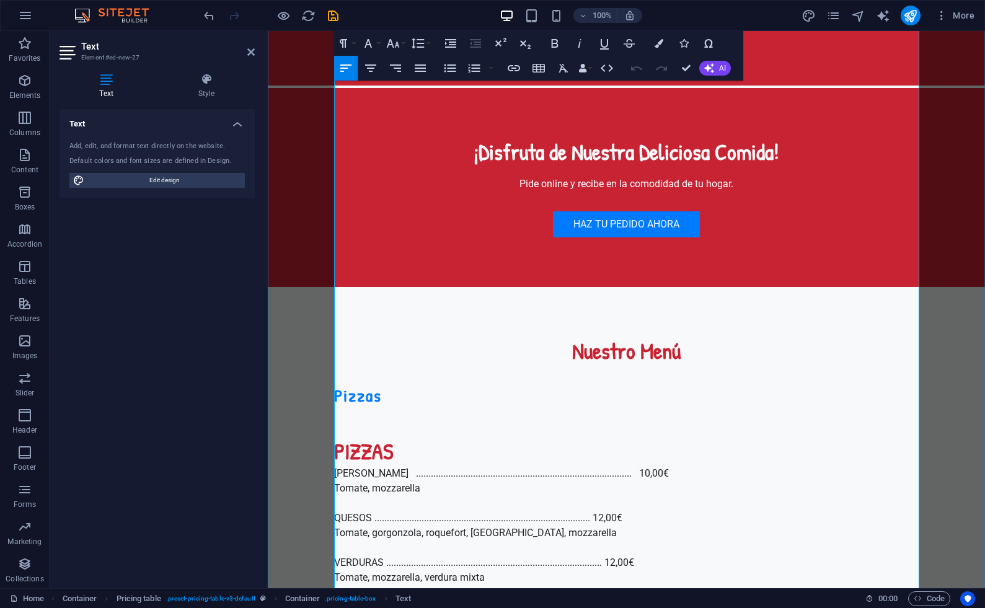
scroll to position [1828, 0]
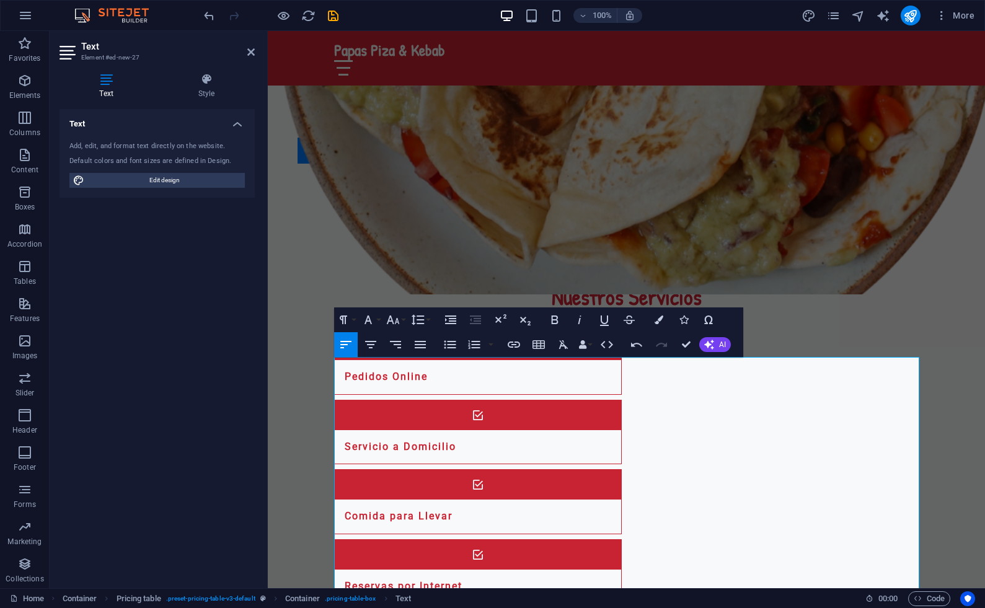
scroll to position [1121, 0]
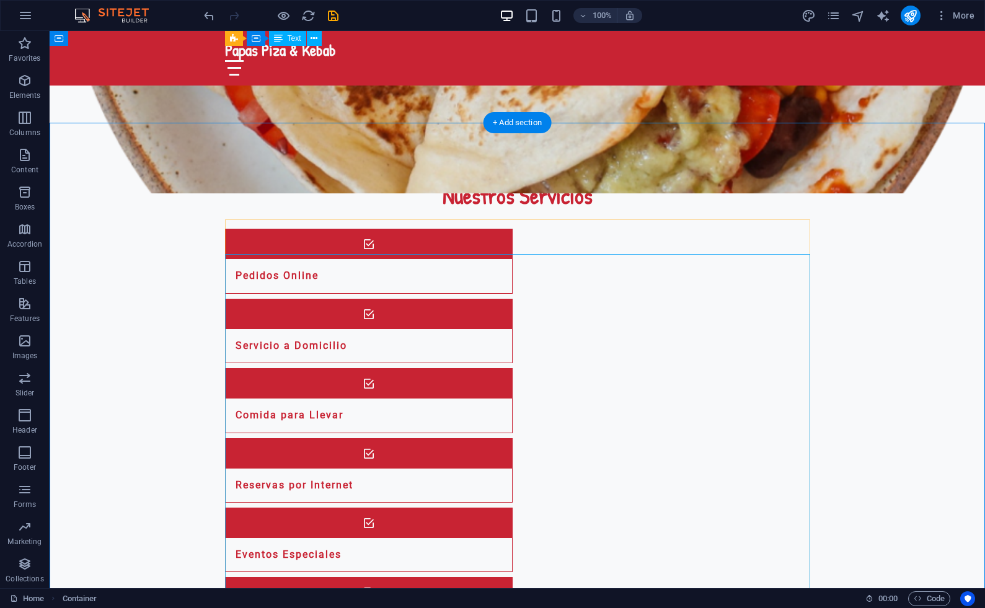
scroll to position [1222, 0]
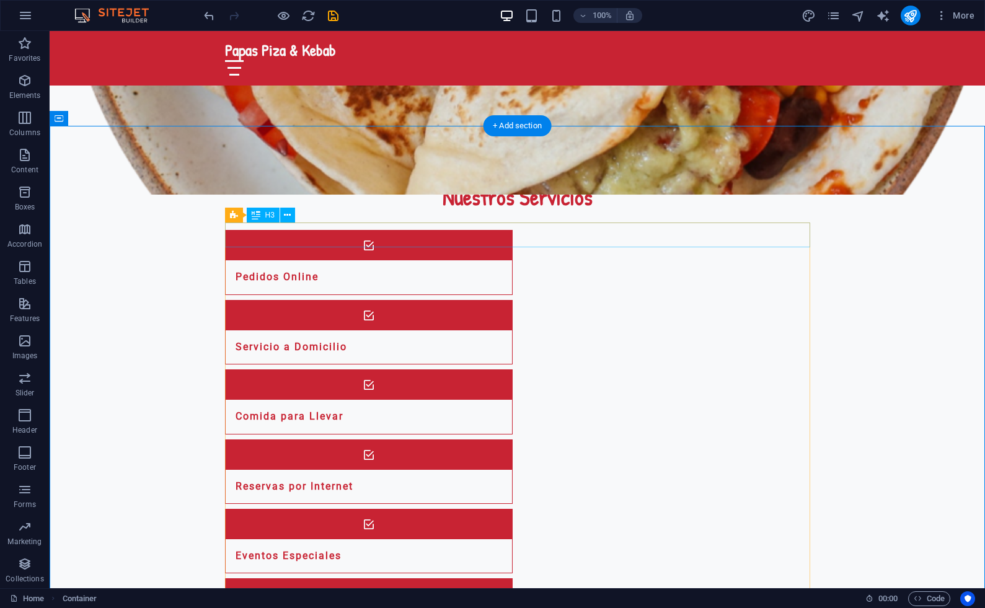
click at [291, 218] on button at bounding box center [287, 215] width 15 height 15
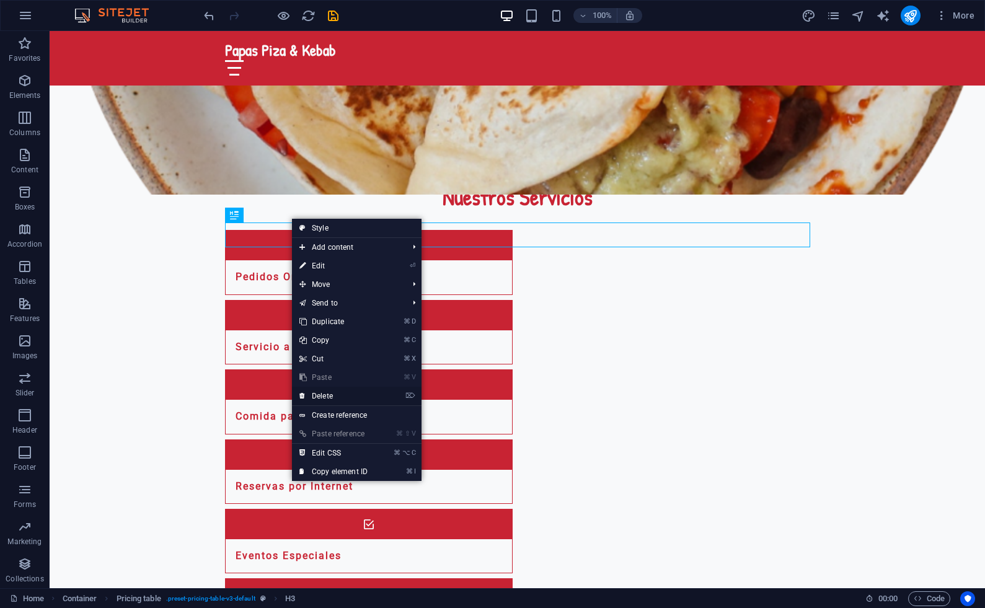
click at [322, 393] on link "⌦ Delete" at bounding box center [333, 396] width 83 height 19
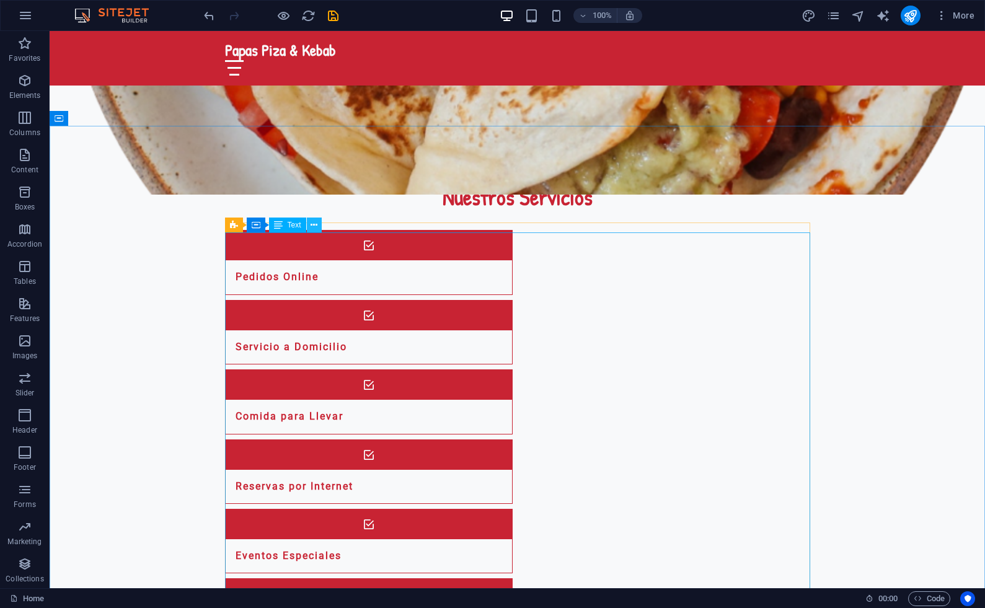
click at [318, 221] on button at bounding box center [314, 225] width 15 height 15
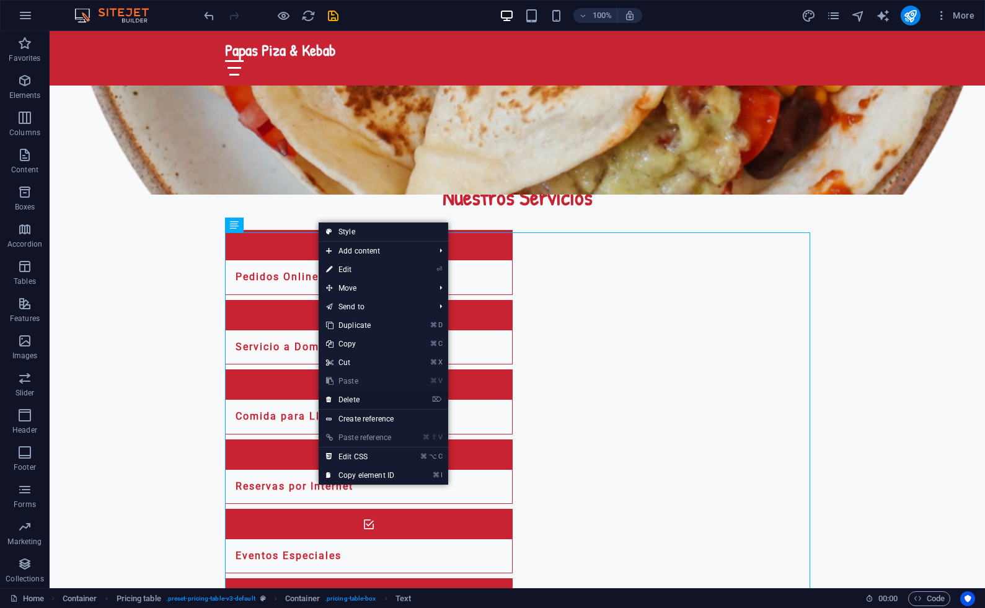
click at [362, 396] on link "⌦ Delete" at bounding box center [360, 400] width 83 height 19
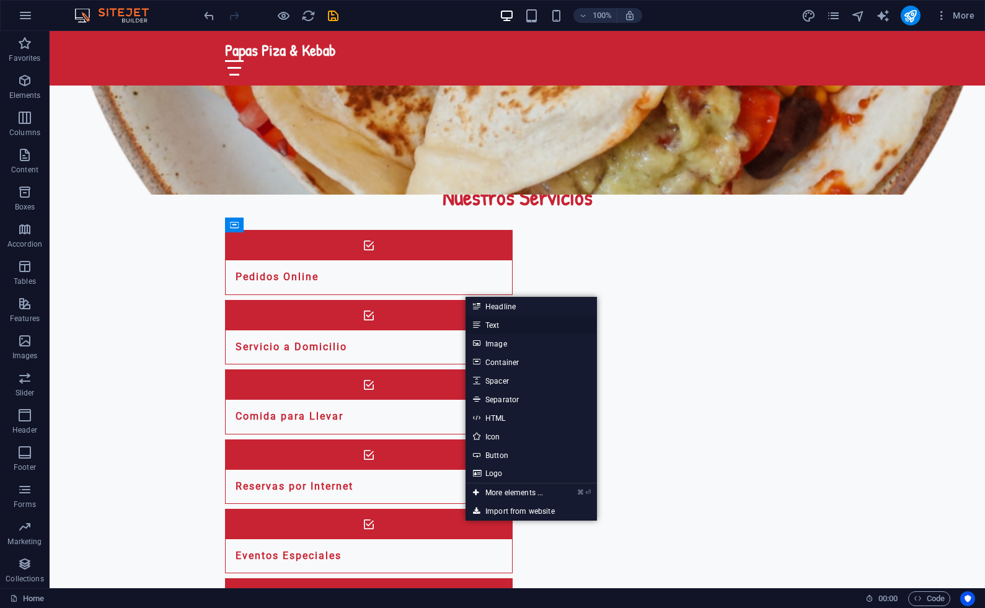
click at [506, 322] on link "Text" at bounding box center [531, 325] width 131 height 19
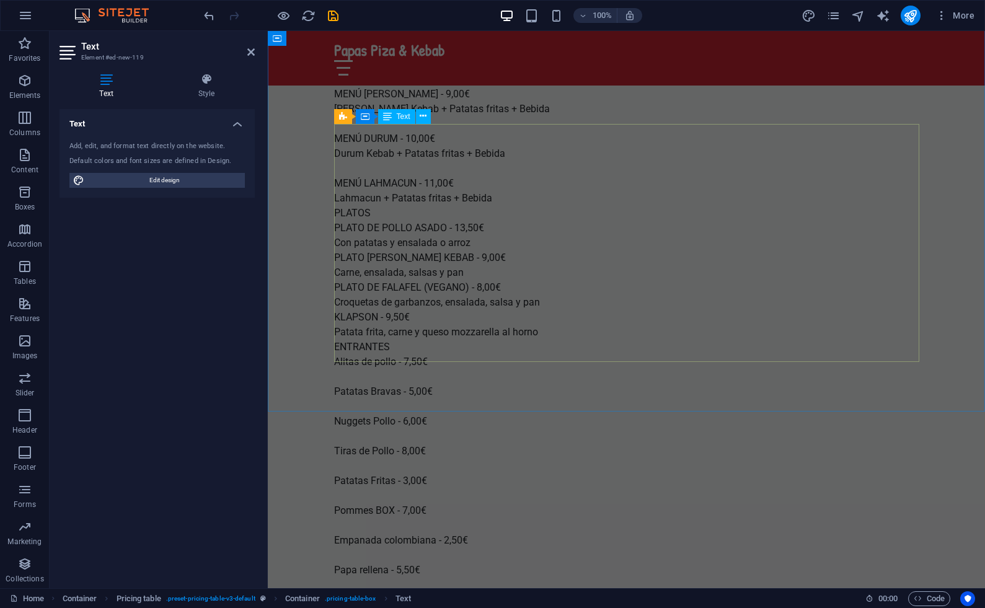
scroll to position [3071, 0]
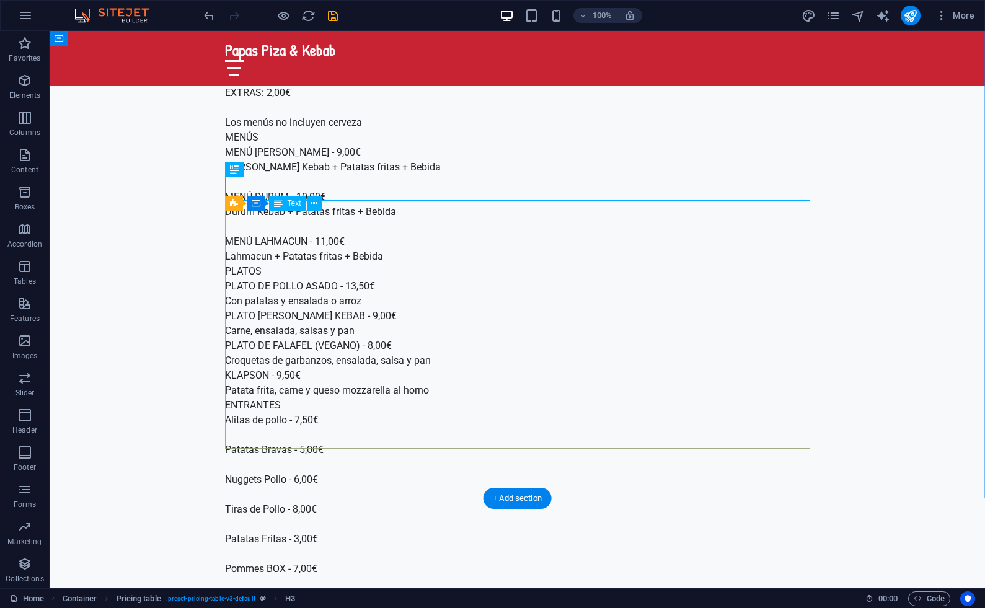
scroll to position [3009, 0]
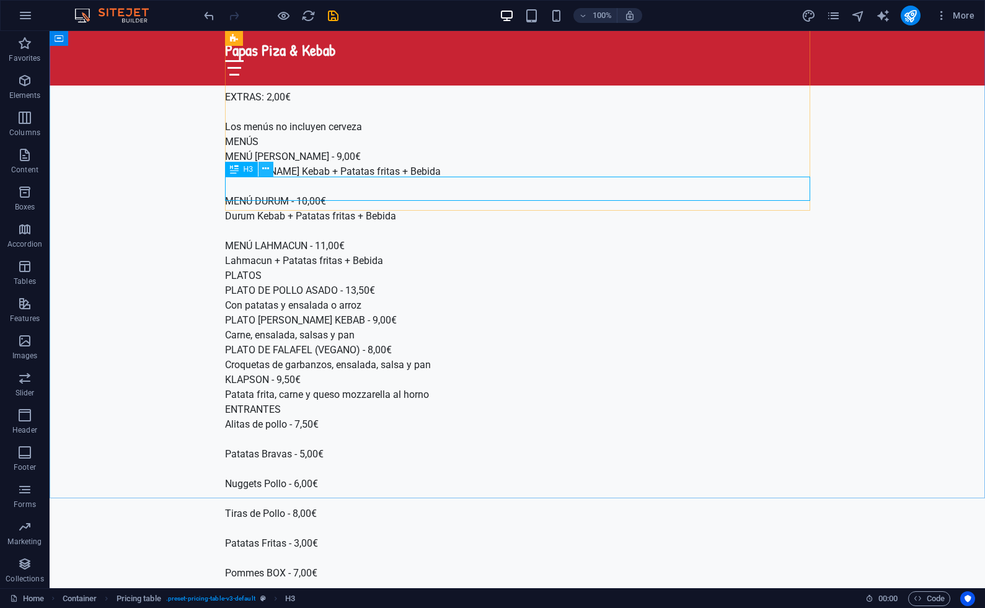
click at [269, 171] on icon at bounding box center [265, 168] width 7 height 13
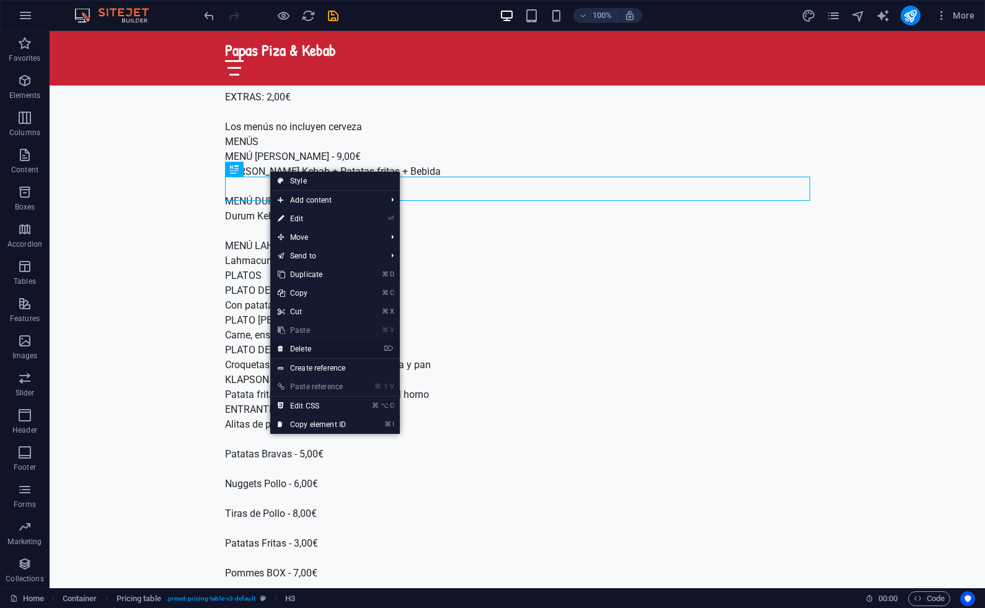
click at [322, 349] on link "⌦ Delete" at bounding box center [311, 349] width 83 height 19
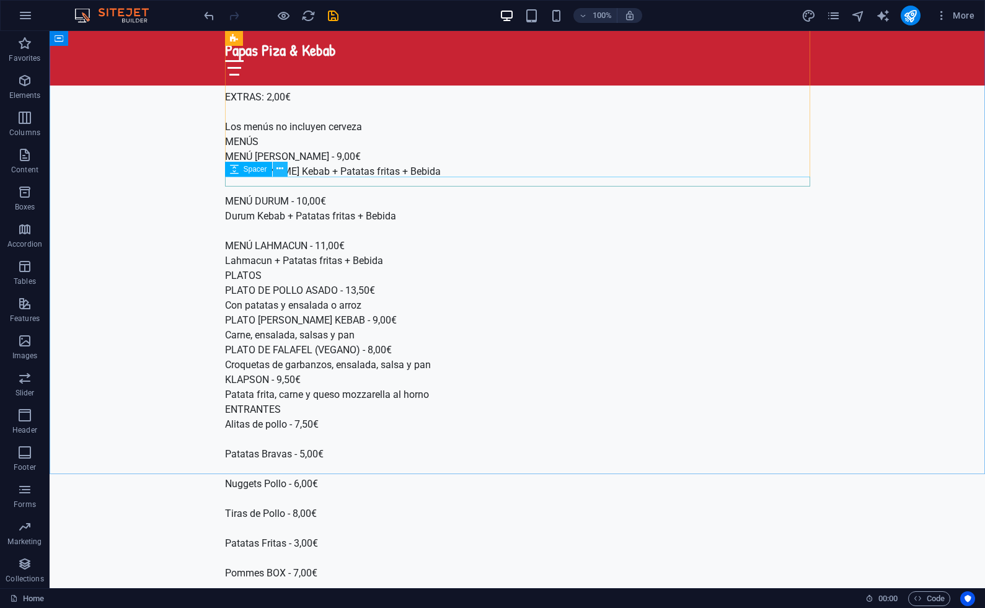
click at [282, 171] on icon at bounding box center [280, 168] width 7 height 13
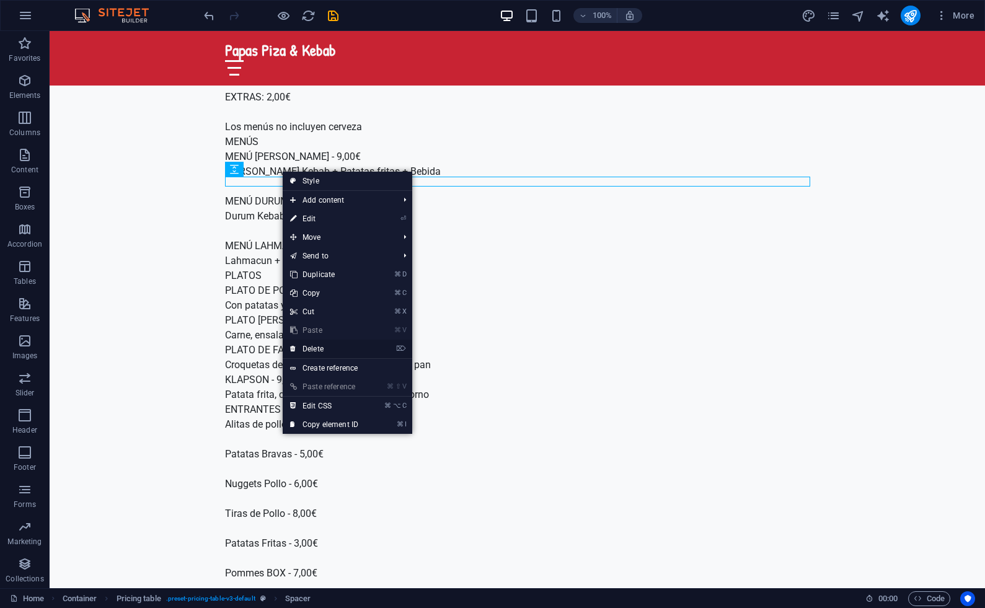
click at [325, 350] on link "⌦ Delete" at bounding box center [324, 349] width 83 height 19
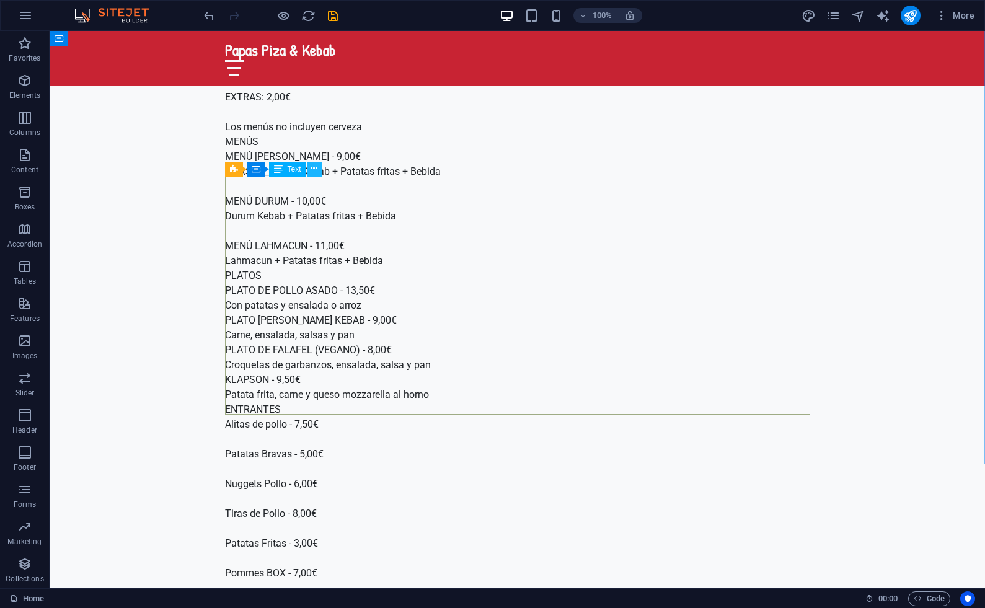
click at [315, 170] on icon at bounding box center [314, 168] width 7 height 13
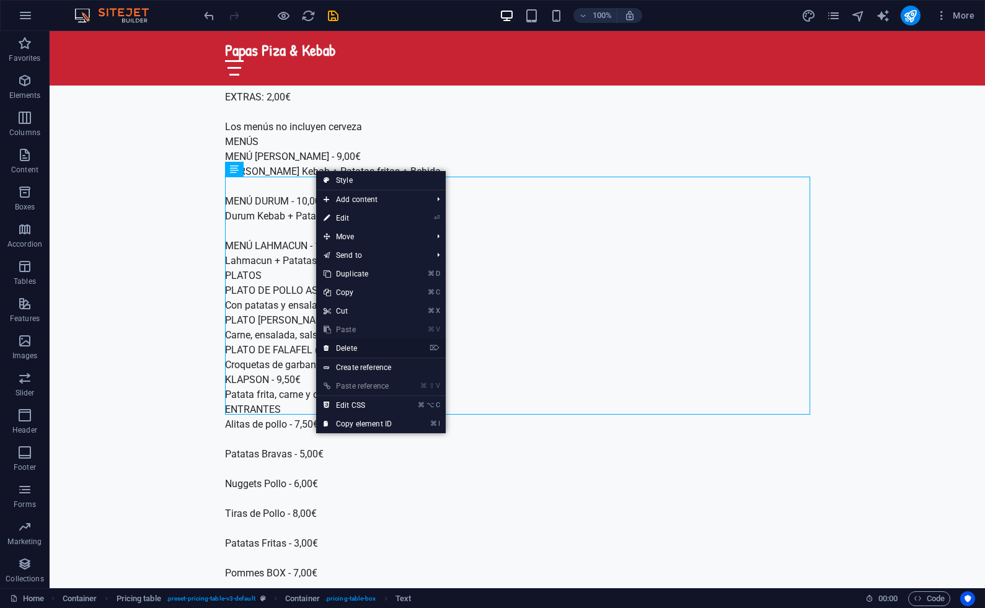
click at [345, 345] on link "⌦ Delete" at bounding box center [357, 348] width 83 height 19
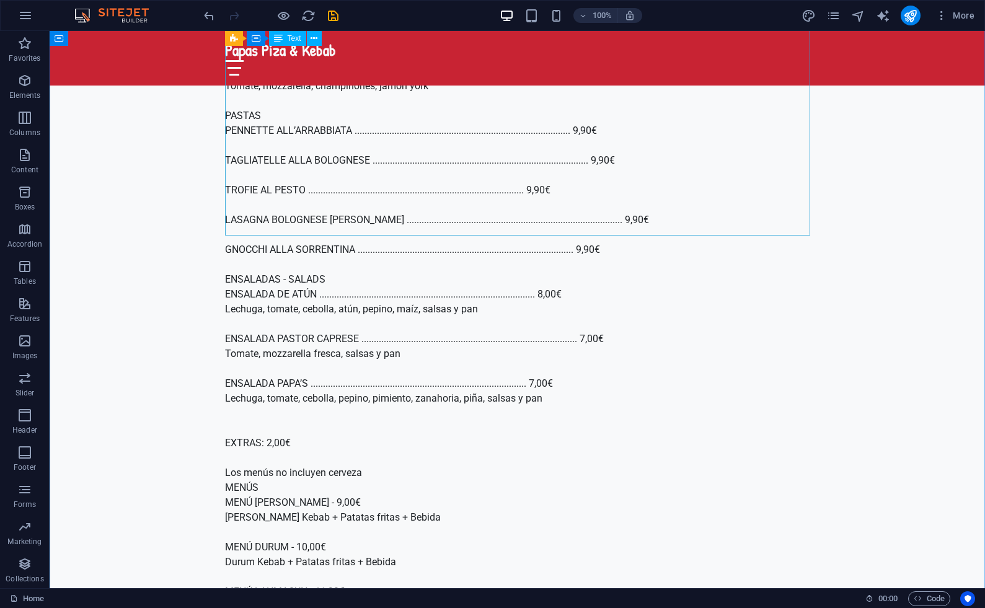
scroll to position [2662, 0]
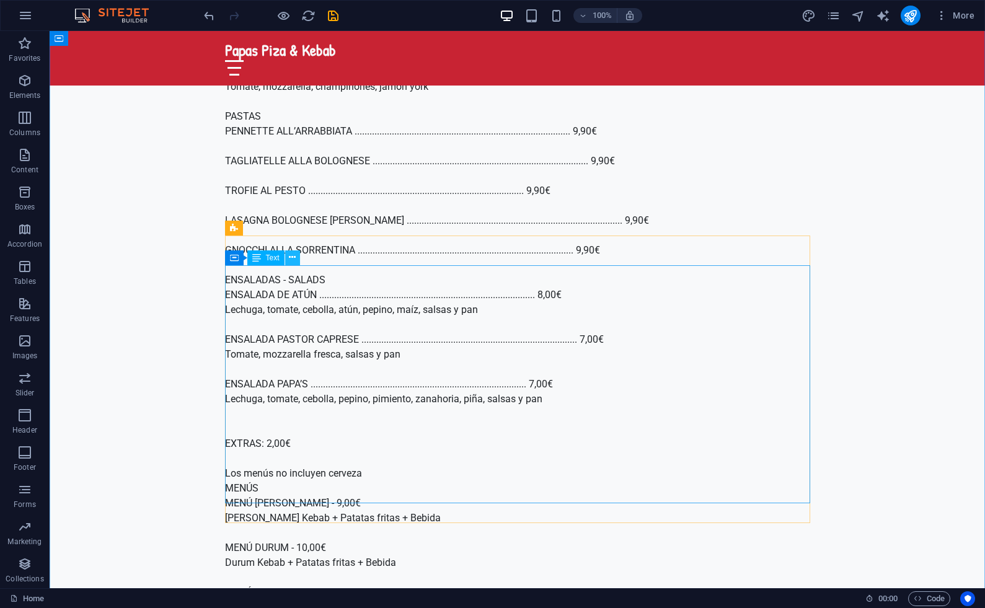
click at [291, 259] on icon at bounding box center [292, 257] width 7 height 13
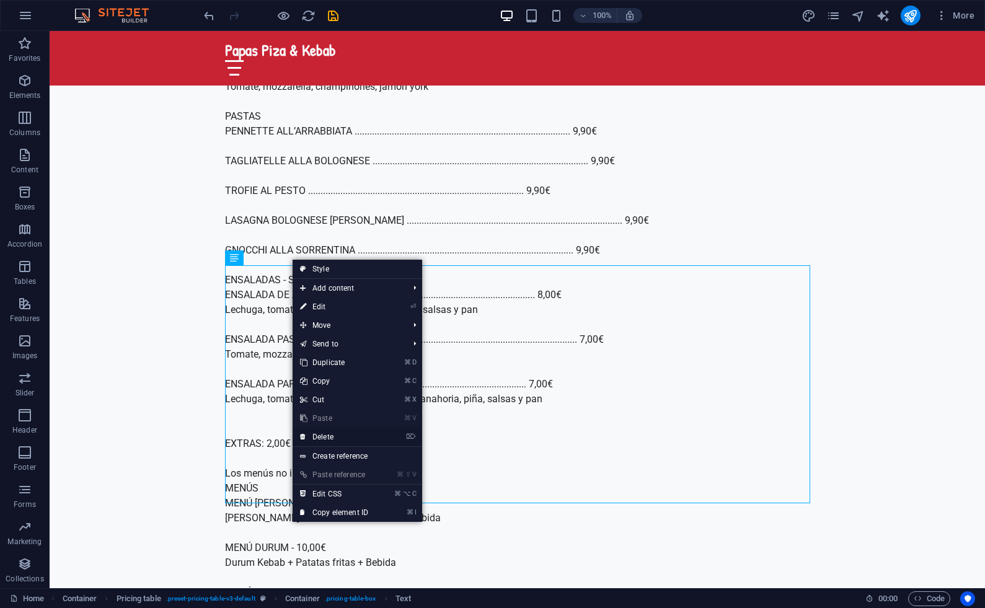
click at [329, 440] on link "⌦ Delete" at bounding box center [334, 437] width 83 height 19
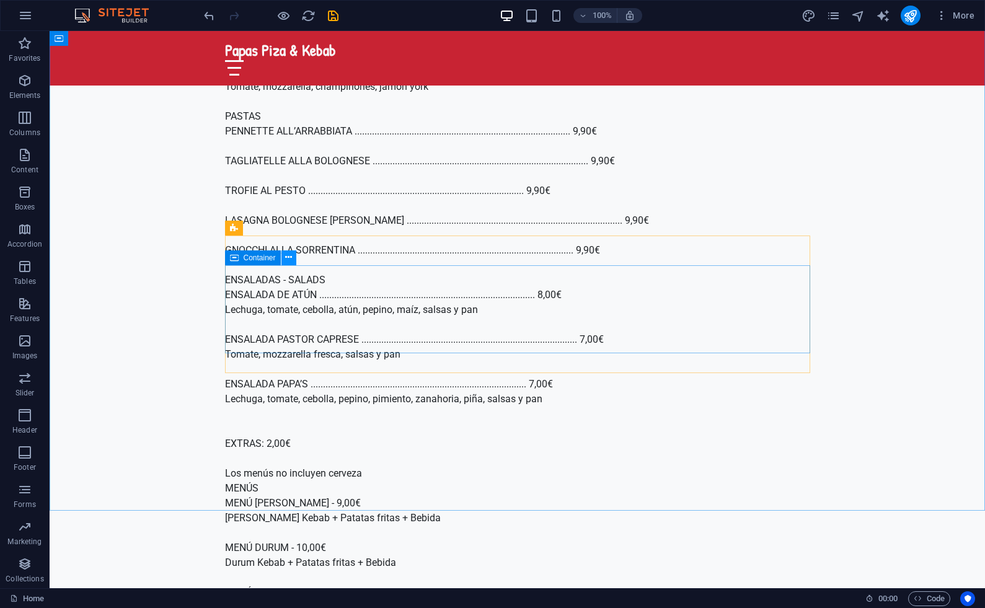
click at [291, 258] on icon at bounding box center [288, 257] width 7 height 13
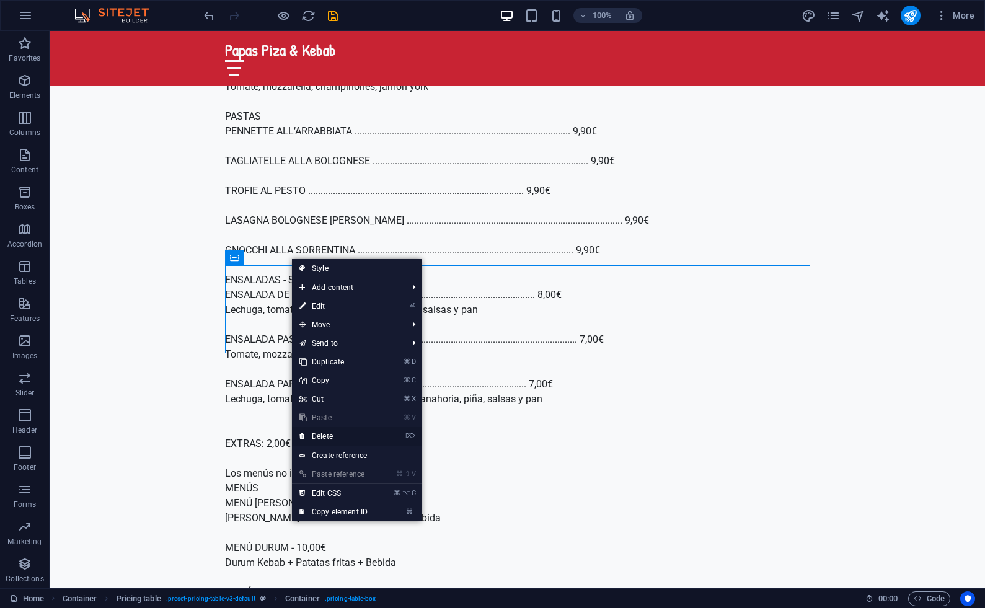
click at [334, 436] on link "⌦ Delete" at bounding box center [333, 436] width 83 height 19
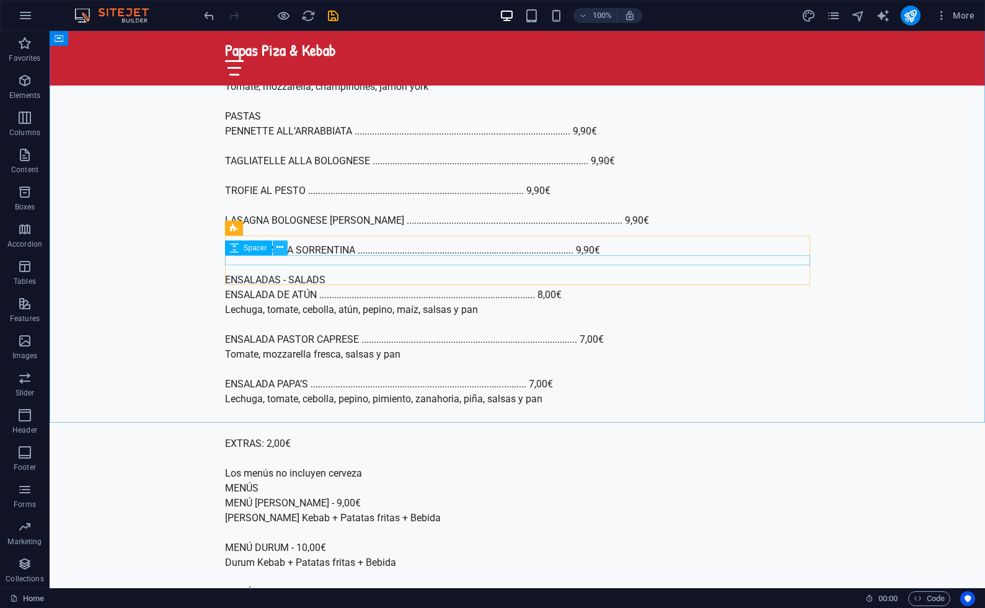
click at [281, 246] on icon at bounding box center [280, 247] width 7 height 13
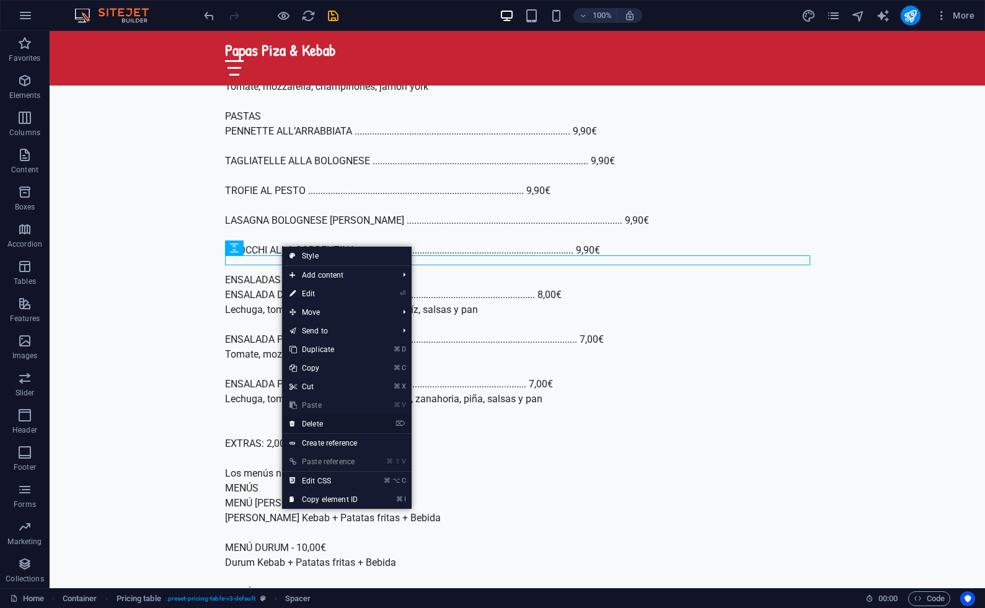
click at [314, 422] on link "⌦ Delete" at bounding box center [323, 424] width 83 height 19
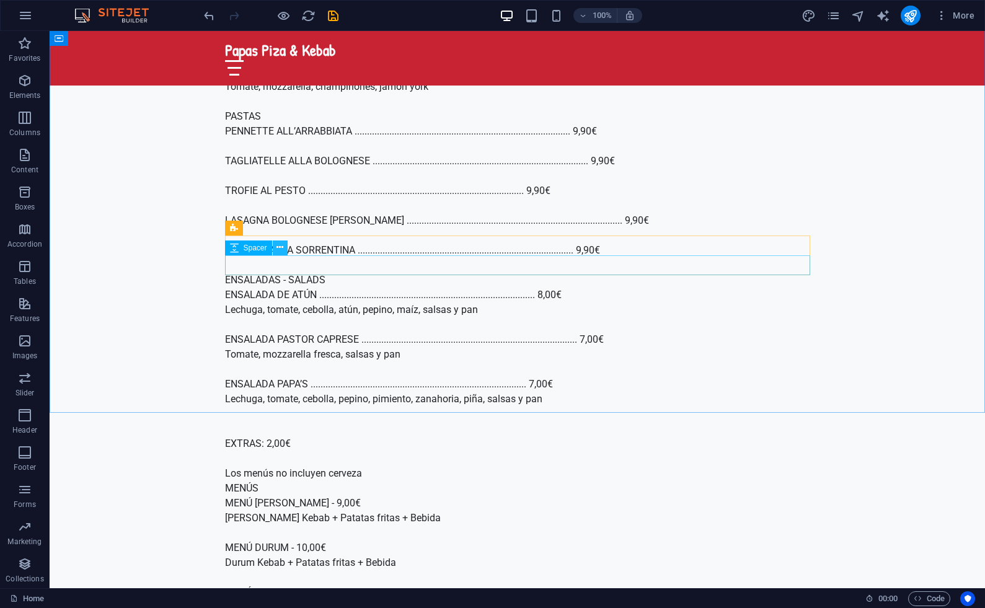
click at [282, 246] on icon at bounding box center [280, 247] width 7 height 13
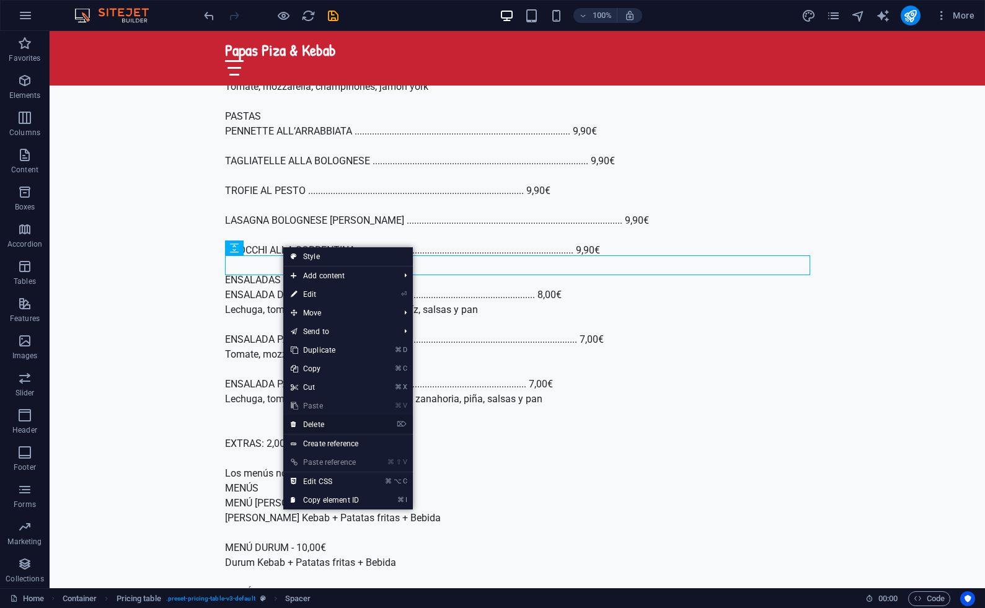
click at [324, 423] on link "⌦ Delete" at bounding box center [324, 425] width 83 height 19
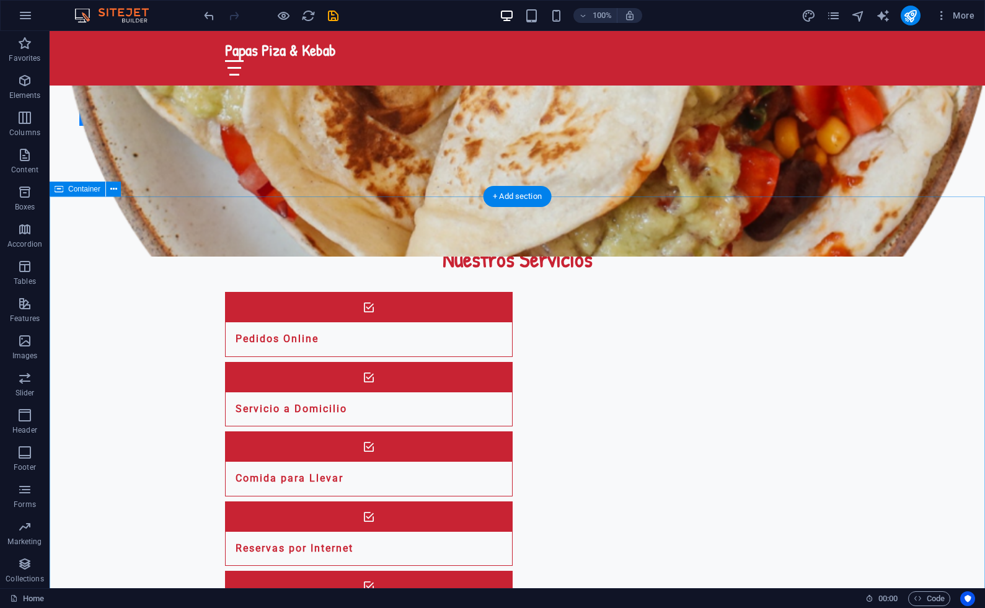
scroll to position [1162, 0]
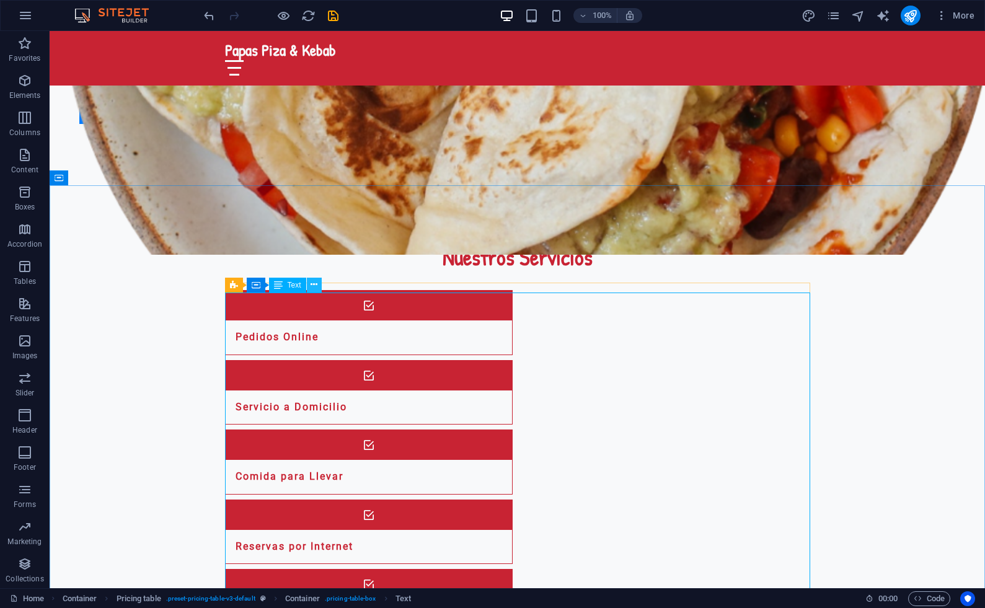
click at [311, 285] on icon at bounding box center [314, 284] width 7 height 13
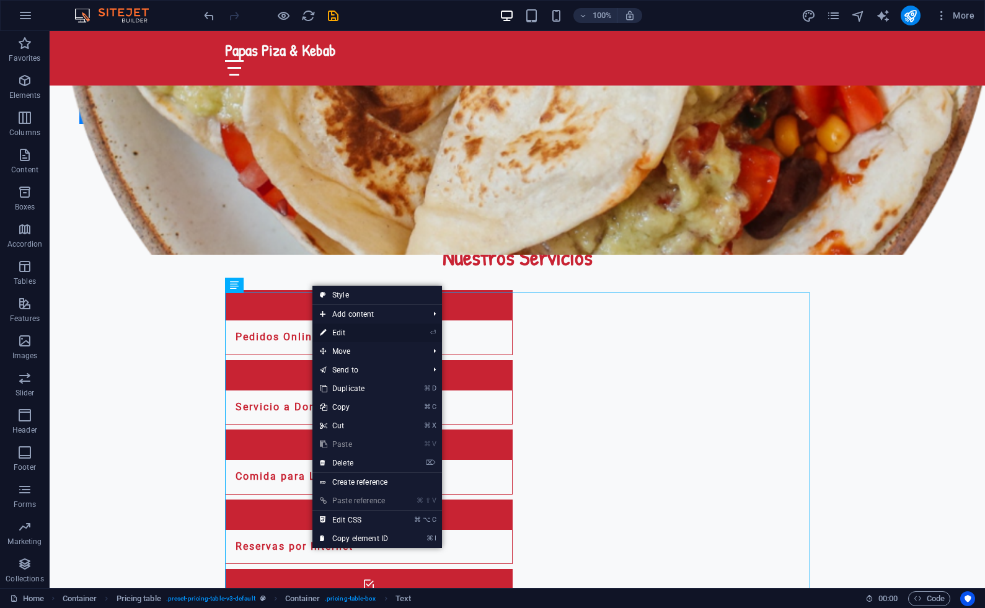
click at [344, 334] on link "⏎ Edit" at bounding box center [354, 333] width 83 height 19
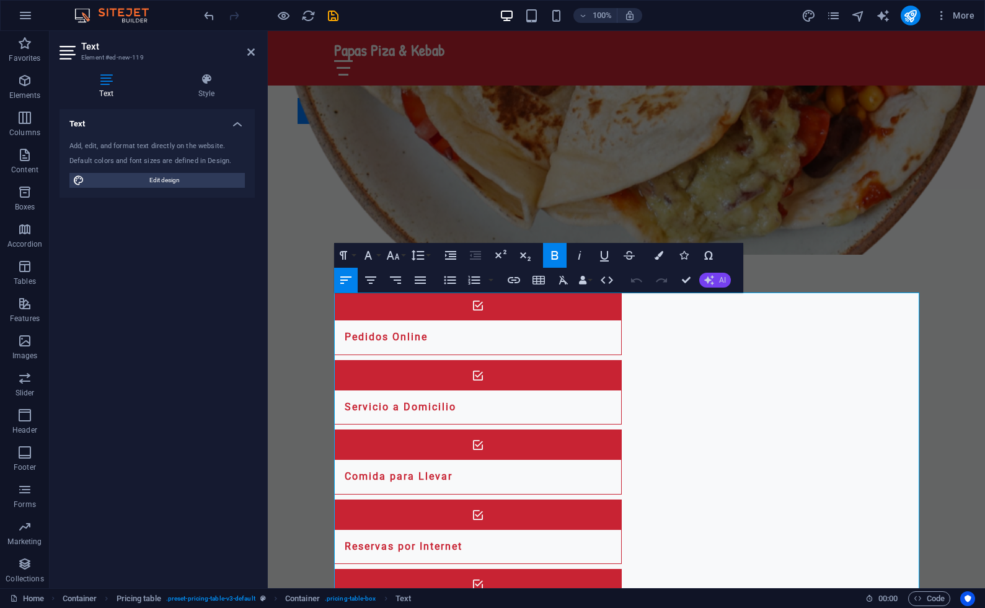
click at [719, 283] on span "AI" at bounding box center [722, 280] width 7 height 7
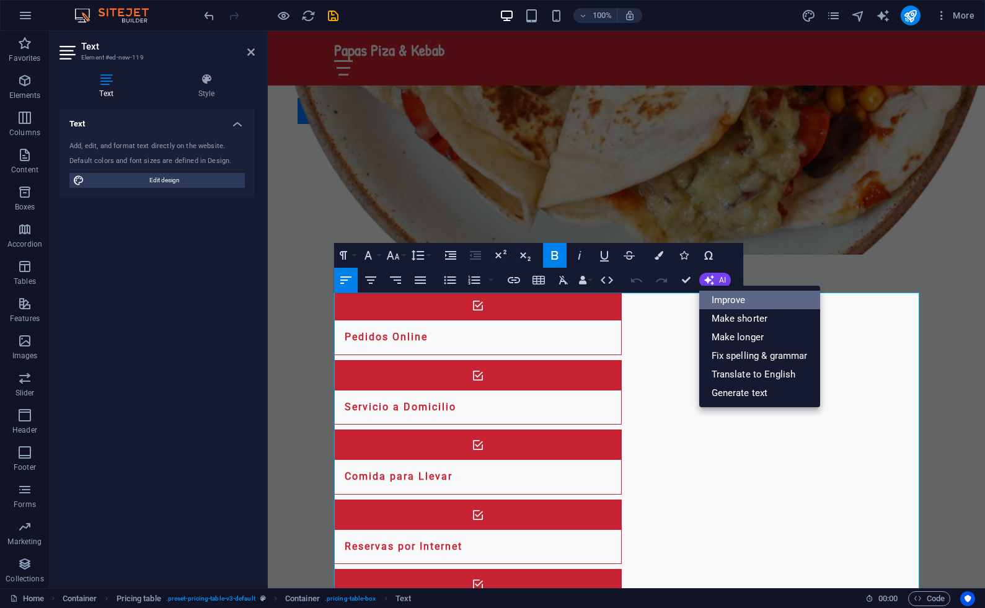
click at [732, 305] on link "Improve" at bounding box center [760, 300] width 121 height 19
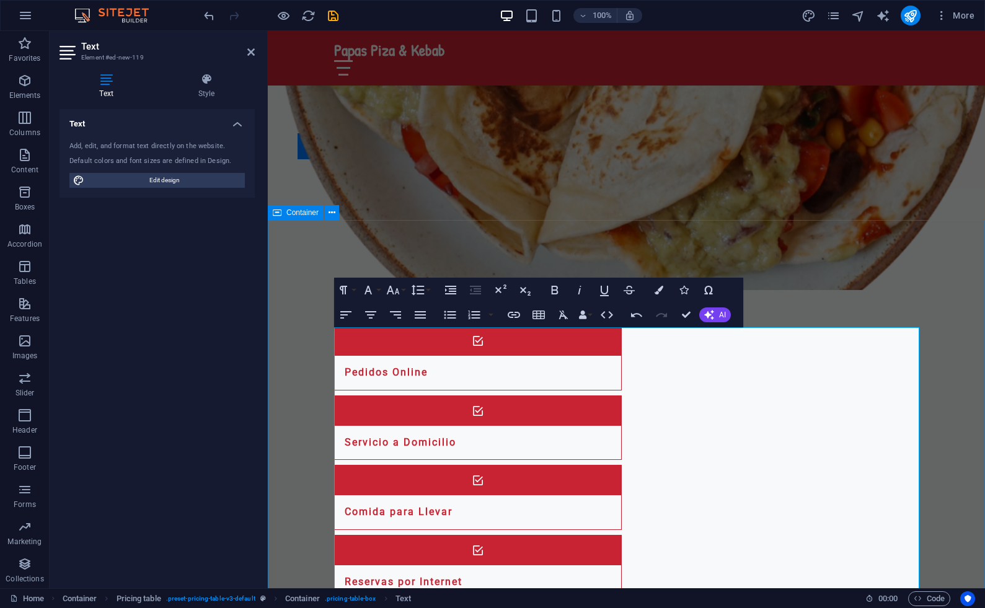
scroll to position [1125, 0]
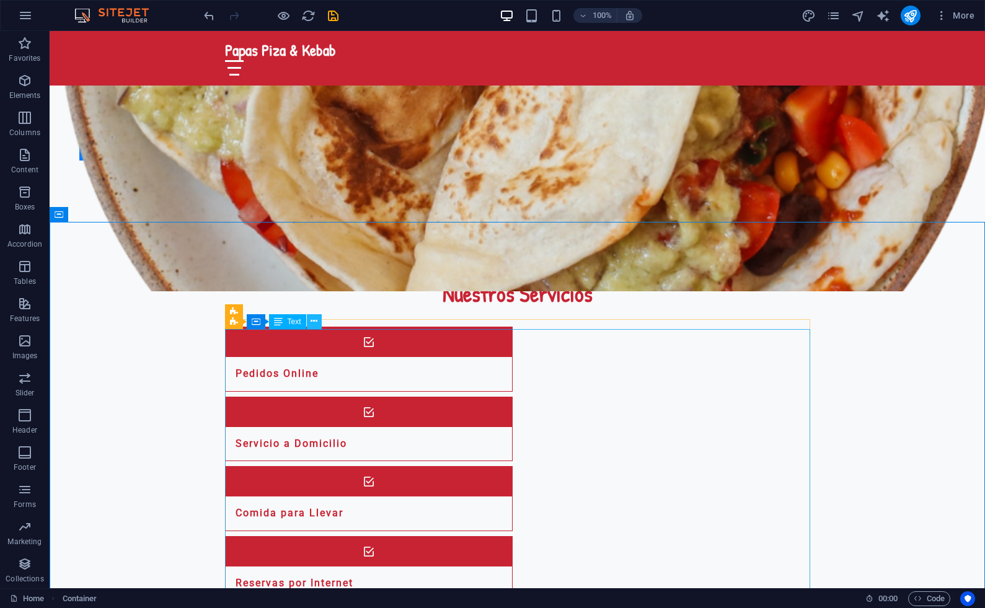
click at [314, 321] on icon at bounding box center [314, 321] width 7 height 13
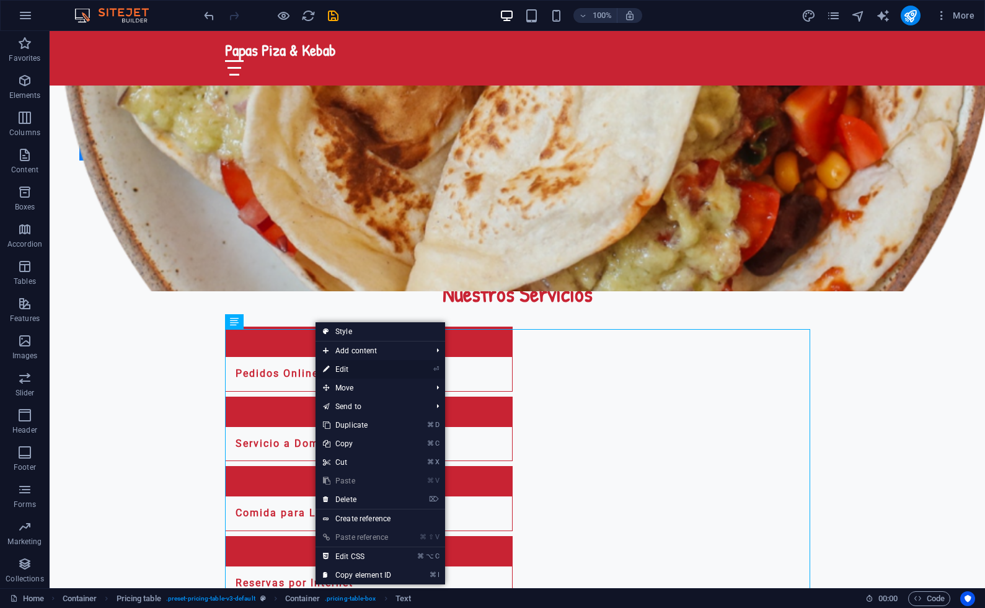
click at [345, 369] on link "⏎ Edit" at bounding box center [357, 369] width 83 height 19
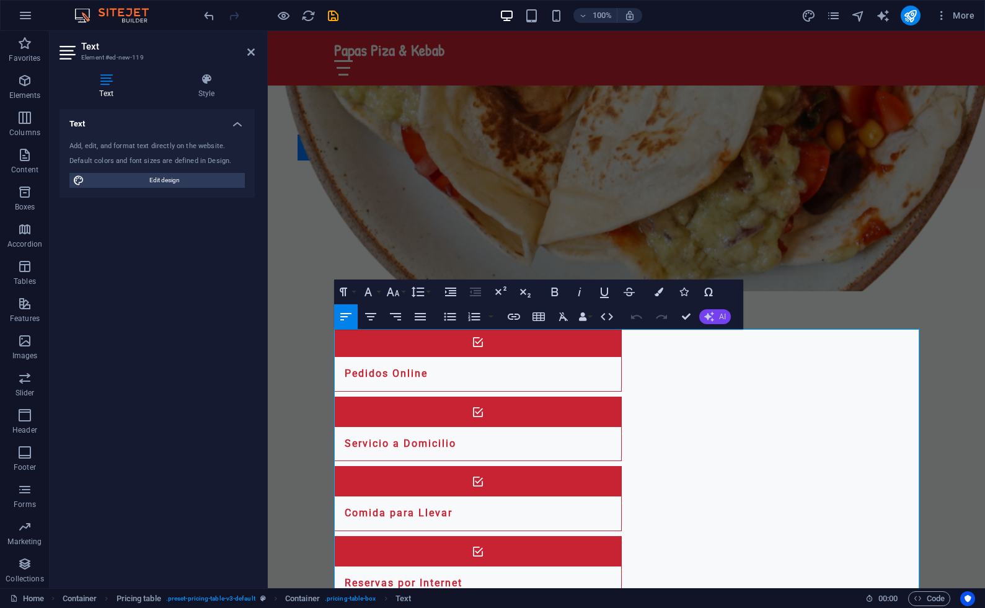
click at [716, 319] on button "AI" at bounding box center [716, 316] width 32 height 15
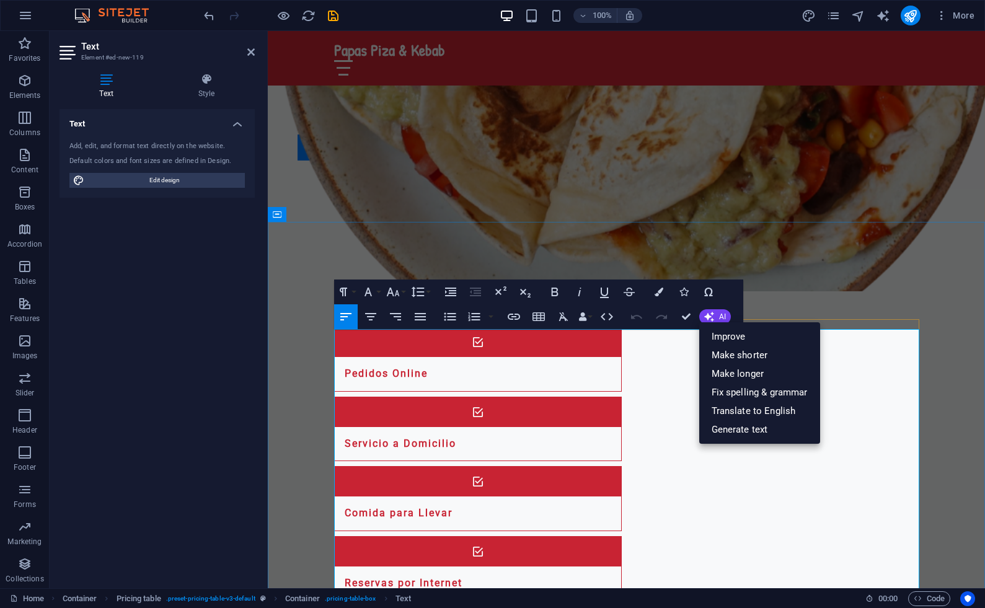
drag, startPoint x: 388, startPoint y: 337, endPoint x: 332, endPoint y: 336, distance: 55.8
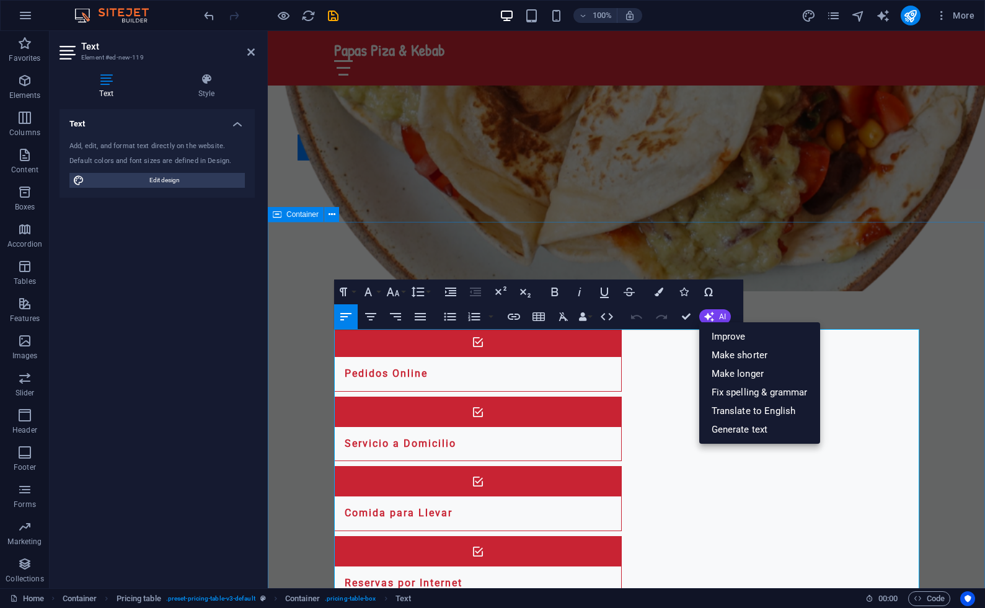
click at [556, 294] on icon "button" at bounding box center [555, 292] width 15 height 15
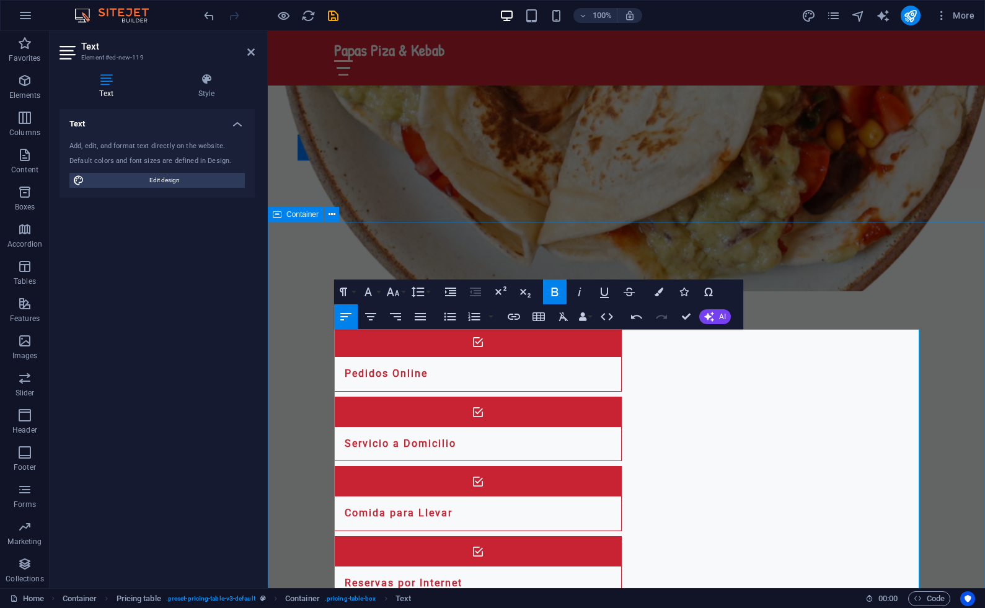
drag, startPoint x: 407, startPoint y: 365, endPoint x: 333, endPoint y: 366, distance: 73.8
click at [554, 292] on icon "button" at bounding box center [554, 292] width 7 height 9
drag, startPoint x: 406, startPoint y: 367, endPoint x: 333, endPoint y: 365, distance: 72.6
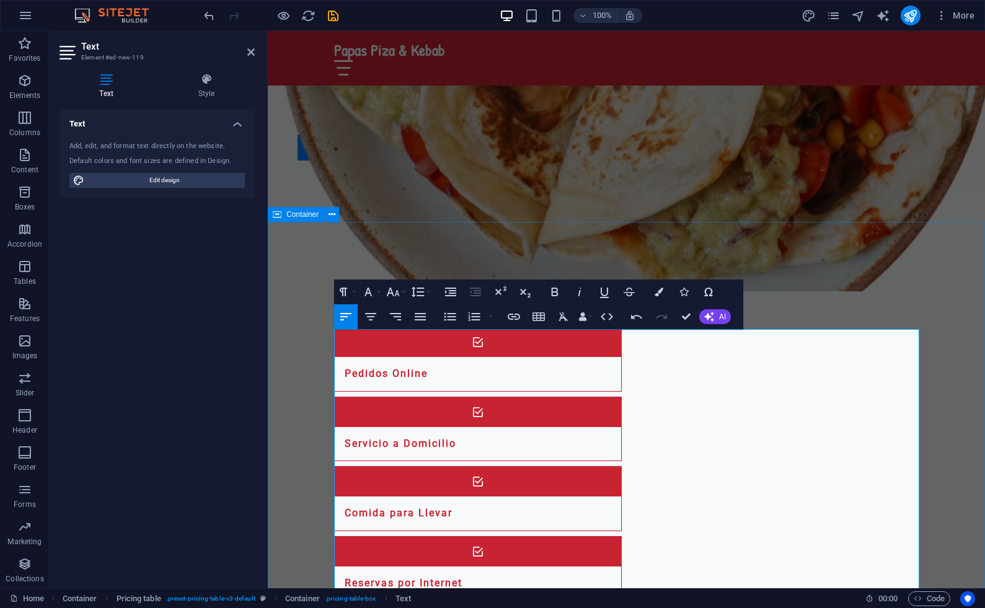
click at [559, 289] on icon "button" at bounding box center [555, 292] width 15 height 15
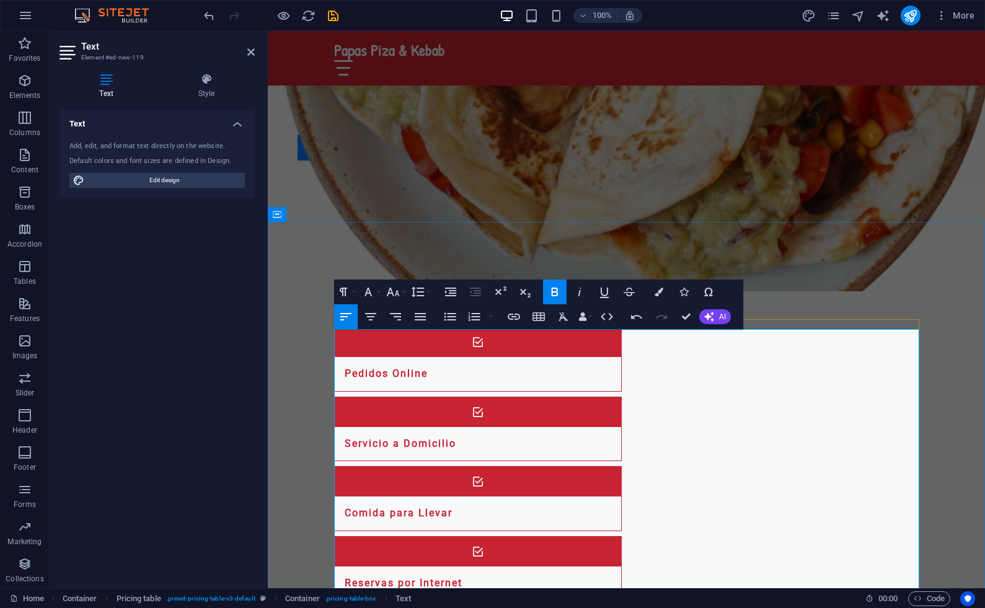
click at [719, 319] on span "AI" at bounding box center [722, 316] width 7 height 7
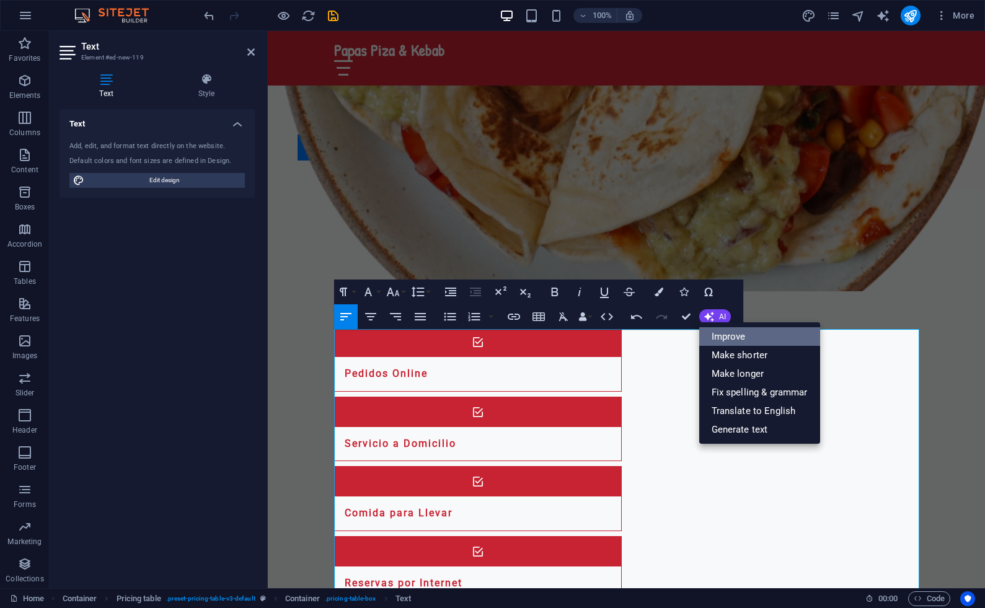
click at [731, 334] on link "Improve" at bounding box center [760, 336] width 121 height 19
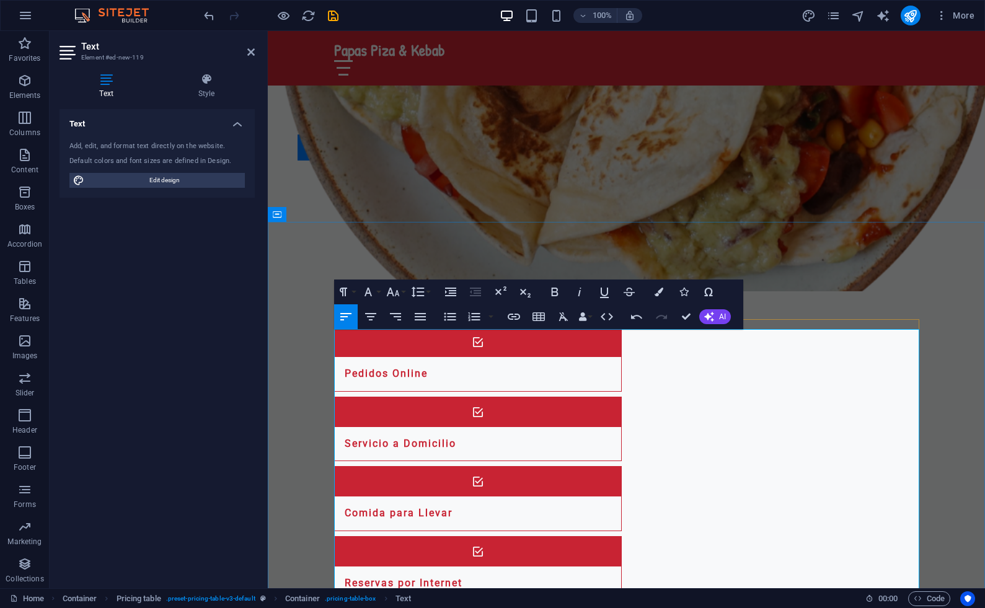
click at [394, 292] on icon "button" at bounding box center [393, 292] width 15 height 15
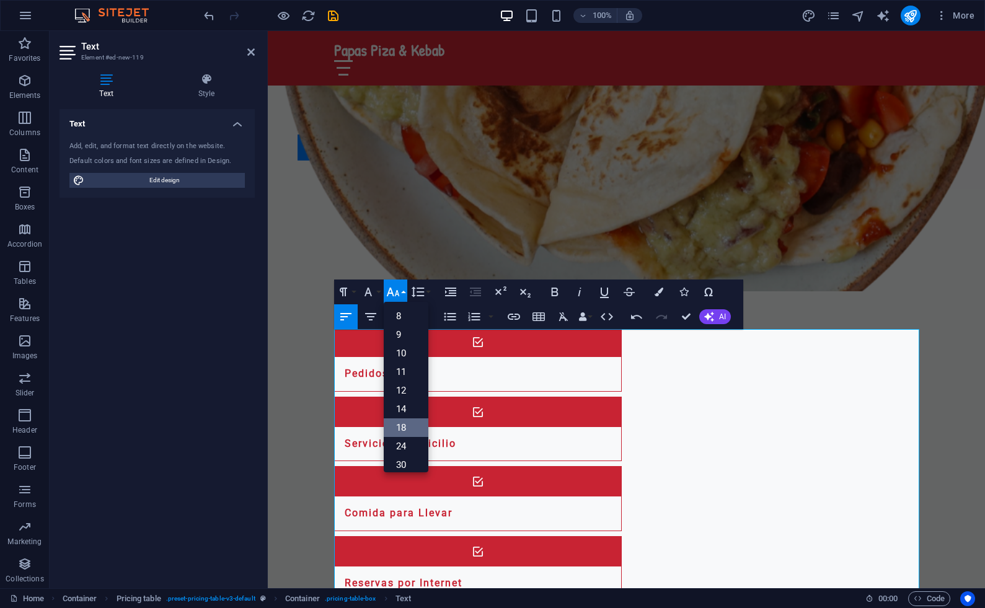
click at [404, 429] on link "18" at bounding box center [406, 428] width 45 height 19
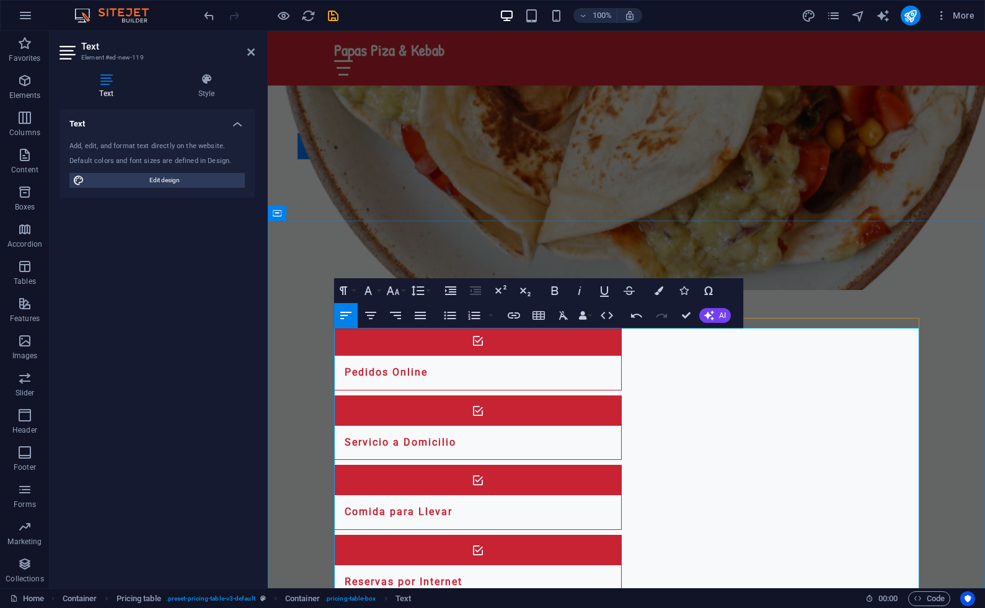
click at [392, 288] on icon "button" at bounding box center [393, 290] width 15 height 15
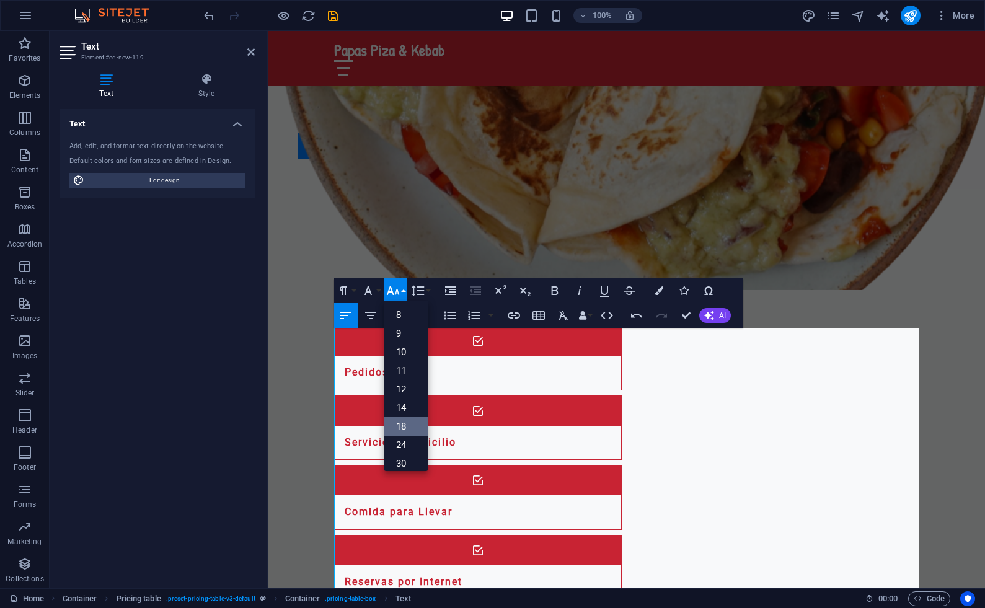
click at [403, 423] on link "18" at bounding box center [406, 426] width 45 height 19
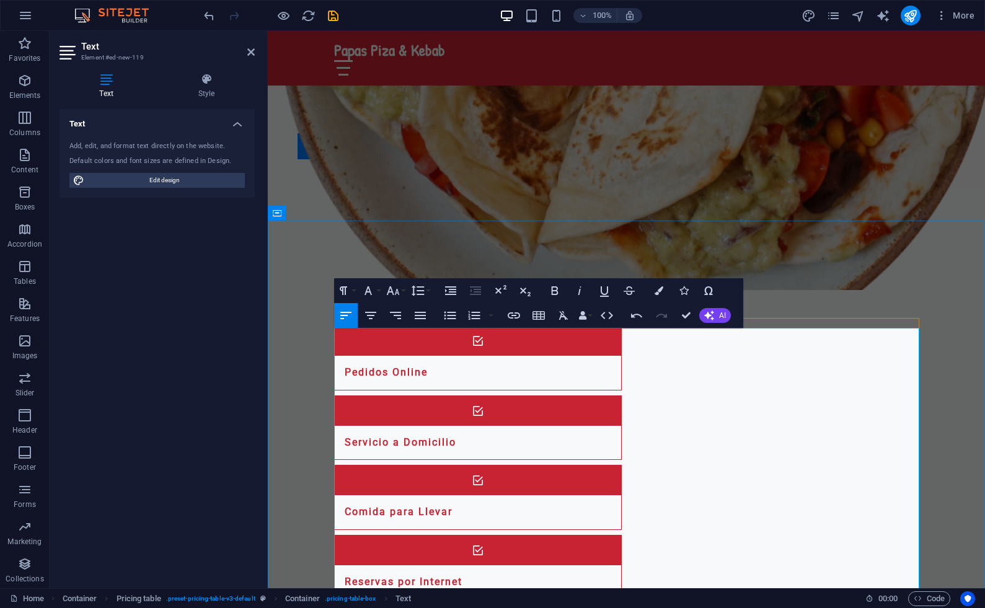
click at [392, 290] on icon "button" at bounding box center [392, 291] width 13 height 9
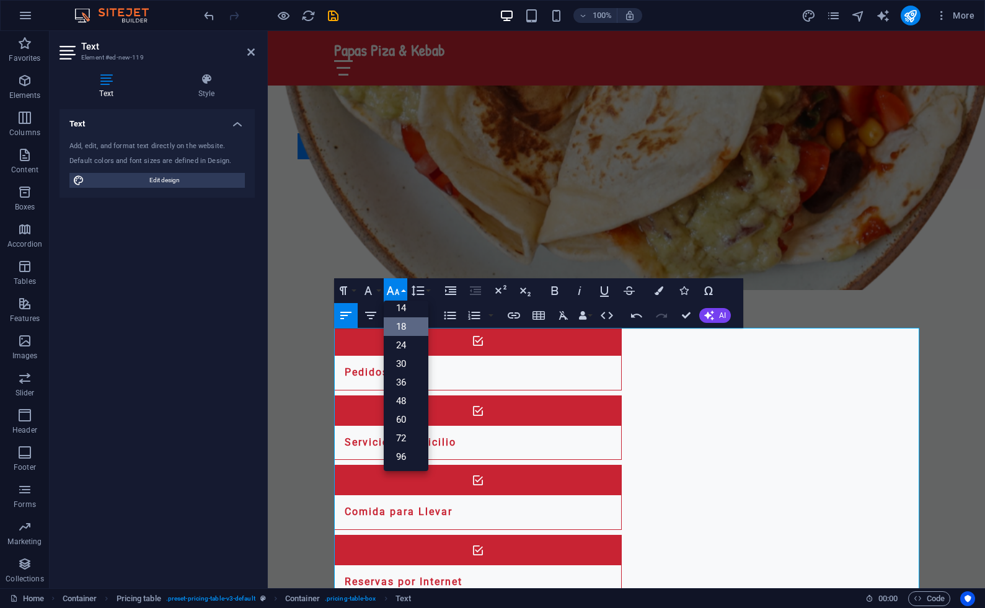
scroll to position [100, 0]
click at [404, 345] on link "24" at bounding box center [406, 345] width 45 height 19
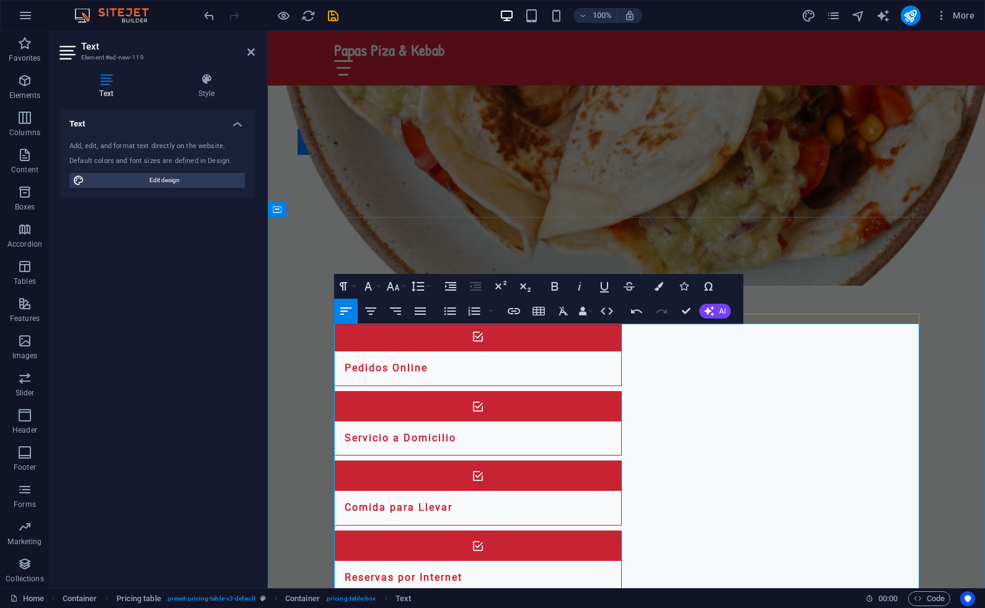
click at [397, 288] on icon "button" at bounding box center [392, 286] width 13 height 9
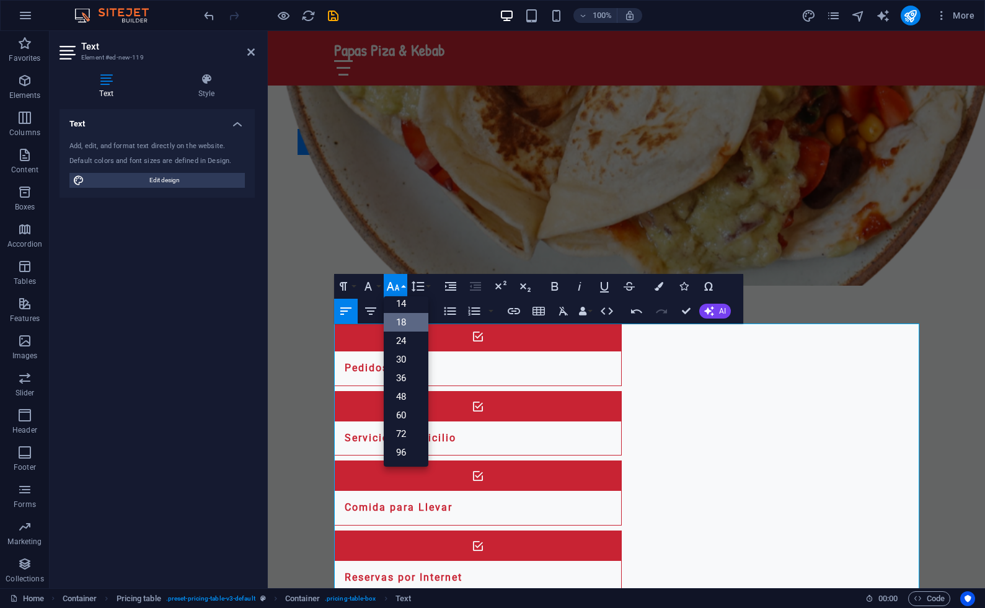
scroll to position [100, 0]
click at [410, 344] on link "24" at bounding box center [406, 341] width 45 height 19
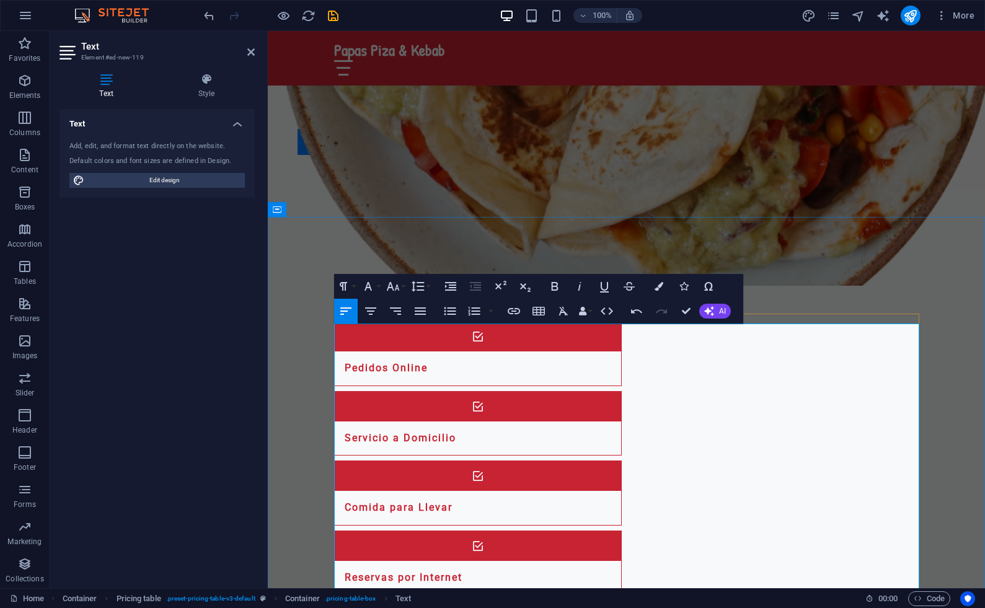
click at [396, 288] on icon "button" at bounding box center [393, 286] width 15 height 15
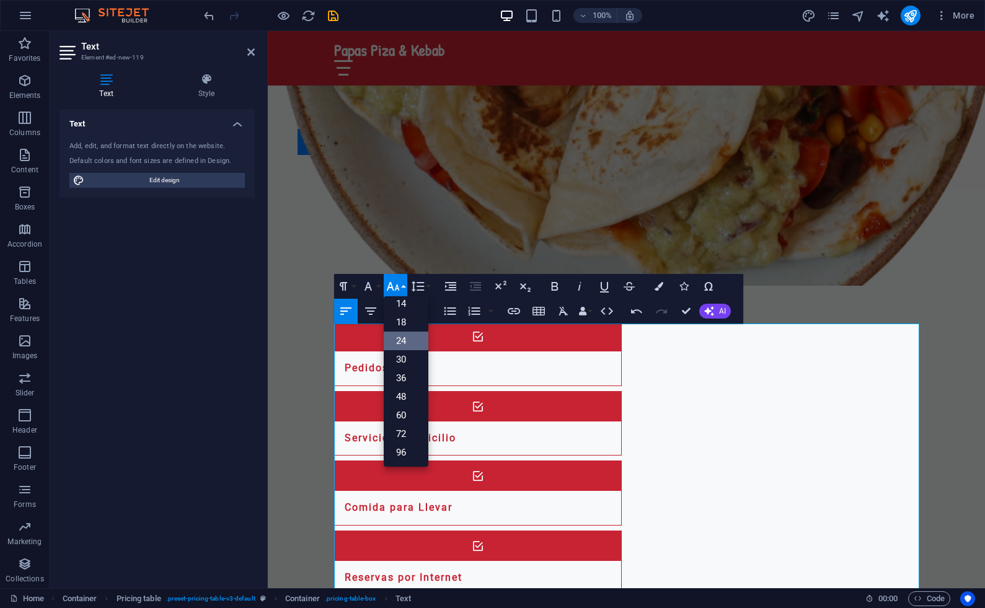
click at [404, 337] on link "24" at bounding box center [406, 341] width 45 height 19
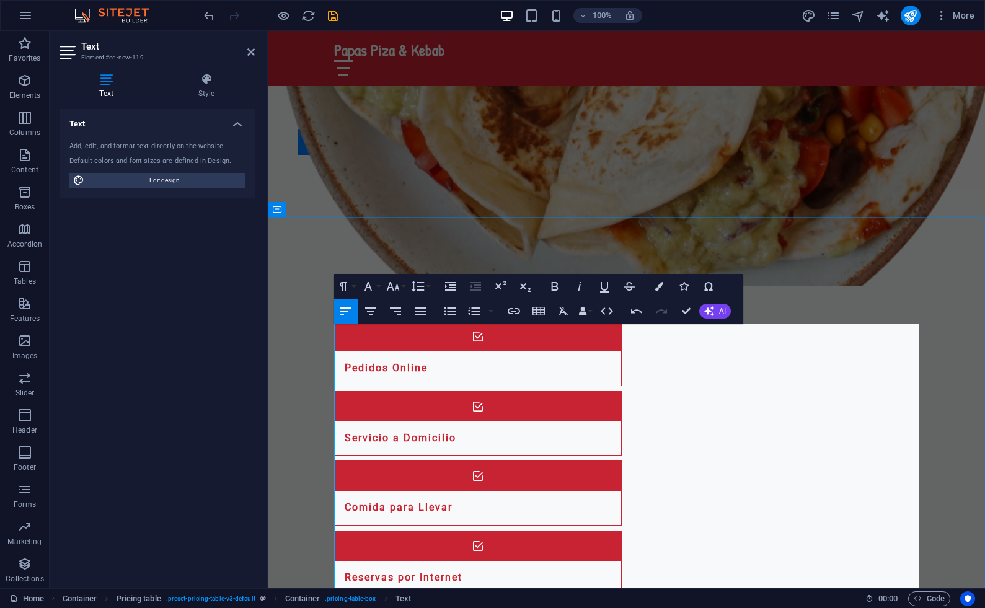
click at [396, 288] on icon "button" at bounding box center [393, 286] width 15 height 15
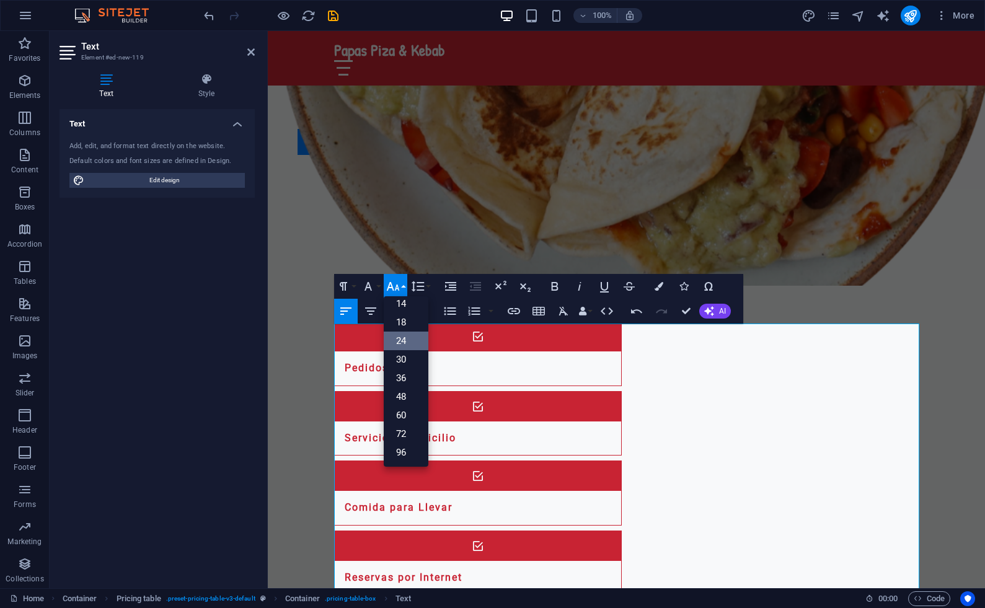
click at [405, 342] on link "24" at bounding box center [406, 341] width 45 height 19
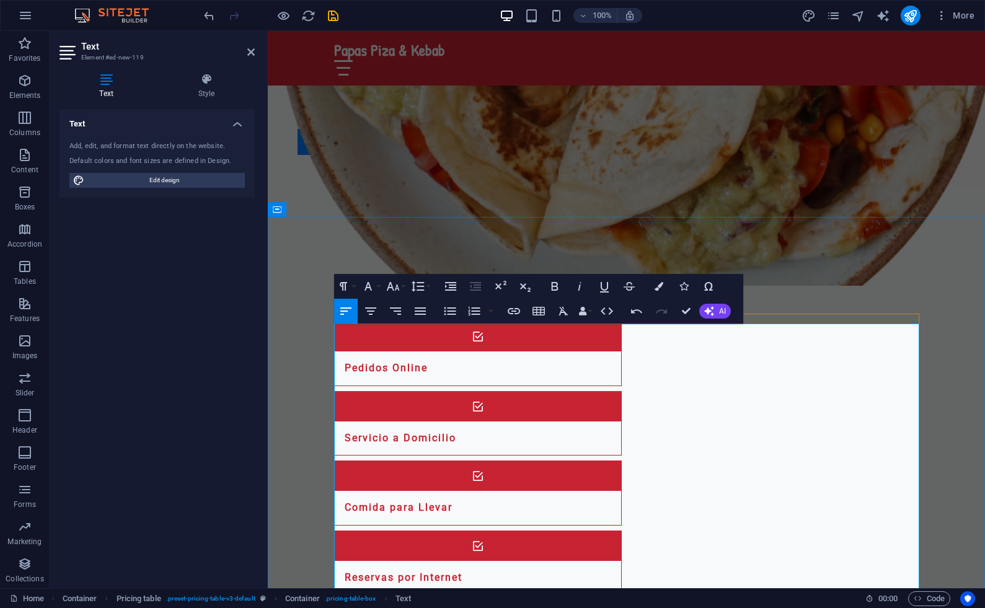
click at [397, 292] on icon "button" at bounding box center [393, 286] width 15 height 15
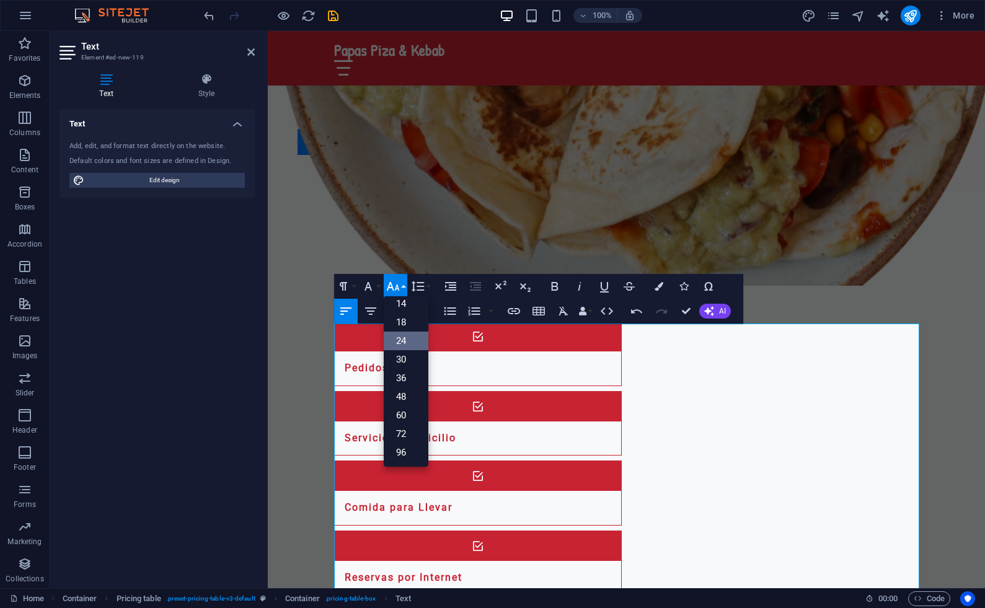
click at [399, 341] on link "24" at bounding box center [406, 341] width 45 height 19
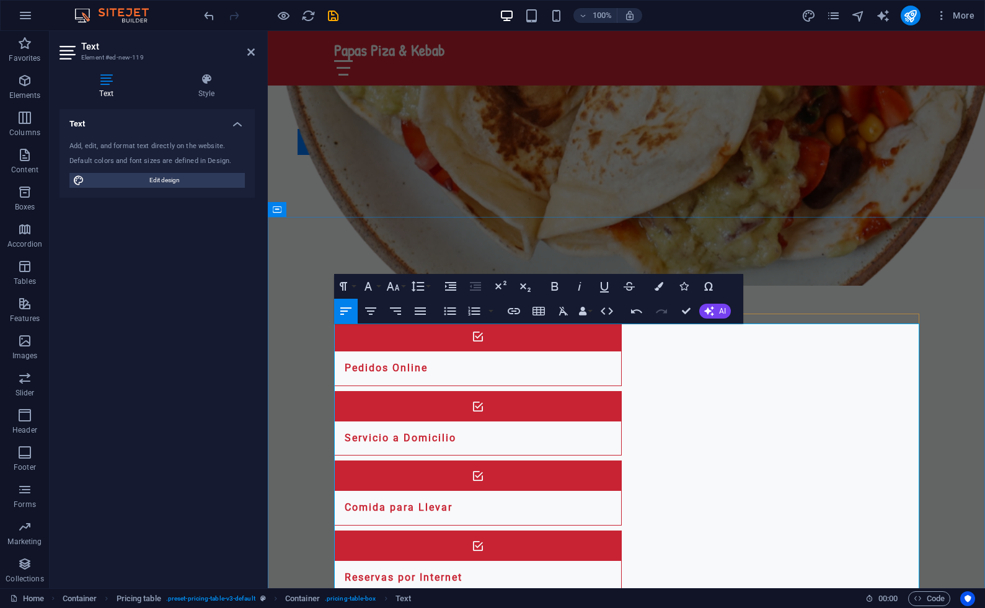
click at [391, 286] on icon "button" at bounding box center [392, 286] width 13 height 9
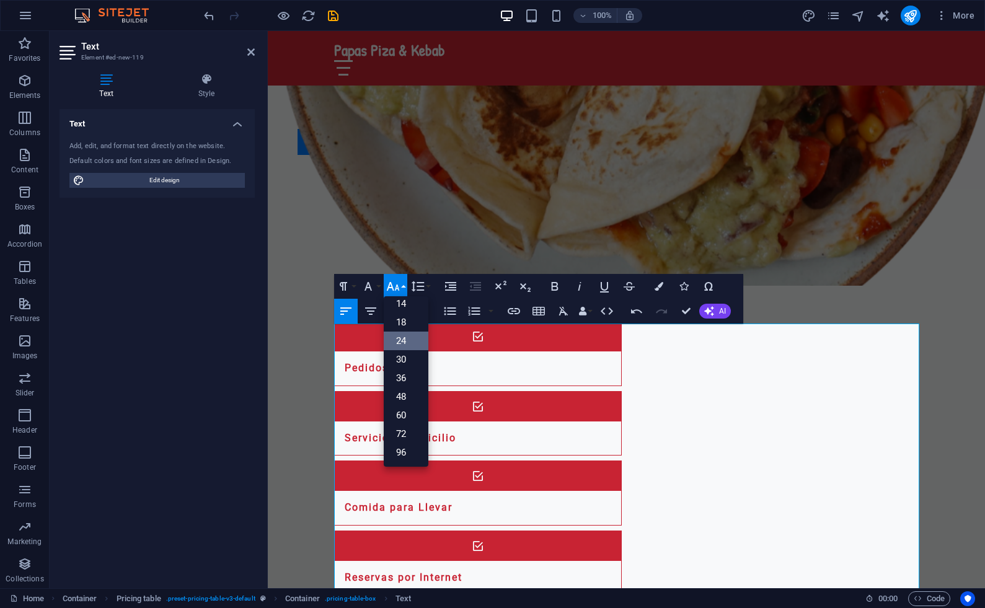
click at [403, 337] on link "24" at bounding box center [406, 341] width 45 height 19
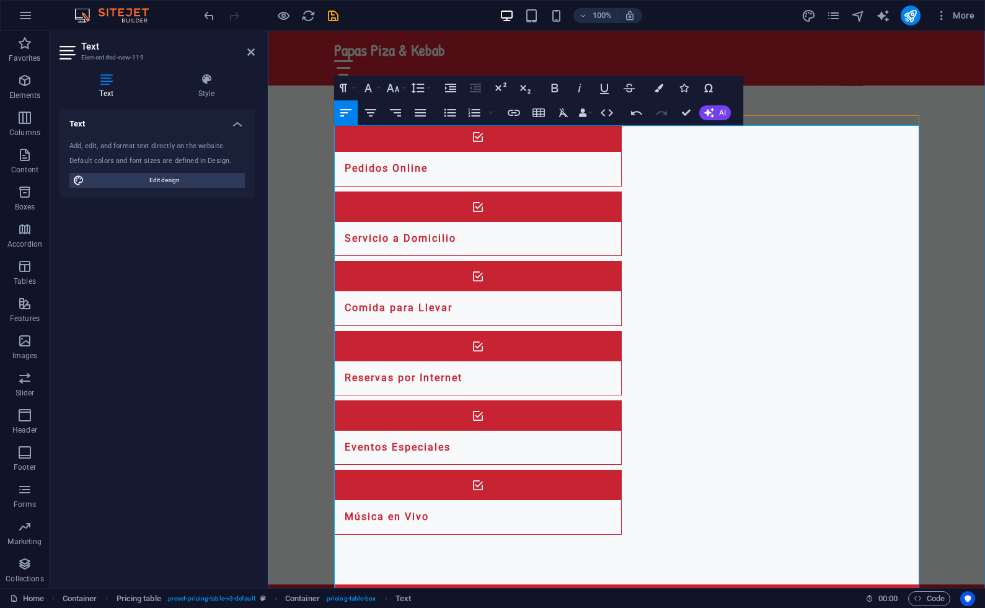
scroll to position [1332, 0]
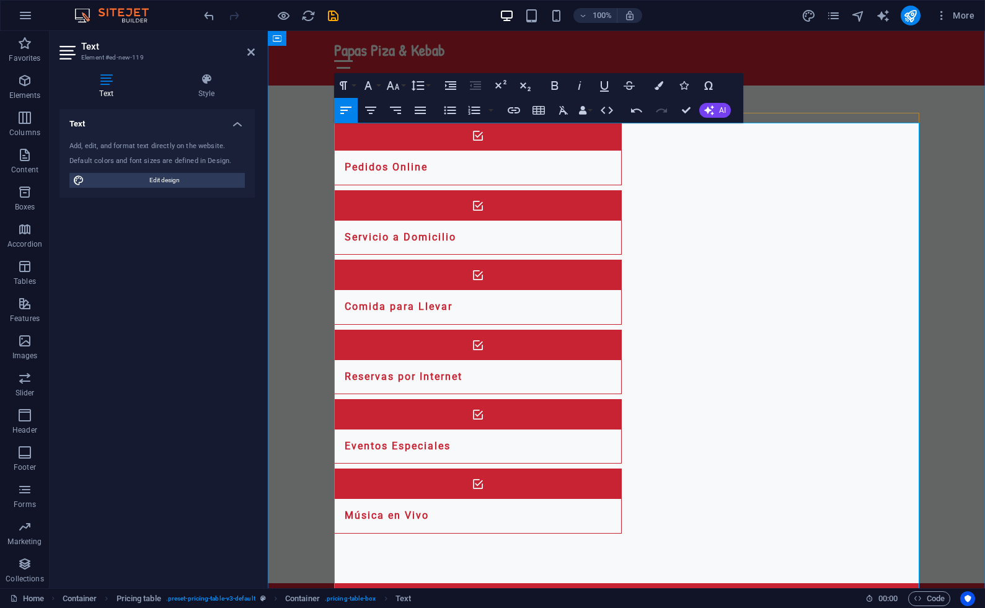
click at [391, 86] on icon "button" at bounding box center [392, 85] width 13 height 9
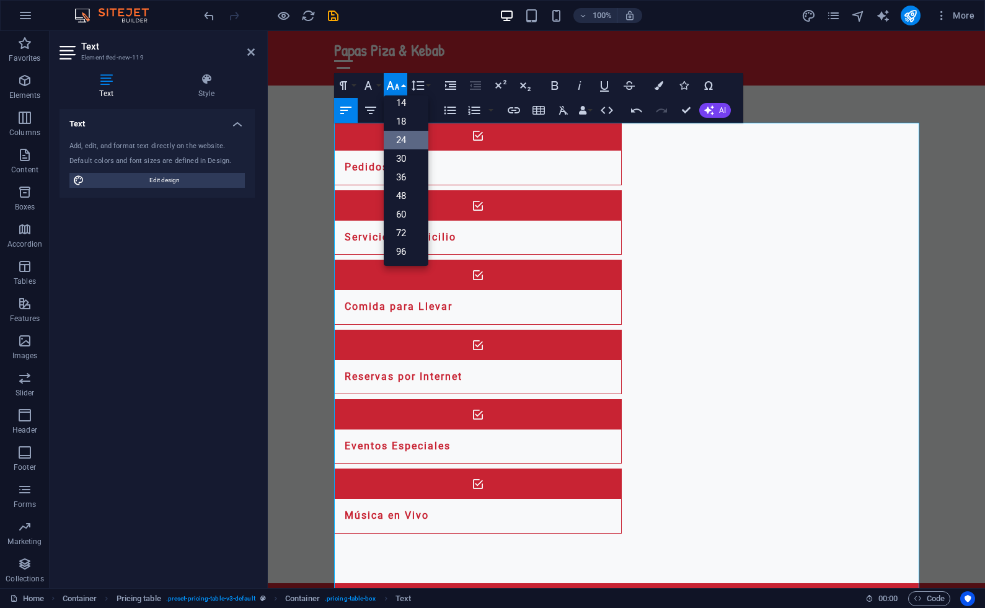
click at [406, 140] on link "24" at bounding box center [406, 140] width 45 height 19
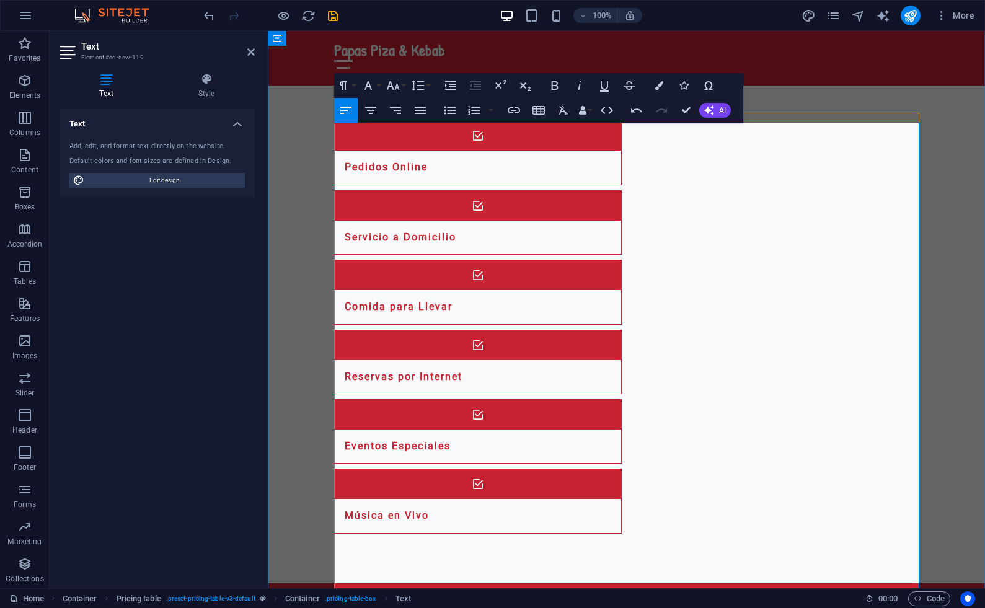
click at [394, 86] on icon "button" at bounding box center [393, 85] width 15 height 15
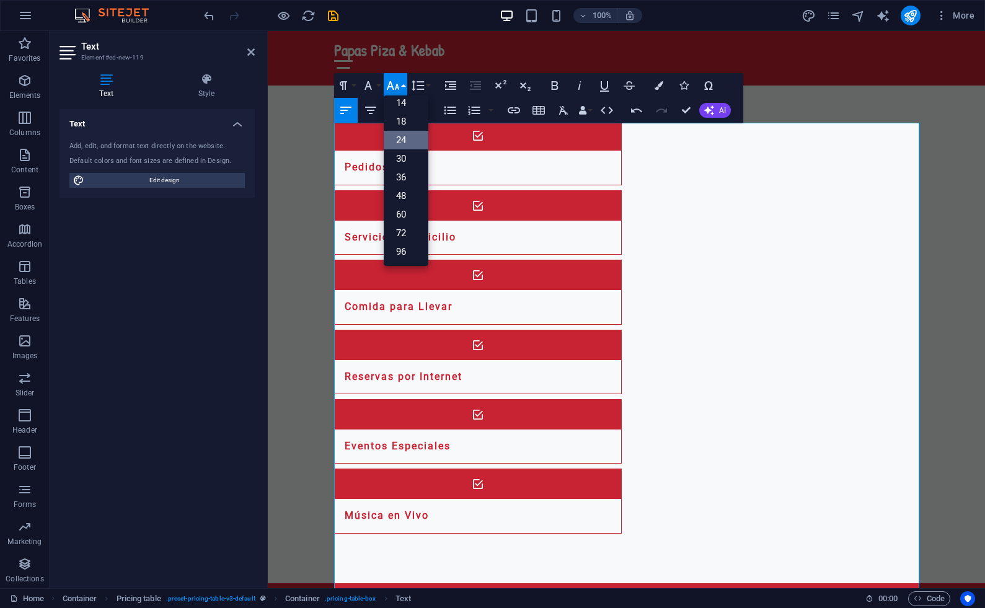
click at [399, 142] on link "24" at bounding box center [406, 140] width 45 height 19
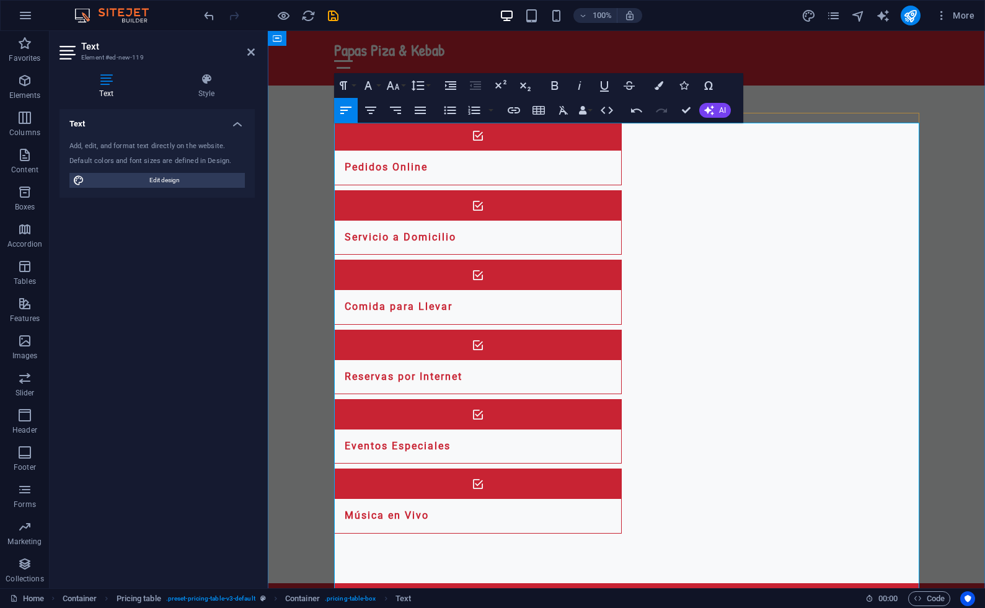
click at [395, 84] on icon "button" at bounding box center [393, 85] width 15 height 15
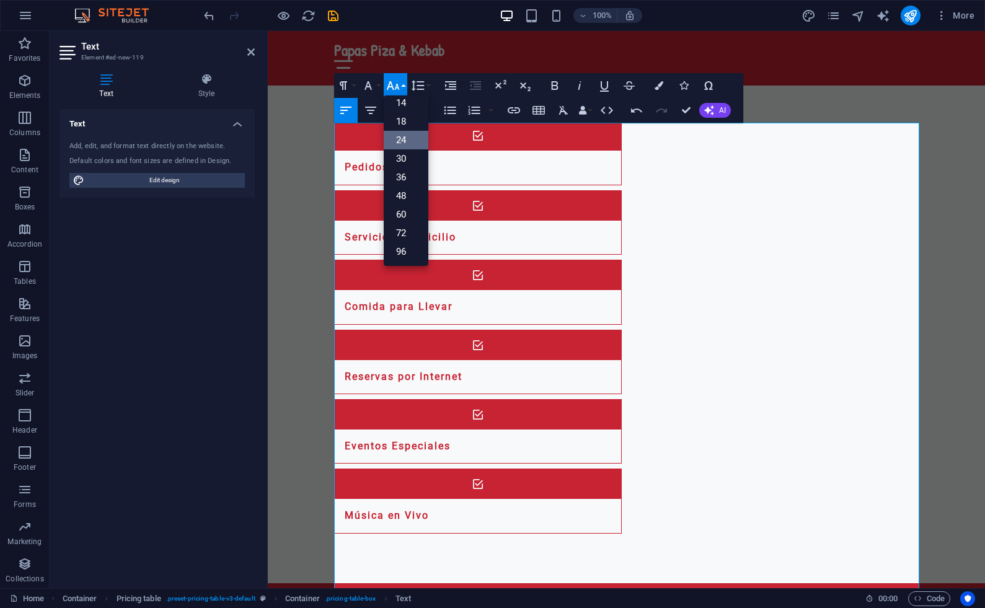
click at [399, 139] on link "24" at bounding box center [406, 140] width 45 height 19
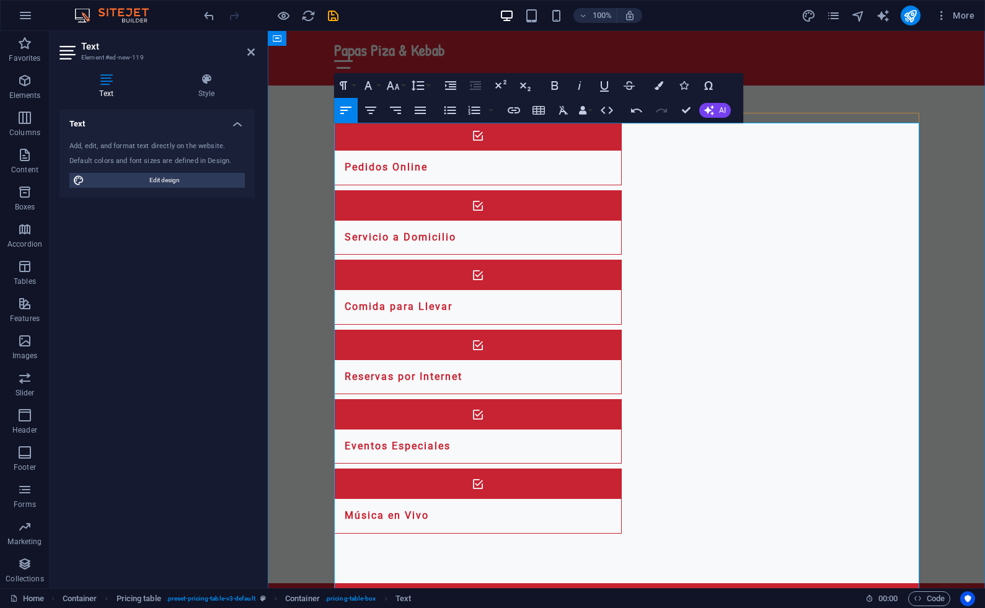
click at [391, 80] on icon "button" at bounding box center [393, 85] width 15 height 15
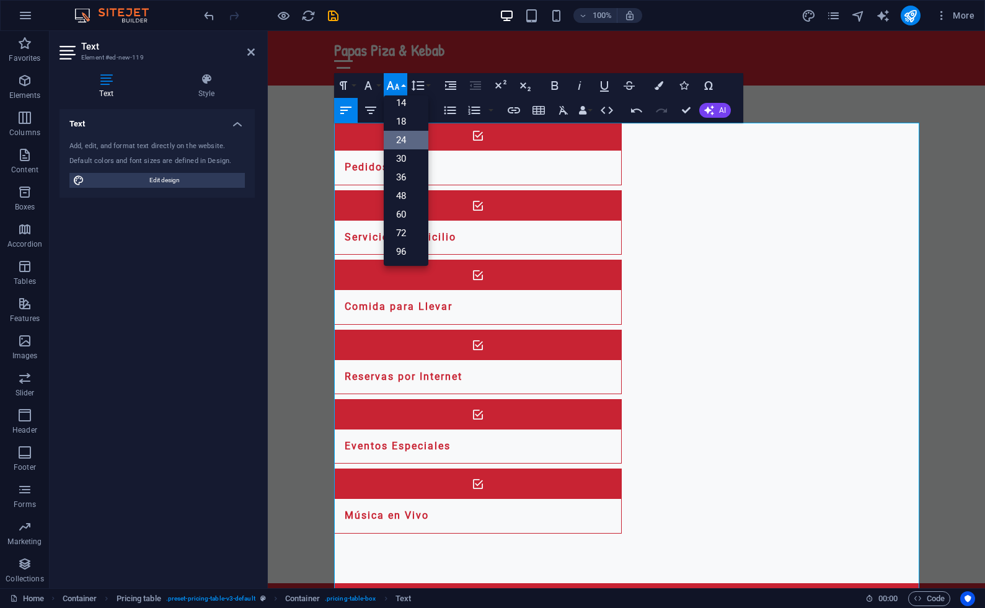
click at [401, 138] on link "24" at bounding box center [406, 140] width 45 height 19
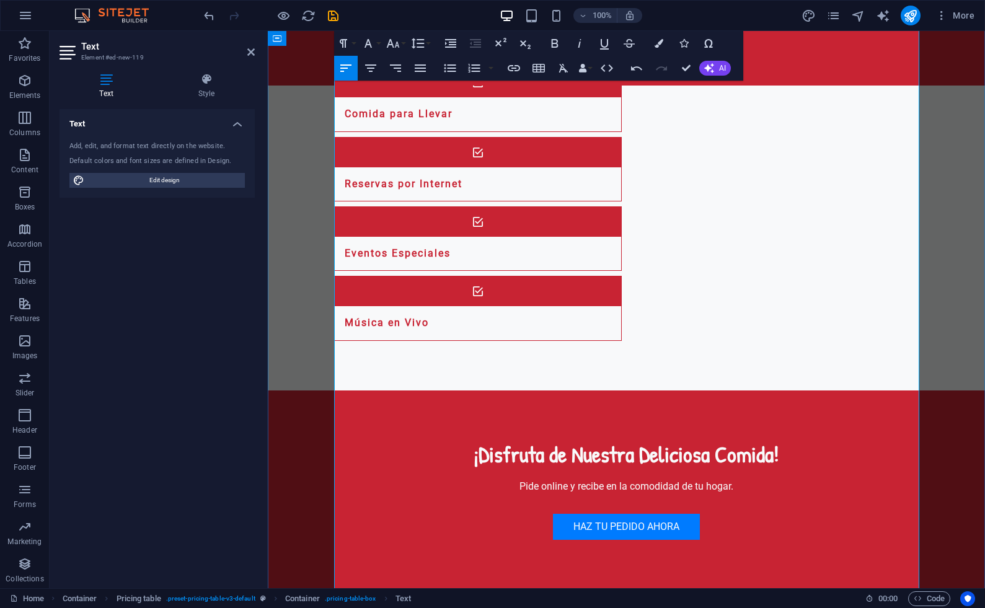
scroll to position [1530, 0]
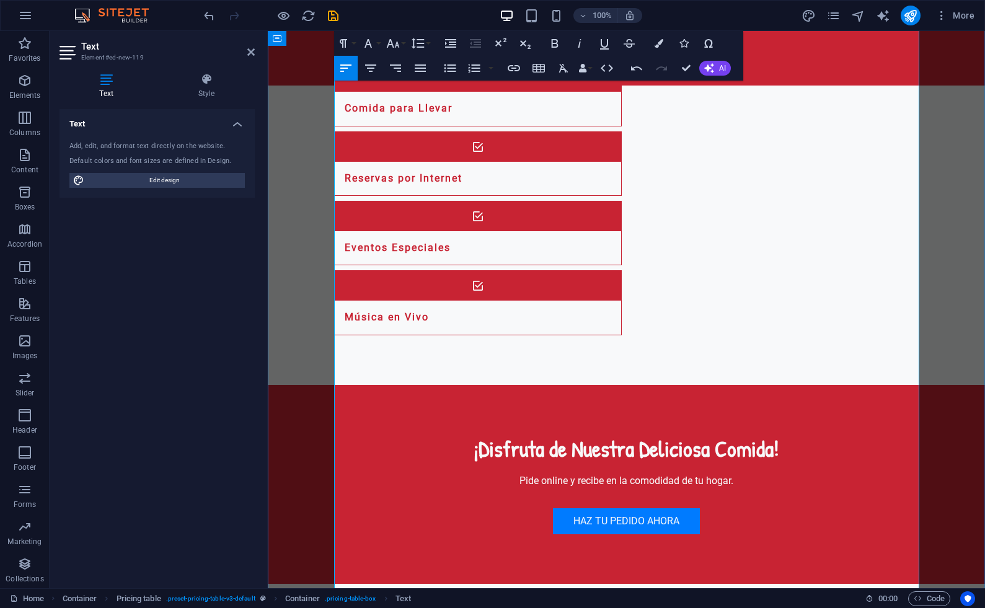
click at [392, 47] on icon "button" at bounding box center [392, 43] width 13 height 9
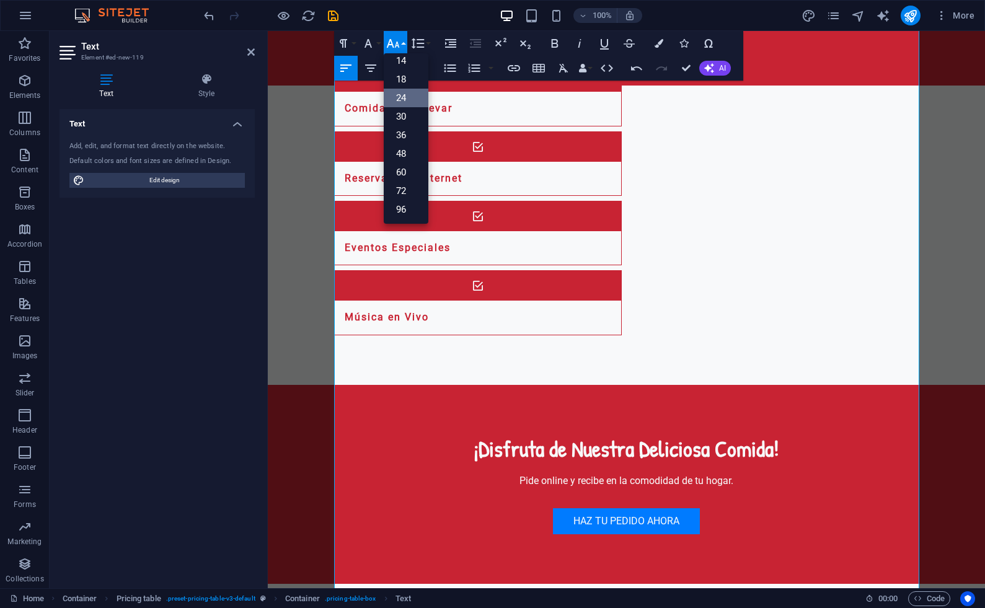
click at [402, 96] on link "24" at bounding box center [406, 98] width 45 height 19
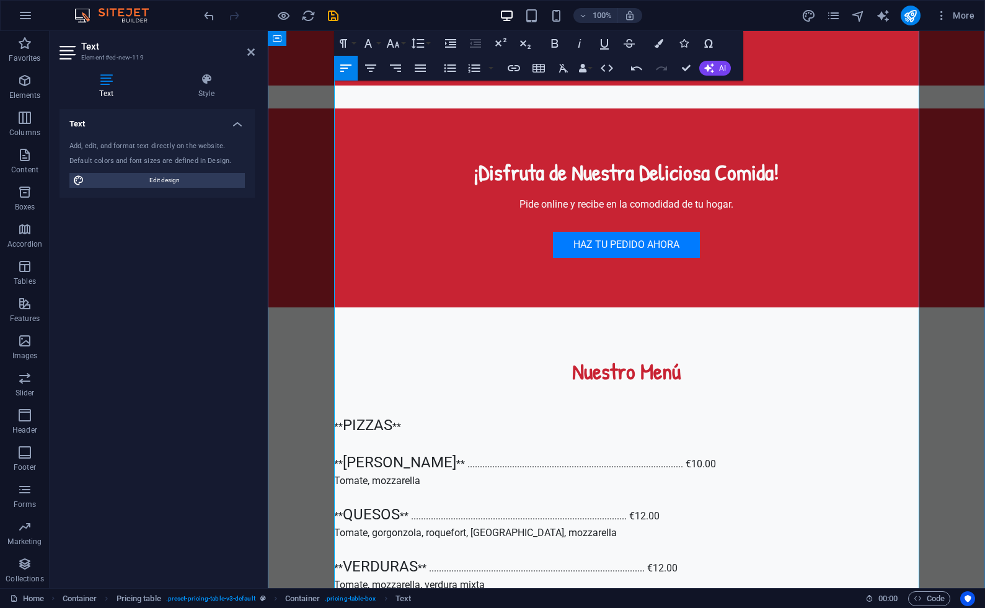
scroll to position [1808, 0]
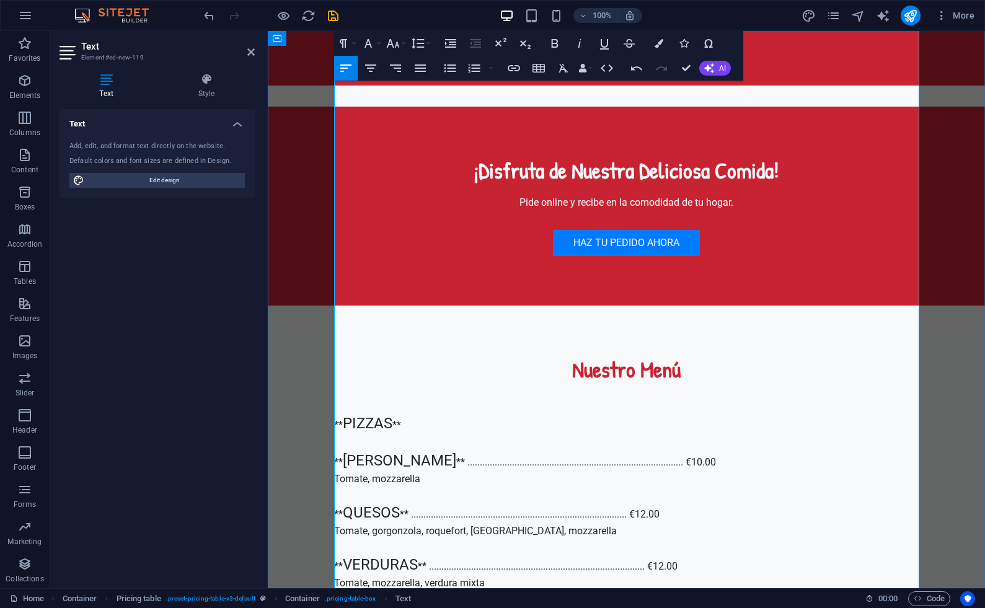
click at [397, 46] on icon "button" at bounding box center [393, 43] width 15 height 15
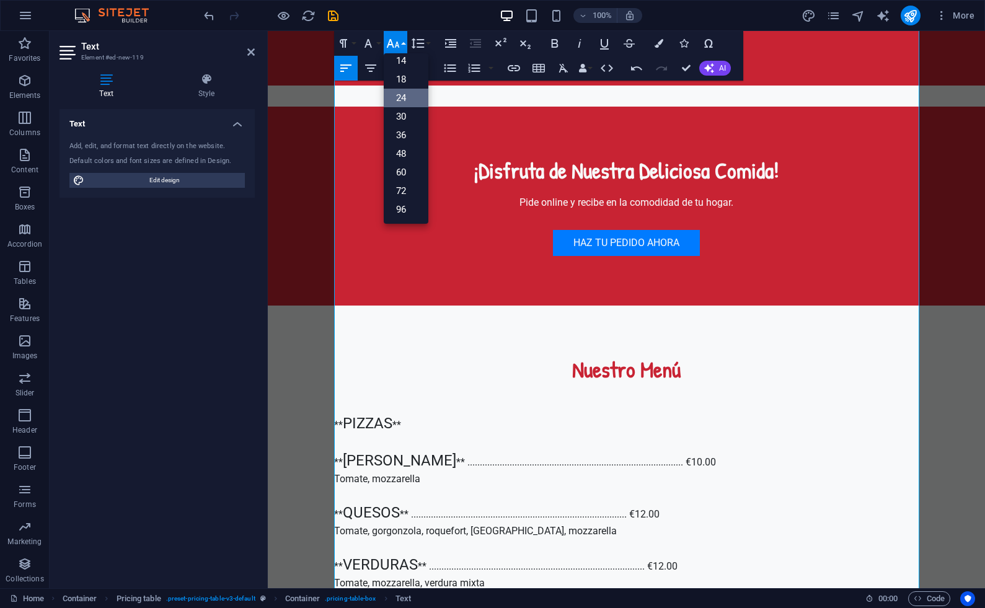
click at [410, 94] on link "24" at bounding box center [406, 98] width 45 height 19
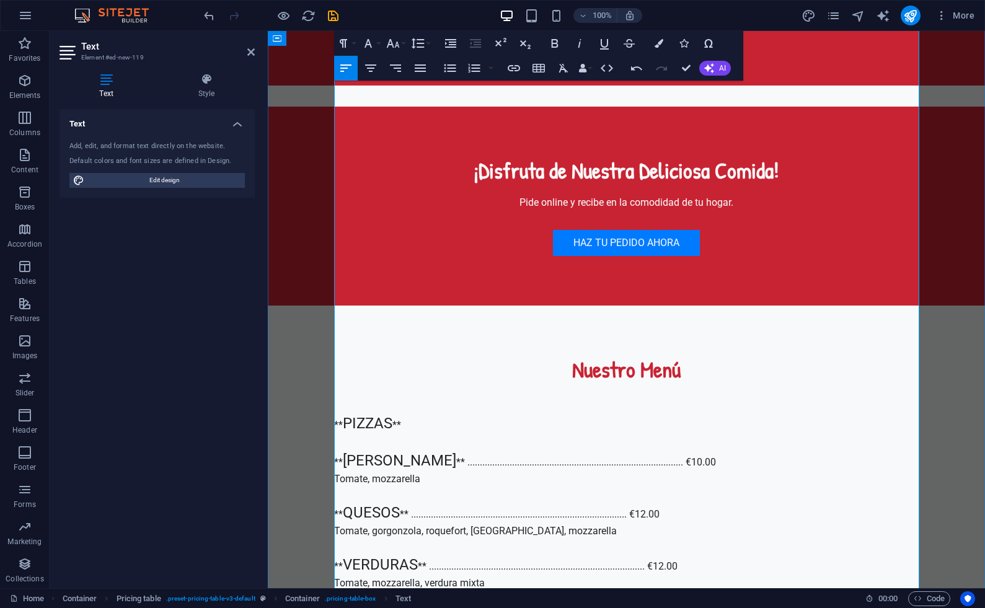
click at [396, 42] on icon "button" at bounding box center [392, 43] width 13 height 9
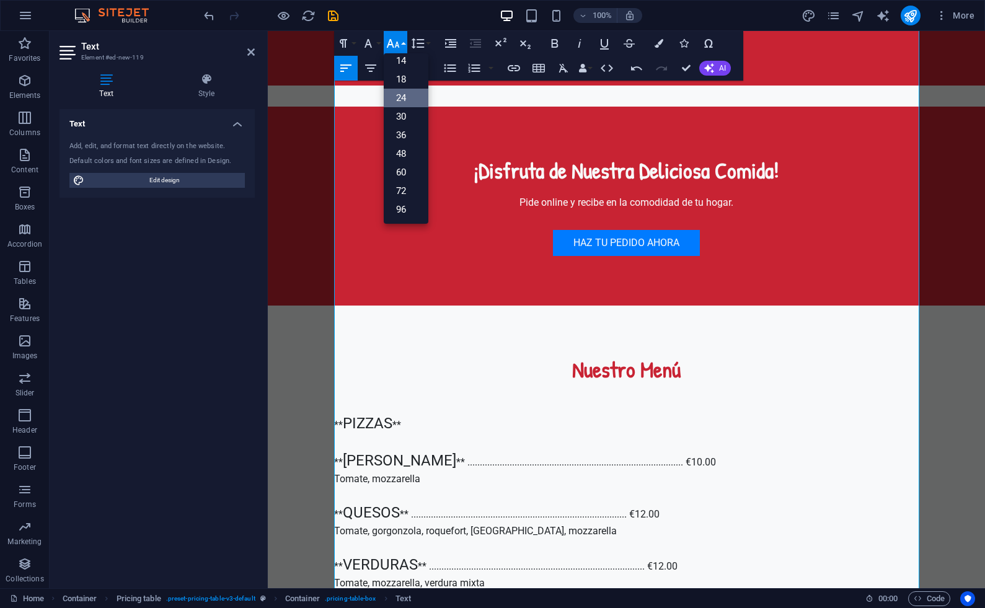
click at [407, 96] on link "24" at bounding box center [406, 98] width 45 height 19
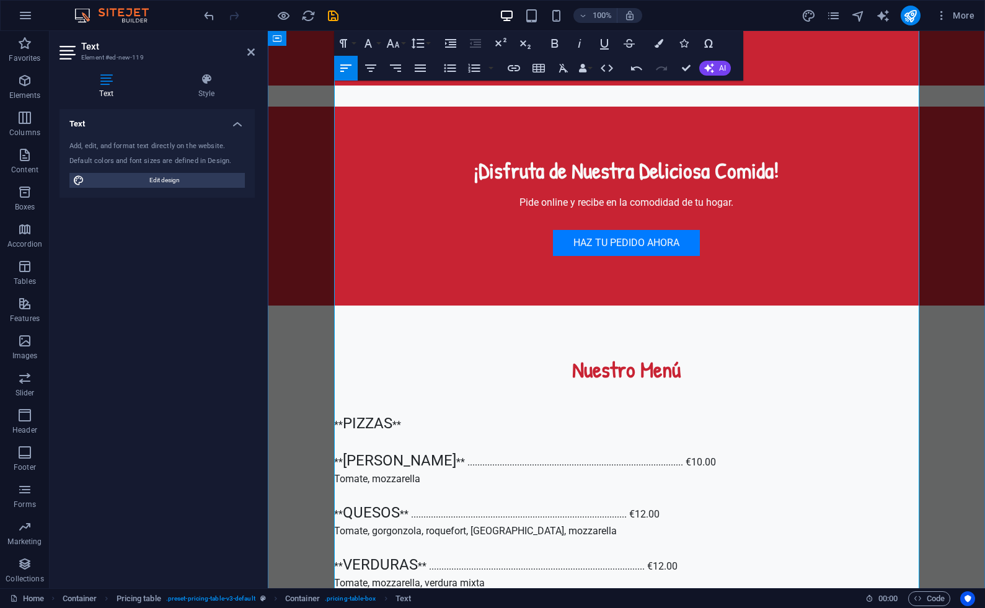
click at [394, 42] on icon "button" at bounding box center [393, 43] width 15 height 15
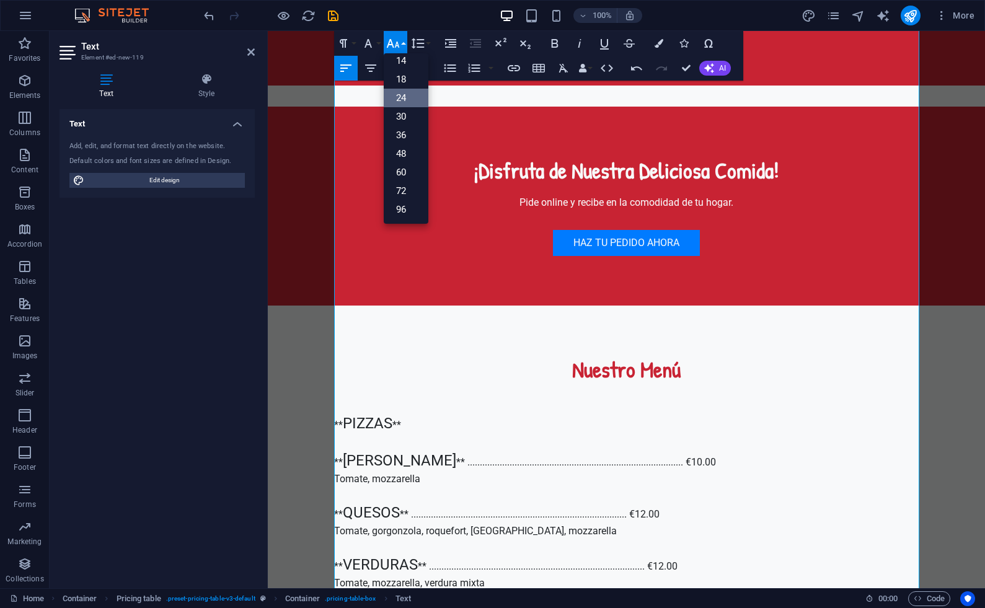
click at [399, 99] on link "24" at bounding box center [406, 98] width 45 height 19
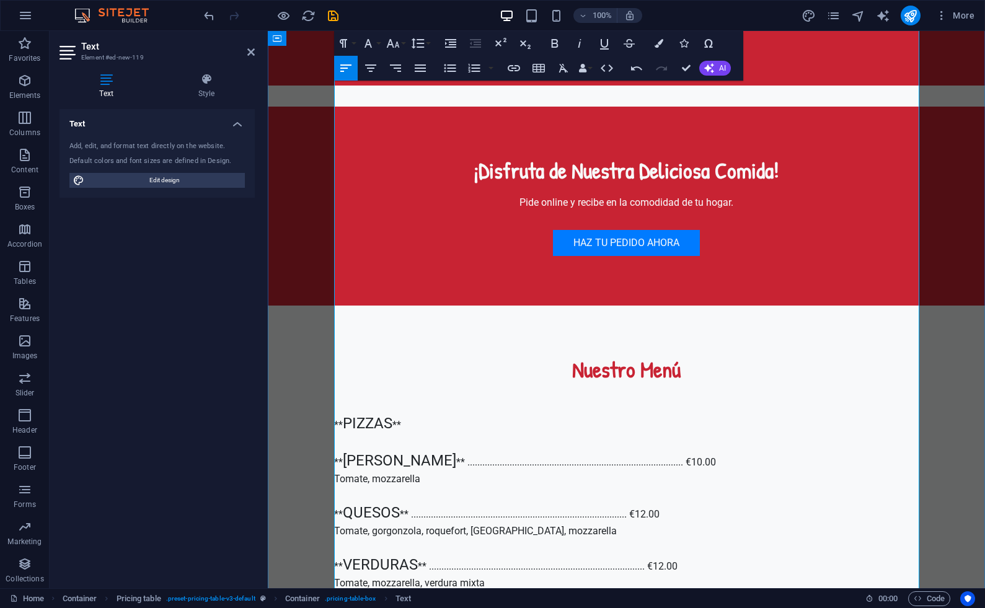
drag, startPoint x: 472, startPoint y: 383, endPoint x: 345, endPoint y: 382, distance: 127.1
click at [393, 45] on icon "button" at bounding box center [393, 43] width 15 height 15
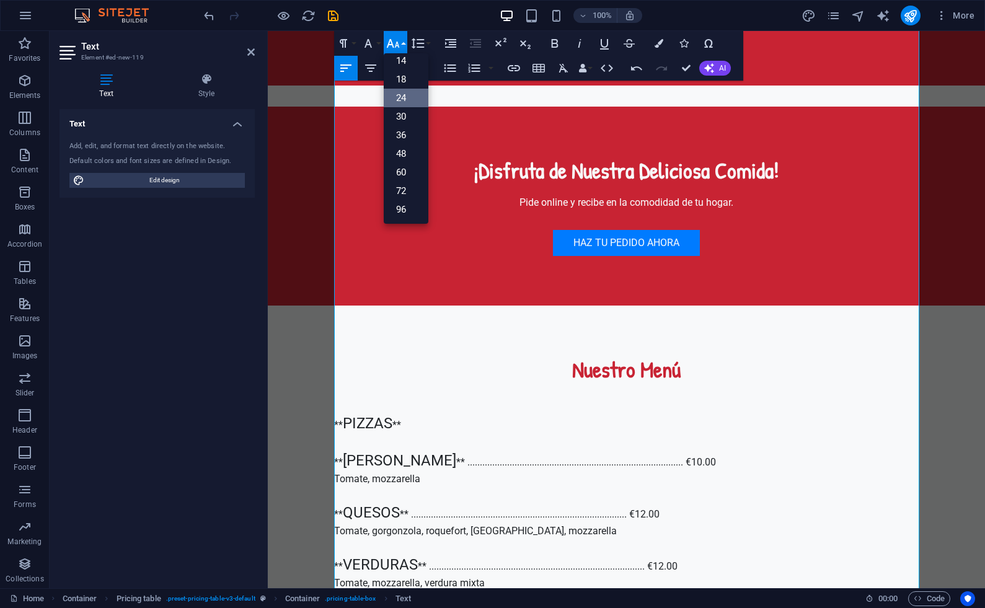
click at [399, 95] on link "24" at bounding box center [406, 98] width 45 height 19
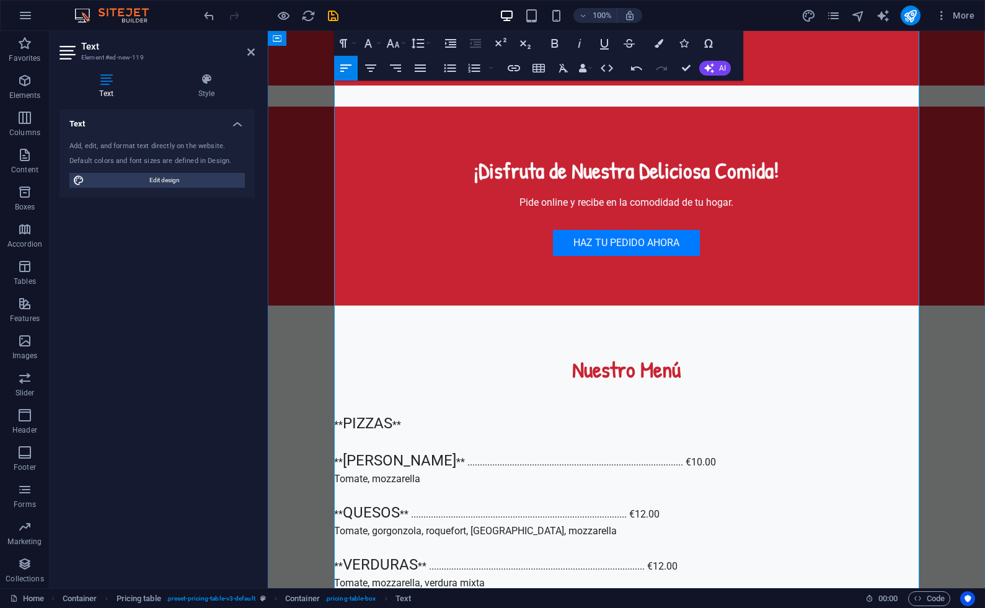
drag, startPoint x: 489, startPoint y: 421, endPoint x: 344, endPoint y: 418, distance: 145.2
click at [392, 42] on icon "button" at bounding box center [393, 43] width 15 height 15
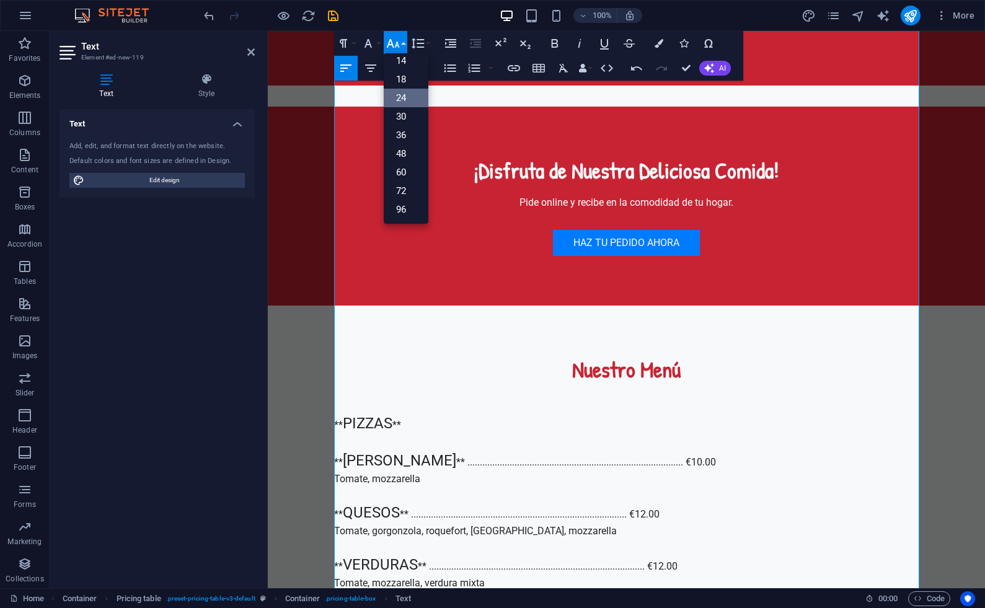
click at [401, 99] on link "24" at bounding box center [406, 98] width 45 height 19
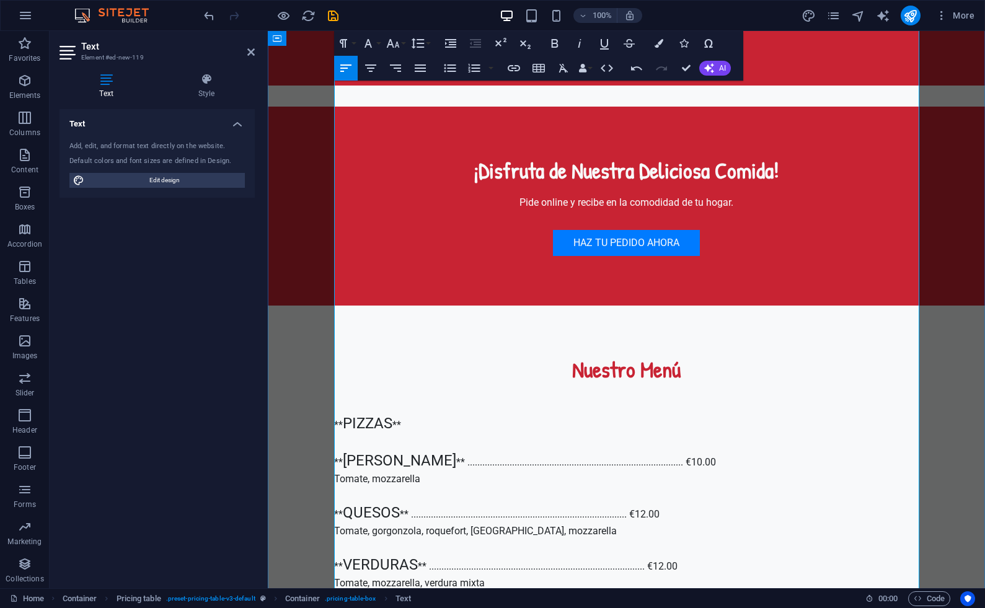
drag, startPoint x: 423, startPoint y: 458, endPoint x: 343, endPoint y: 455, distance: 80.1
click at [393, 45] on icon "button" at bounding box center [392, 43] width 13 height 9
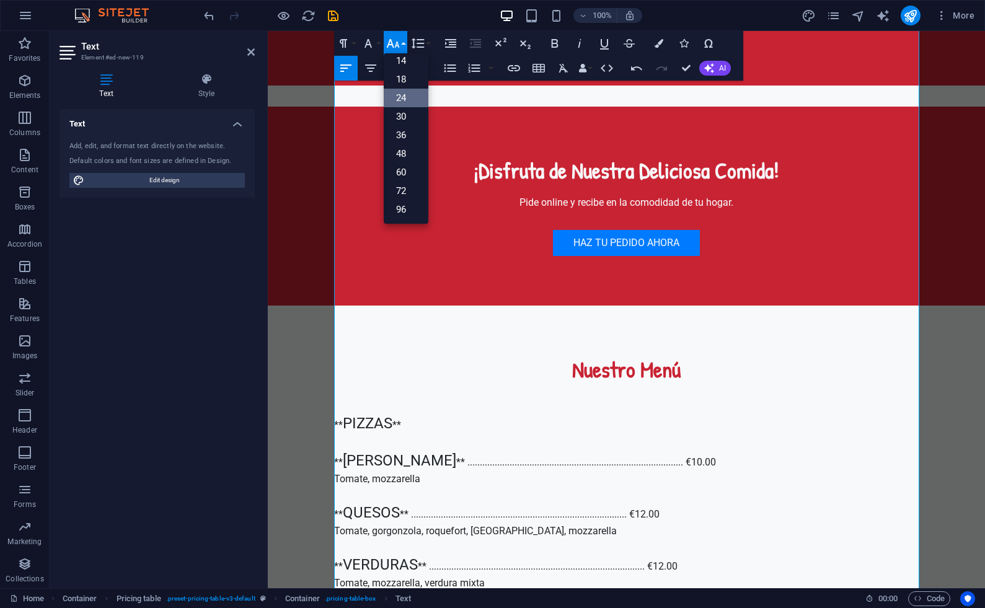
click at [404, 97] on link "24" at bounding box center [406, 98] width 45 height 19
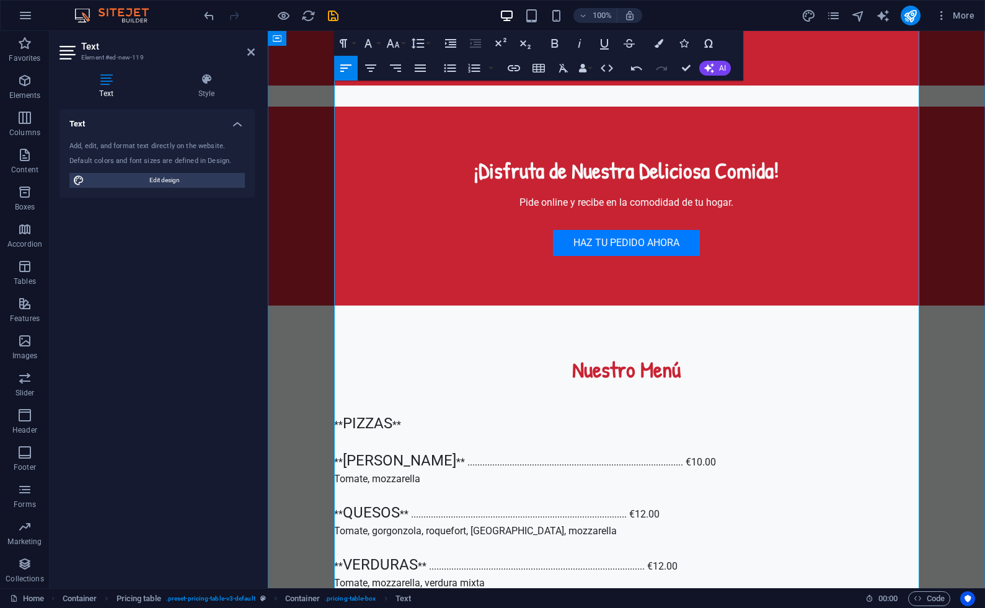
drag, startPoint x: 482, startPoint y: 494, endPoint x: 344, endPoint y: 494, distance: 137.7
click at [394, 45] on icon "button" at bounding box center [393, 43] width 15 height 15
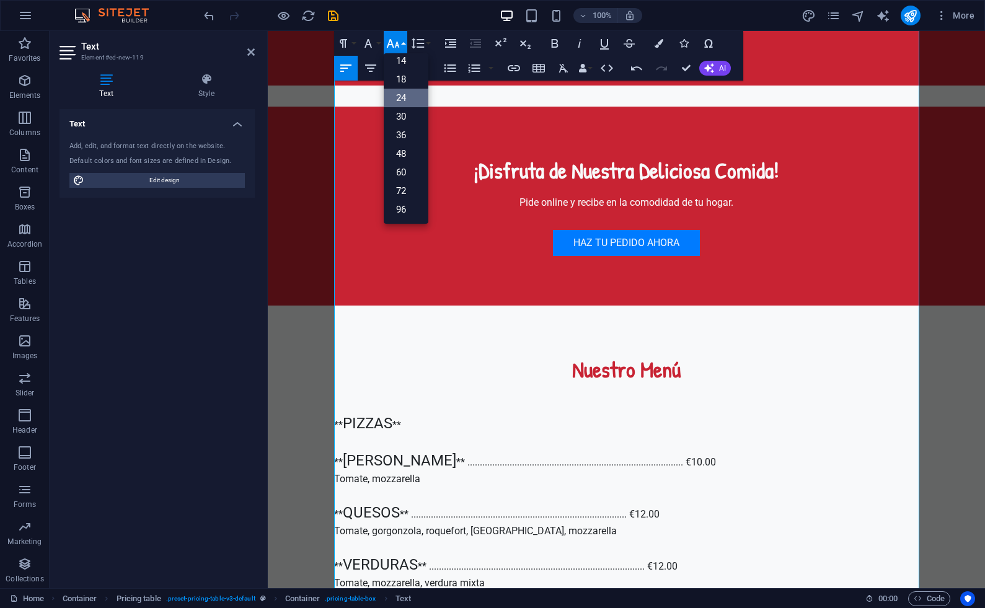
click at [410, 99] on link "24" at bounding box center [406, 98] width 45 height 19
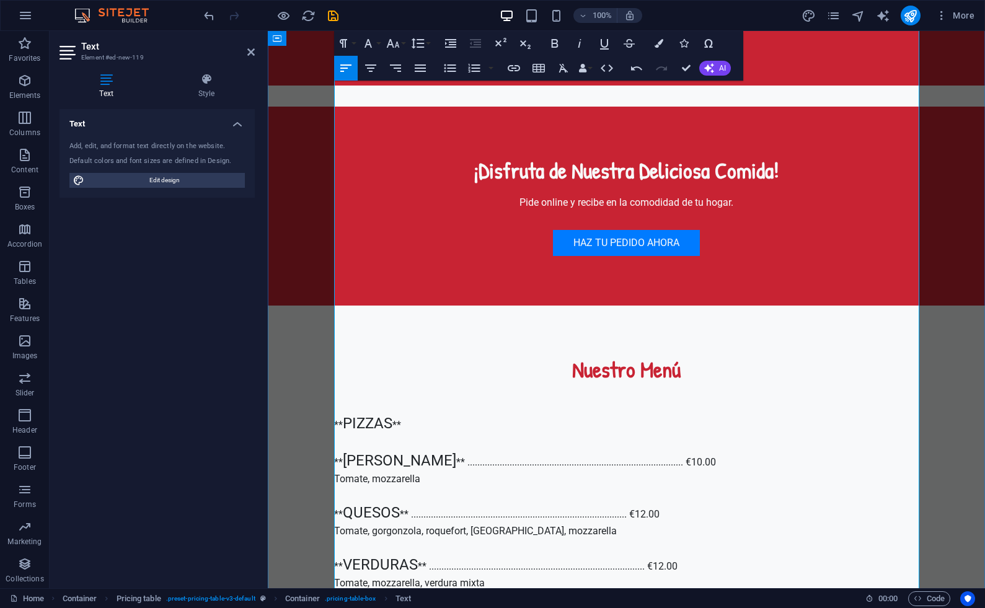
drag, startPoint x: 474, startPoint y: 532, endPoint x: 344, endPoint y: 532, distance: 130.9
click at [394, 42] on icon "button" at bounding box center [393, 43] width 15 height 15
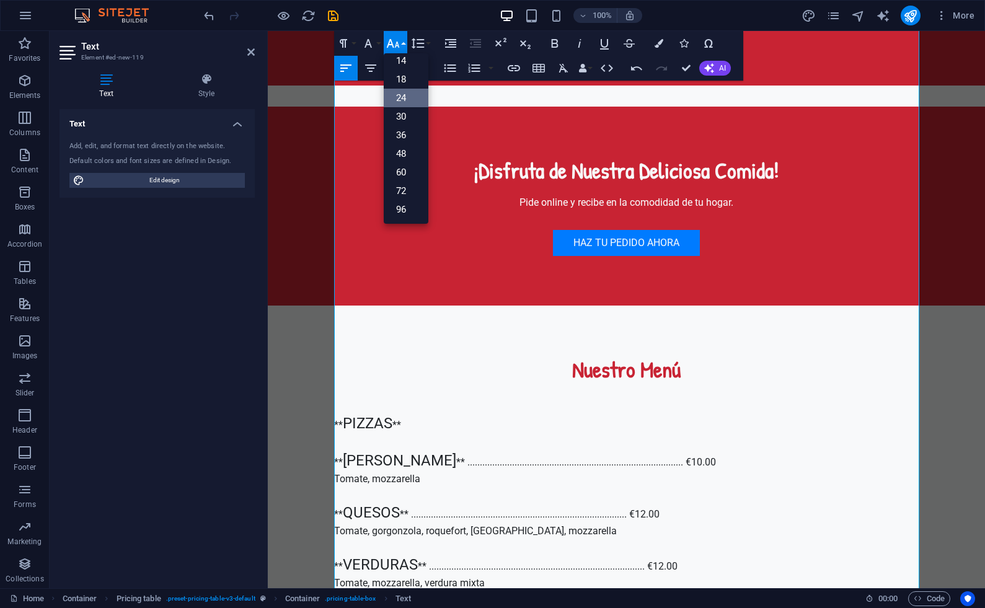
click at [409, 92] on link "24" at bounding box center [406, 98] width 45 height 19
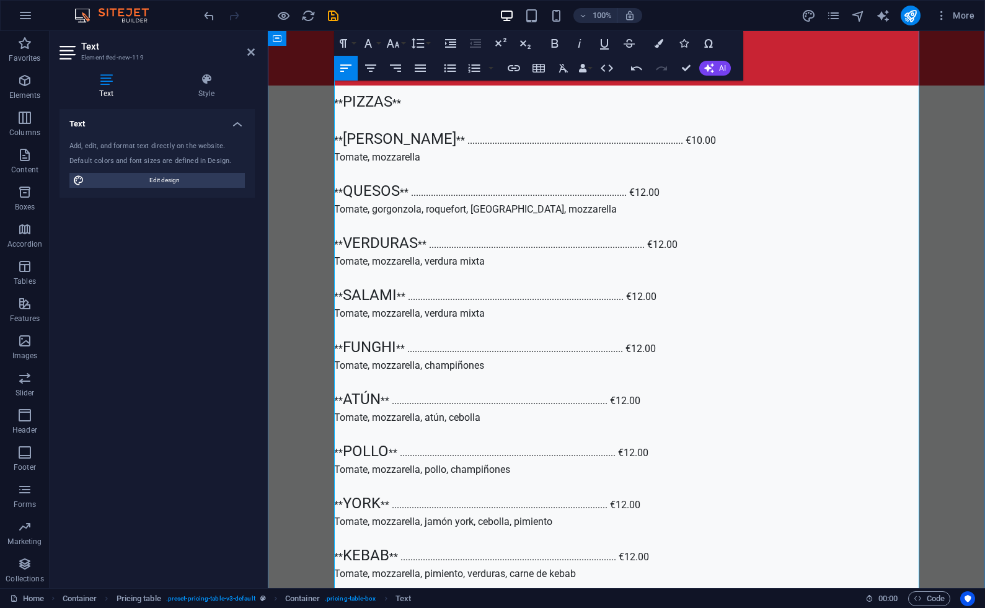
scroll to position [2136, 0]
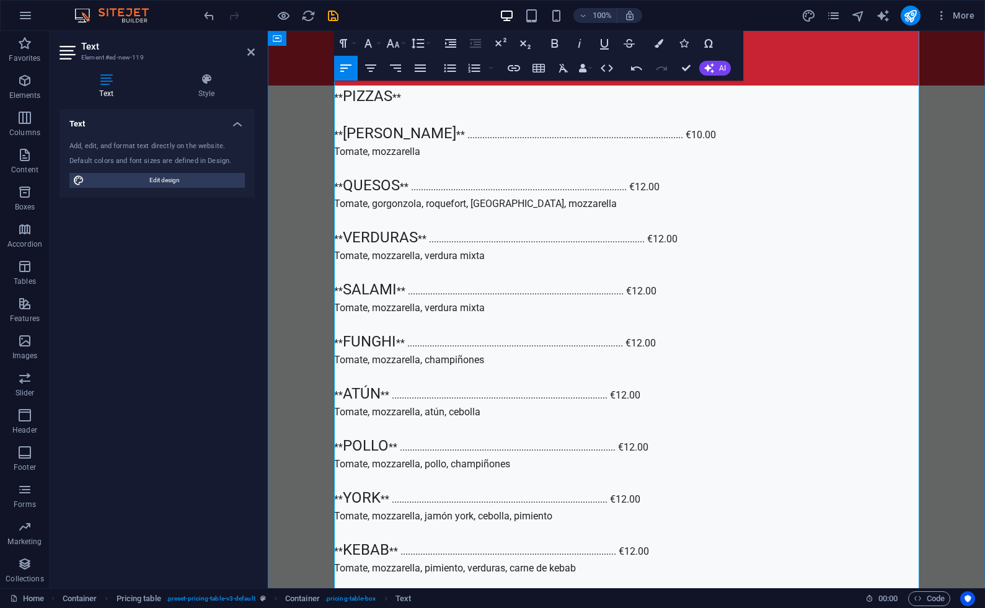
drag, startPoint x: 443, startPoint y: 272, endPoint x: 344, endPoint y: 269, distance: 98.7
click at [396, 42] on icon "button" at bounding box center [392, 43] width 13 height 9
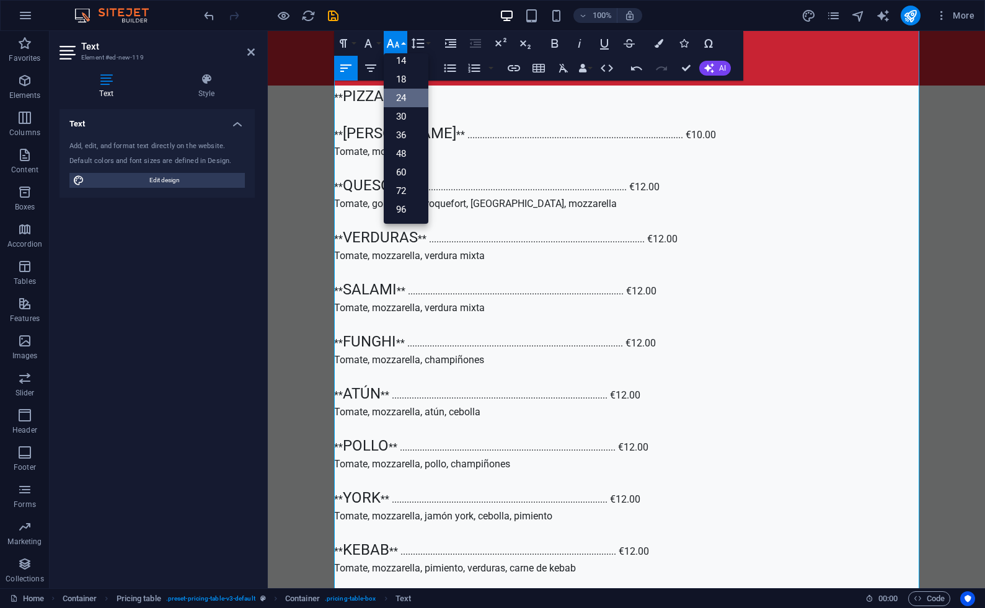
click at [407, 96] on link "24" at bounding box center [406, 98] width 45 height 19
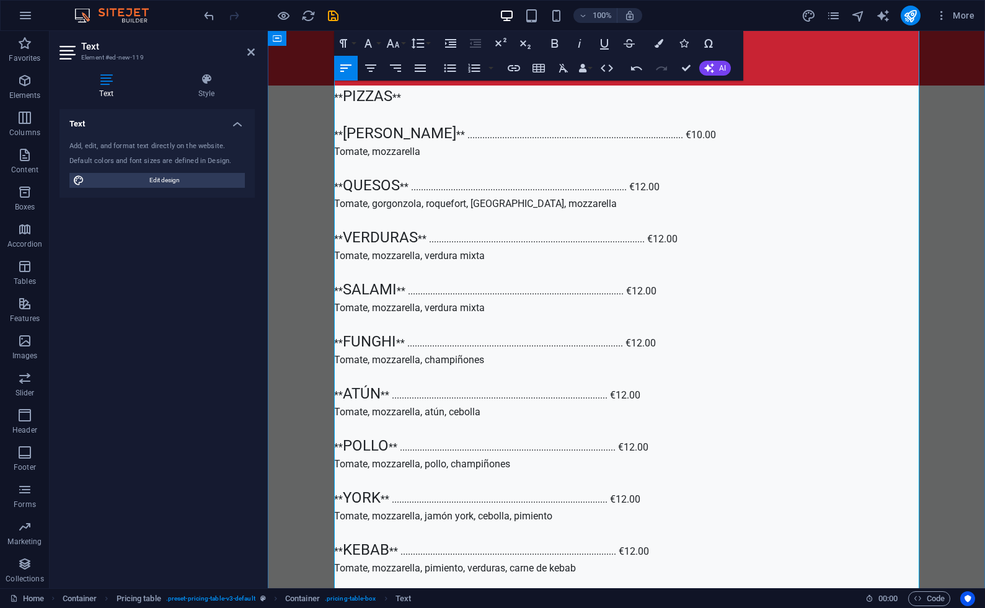
drag, startPoint x: 435, startPoint y: 309, endPoint x: 344, endPoint y: 309, distance: 91.2
click at [390, 48] on icon "button" at bounding box center [393, 43] width 15 height 15
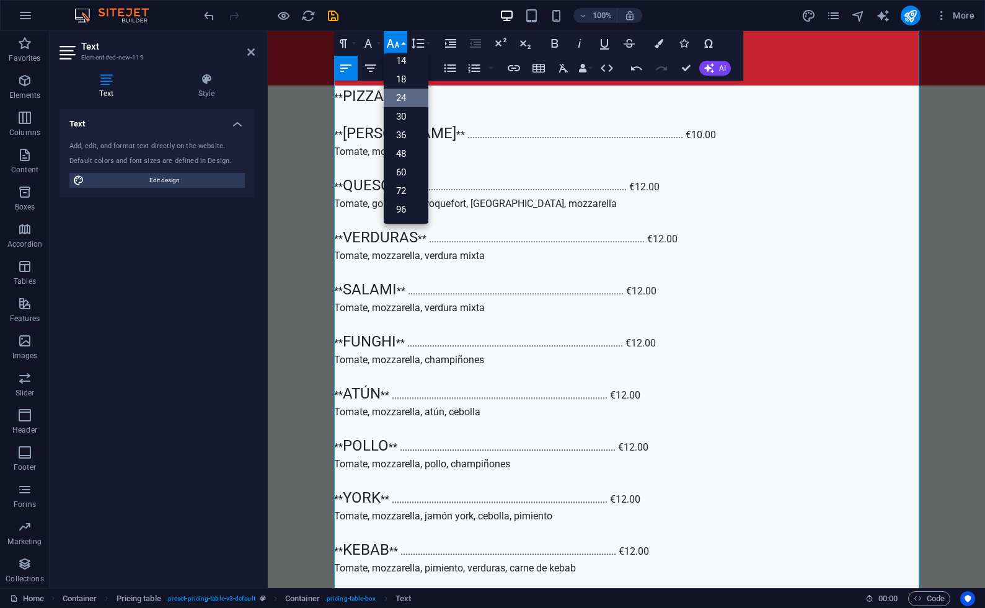
click at [405, 94] on link "24" at bounding box center [406, 98] width 45 height 19
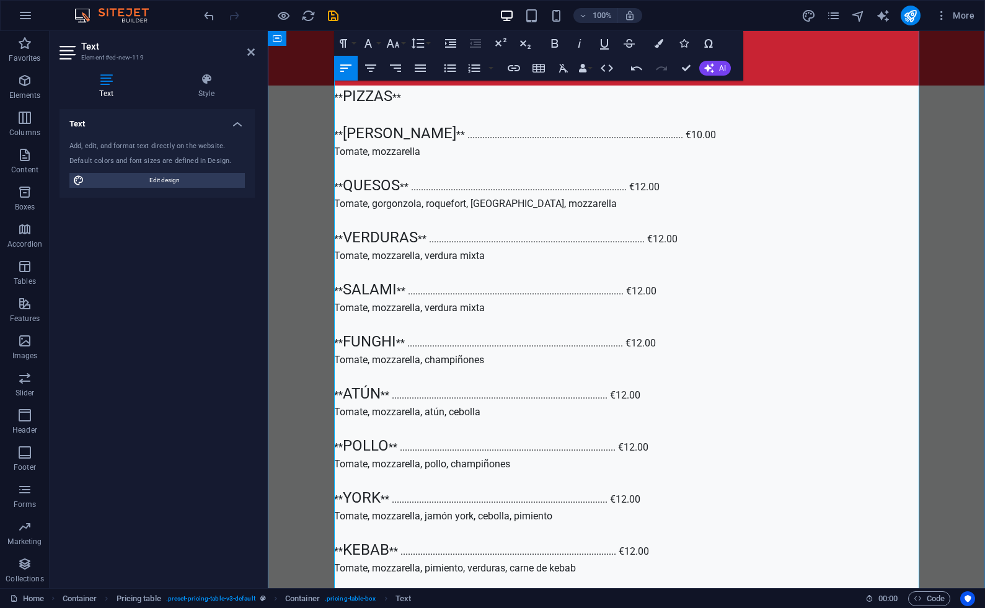
drag, startPoint x: 476, startPoint y: 363, endPoint x: 345, endPoint y: 360, distance: 130.9
click at [392, 43] on icon "button" at bounding box center [392, 43] width 13 height 9
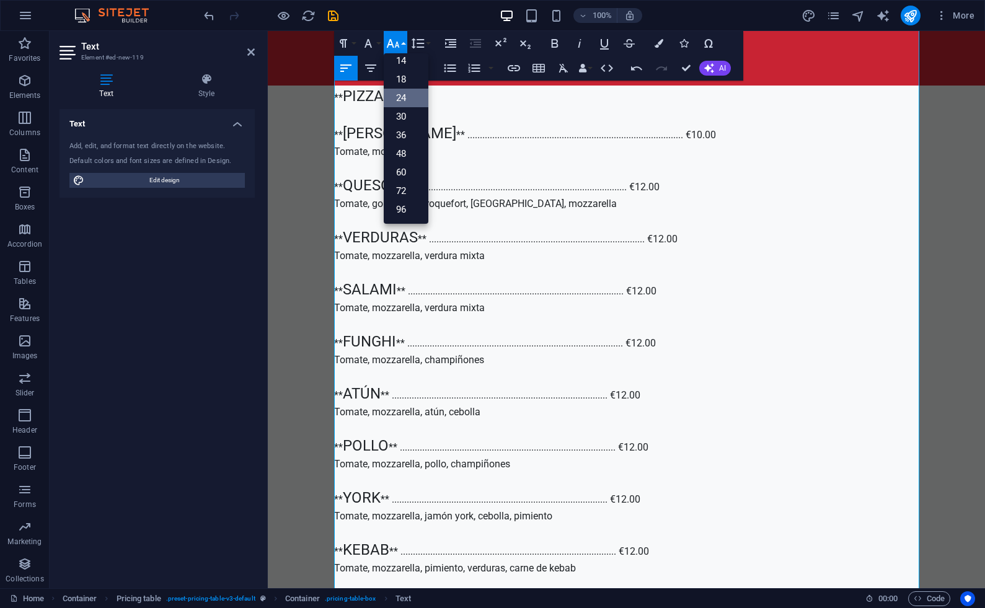
click at [407, 99] on link "24" at bounding box center [406, 98] width 45 height 19
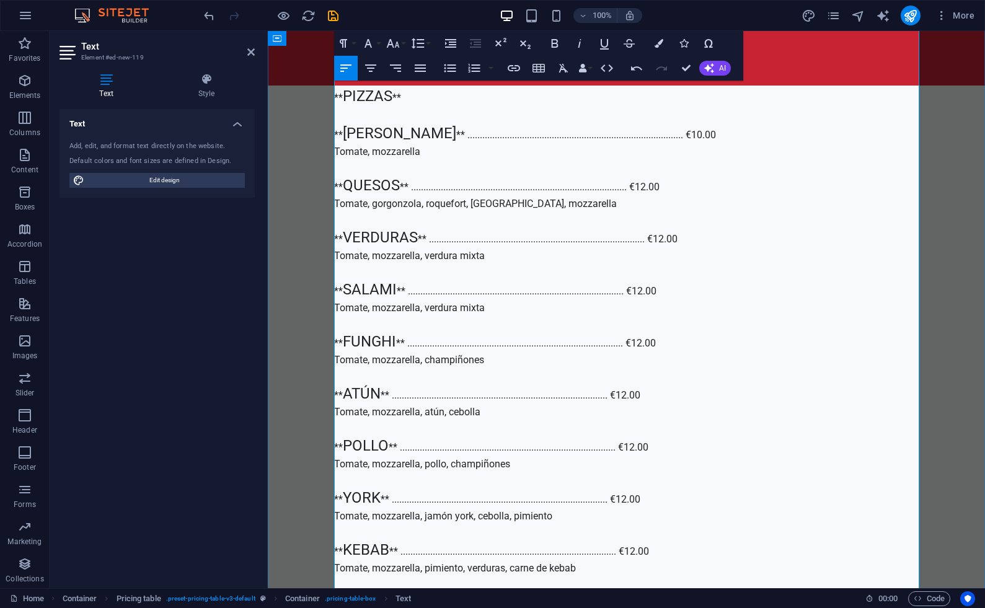
drag, startPoint x: 427, startPoint y: 414, endPoint x: 344, endPoint y: 411, distance: 83.1
click at [396, 43] on icon "button" at bounding box center [392, 43] width 13 height 9
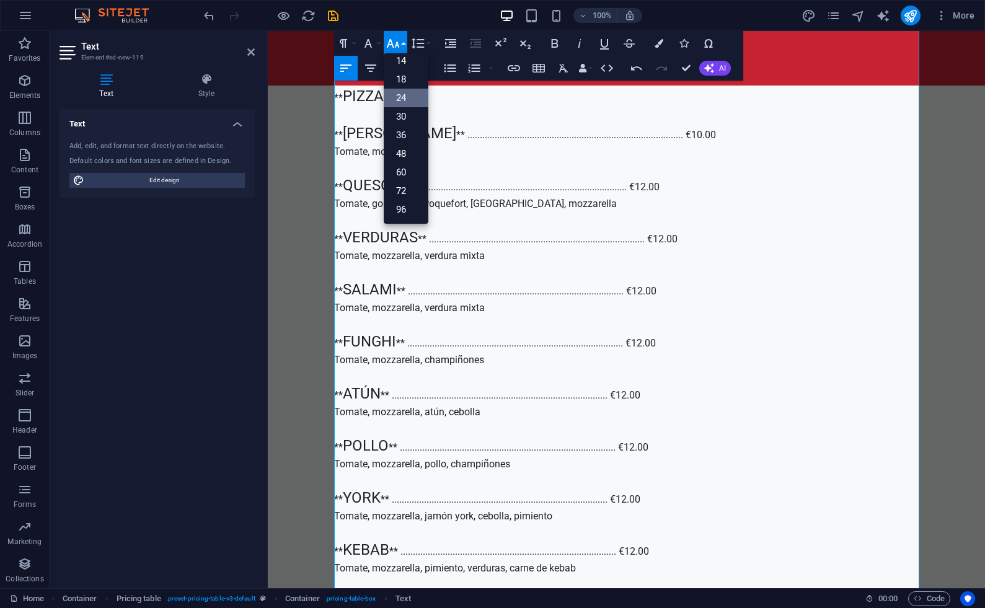
click at [403, 95] on link "24" at bounding box center [406, 98] width 45 height 19
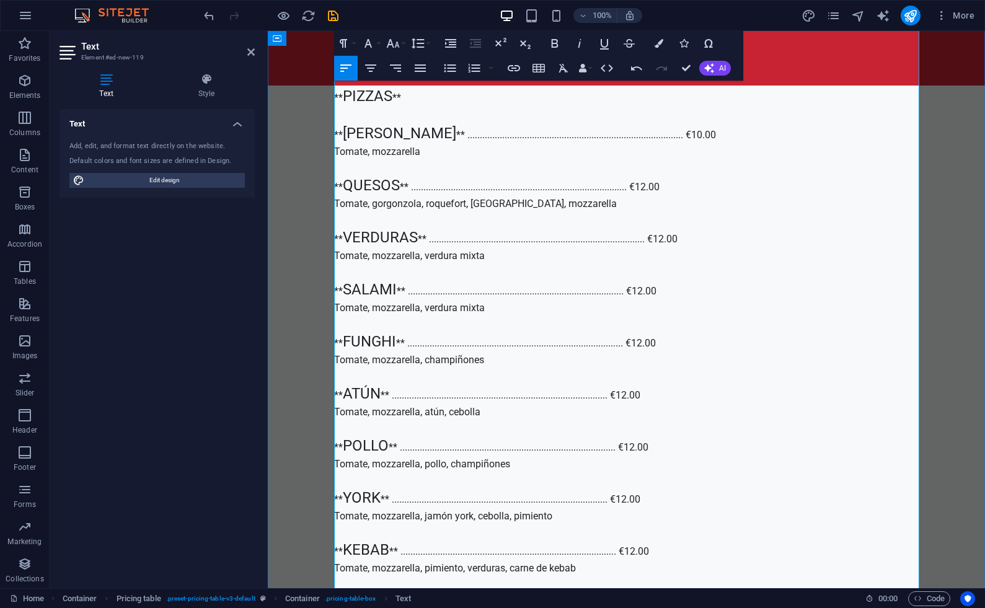
drag, startPoint x: 379, startPoint y: 494, endPoint x: 345, endPoint y: 494, distance: 34.1
click at [392, 40] on icon "button" at bounding box center [393, 43] width 15 height 15
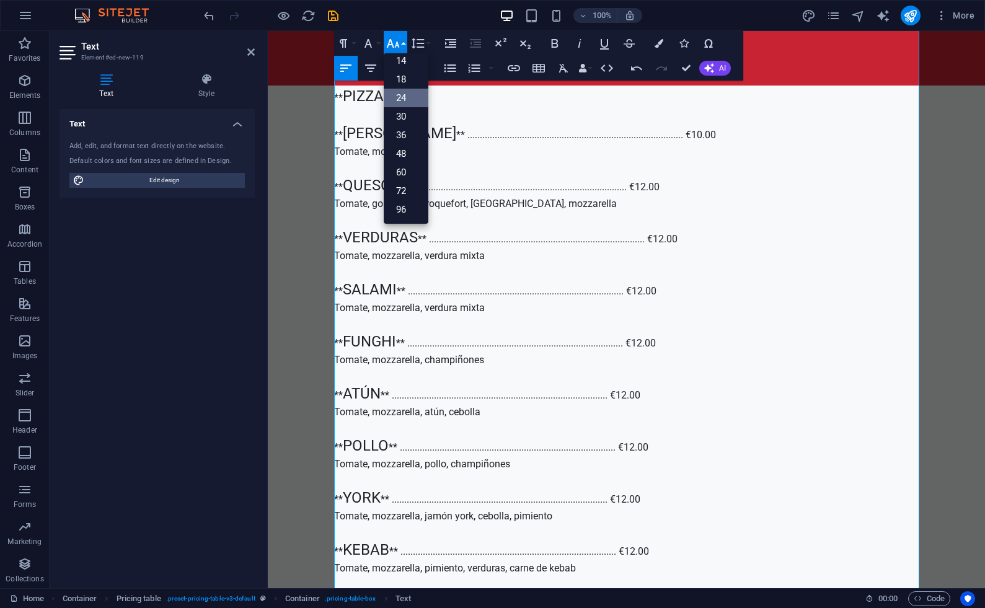
click at [399, 97] on link "24" at bounding box center [406, 98] width 45 height 19
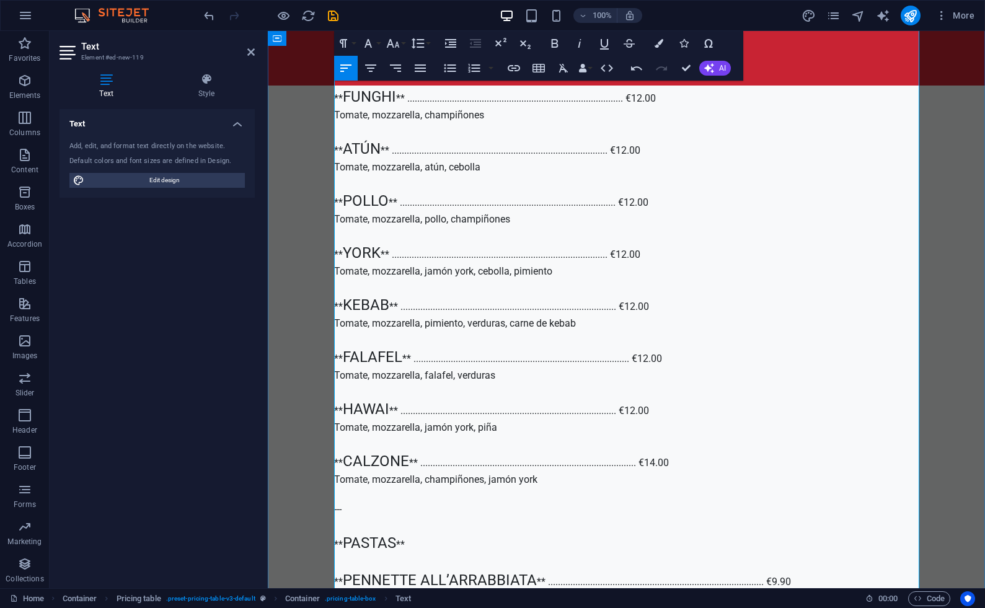
scroll to position [2390, 0]
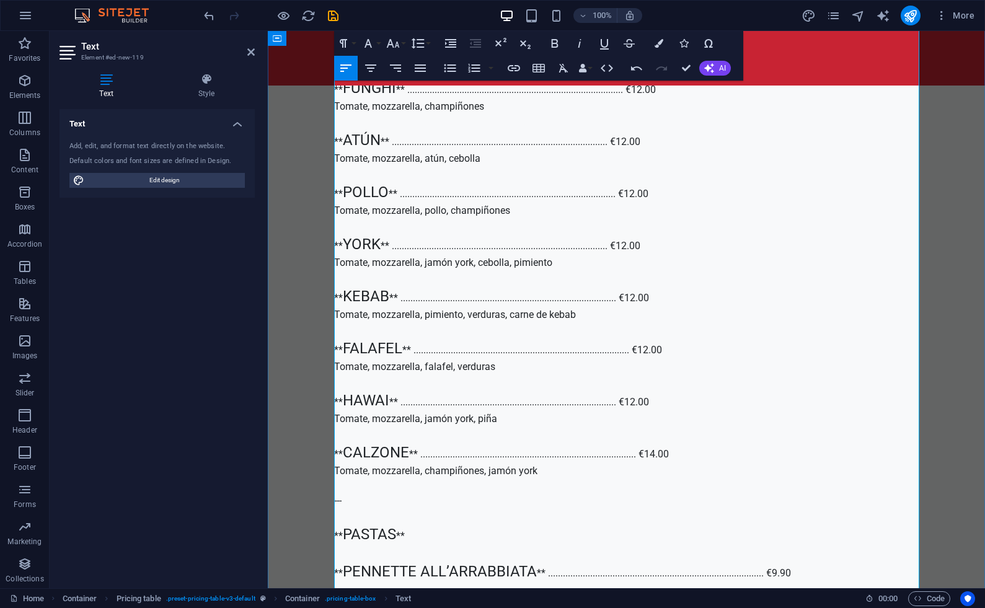
click at [393, 45] on icon "button" at bounding box center [393, 43] width 15 height 15
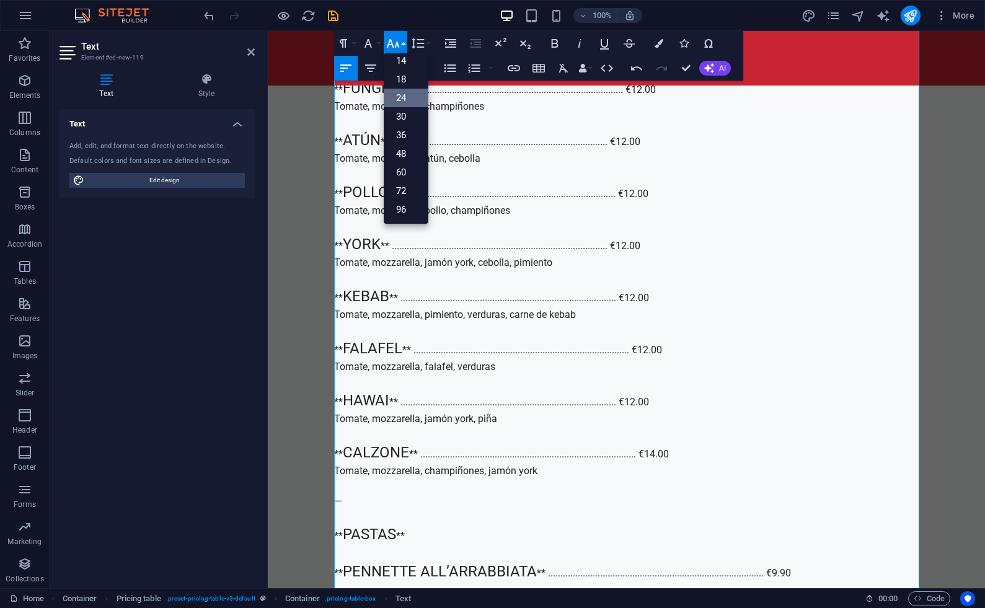
click at [408, 99] on link "24" at bounding box center [406, 98] width 45 height 19
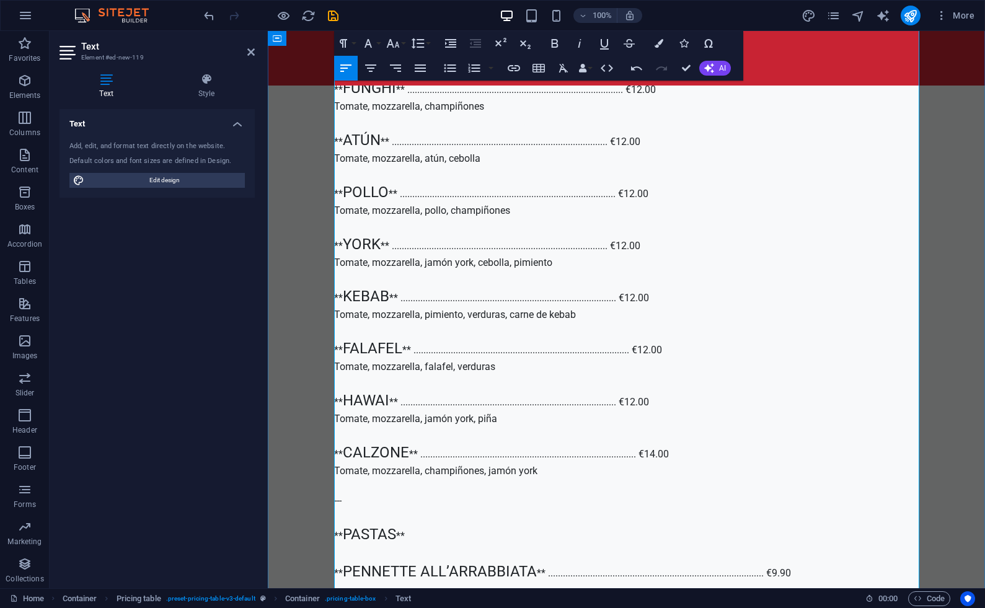
drag, startPoint x: 405, startPoint y: 362, endPoint x: 345, endPoint y: 361, distance: 60.2
click at [396, 44] on icon "button" at bounding box center [392, 43] width 13 height 9
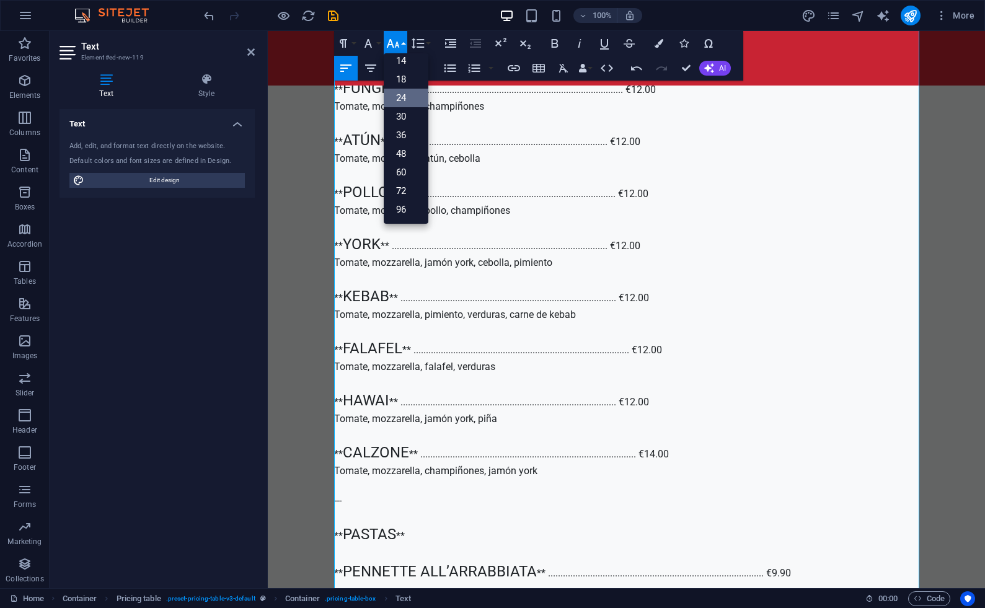
click at [406, 94] on link "24" at bounding box center [406, 98] width 45 height 19
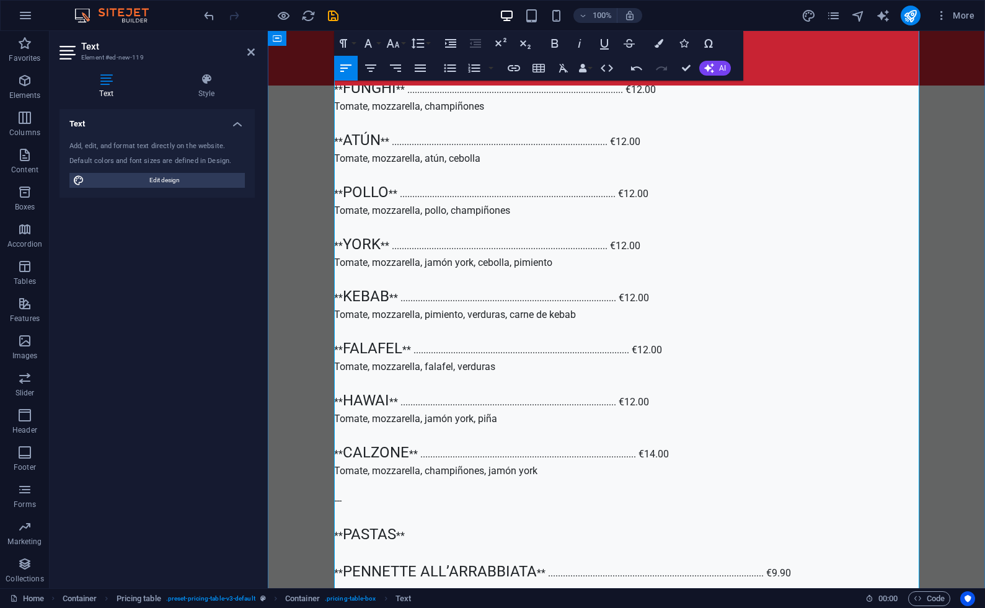
drag, startPoint x: 406, startPoint y: 412, endPoint x: 345, endPoint y: 411, distance: 60.8
click at [395, 43] on icon "button" at bounding box center [393, 43] width 15 height 15
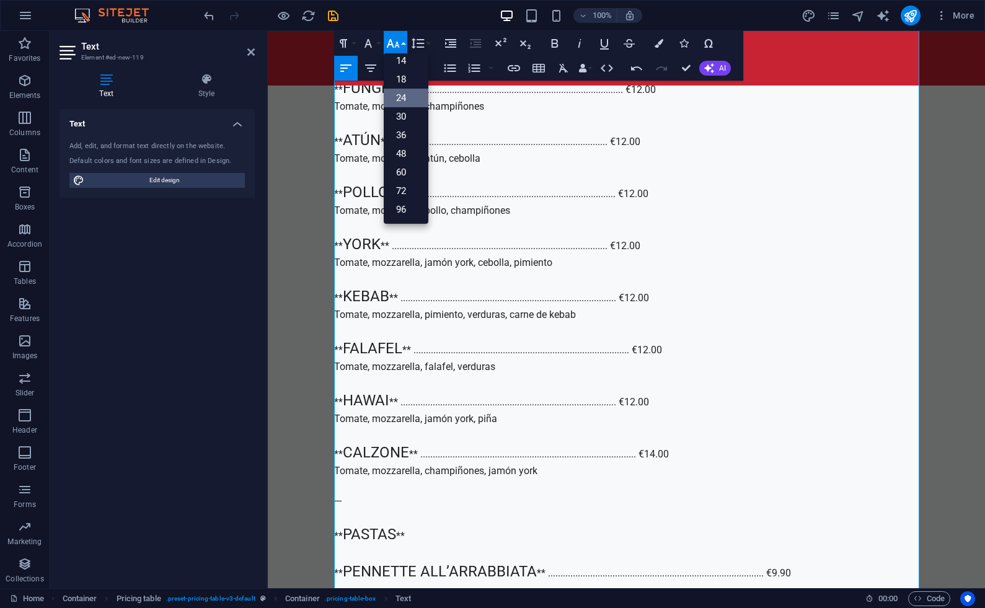
click at [409, 94] on link "24" at bounding box center [406, 98] width 45 height 19
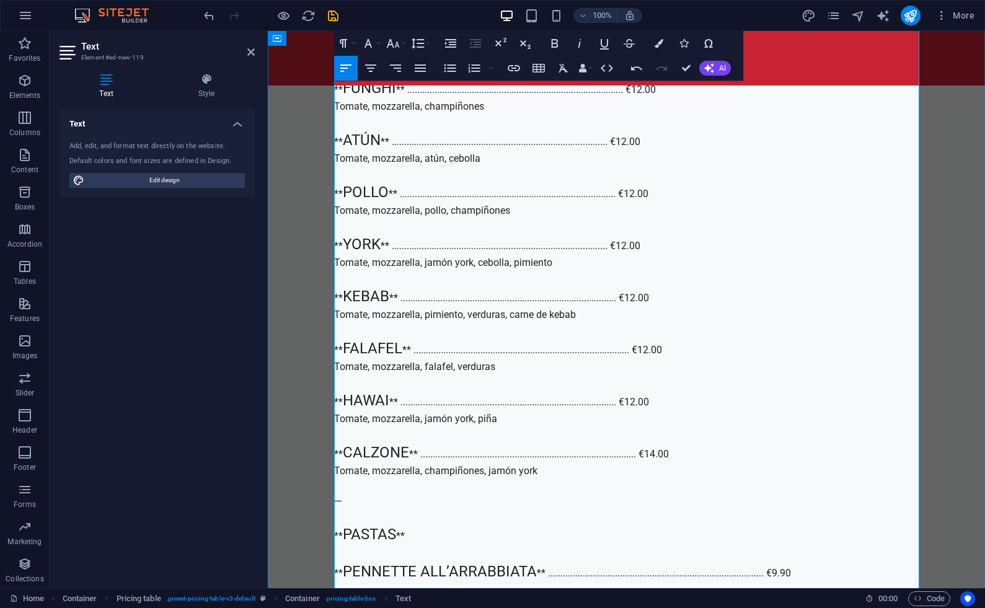
drag, startPoint x: 427, startPoint y: 465, endPoint x: 345, endPoint y: 465, distance: 81.2
click at [398, 43] on icon "button" at bounding box center [392, 43] width 13 height 9
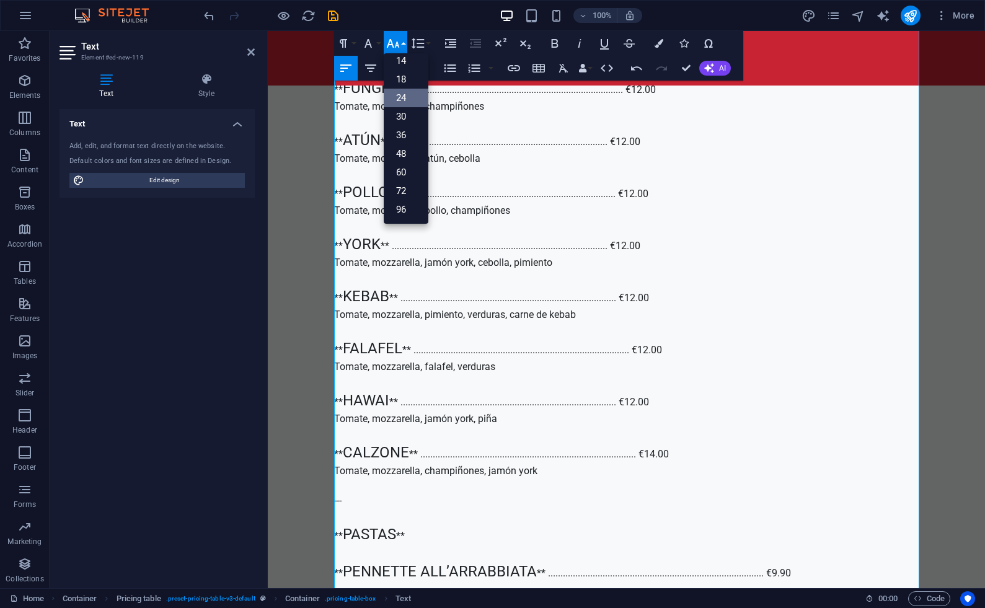
click at [404, 94] on link "24" at bounding box center [406, 98] width 45 height 19
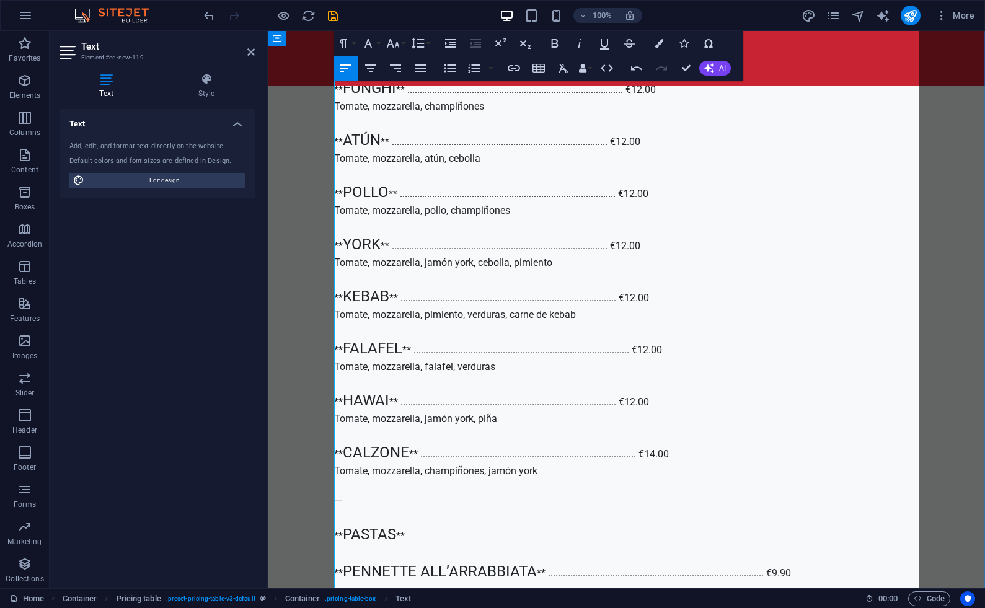
click at [395, 43] on icon "button" at bounding box center [393, 43] width 15 height 15
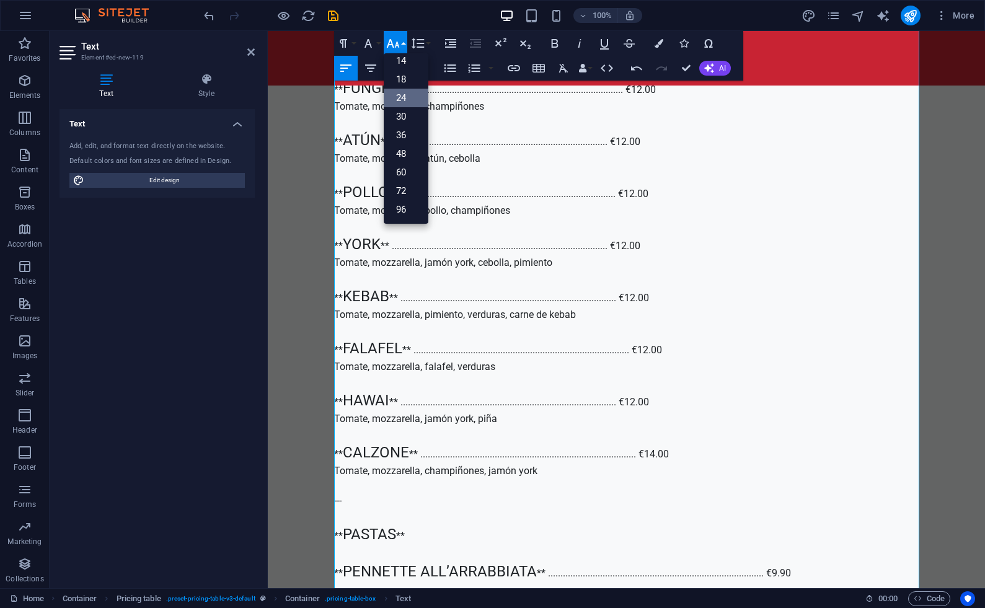
click at [400, 92] on link "24" at bounding box center [406, 98] width 45 height 19
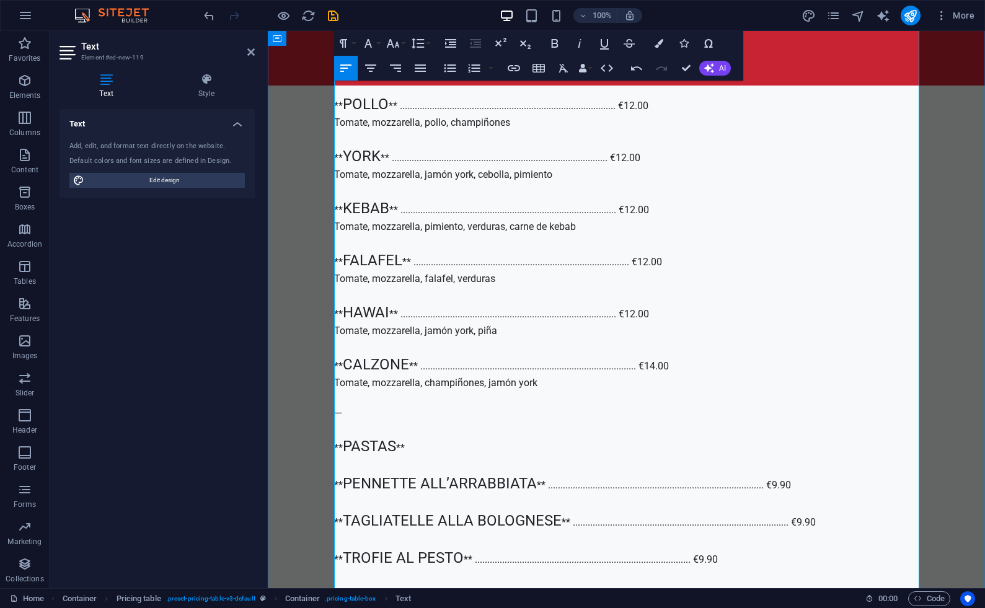
scroll to position [2502, 0]
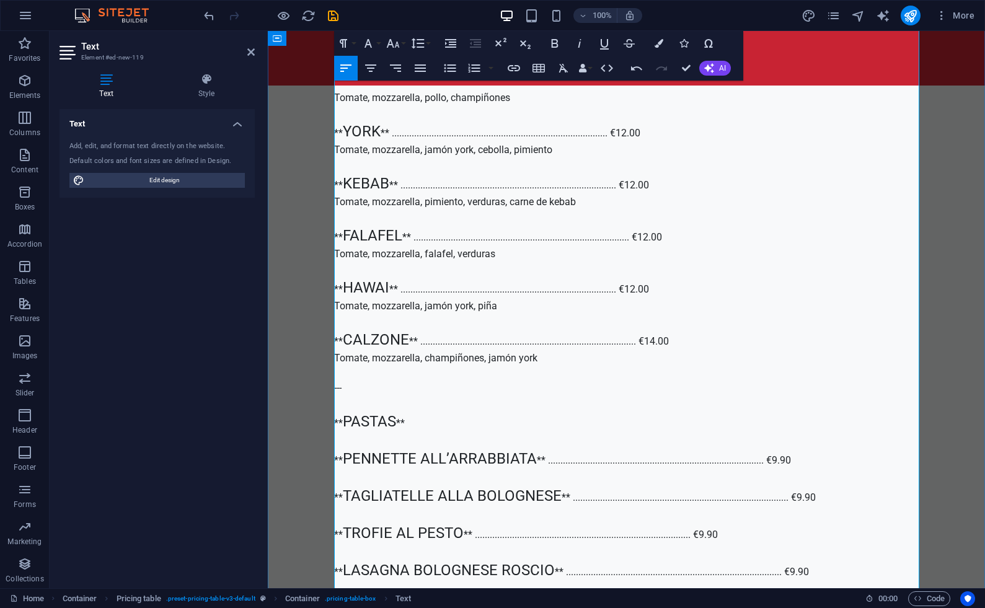
drag, startPoint x: 455, startPoint y: 471, endPoint x: 343, endPoint y: 468, distance: 111.7
click at [393, 45] on icon "button" at bounding box center [392, 43] width 13 height 9
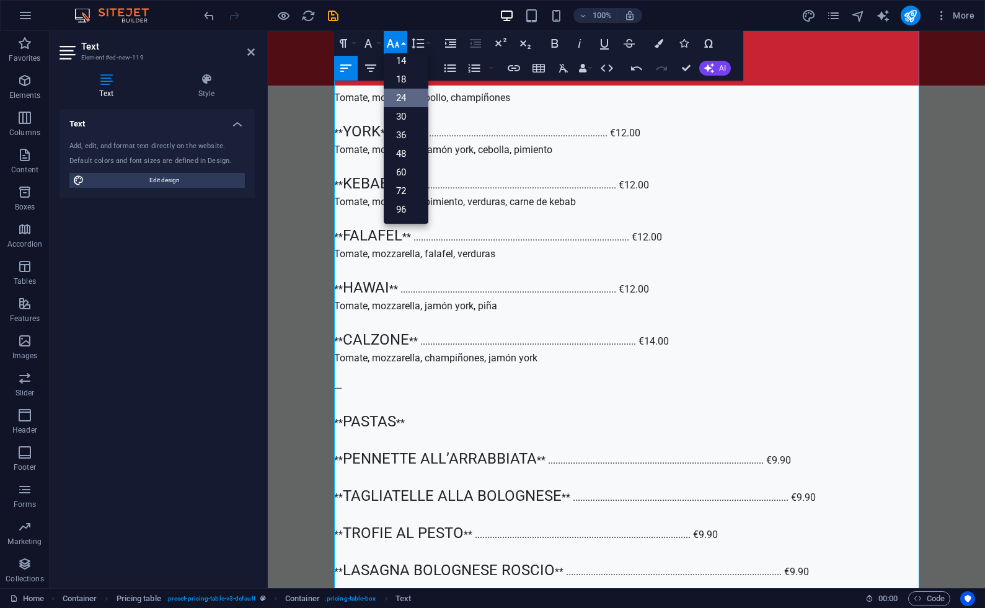
click at [401, 102] on link "24" at bounding box center [406, 98] width 45 height 19
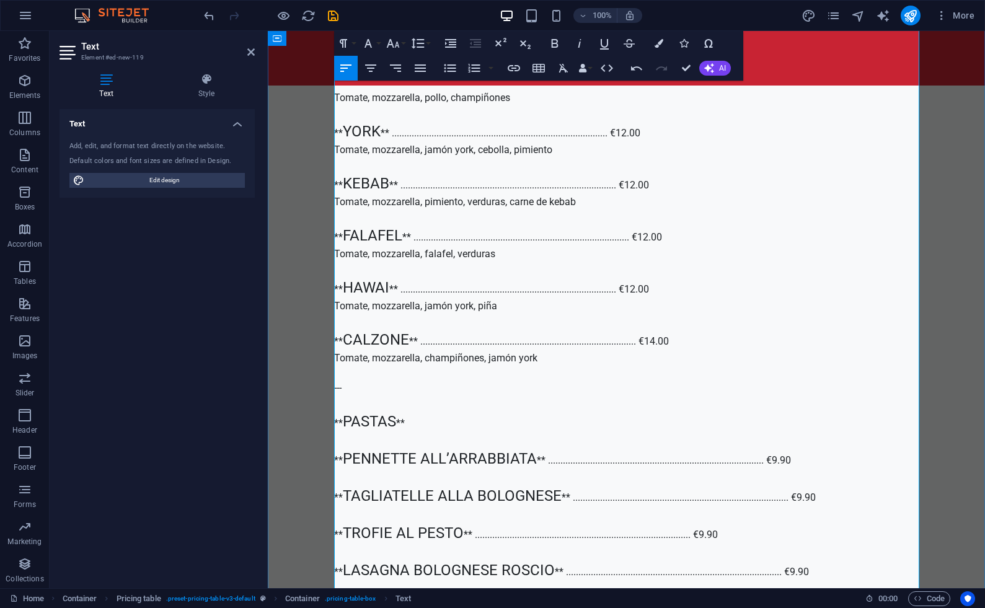
drag, startPoint x: 455, startPoint y: 523, endPoint x: 344, endPoint y: 522, distance: 110.4
click at [393, 43] on icon "button" at bounding box center [393, 43] width 15 height 15
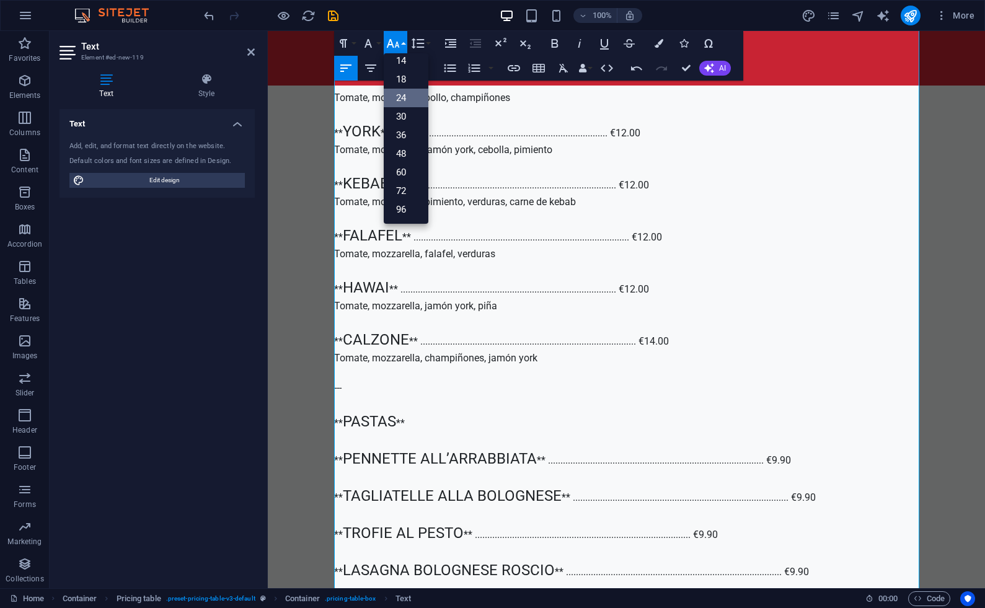
click at [403, 94] on link "24" at bounding box center [406, 98] width 45 height 19
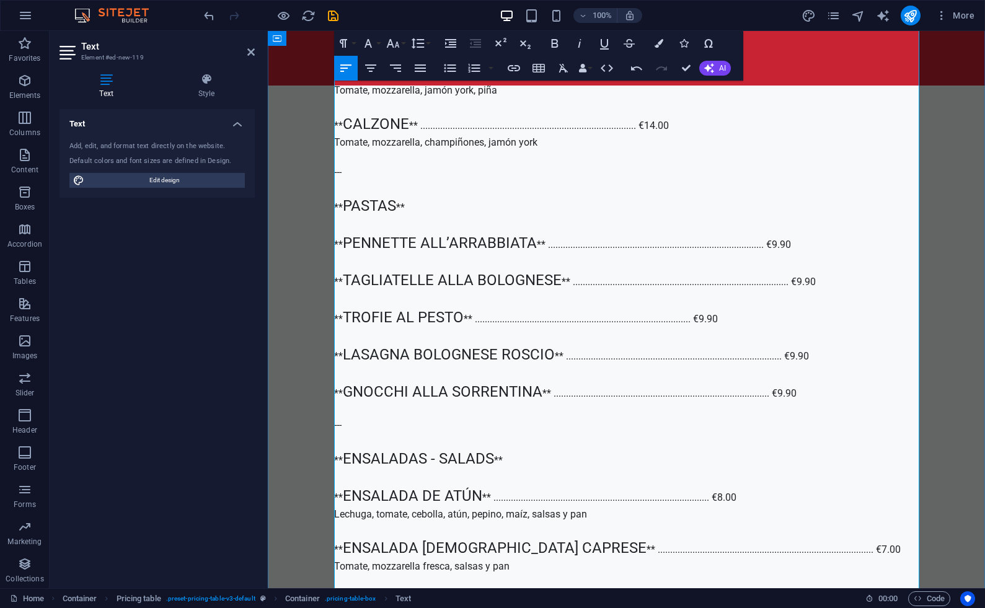
scroll to position [2729, 0]
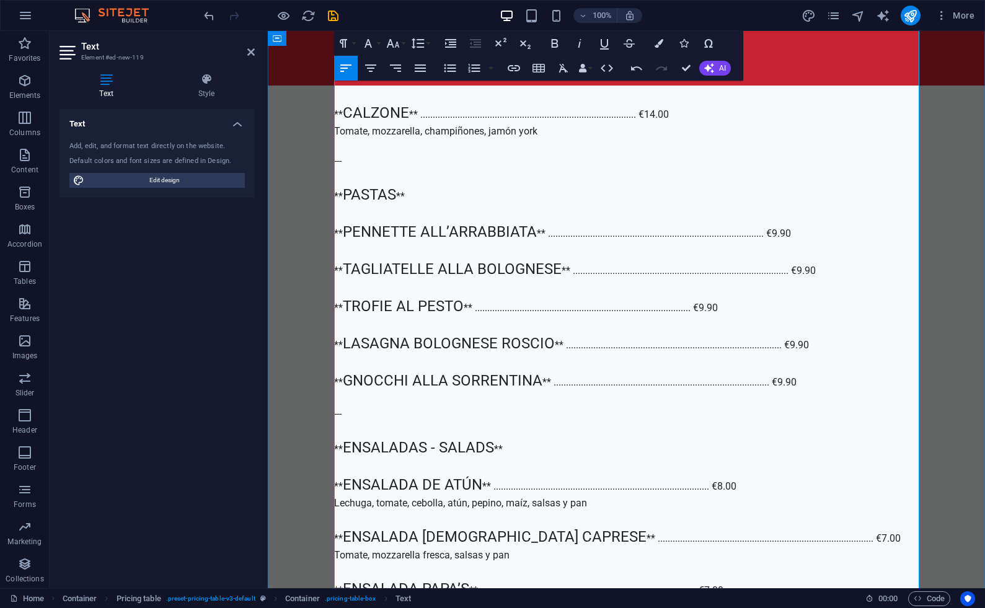
drag, startPoint x: 478, startPoint y: 348, endPoint x: 343, endPoint y: 349, distance: 135.2
click at [343, 349] on p "** PIZZAS ** ** [PERSON_NAME] ** ..............................................…" at bounding box center [626, 484] width 585 height 1987
click at [389, 40] on icon "button" at bounding box center [392, 43] width 13 height 9
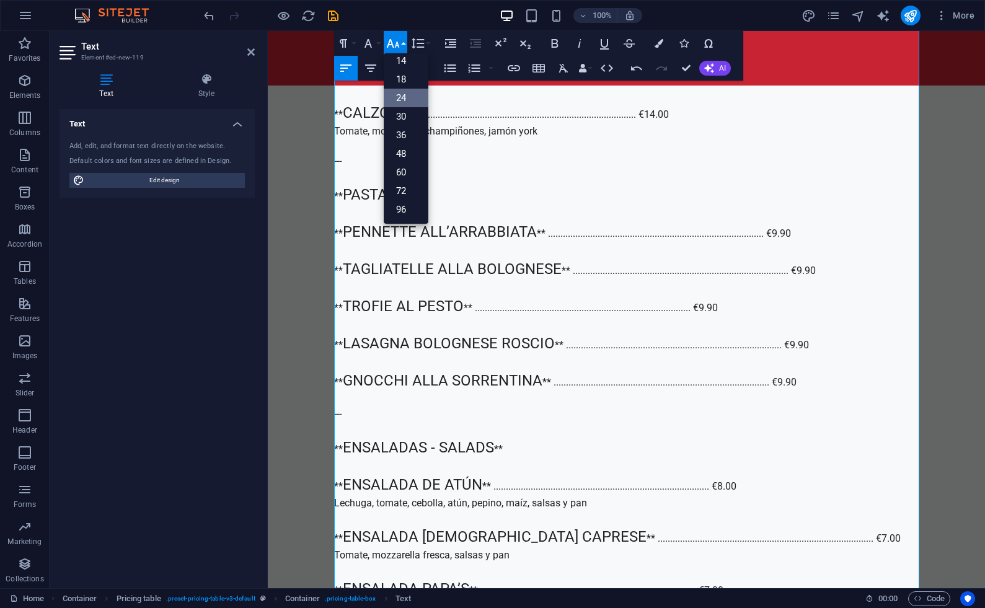
click at [403, 94] on link "24" at bounding box center [406, 98] width 45 height 19
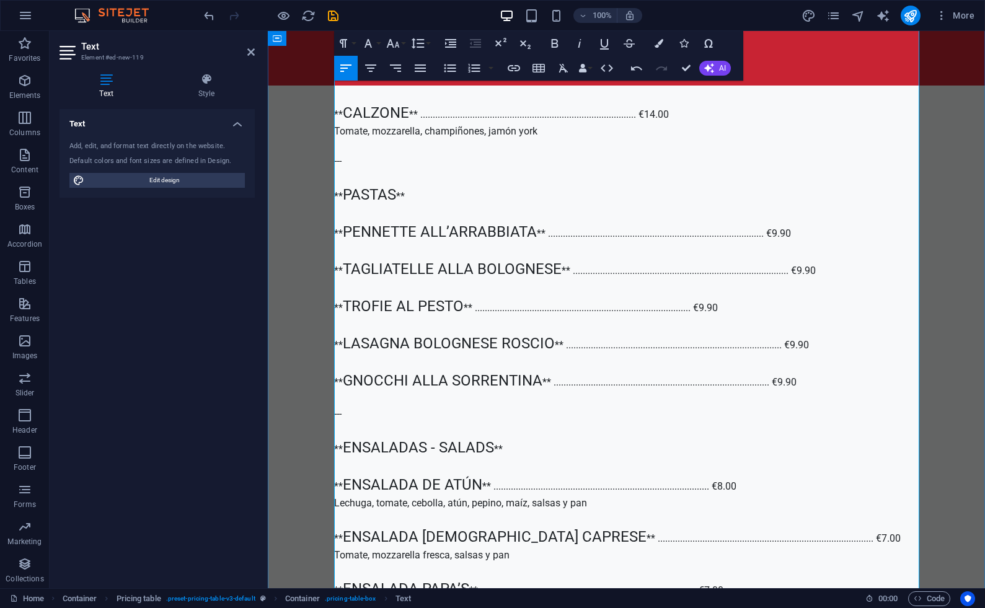
click at [370, 403] on p "** PIZZAS ** ** [PERSON_NAME] ** ..............................................…" at bounding box center [626, 488] width 585 height 1995
click at [399, 43] on icon "button" at bounding box center [393, 43] width 15 height 15
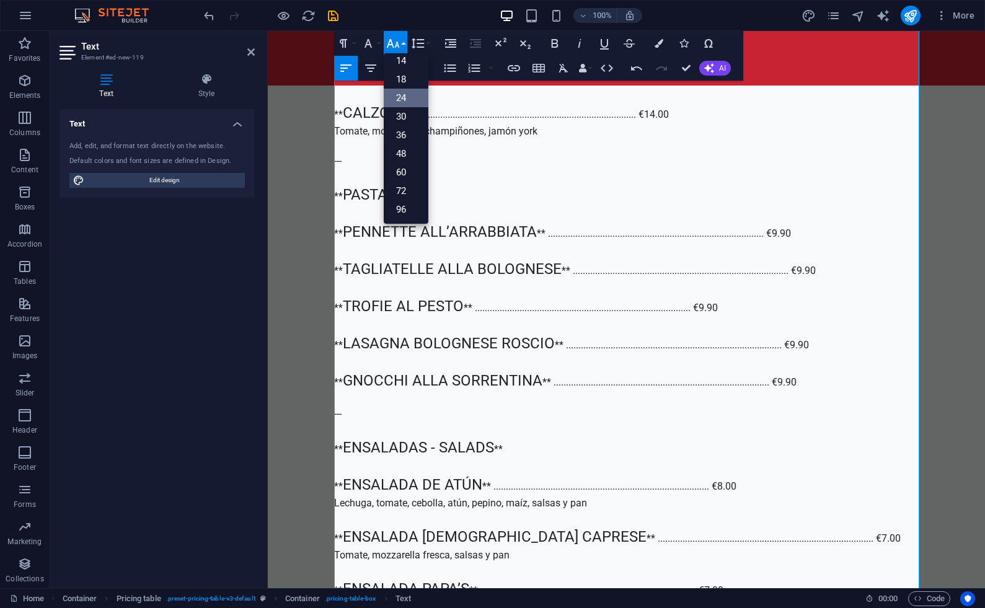
click at [401, 96] on link "24" at bounding box center [406, 98] width 45 height 19
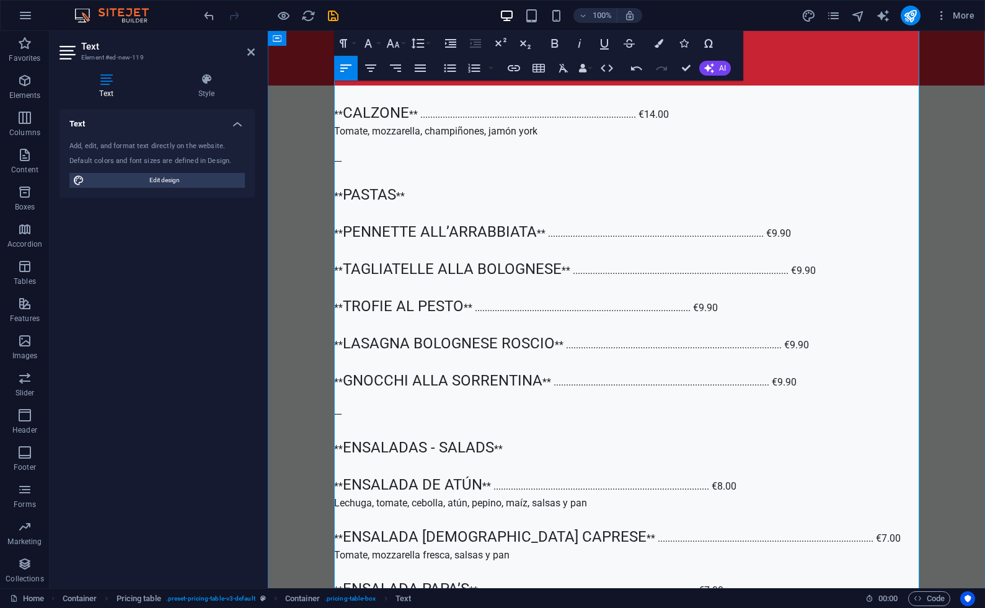
click at [373, 483] on p "** PIZZAS ** ** [PERSON_NAME] ** ..............................................…" at bounding box center [626, 492] width 585 height 2002
click at [396, 37] on icon "button" at bounding box center [393, 43] width 15 height 15
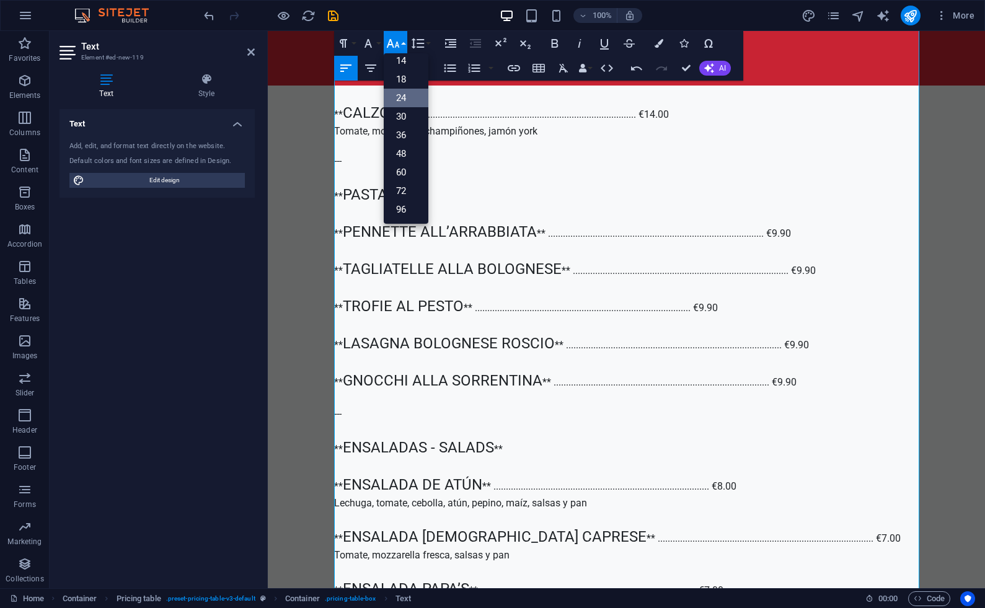
click at [404, 92] on link "24" at bounding box center [406, 98] width 45 height 19
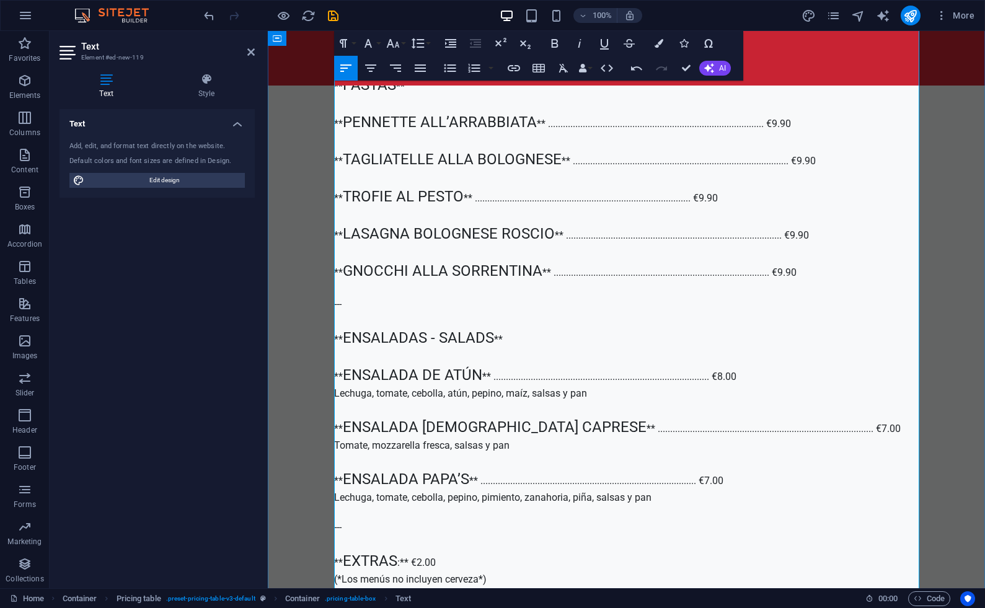
scroll to position [2845, 0]
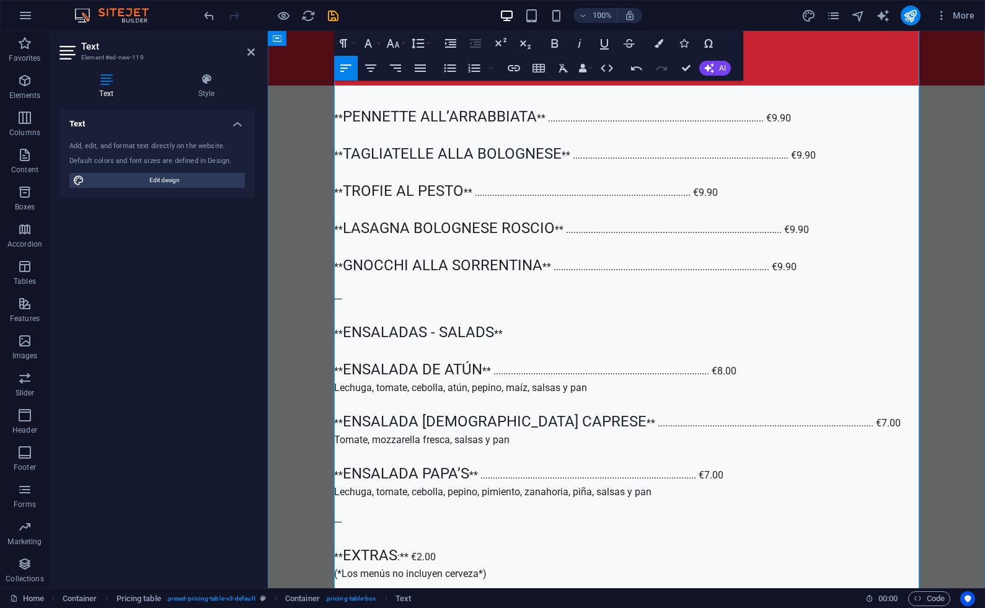
drag, startPoint x: 406, startPoint y: 404, endPoint x: 345, endPoint y: 406, distance: 60.8
click at [345, 406] on p "** PIZZAS ** ** [PERSON_NAME] ** ..............................................…" at bounding box center [626, 380] width 585 height 2009
click at [396, 47] on icon "button" at bounding box center [393, 43] width 15 height 15
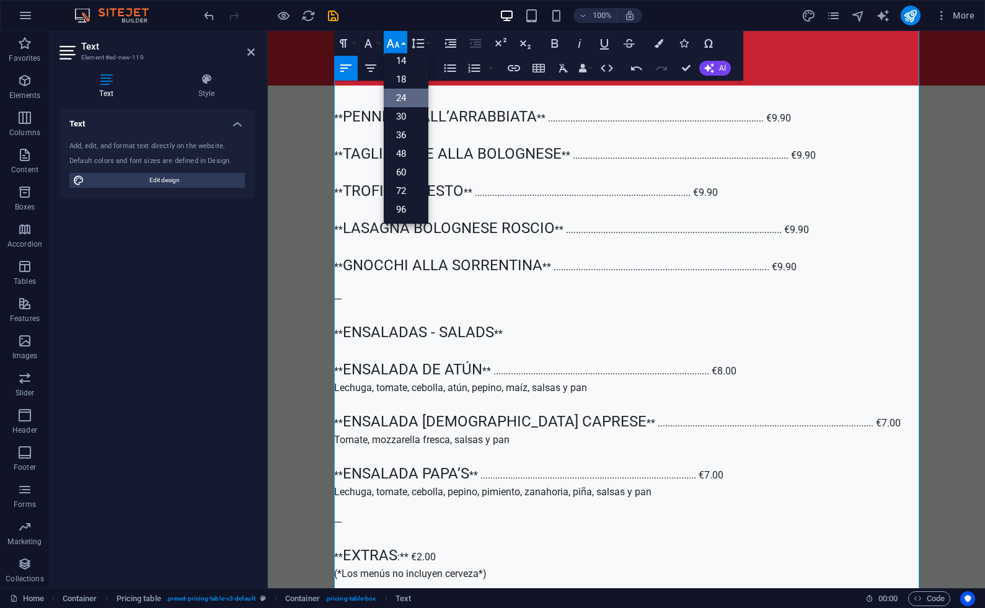
click at [404, 95] on link "24" at bounding box center [406, 98] width 45 height 19
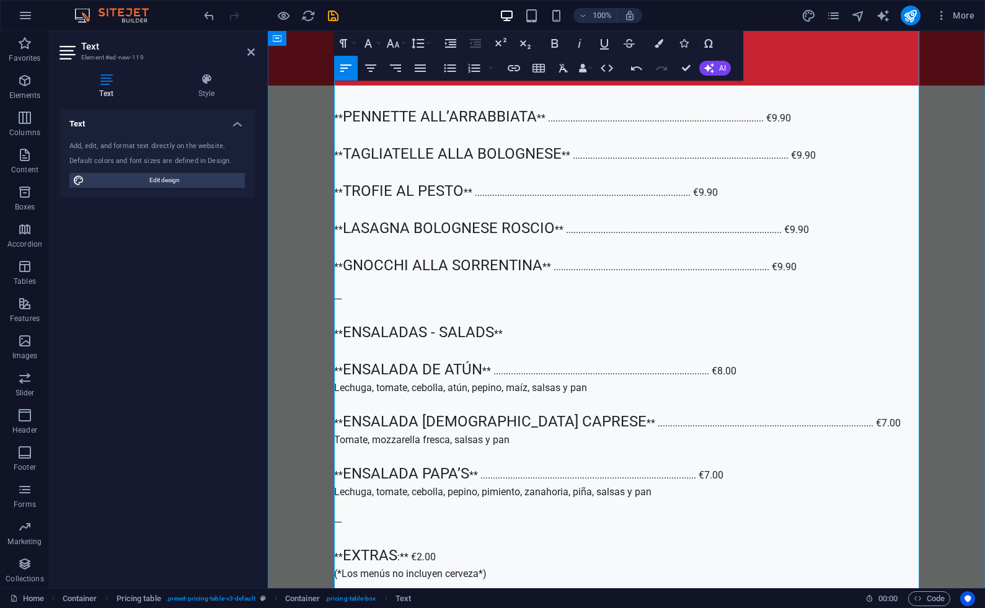
drag, startPoint x: 408, startPoint y: 444, endPoint x: 344, endPoint y: 439, distance: 64.1
click at [344, 439] on p "** PIZZAS ** ** [PERSON_NAME] ** ..............................................…" at bounding box center [626, 384] width 585 height 2017
click at [392, 42] on icon "button" at bounding box center [393, 43] width 15 height 15
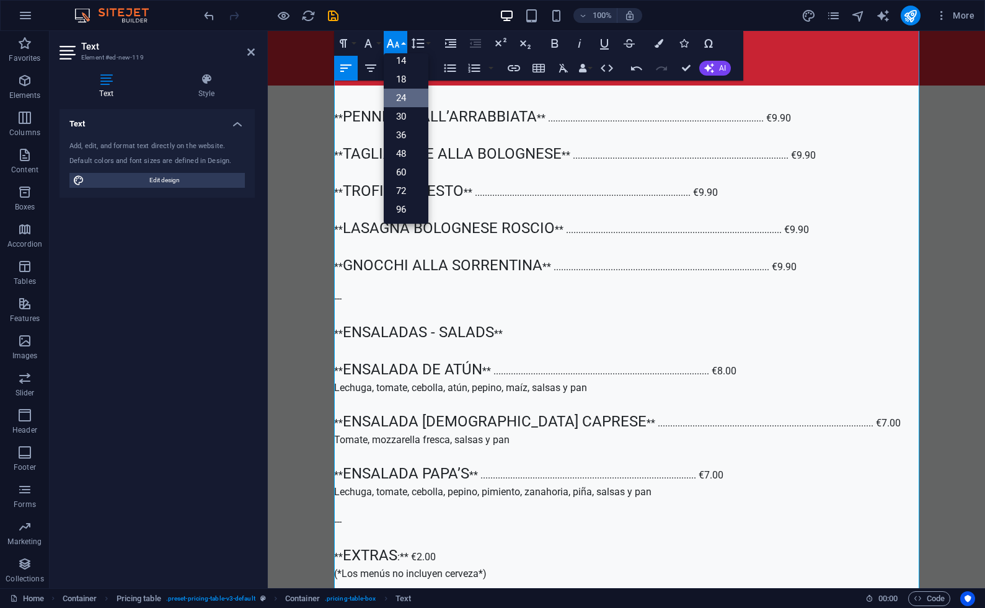
click at [397, 96] on link "24" at bounding box center [406, 98] width 45 height 19
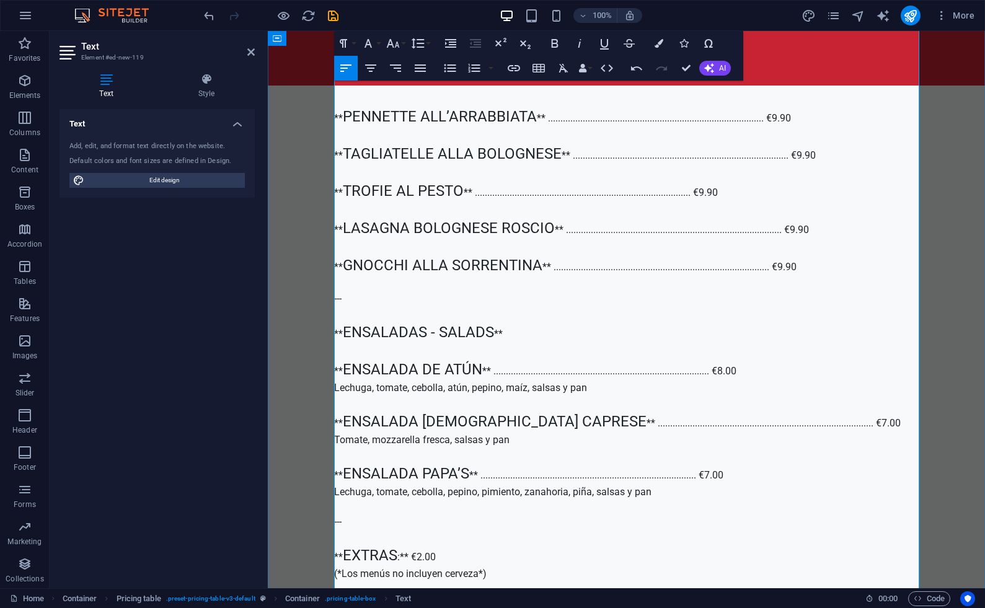
drag, startPoint x: 417, startPoint y: 478, endPoint x: 344, endPoint y: 478, distance: 73.8
click at [344, 478] on p "** PIZZAS ** ** [PERSON_NAME] ** ..............................................…" at bounding box center [626, 388] width 585 height 2024
click at [394, 49] on icon "button" at bounding box center [393, 43] width 15 height 15
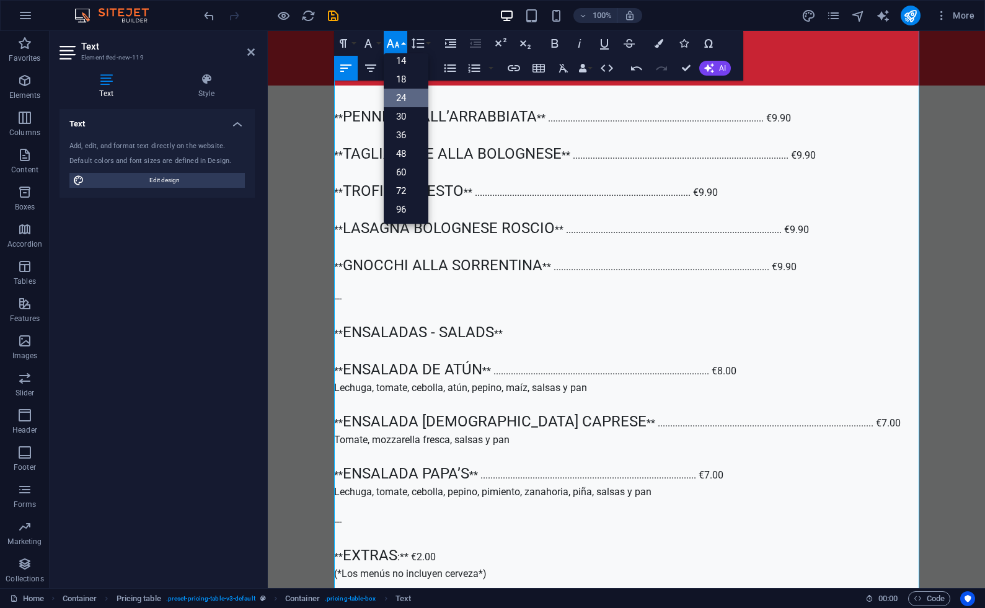
click at [406, 96] on link "24" at bounding box center [406, 98] width 45 height 19
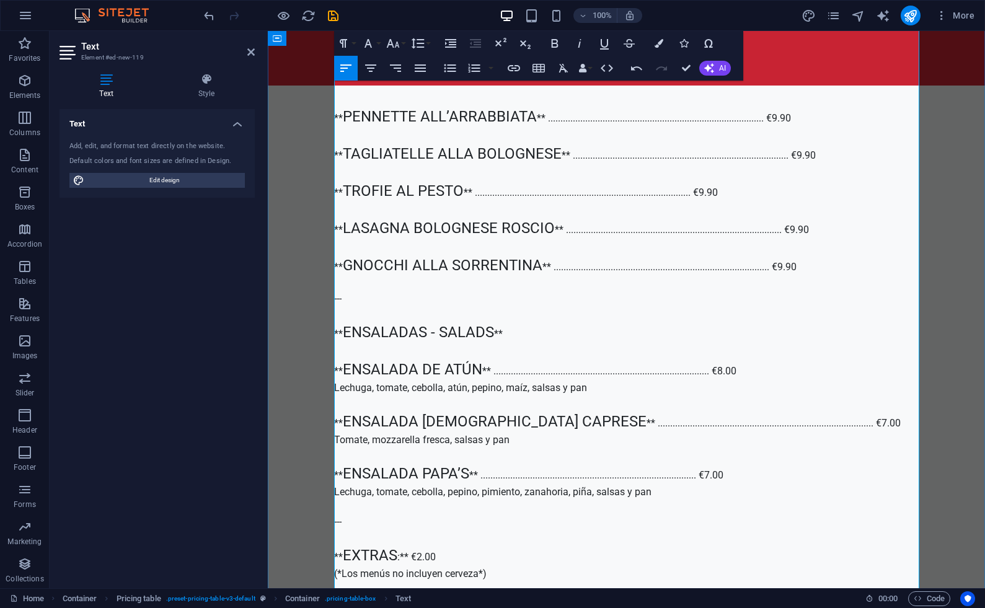
drag, startPoint x: 403, startPoint y: 515, endPoint x: 345, endPoint y: 515, distance: 57.7
click at [345, 515] on p "** PIZZAS ** ** [PERSON_NAME] ** ..............................................…" at bounding box center [626, 392] width 585 height 2032
click at [396, 42] on icon "button" at bounding box center [392, 43] width 13 height 9
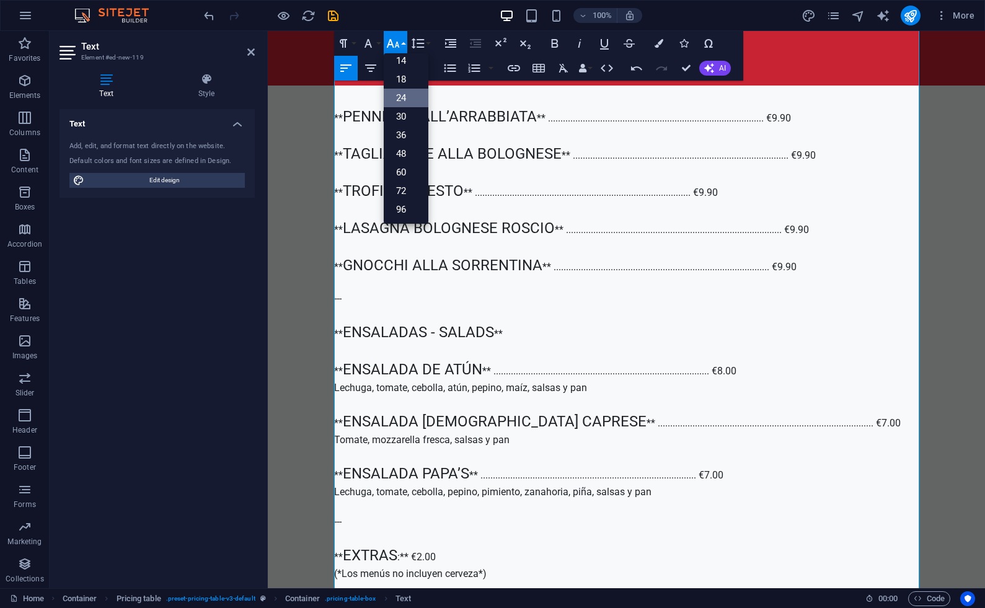
click at [406, 99] on link "24" at bounding box center [406, 98] width 45 height 19
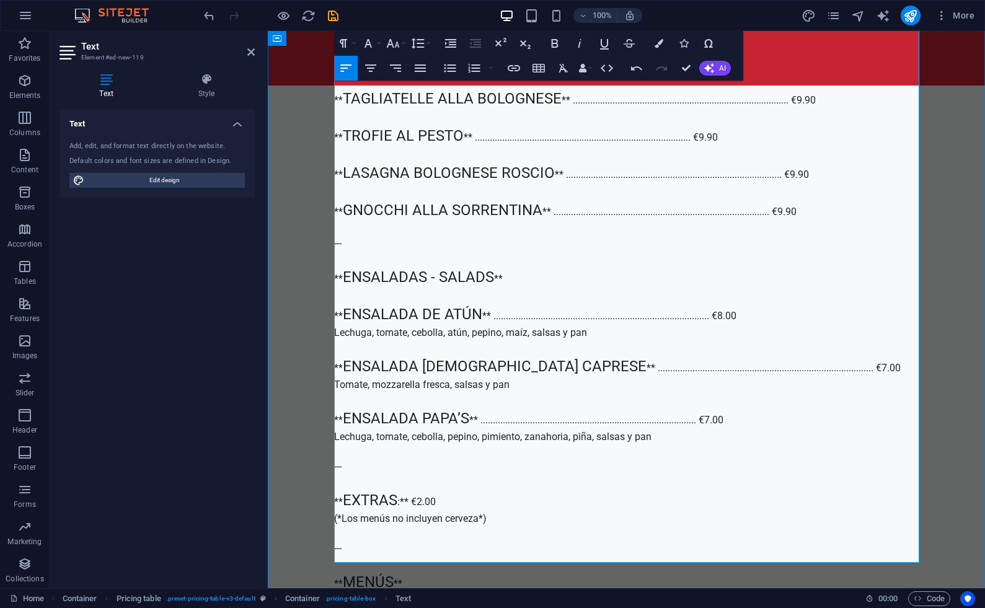
scroll to position [2944, 0]
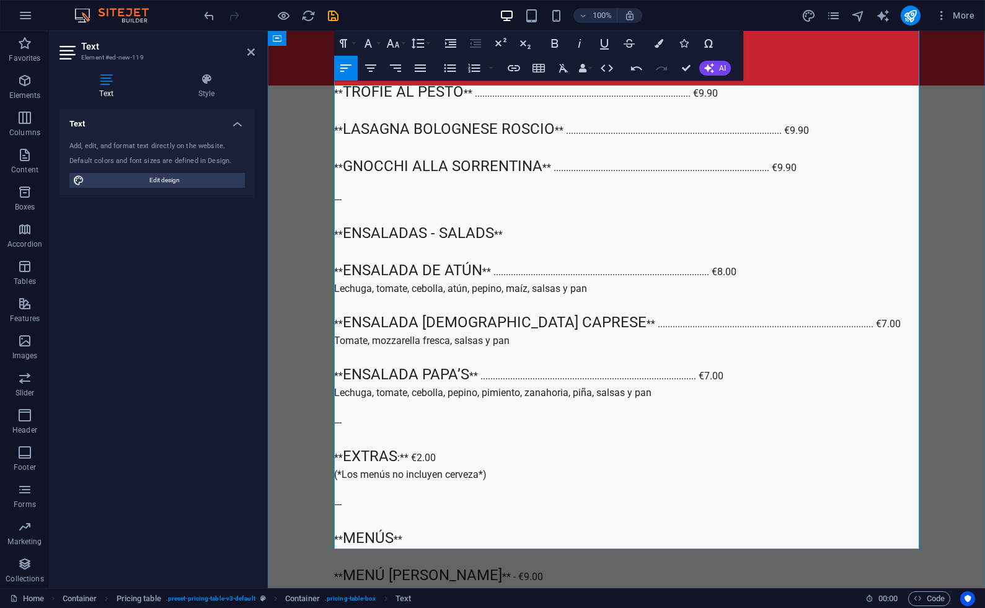
drag, startPoint x: 405, startPoint y: 453, endPoint x: 345, endPoint y: 454, distance: 60.2
click at [345, 454] on p "** PIZZAS ** ** [PERSON_NAME] ** ..............................................…" at bounding box center [626, 296] width 585 height 2039
click at [398, 43] on icon "button" at bounding box center [392, 43] width 13 height 9
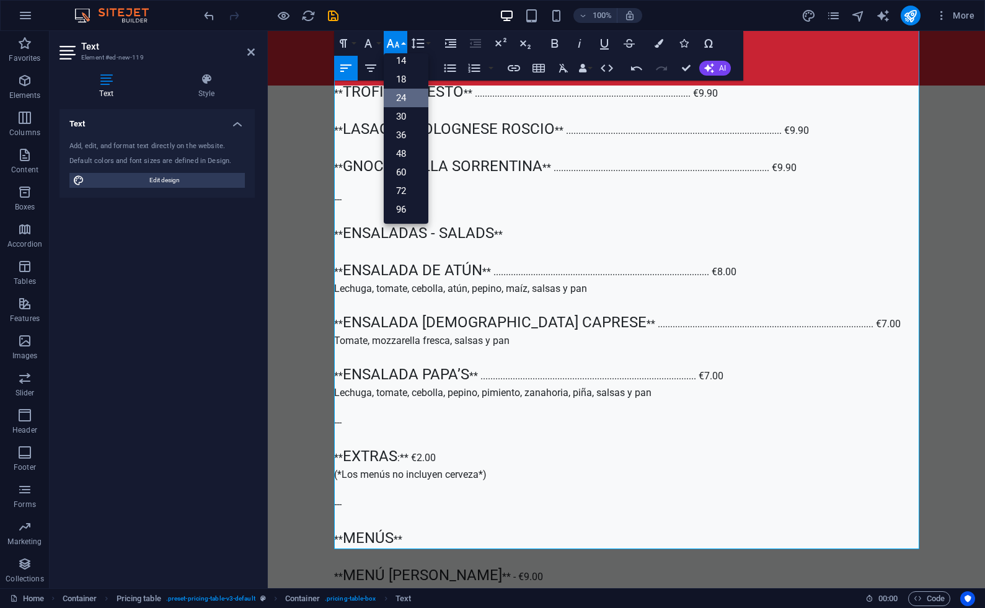
click at [404, 96] on link "24" at bounding box center [406, 98] width 45 height 19
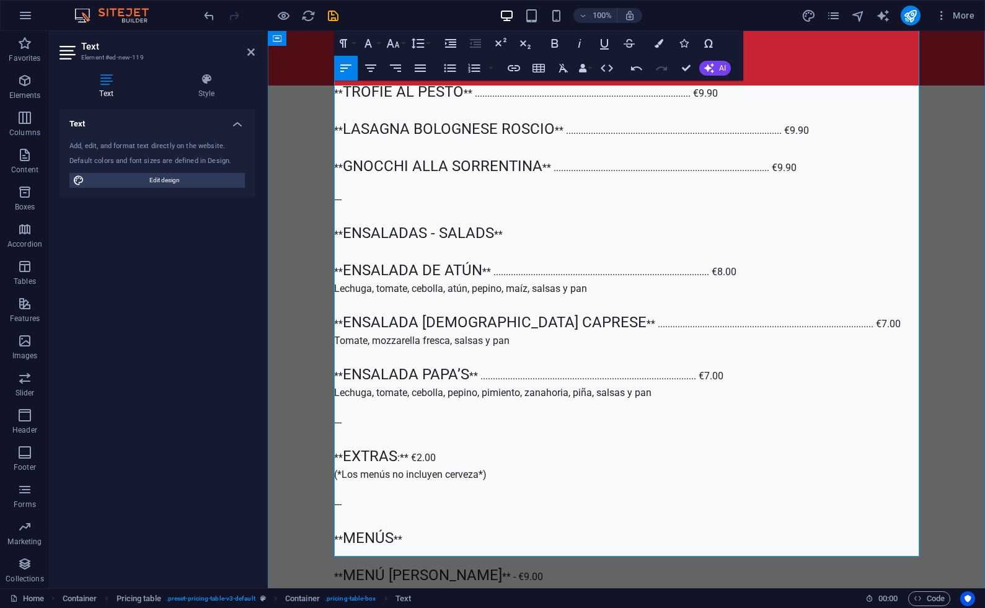
drag, startPoint x: 404, startPoint y: 489, endPoint x: 344, endPoint y: 493, distance: 59.7
click at [344, 493] on p "** PIZZAS ** ** [PERSON_NAME] ** ..............................................…" at bounding box center [626, 300] width 585 height 2047
click at [398, 50] on icon "button" at bounding box center [393, 43] width 15 height 15
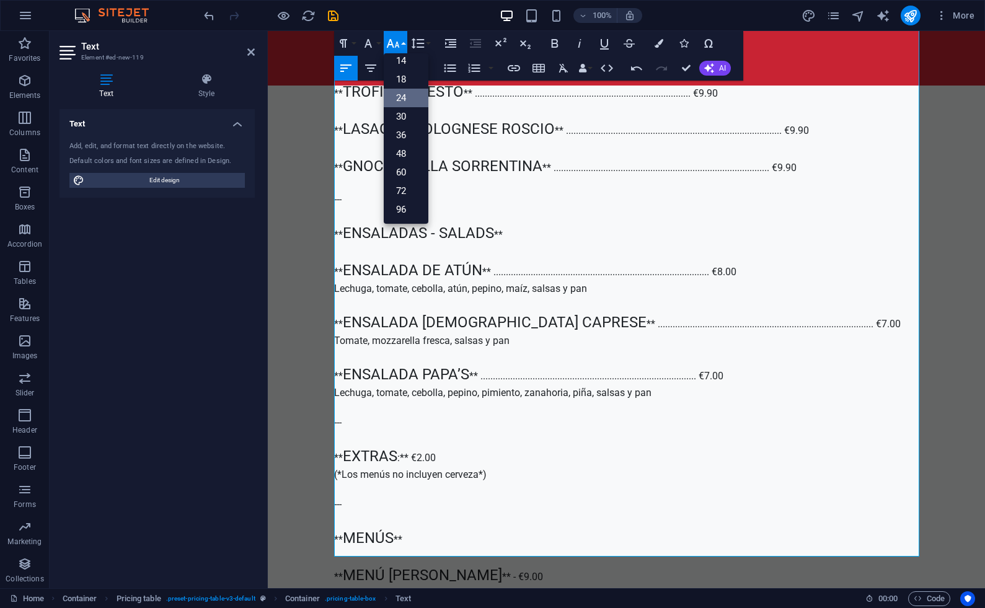
click at [409, 100] on link "24" at bounding box center [406, 98] width 45 height 19
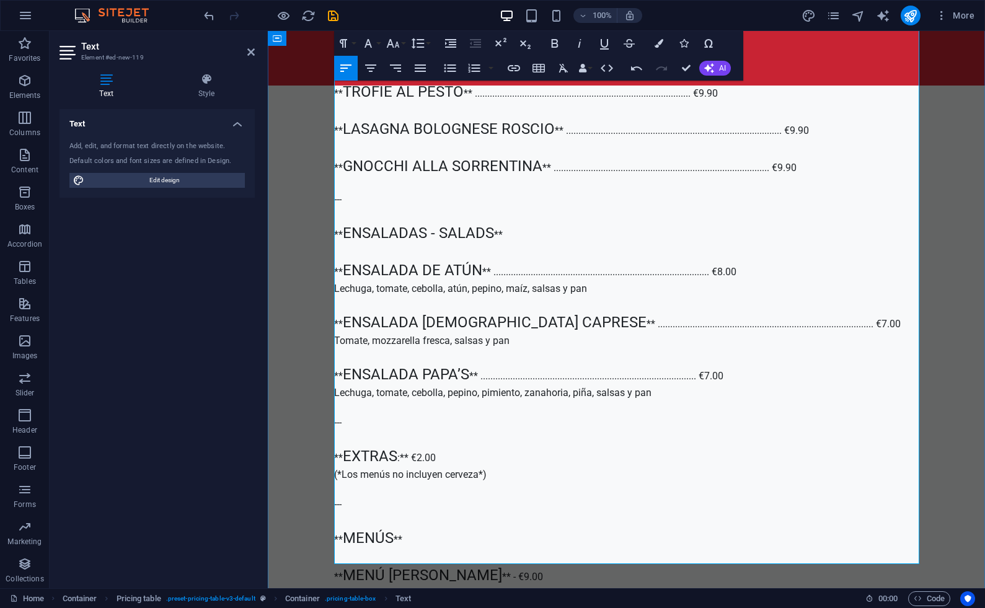
drag, startPoint x: 446, startPoint y: 531, endPoint x: 345, endPoint y: 528, distance: 101.1
click at [345, 528] on p "** PIZZAS ** ** [PERSON_NAME] ** ..............................................…" at bounding box center [626, 304] width 585 height 2054
click at [392, 44] on icon "button" at bounding box center [392, 43] width 13 height 9
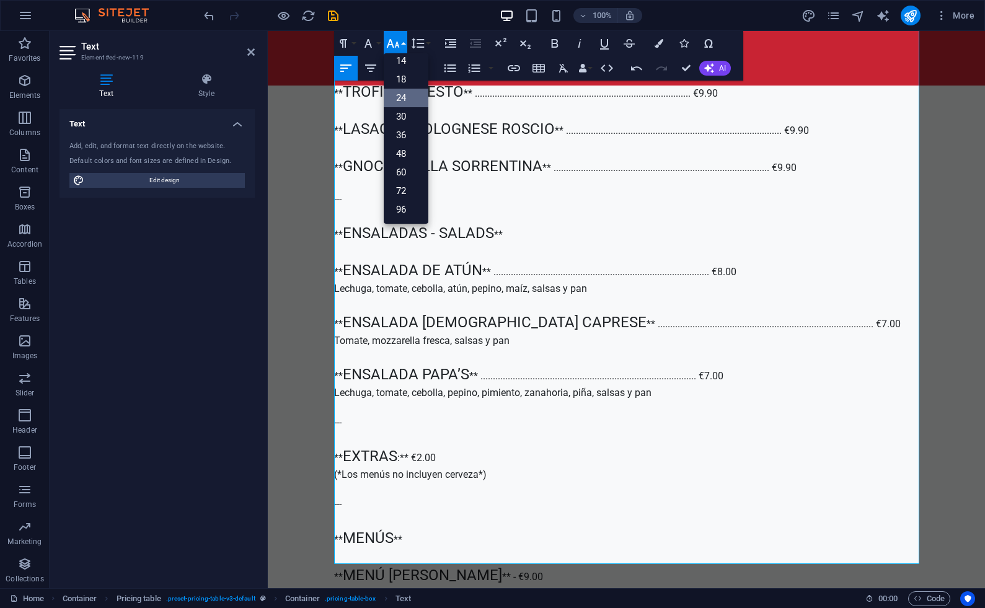
click at [403, 96] on link "24" at bounding box center [406, 98] width 45 height 19
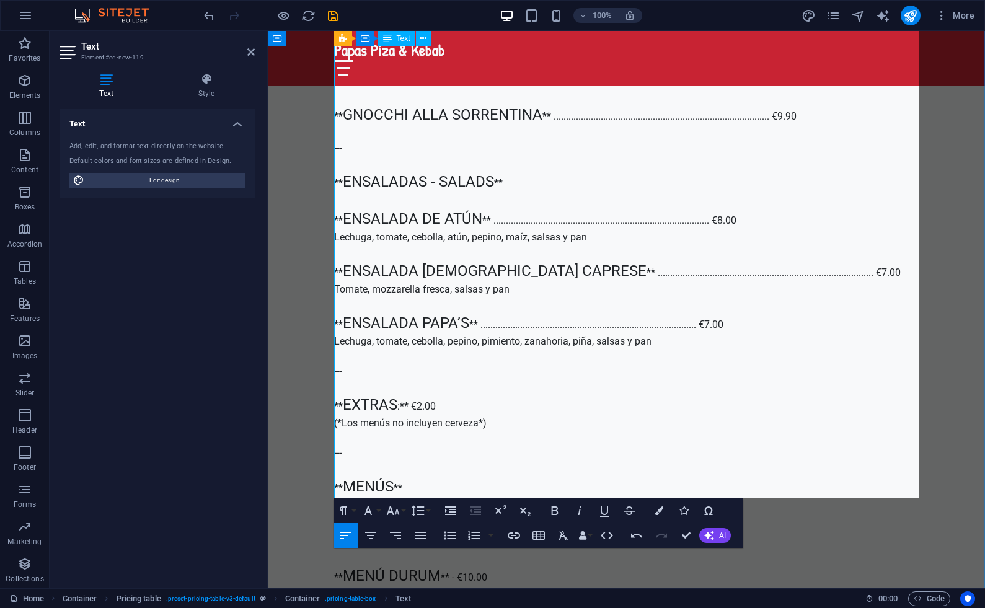
scroll to position [3025, 0]
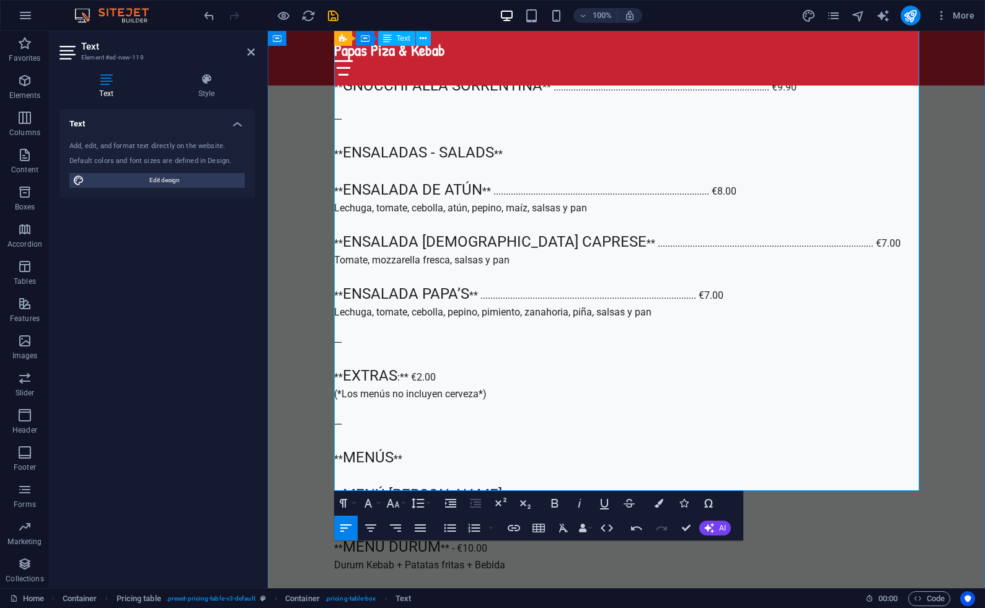
drag, startPoint x: 400, startPoint y: 484, endPoint x: 344, endPoint y: 483, distance: 56.5
click at [344, 483] on p "** PIZZAS ** ** [PERSON_NAME] ** ..............................................…" at bounding box center [626, 227] width 585 height 2062
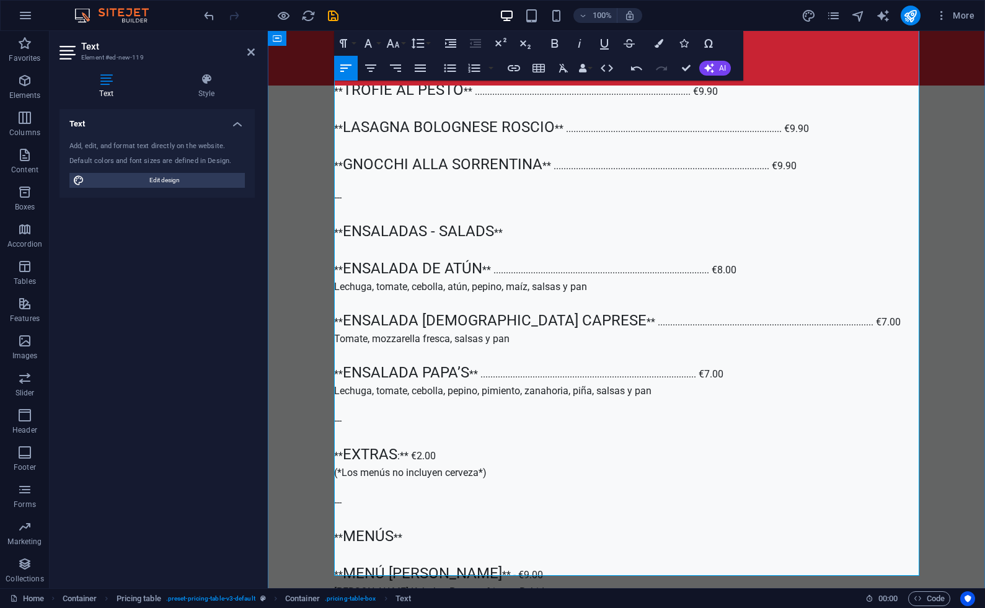
scroll to position [2948, 0]
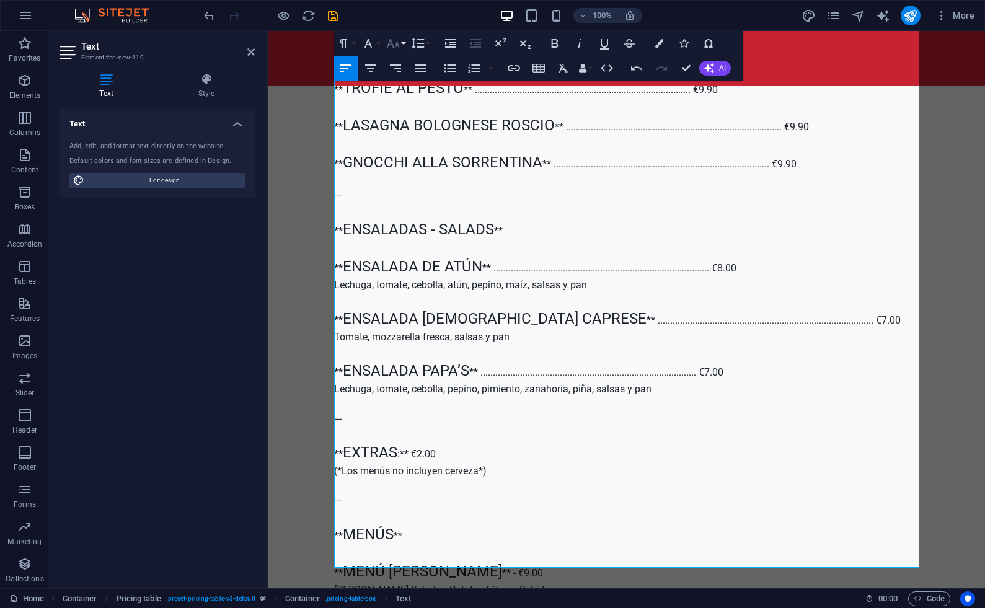
click at [393, 44] on icon "button" at bounding box center [393, 43] width 15 height 15
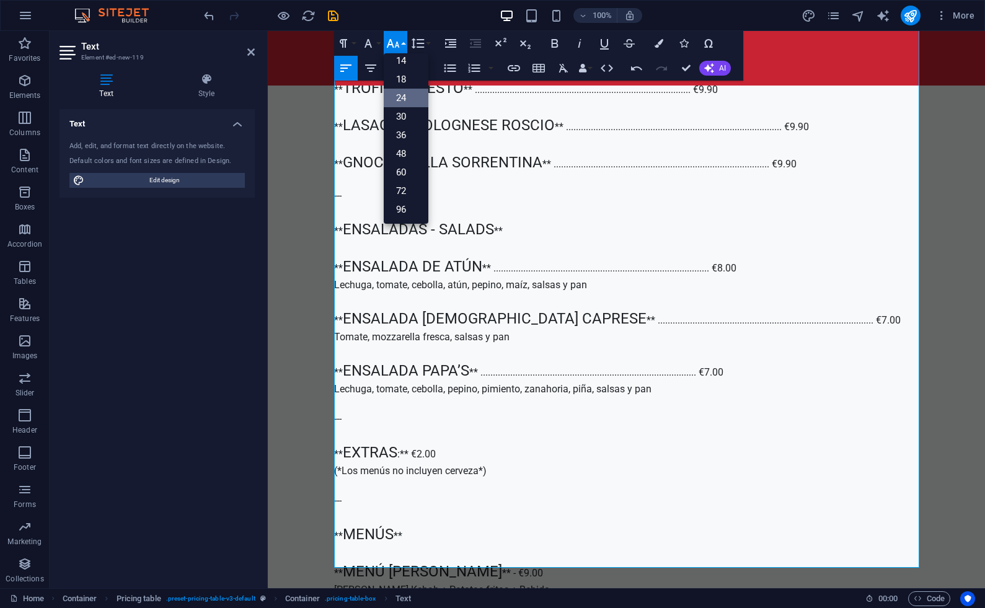
click at [404, 96] on link "24" at bounding box center [406, 98] width 45 height 19
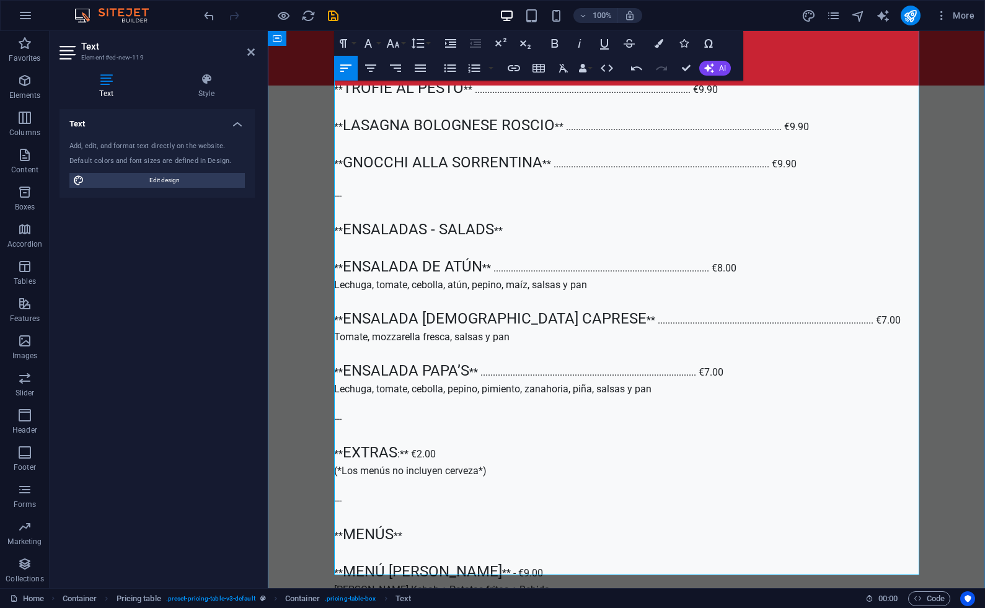
click at [581, 298] on p "** PIZZAS ** ** [PERSON_NAME] ** ..............................................…" at bounding box center [626, 307] width 585 height 2069
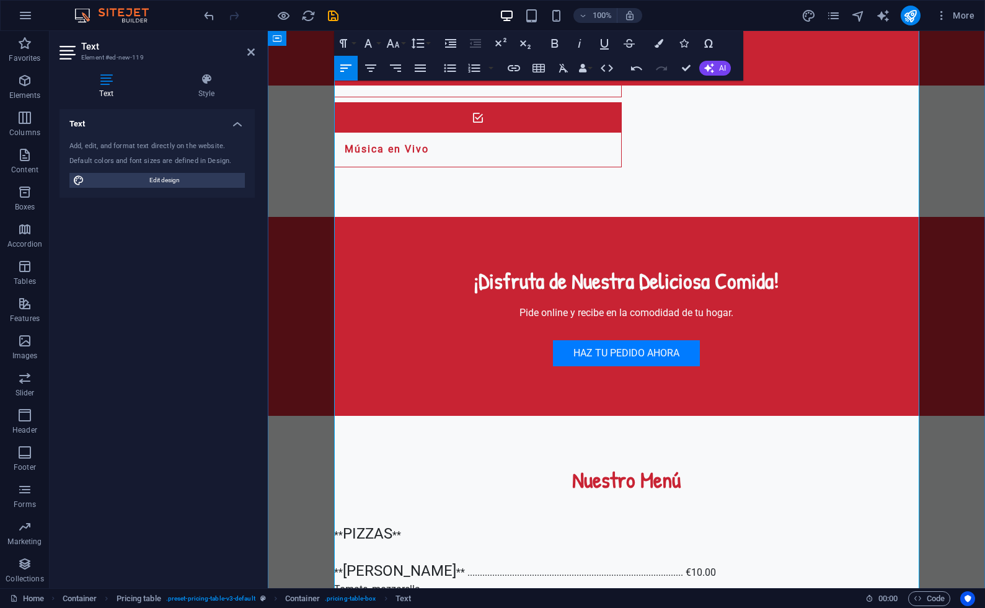
scroll to position [1554, 0]
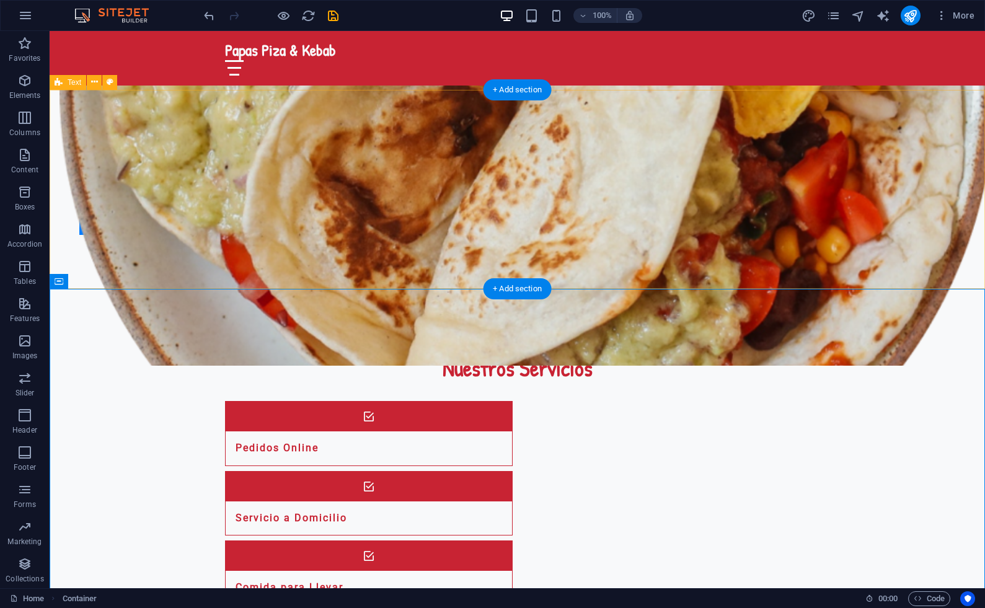
scroll to position [1047, 0]
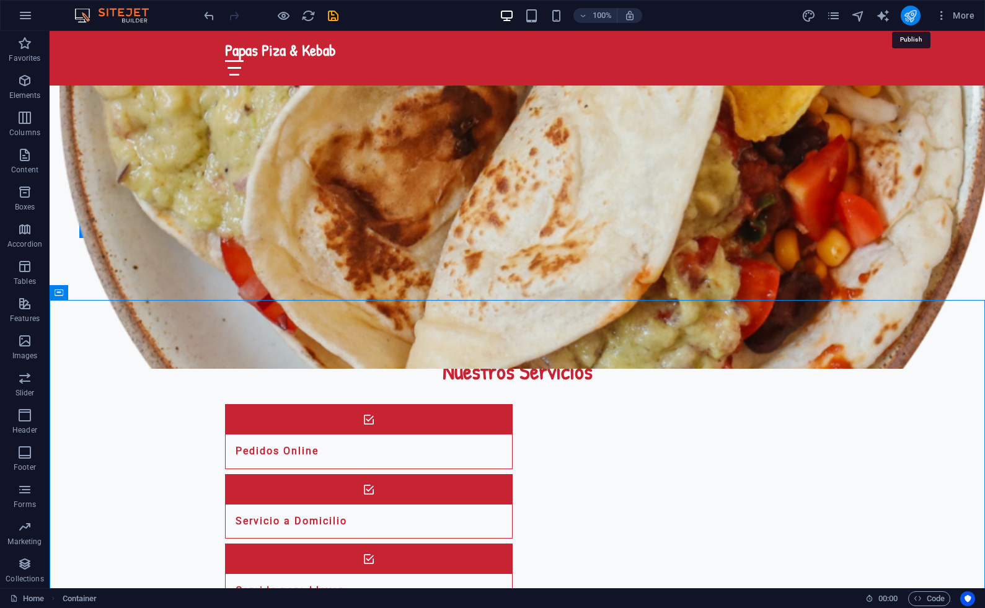
click at [909, 18] on icon "publish" at bounding box center [911, 16] width 14 height 14
checkbox input "false"
